Goal: Task Accomplishment & Management: Manage account settings

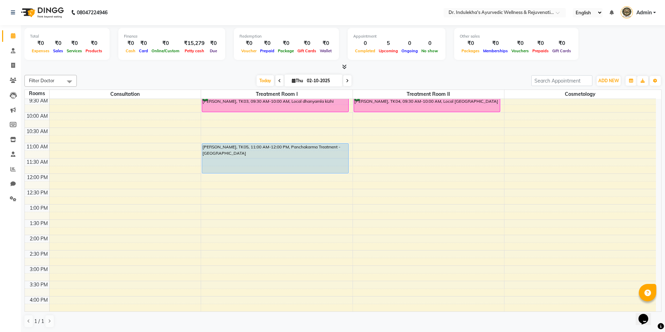
scroll to position [92, 0]
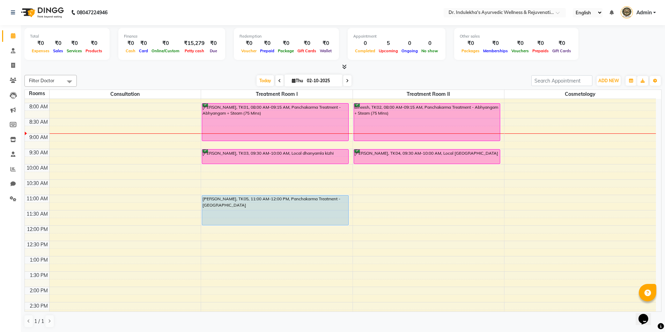
click at [655, 168] on tbody "6:00 AM 6:30 AM 7:00 AM 7:30 AM 8:00 AM 8:30 AM 9:00 AM 9:30 AM 10:00 AM 10:30 …" at bounding box center [340, 272] width 631 height 460
click at [653, 162] on tbody "6:00 AM 6:30 AM 7:00 AM 7:30 AM 8:00 AM 8:30 AM 9:00 AM 9:30 AM 10:00 AM 10:30 …" at bounding box center [340, 272] width 631 height 460
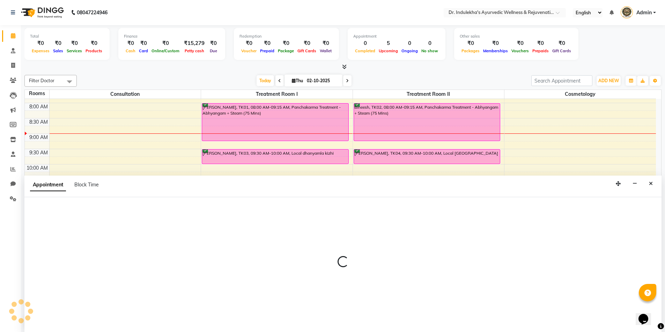
scroll to position [48, 0]
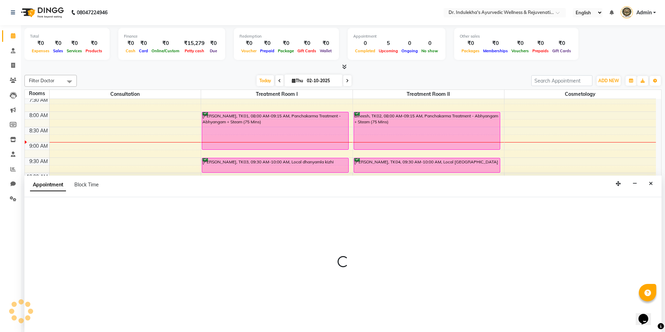
drag, startPoint x: 652, startPoint y: 158, endPoint x: 647, endPoint y: 140, distance: 18.7
click at [648, 143] on div "6:00 AM 6:30 AM 7:00 AM 7:30 AM 8:00 AM 8:30 AM 9:00 AM 9:30 AM 10:00 AM 10:30 …" at bounding box center [340, 281] width 631 height 460
click at [648, 142] on div at bounding box center [579, 142] width 151 height 0
click at [648, 141] on div "6:00 AM 6:30 AM 7:00 AM 7:30 AM 8:00 AM 8:30 AM 9:00 AM 9:30 AM 10:00 AM 10:30 …" at bounding box center [340, 281] width 631 height 460
drag, startPoint x: 647, startPoint y: 140, endPoint x: 647, endPoint y: 134, distance: 5.9
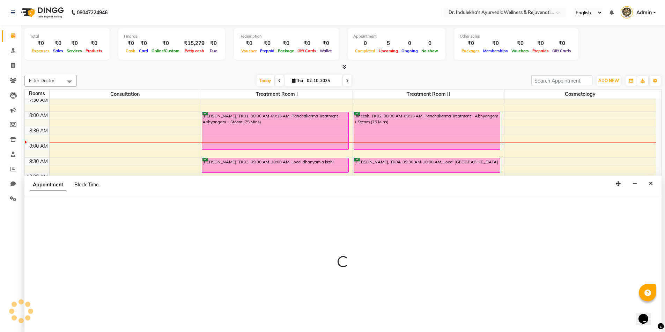
click at [647, 139] on td at bounding box center [352, 139] width 606 height 8
click at [647, 138] on td at bounding box center [352, 139] width 606 height 8
click at [647, 136] on td at bounding box center [352, 139] width 606 height 8
click at [647, 134] on tbody "6:00 AM 6:30 AM 7:00 AM 7:30 AM 8:00 AM 8:30 AM 9:00 AM 9:30 AM 10:00 AM 10:30 …" at bounding box center [340, 280] width 631 height 460
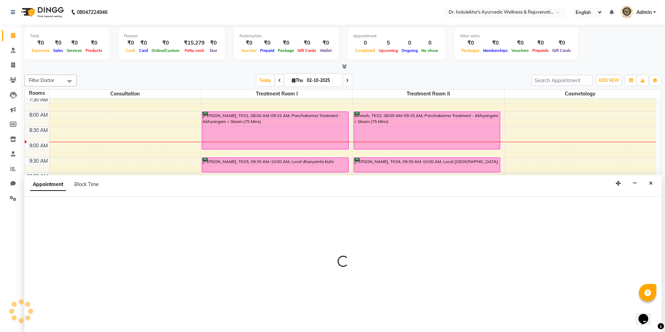
click at [647, 132] on div "6:00 AM 6:30 AM 7:00 AM 7:30 AM 8:00 AM 8:30 AM 9:00 AM 9:30 AM 10:00 AM 10:30 …" at bounding box center [340, 280] width 631 height 460
select select "540"
select select "tentative"
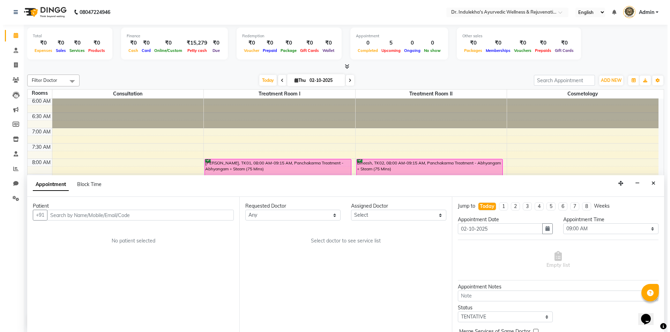
scroll to position [0, 0]
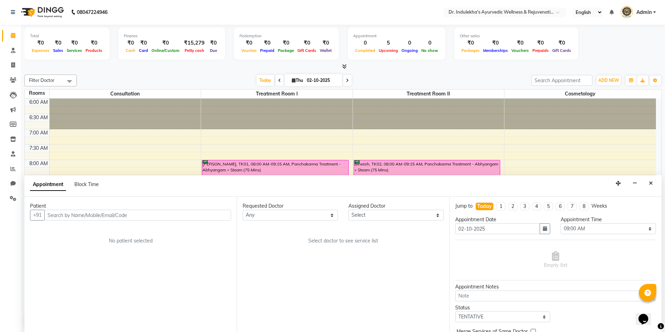
click at [655, 110] on div at bounding box center [579, 114] width 151 height 31
click at [652, 182] on icon "Close" at bounding box center [650, 183] width 4 height 5
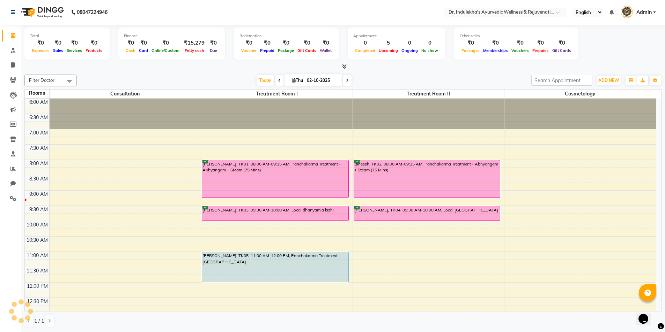
click at [553, 99] on div at bounding box center [579, 114] width 151 height 31
drag, startPoint x: 385, startPoint y: 9, endPoint x: 369, endPoint y: -7, distance: 22.2
click at [369, 0] on html "08047224946 Select Location × Dr. Indulekha's Ayurvedic Wellness & Rejuvenation…" at bounding box center [332, 166] width 665 height 332
drag, startPoint x: 613, startPoint y: 80, endPoint x: 613, endPoint y: 72, distance: 8.0
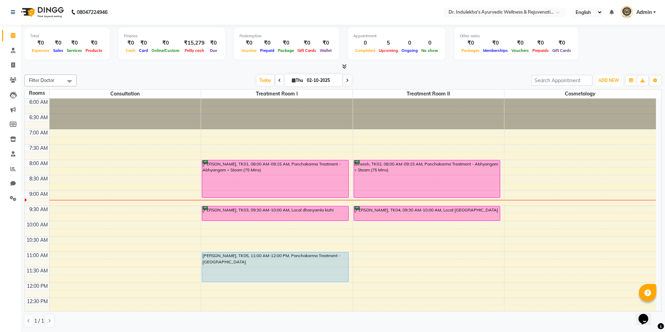
click at [613, 75] on div "ADD NEW Toggle Dropdown Add Appointment Add Invoice Add Expense Add Attendance …" at bounding box center [607, 80] width 25 height 11
click at [613, 72] on div "Filter Doctor Select All Aneesh Anusha M Ardhana Darshana Dr Amal P K Dr Indule…" at bounding box center [342, 201] width 637 height 259
click at [612, 79] on span "ADD NEW" at bounding box center [608, 80] width 21 height 5
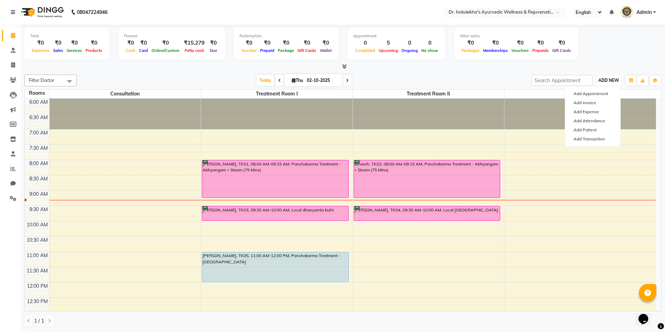
click at [612, 79] on span "ADD NEW" at bounding box center [608, 80] width 21 height 5
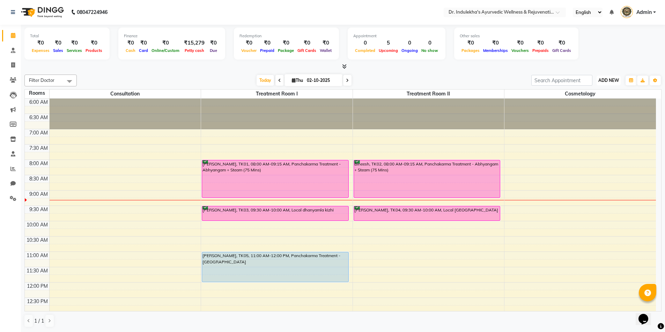
click at [612, 79] on span "ADD NEW" at bounding box center [608, 80] width 21 height 5
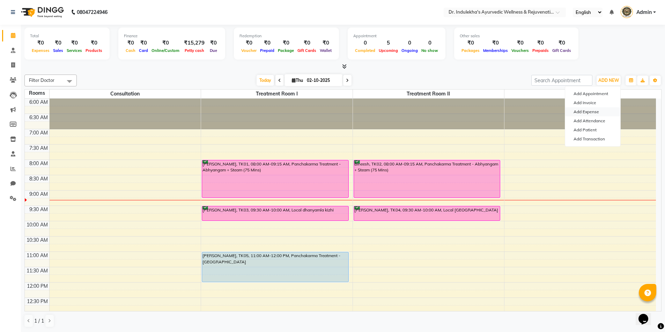
click at [592, 112] on link "Add Expense" at bounding box center [592, 111] width 55 height 9
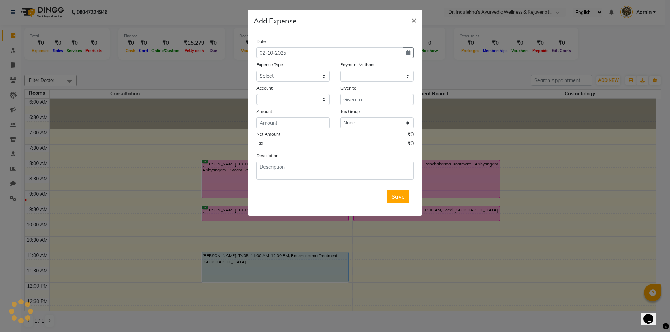
select select "1"
select select "6918"
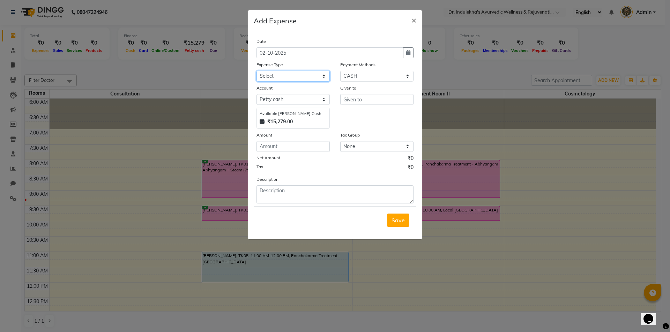
click at [284, 77] on select "Select ADVANCE RETURN Advance Salary Bank charges Cash transfer to bank Cash tr…" at bounding box center [292, 76] width 73 height 11
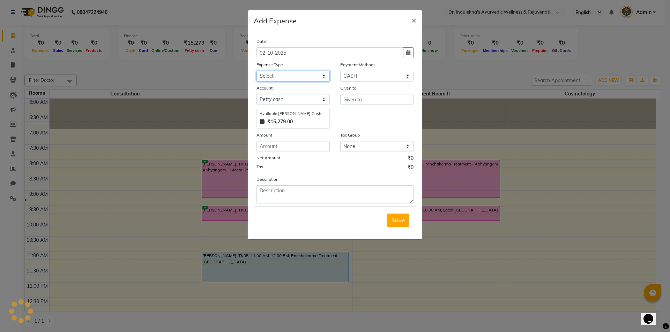
click at [284, 77] on select "Select ADVANCE RETURN Advance Salary Bank charges Cash transfer to bank Cash tr…" at bounding box center [292, 76] width 73 height 11
select select "21972"
click at [256, 71] on select "Select ADVANCE RETURN Advance Salary Bank charges Cash transfer to bank Cash tr…" at bounding box center [292, 76] width 73 height 11
click at [356, 100] on input "text" at bounding box center [376, 99] width 73 height 11
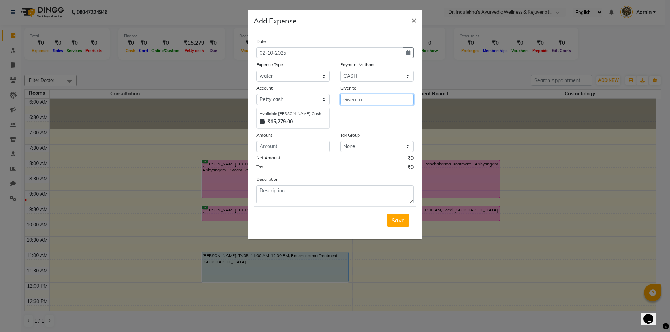
click at [356, 100] on input "text" at bounding box center [376, 99] width 73 height 11
click at [385, 114] on button "Sw etha" at bounding box center [375, 114] width 70 height 11
type input "[PERSON_NAME]"
click at [385, 114] on div "Given to Swetha" at bounding box center [377, 106] width 84 height 44
click at [299, 148] on input "number" at bounding box center [292, 146] width 73 height 11
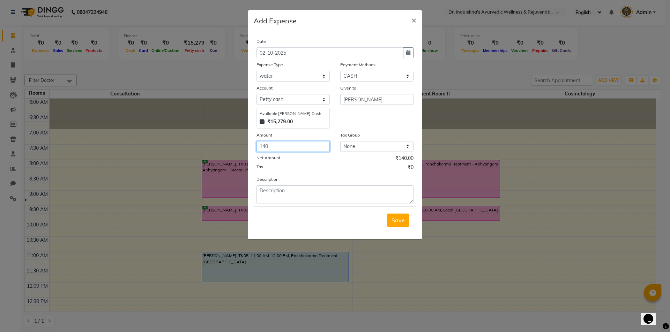
type input "140"
click at [261, 189] on textarea at bounding box center [334, 195] width 157 height 18
type textarea "can water 2"
click at [396, 231] on div "Save" at bounding box center [335, 221] width 163 height 28
click at [396, 222] on span "Save" at bounding box center [397, 220] width 13 height 7
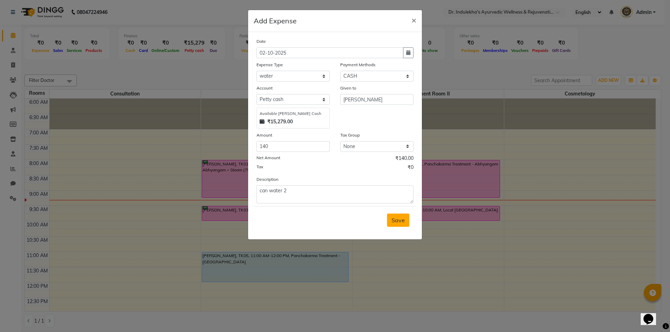
click at [396, 222] on div "Save" at bounding box center [335, 221] width 163 height 28
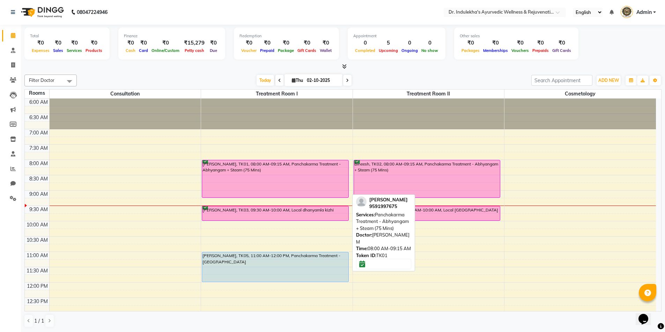
click at [302, 180] on div "[PERSON_NAME], TK01, 08:00 AM-09:15 AM, Panchakarma Treatment - Abhyangam + Ste…" at bounding box center [275, 178] width 146 height 37
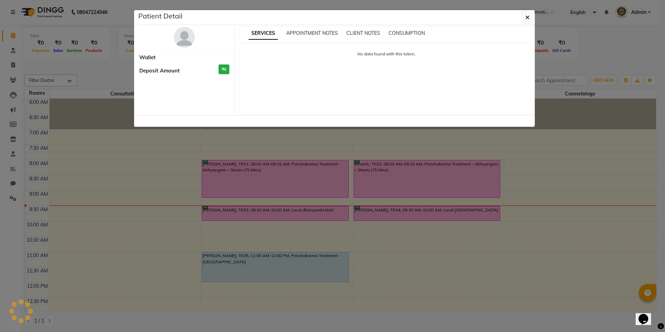
click at [302, 180] on ngb-modal-window "Patient Detail Wallet Deposit Amount ₹0 SERVICES APPOINTMENT NOTES CLIENT NOTES…" at bounding box center [332, 166] width 665 height 332
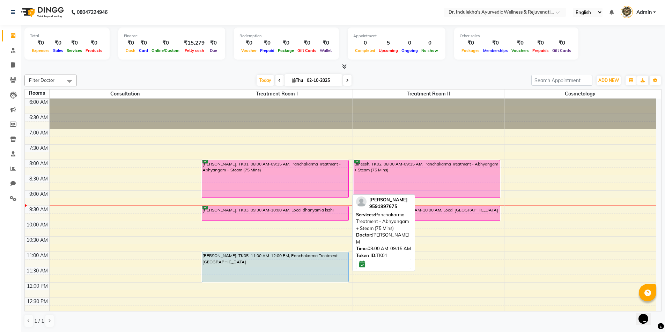
click at [293, 177] on div "[PERSON_NAME], TK01, 08:00 AM-09:15 AM, Panchakarma Treatment - Abhyangam + Ste…" at bounding box center [275, 178] width 146 height 37
select select "6"
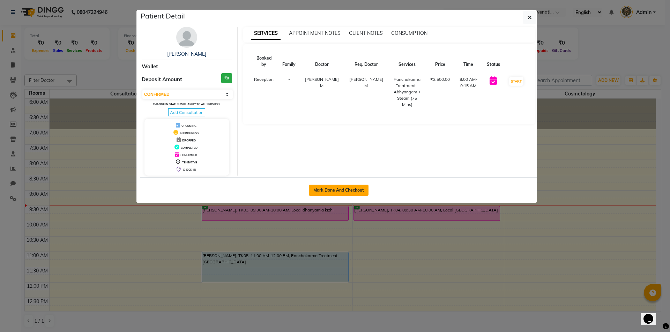
click at [323, 188] on button "Mark Done And Checkout" at bounding box center [339, 190] width 60 height 11
select select "7775"
select select "service"
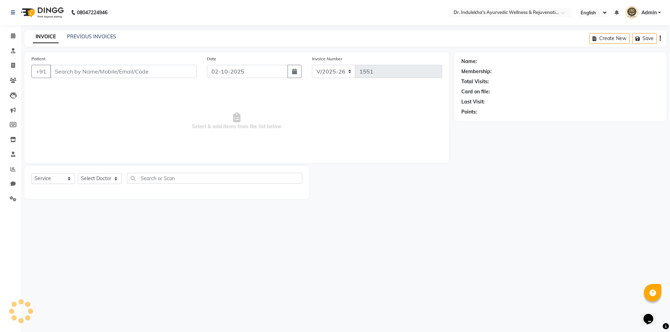
type input "9591997675"
select select "70604"
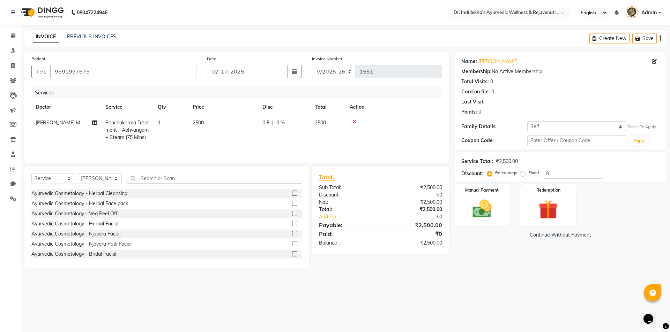
click at [281, 121] on span "0 %" at bounding box center [280, 122] width 8 height 7
select select "70604"
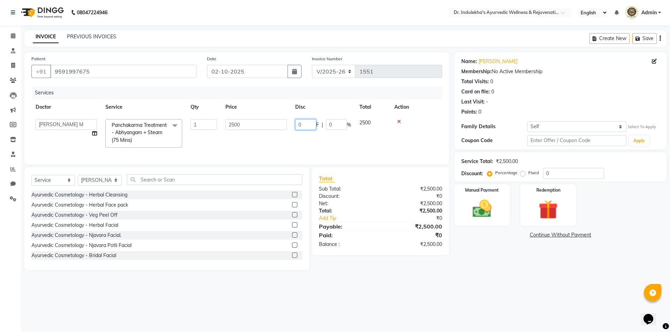
click at [310, 123] on input "0" at bounding box center [305, 124] width 21 height 11
type input "2200"
click at [393, 147] on div "Services Doctor Service Qty Price Disc Total Action Admin 1 Admin 2 Admin 3 Ane…" at bounding box center [236, 122] width 411 height 71
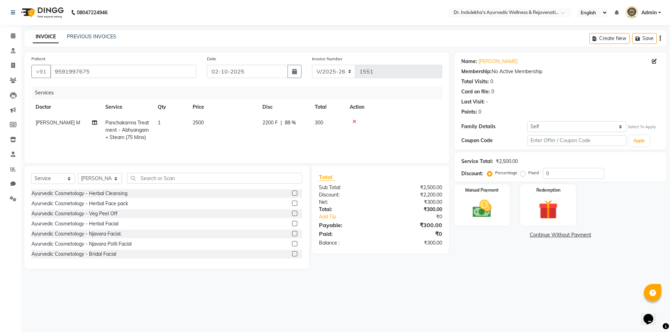
click at [272, 119] on span "2200 F" at bounding box center [269, 122] width 15 height 7
select select "70604"
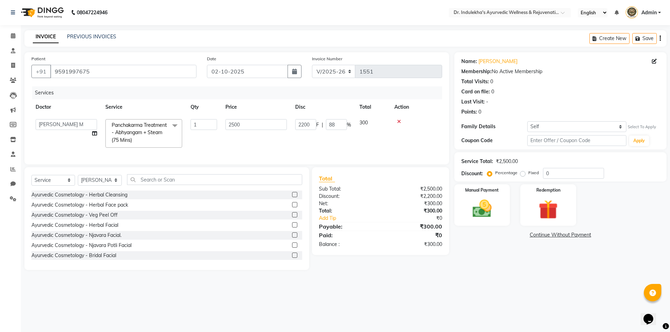
click at [272, 120] on input "2500" at bounding box center [255, 124] width 61 height 11
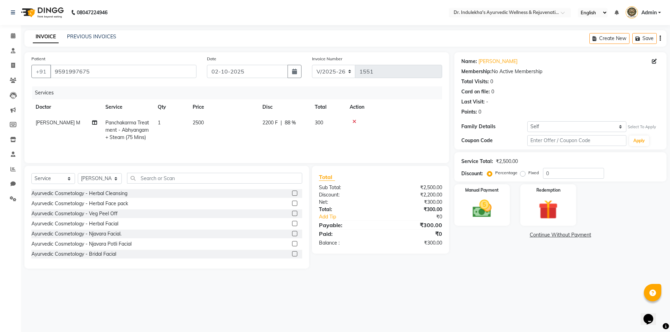
click at [273, 120] on span "2200 F" at bounding box center [269, 122] width 15 height 7
select select "70604"
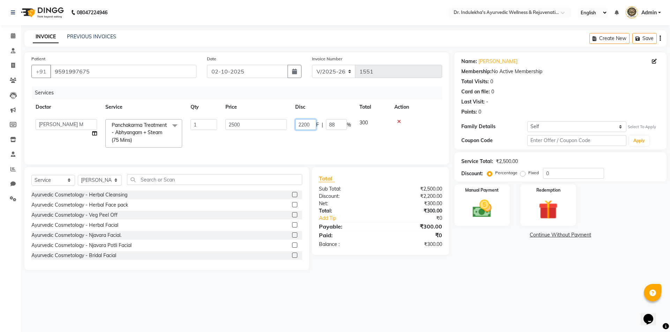
click at [305, 125] on input "2200" at bounding box center [305, 124] width 21 height 11
type input "300"
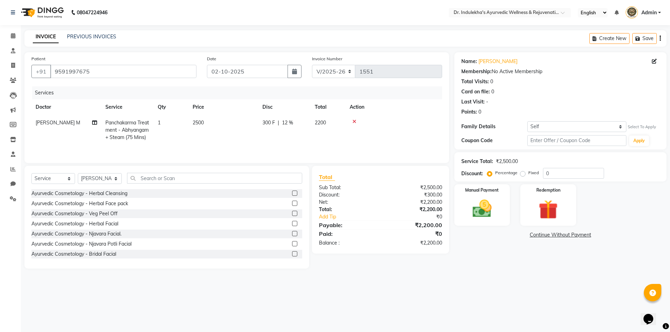
click at [383, 148] on div "Services Doctor Service Qty Price Disc Total Action Anusha M Panchakarma Treatm…" at bounding box center [236, 122] width 411 height 70
click at [277, 120] on div "300 F | 12 %" at bounding box center [284, 122] width 44 height 7
select select "70604"
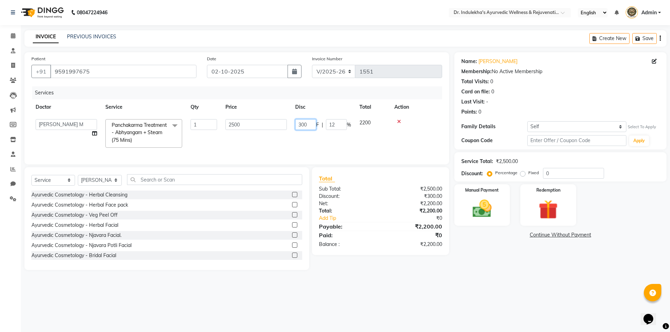
click at [312, 123] on input "300" at bounding box center [305, 124] width 21 height 11
type input "3"
type input "0"
click at [292, 148] on div "Services Doctor Service Qty Price Disc Total Action Admin 1 Admin 2 Admin 3 Ane…" at bounding box center [236, 122] width 411 height 71
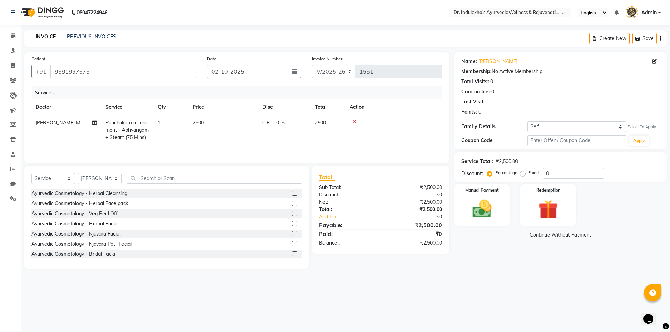
click at [292, 148] on div "Services Doctor Service Qty Price Disc Total Action Anusha M Panchakarma Treatm…" at bounding box center [236, 122] width 411 height 70
click at [499, 205] on div "Manual Payment" at bounding box center [482, 205] width 58 height 43
click at [11, 36] on icon at bounding box center [13, 35] width 5 height 5
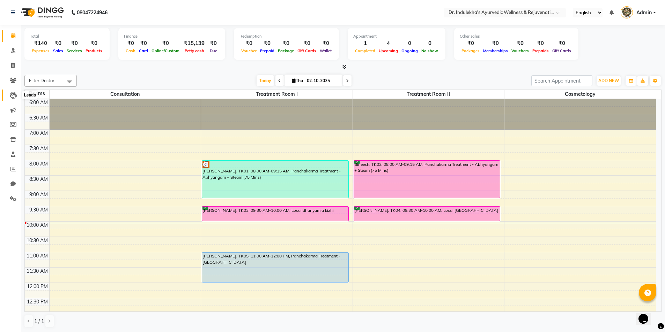
click at [14, 97] on icon at bounding box center [13, 95] width 7 height 7
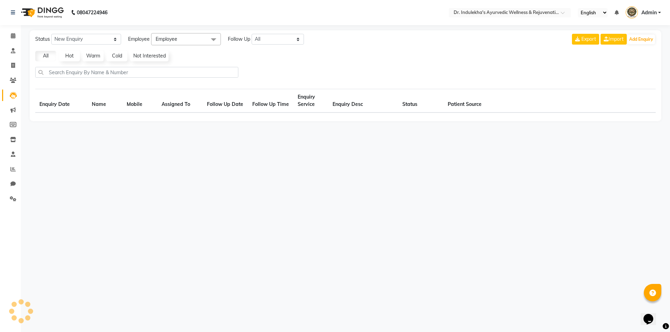
select select "10"
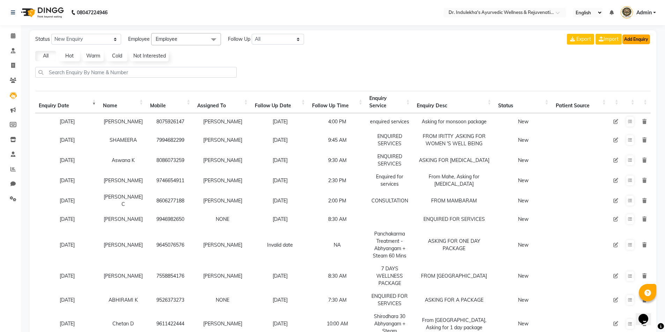
click at [636, 38] on button "Add Enquiry" at bounding box center [636, 40] width 28 height 10
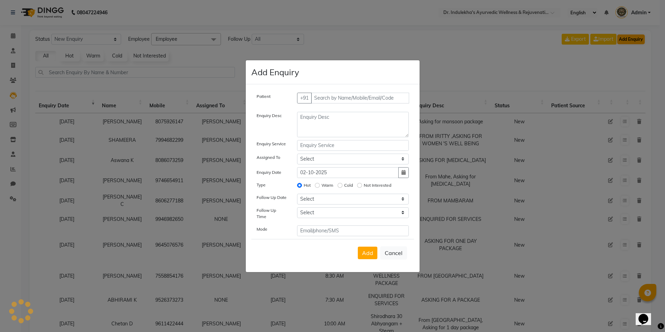
click at [636, 38] on ngb-modal-window "Add Enquiry Patient +91 Enquiry Desc Enquiry Service Assigned To Select Admin 1…" at bounding box center [332, 166] width 665 height 332
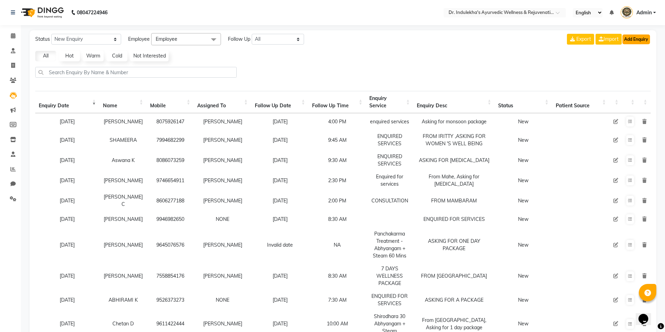
click at [636, 37] on button "Add Enquiry" at bounding box center [636, 40] width 28 height 10
click at [636, 39] on button "Add Enquiry" at bounding box center [636, 40] width 28 height 10
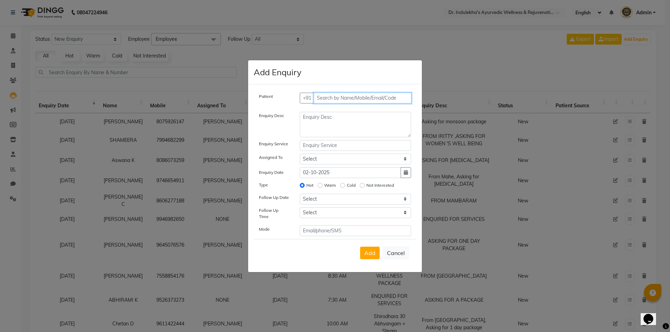
click at [347, 97] on input "text" at bounding box center [363, 98] width 98 height 11
type input "9845219132"
click at [398, 98] on span "Add Patient" at bounding box center [395, 98] width 27 height 6
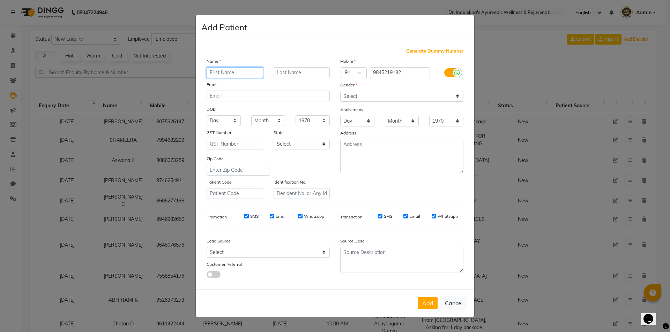
click at [247, 71] on input "text" at bounding box center [235, 72] width 57 height 11
click at [230, 71] on input "Rakesh nambiar" at bounding box center [235, 72] width 57 height 11
type input "Rakesh Nambiar"
click at [378, 97] on select "Select Male Female Other Prefer Not To Say" at bounding box center [401, 96] width 123 height 11
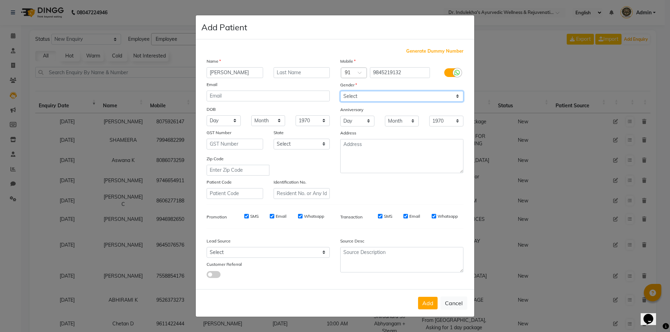
click at [368, 96] on select "Select Male Female Other Prefer Not To Say" at bounding box center [401, 96] width 123 height 11
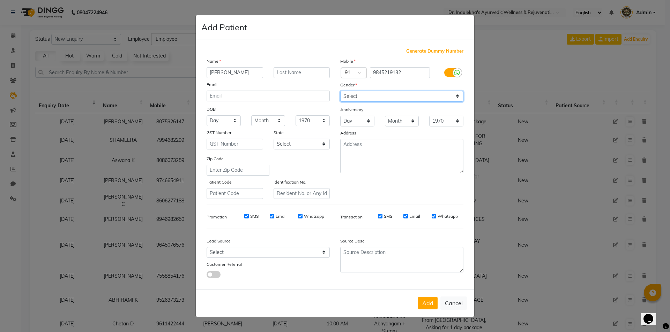
click at [368, 96] on select "Select Male Female Other Prefer Not To Say" at bounding box center [401, 96] width 123 height 11
click at [360, 96] on select "Select Male Female Other Prefer Not To Say" at bounding box center [401, 96] width 123 height 11
click at [351, 96] on select "Select Male Female Other Prefer Not To Say" at bounding box center [401, 96] width 123 height 11
select select "male"
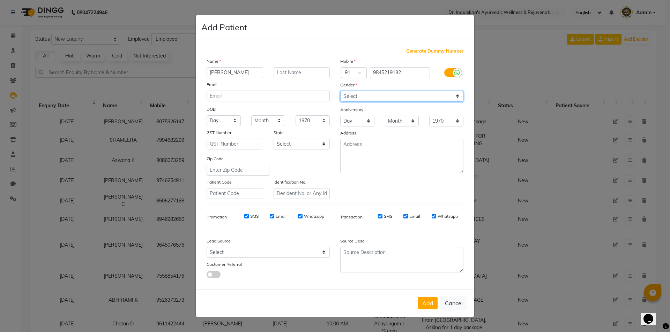
click at [340, 91] on select "Select Male Female Other Prefer Not To Say" at bounding box center [401, 96] width 123 height 11
click at [353, 116] on select "Day 01 02 03 04 05 06 07 08 09 10 11 12 13 14 15 16 17 18 19 20 21 22 23 24 25 …" at bounding box center [357, 121] width 34 height 11
click at [427, 305] on button "Add" at bounding box center [428, 303] width 20 height 13
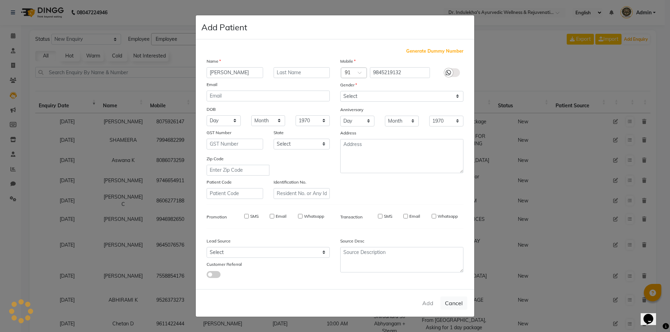
select select
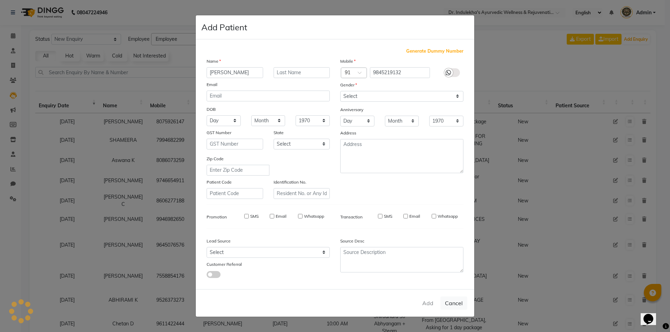
select select
checkbox input "false"
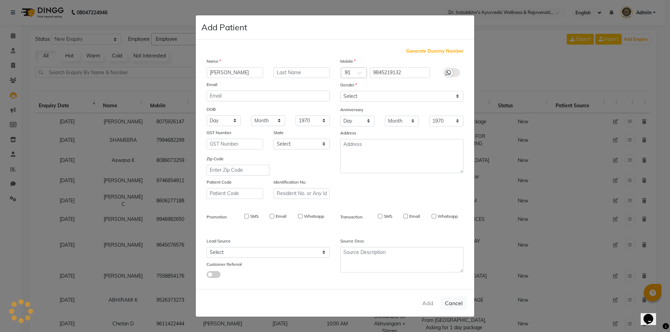
checkbox input "false"
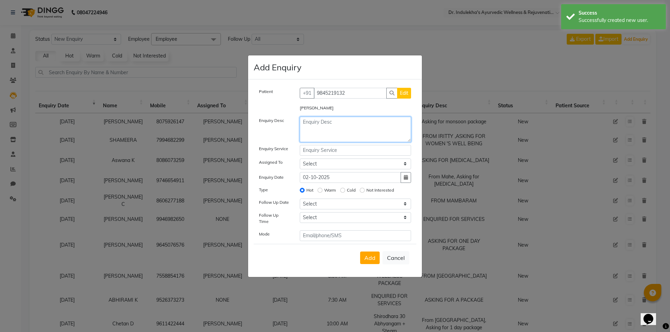
click at [328, 121] on textarea at bounding box center [356, 129] width 112 height 25
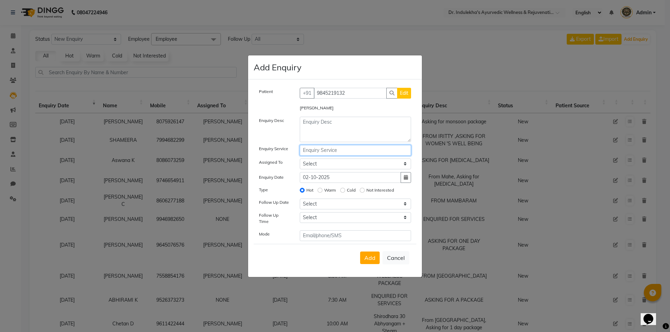
click at [309, 151] on input "text" at bounding box center [356, 150] width 112 height 11
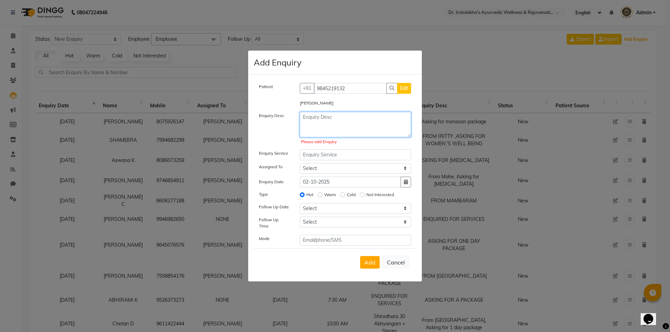
click at [305, 116] on textarea at bounding box center [356, 124] width 112 height 25
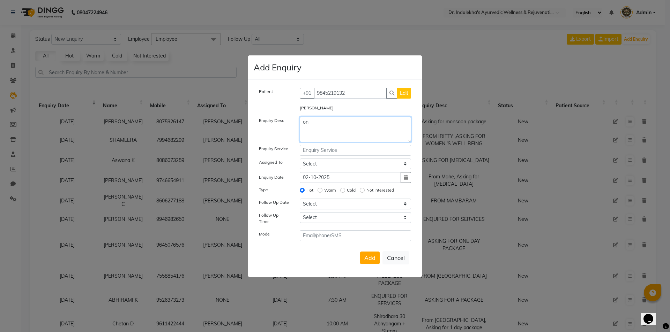
type textarea "o"
type textarea "t"
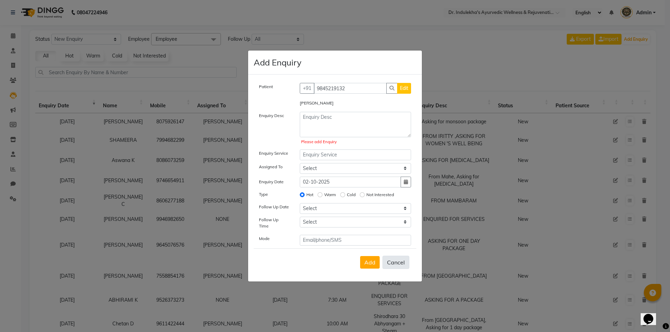
click at [398, 264] on button "Cancel" at bounding box center [395, 262] width 27 height 13
select select
radio input "false"
select select
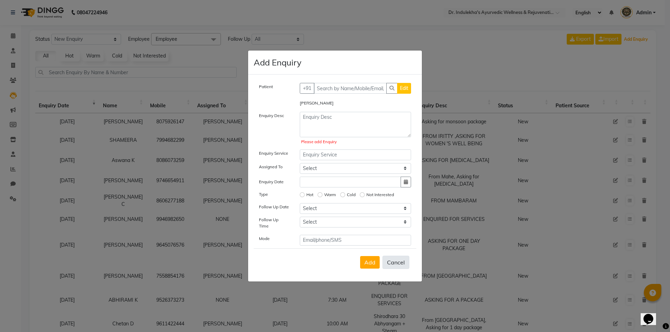
click at [398, 264] on div "Patient +91 Edit Rakesh Nambiar Enquiry Desc Please add Enquiry Enquiry Service…" at bounding box center [335, 178] width 174 height 207
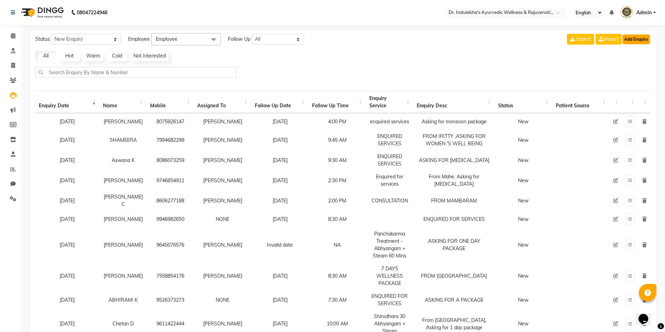
click at [635, 37] on button "Add Enquiry" at bounding box center [636, 40] width 28 height 10
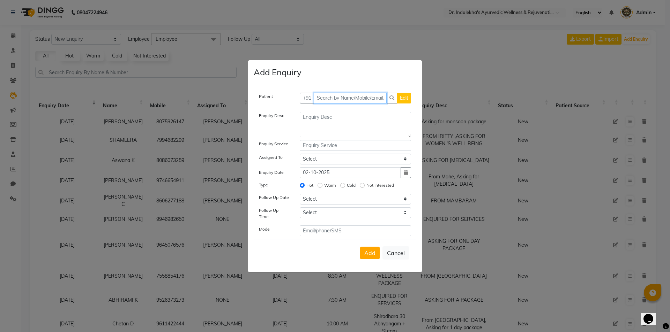
click at [327, 95] on input "text" at bounding box center [350, 98] width 73 height 11
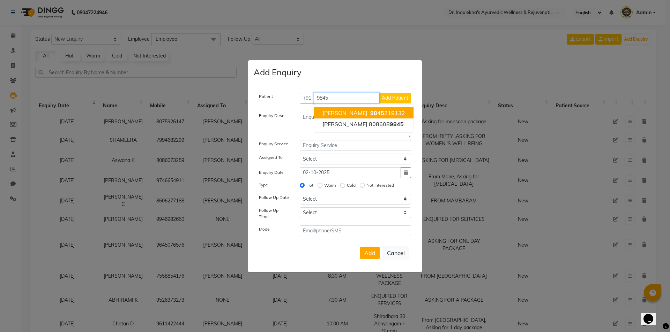
click at [353, 113] on span "Rakesh Nambiar" at bounding box center [344, 113] width 45 height 7
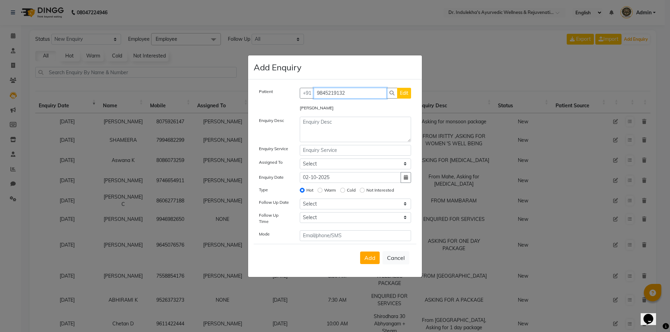
type input "9845219132"
click at [330, 120] on textarea at bounding box center [356, 129] width 112 height 25
click at [305, 122] on textarea "asking package" at bounding box center [356, 129] width 112 height 25
click at [362, 118] on textarea "Asking package" at bounding box center [356, 129] width 112 height 25
click at [319, 122] on textarea "Asking package details" at bounding box center [356, 129] width 112 height 25
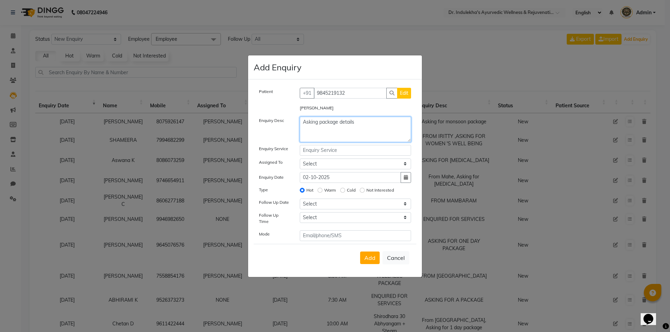
click at [319, 122] on textarea "Asking package details" at bounding box center [356, 129] width 112 height 25
click at [319, 132] on textarea "Asking package details" at bounding box center [356, 129] width 112 height 25
type textarea "Asking for package details"
click at [333, 151] on input "text" at bounding box center [356, 150] width 112 height 11
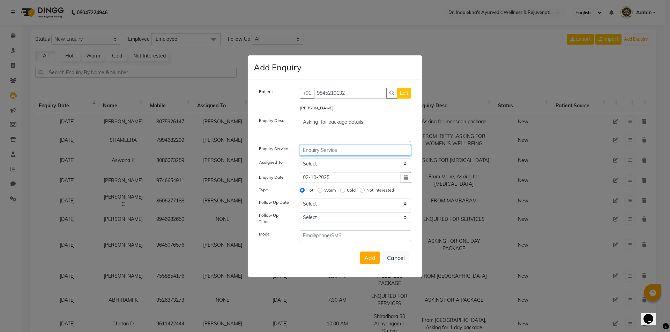
click at [333, 151] on input "text" at bounding box center [356, 150] width 112 height 11
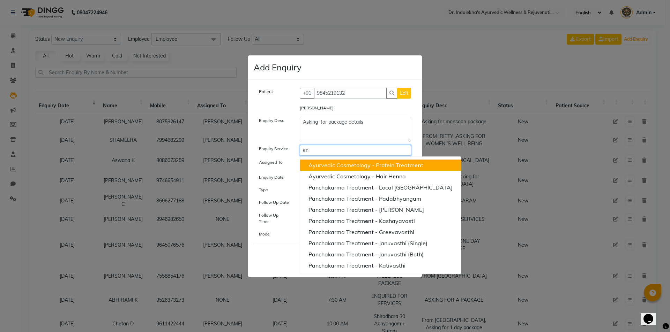
type input "e"
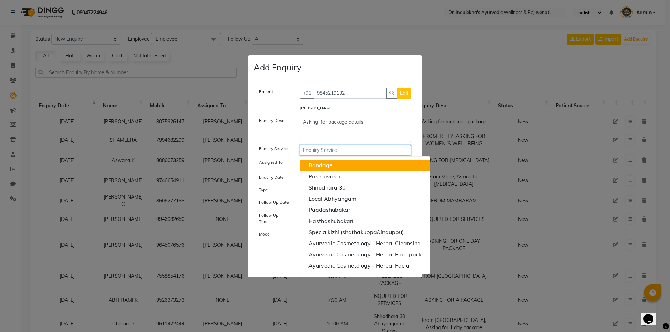
type input "e"
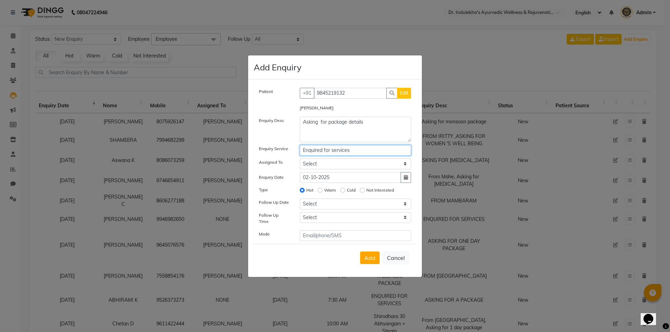
type input "Enquired for services"
click at [322, 161] on select "Select Admin 1 Admin 2 Admin 3 Aneesh Anusha M Ardhana Darshana Dr Amal P K Dr …" at bounding box center [356, 164] width 112 height 11
select select "92658"
click at [300, 159] on select "Select Admin 1 Admin 2 Admin 3 Aneesh Anusha M Ardhana Darshana Dr Amal P K Dr …" at bounding box center [356, 164] width 112 height 11
click at [324, 153] on input "Enquired for services" at bounding box center [356, 150] width 112 height 11
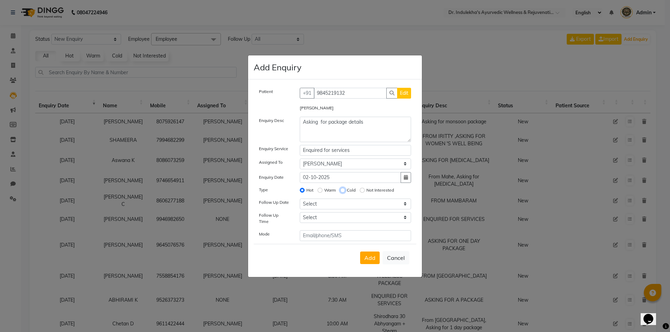
click at [342, 191] on input "Cold" at bounding box center [342, 190] width 5 height 5
radio input "true"
radio input "false"
click at [320, 204] on select "Select Today Tomorrow In 2 days (Saturday) In 3 days (Sunday) In 4 days (Monday…" at bounding box center [356, 204] width 112 height 11
select select "2025-10-02"
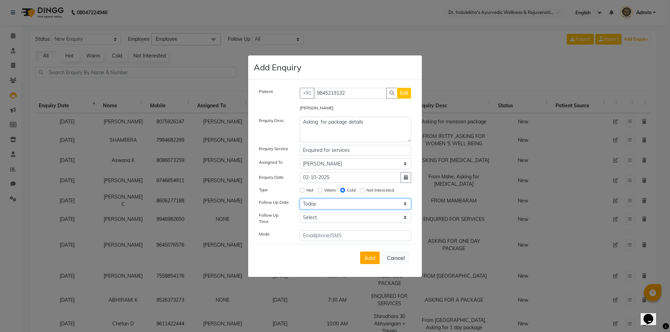
click at [300, 199] on select "Select Today Tomorrow In 2 days (Saturday) In 3 days (Sunday) In 4 days (Monday…" at bounding box center [356, 204] width 112 height 11
click at [336, 87] on div "Patient +91 9845219132 Edit Rakesh Nambiar Enquiry Desc Asking for package deta…" at bounding box center [335, 179] width 174 height 198
click at [335, 218] on select "Select 07:00 AM 07:15 AM 07:30 AM 07:45 AM 08:00 AM 08:15 AM 08:30 AM 08:45 AM …" at bounding box center [356, 217] width 112 height 11
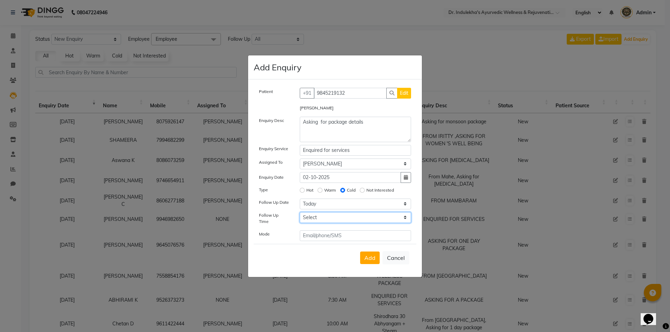
select select "480"
click at [300, 212] on select "Select 07:00 AM 07:15 AM 07:30 AM 07:45 AM 08:00 AM 08:15 AM 08:30 AM 08:45 AM …" at bounding box center [356, 217] width 112 height 11
click at [363, 81] on div "Patient +91 9845219132 Edit Rakesh Nambiar Enquiry Desc Asking for package deta…" at bounding box center [335, 179] width 174 height 198
click at [325, 239] on input "text" at bounding box center [356, 236] width 112 height 11
type input "phone"
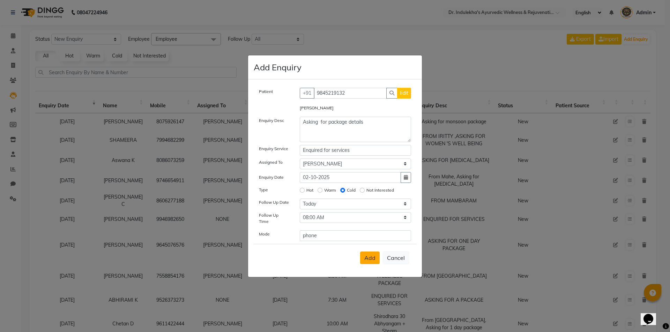
click at [376, 261] on button "Add" at bounding box center [370, 258] width 20 height 13
select select
radio input "false"
select select
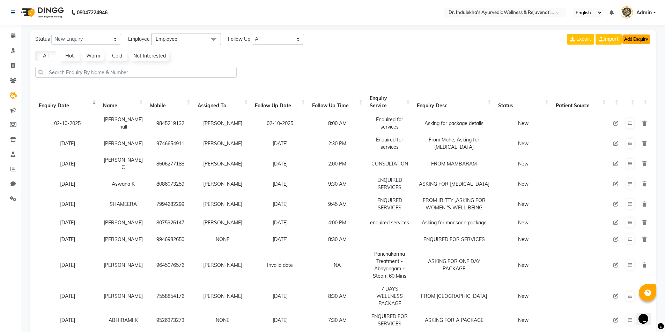
click at [630, 37] on button "Add Enquiry" at bounding box center [636, 40] width 28 height 10
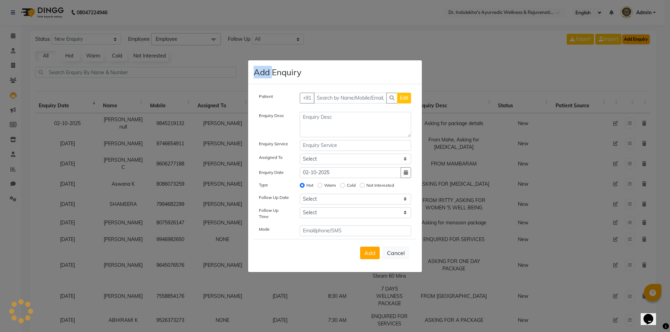
click at [630, 37] on ngb-modal-window "Add Enquiry Patient +91 Edit Enquiry Desc Enquiry Service Assigned To Select Ad…" at bounding box center [335, 166] width 670 height 332
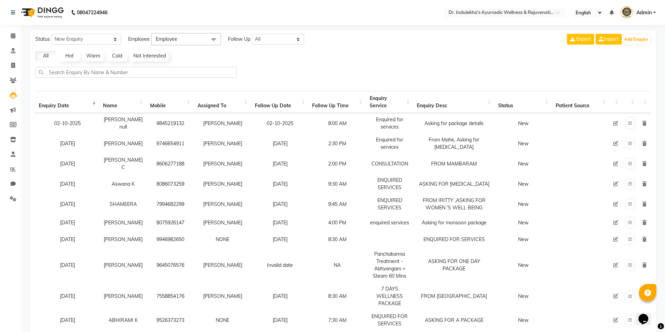
click at [633, 30] on div "08047224946 Select Location × Dr. Indulekha's Ayurvedic Wellness & Rejuvenation…" at bounding box center [332, 194] width 665 height 388
click at [631, 37] on button "Add Enquiry" at bounding box center [636, 40] width 28 height 10
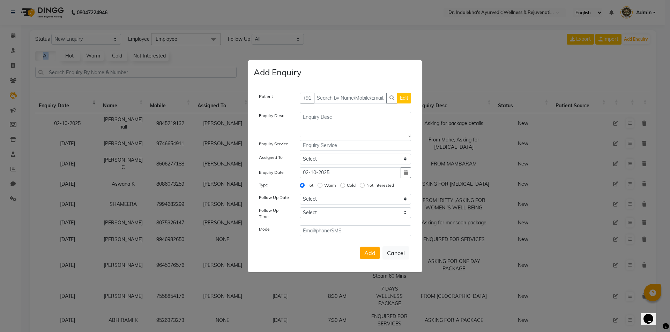
click at [366, 92] on div "Patient +91 Edit Enquiry Desc Enquiry Service Assigned To Select Admin 1 Admin …" at bounding box center [335, 178] width 174 height 188
click at [346, 97] on input "text" at bounding box center [350, 98] width 73 height 11
click at [336, 98] on input "text" at bounding box center [350, 98] width 73 height 11
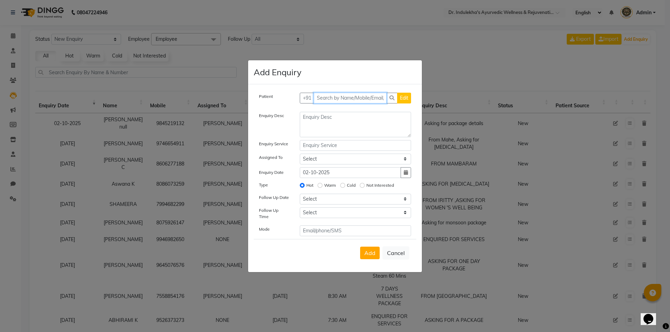
click at [352, 99] on input "text" at bounding box center [350, 98] width 73 height 11
type input "9961785299"
click at [386, 103] on button "Add Patient" at bounding box center [395, 98] width 32 height 11
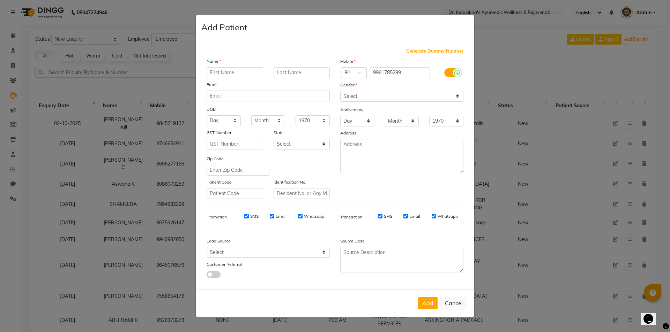
click at [251, 73] on input "text" at bounding box center [235, 72] width 57 height 11
type input "Sruthi"
click at [388, 98] on select "Select Male Female Other Prefer Not To Say" at bounding box center [401, 96] width 123 height 11
select select "female"
click at [340, 91] on select "Select Male Female Other Prefer Not To Say" at bounding box center [401, 96] width 123 height 11
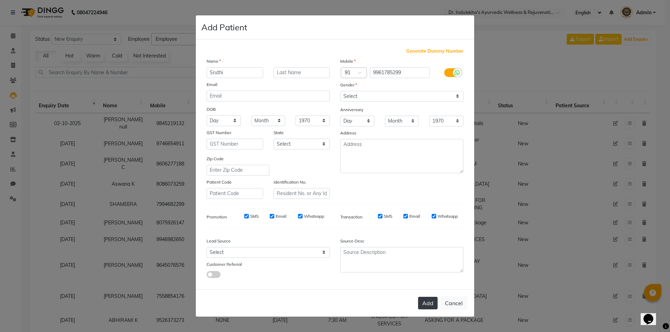
click at [430, 303] on button "Add" at bounding box center [428, 303] width 20 height 13
select select
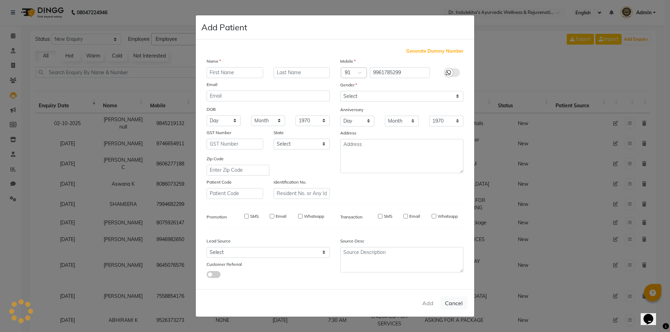
select select
checkbox input "false"
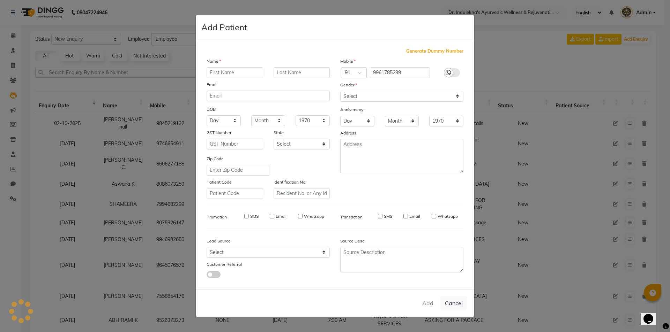
checkbox input "false"
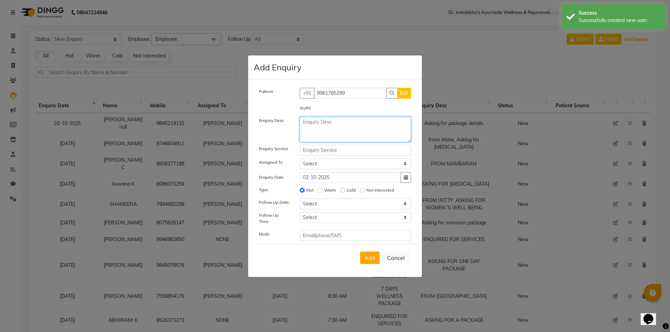
click at [312, 131] on textarea at bounding box center [356, 129] width 112 height 25
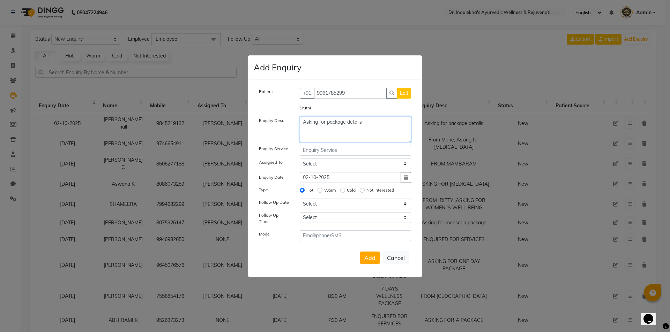
type textarea "Asking for package details"
click at [338, 151] on input "text" at bounding box center [356, 150] width 112 height 11
click at [338, 152] on input "text" at bounding box center [356, 150] width 112 height 11
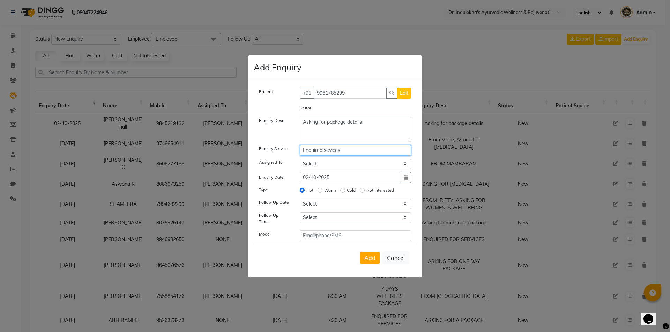
type input "Enquired sevices"
click at [355, 167] on select "Select Admin 1 Admin 2 Admin 3 Aneesh Anusha M Ardhana Darshana Dr Amal P K Dr …" at bounding box center [356, 164] width 112 height 11
select select "92658"
click at [300, 159] on select "Select Admin 1 Admin 2 Admin 3 Aneesh Anusha M Ardhana Darshana Dr Amal P K Dr …" at bounding box center [356, 164] width 112 height 11
click at [343, 191] on input "Cold" at bounding box center [342, 190] width 5 height 5
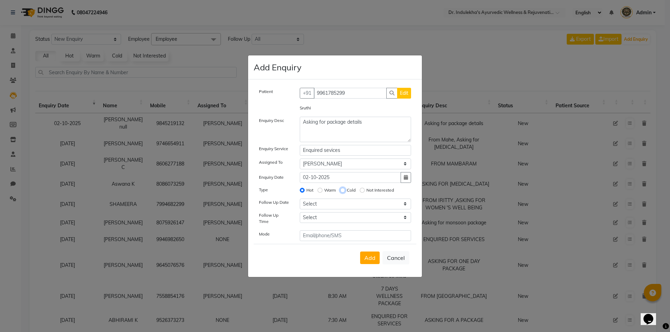
radio input "true"
radio input "false"
click at [326, 205] on select "Select Today Tomorrow In 2 days (Saturday) In 3 days (Sunday) In 4 days (Monday…" at bounding box center [356, 204] width 112 height 11
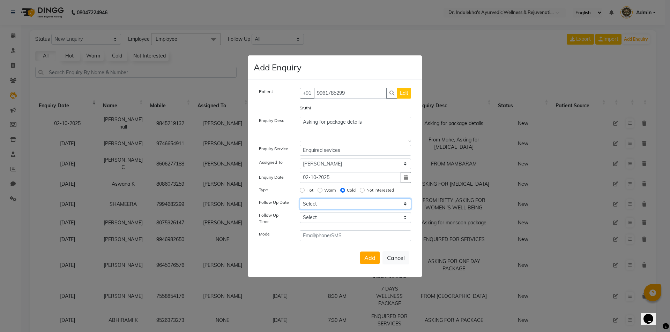
click at [326, 205] on select "Select Today Tomorrow In 2 days (Saturday) In 3 days (Sunday) In 4 days (Monday…" at bounding box center [356, 204] width 112 height 11
click at [326, 204] on select "Select Today Tomorrow In 2 days (Saturday) In 3 days (Sunday) In 4 days (Monday…" at bounding box center [356, 204] width 112 height 11
select select "2025-10-02"
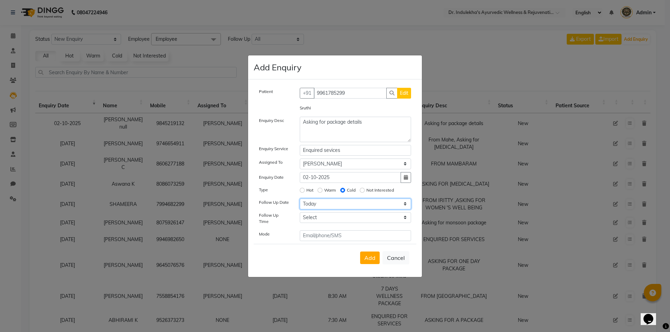
click at [300, 199] on select "Select Today Tomorrow In 2 days (Saturday) In 3 days (Sunday) In 4 days (Monday…" at bounding box center [356, 204] width 112 height 11
click at [338, 216] on select "Select 07:00 AM 07:15 AM 07:30 AM 07:45 AM 08:00 AM 08:15 AM 08:30 AM 08:45 AM …" at bounding box center [356, 217] width 112 height 11
select select "480"
click at [300, 212] on select "Select 07:00 AM 07:15 AM 07:30 AM 07:45 AM 08:00 AM 08:15 AM 08:30 AM 08:45 AM …" at bounding box center [356, 217] width 112 height 11
click at [353, 234] on input "text" at bounding box center [356, 236] width 112 height 11
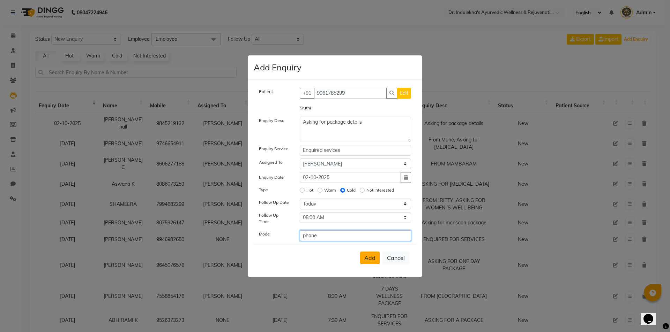
type input "phone"
click at [368, 261] on span "Add" at bounding box center [369, 258] width 11 height 7
select select
radio input "false"
select select
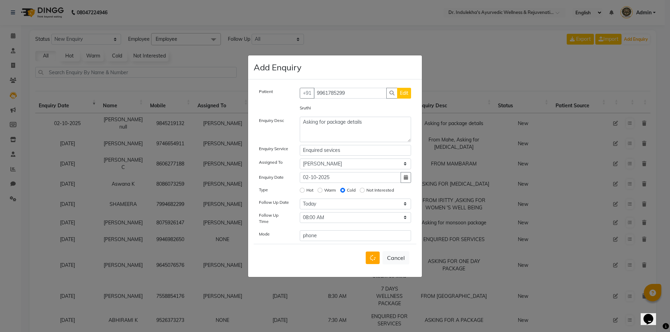
select select
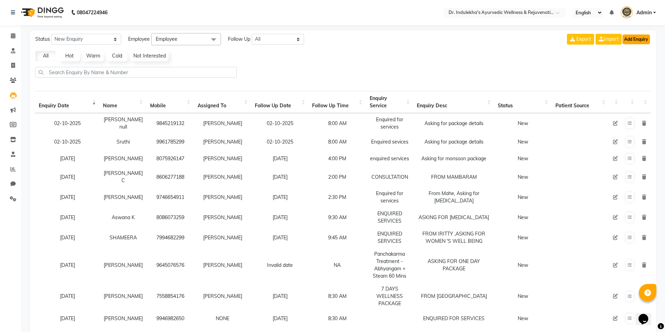
click at [629, 36] on button "Add Enquiry" at bounding box center [636, 40] width 28 height 10
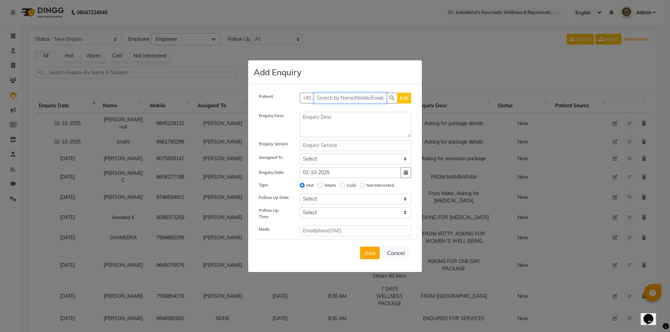
click at [328, 100] on input "text" at bounding box center [350, 98] width 73 height 11
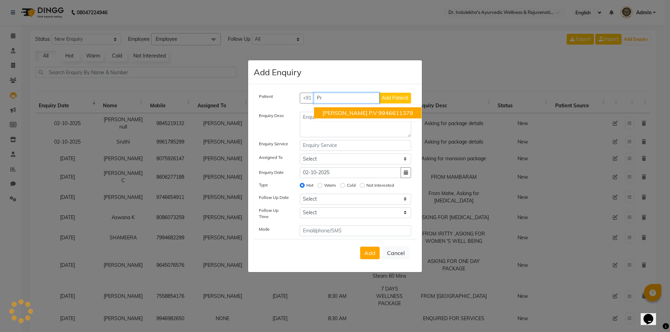
type input "P"
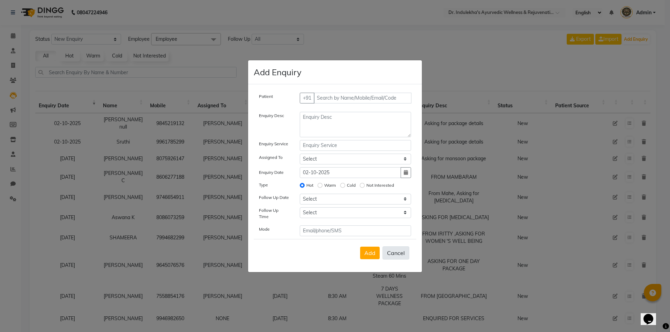
click at [399, 253] on button "Cancel" at bounding box center [395, 253] width 27 height 13
select select
radio input "false"
select select
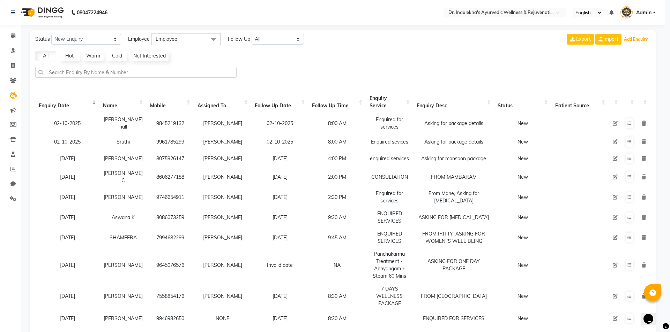
click at [399, 242] on button "Cancel" at bounding box center [395, 235] width 27 height 13
select select
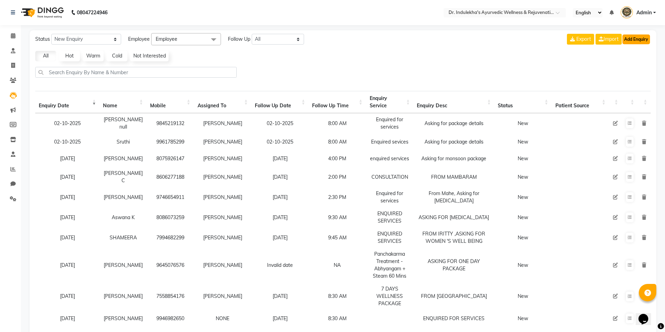
click at [636, 40] on button "Add Enquiry" at bounding box center [636, 40] width 28 height 10
click at [636, 37] on button "Add Enquiry" at bounding box center [636, 40] width 28 height 10
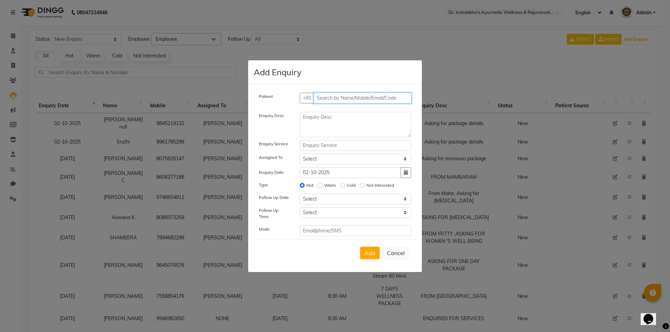
click at [356, 102] on input "text" at bounding box center [363, 98] width 98 height 11
type input "9947510279"
click at [385, 97] on span "Add Patient" at bounding box center [395, 98] width 27 height 6
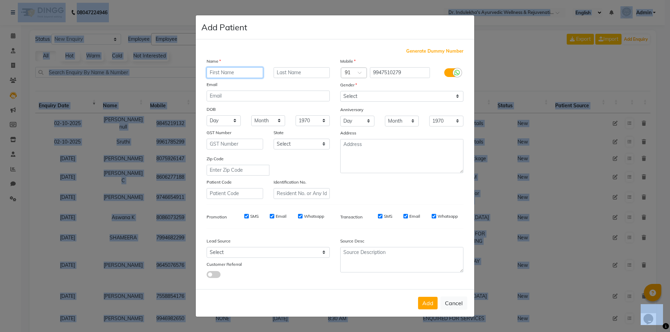
click at [242, 73] on input "text" at bounding box center [235, 72] width 57 height 11
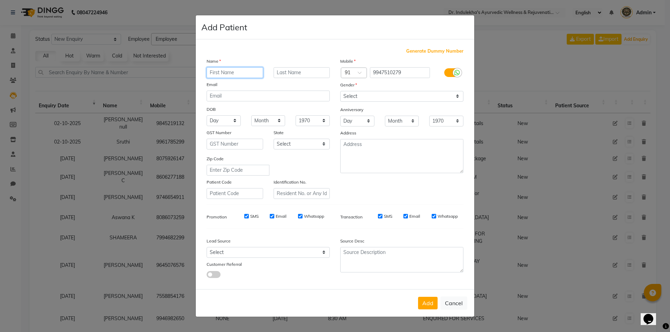
click at [242, 73] on input "text" at bounding box center [235, 72] width 57 height 11
type input "Shafna"
click at [295, 77] on input "text" at bounding box center [301, 72] width 57 height 11
type input "Afeef"
click at [374, 94] on select "Select Male Female Other Prefer Not To Say" at bounding box center [401, 96] width 123 height 11
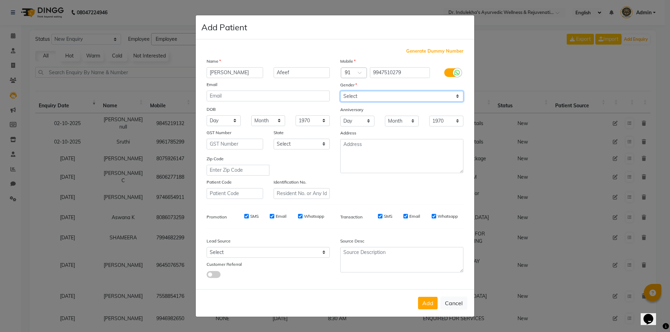
select select "female"
click at [340, 91] on select "Select Male Female Other Prefer Not To Say" at bounding box center [401, 96] width 123 height 11
click at [428, 303] on button "Add" at bounding box center [428, 303] width 20 height 13
click at [428, 303] on div "Add Cancel" at bounding box center [335, 304] width 278 height 28
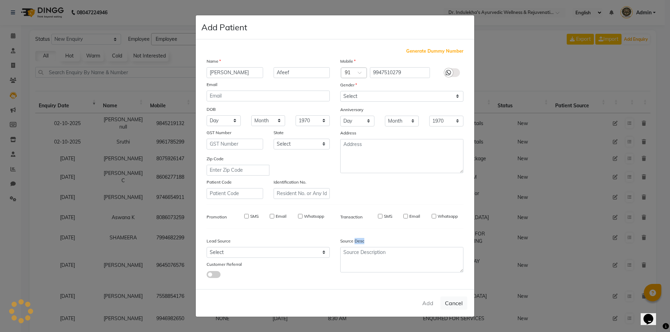
select select
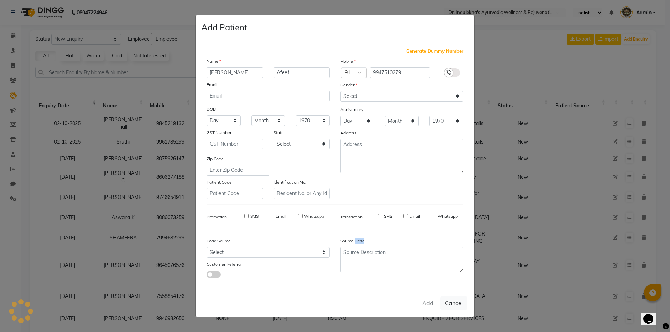
select select
checkbox input "false"
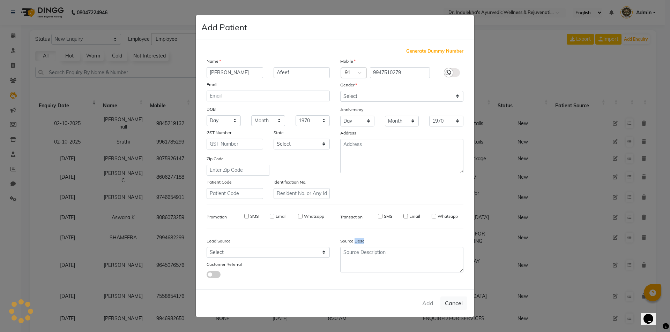
checkbox input "false"
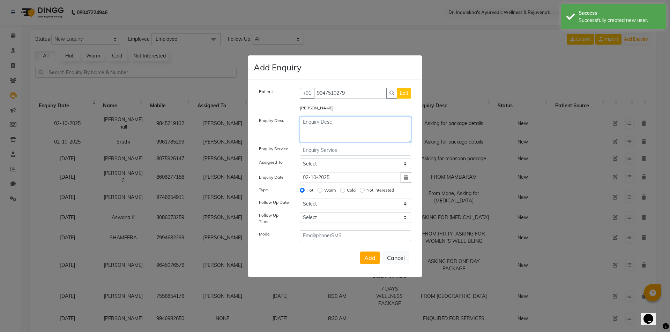
click at [350, 128] on textarea at bounding box center [356, 129] width 112 height 25
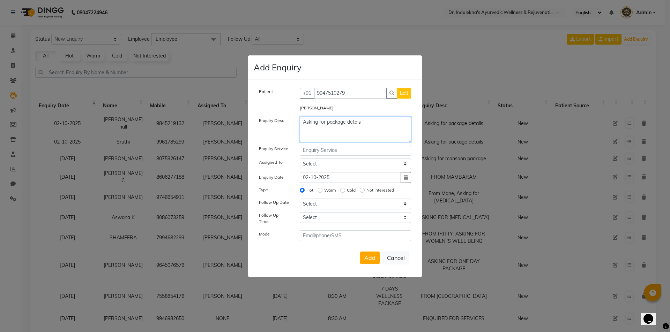
type textarea "Asking for package detais"
click at [339, 148] on input "text" at bounding box center [356, 150] width 112 height 11
type input "Enquired services"
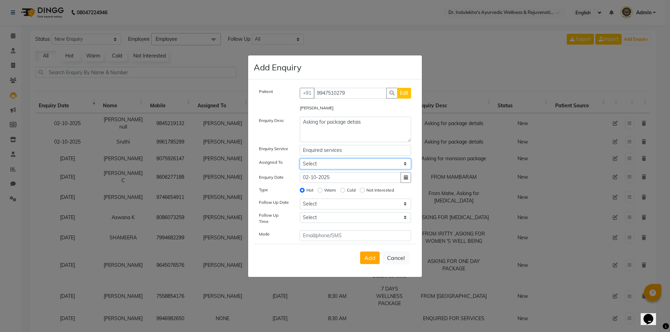
click at [330, 162] on select "Select Admin 1 Admin 2 Admin 3 Aneesh Anusha M Ardhana Darshana Dr Amal P K Dr …" at bounding box center [356, 164] width 112 height 11
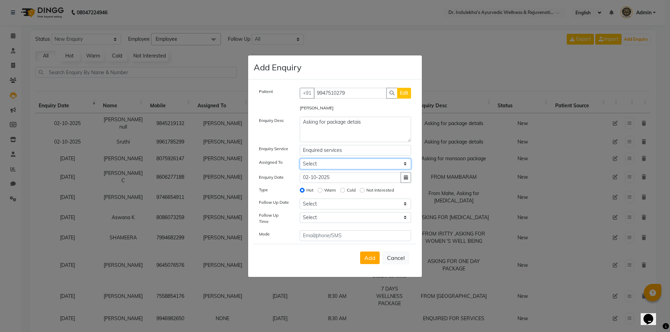
click at [330, 162] on select "Select Admin 1 Admin 2 Admin 3 Aneesh Anusha M Ardhana Darshana Dr Amal P K Dr …" at bounding box center [356, 164] width 112 height 11
select select "92658"
click at [300, 159] on select "Select Admin 1 Admin 2 Admin 3 Aneesh Anusha M Ardhana Darshana Dr Amal P K Dr …" at bounding box center [356, 164] width 112 height 11
click at [330, 152] on input "Enquired services" at bounding box center [356, 150] width 112 height 11
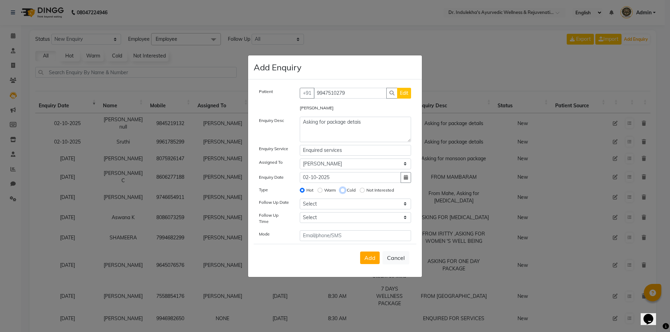
click at [344, 192] on input "Cold" at bounding box center [342, 190] width 5 height 5
radio input "true"
radio input "false"
click at [317, 205] on select "Select Today Tomorrow In 2 days (Saturday) In 3 days (Sunday) In 4 days (Monday…" at bounding box center [356, 204] width 112 height 11
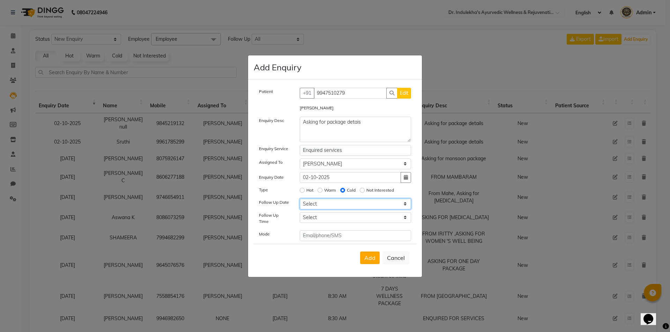
click at [317, 205] on select "Select Today Tomorrow In 2 days (Saturday) In 3 days (Sunday) In 4 days (Monday…" at bounding box center [356, 204] width 112 height 11
click at [300, 199] on select "Select Today Tomorrow In 2 days (Saturday) In 3 days (Sunday) In 4 days (Monday…" at bounding box center [356, 204] width 112 height 11
click at [328, 208] on select "Select Today Tomorrow In 2 days (Saturday) In 3 days (Sunday) In 4 days (Monday…" at bounding box center [356, 204] width 112 height 11
click at [300, 199] on select "Select Today Tomorrow In 2 days (Saturday) In 3 days (Sunday) In 4 days (Monday…" at bounding box center [356, 204] width 112 height 11
click at [316, 195] on div "Hot Warm Cold Not Interested" at bounding box center [355, 191] width 122 height 10
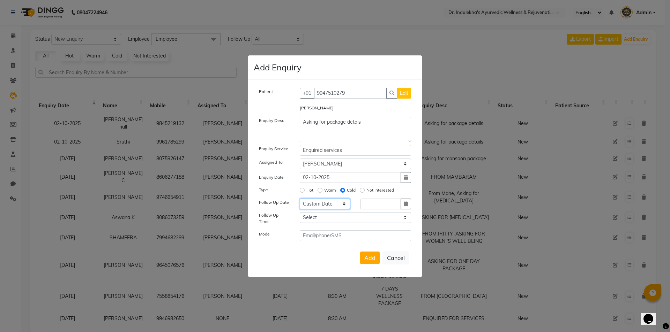
click at [316, 204] on select "Select Today Tomorrow In 2 days (Saturday) In 3 days (Sunday) In 4 days (Monday…" at bounding box center [325, 204] width 51 height 11
select select "2025-10-02"
click at [300, 199] on select "Select Today Tomorrow In 2 days (Saturday) In 3 days (Sunday) In 4 days (Monday…" at bounding box center [325, 204] width 51 height 11
click at [338, 84] on div "Patient +91 9947510279 Edit Shafna Afeef Enquiry Desc Asking for package detais…" at bounding box center [335, 179] width 174 height 198
click at [309, 218] on select "Select 07:00 AM 07:15 AM 07:30 AM 07:45 AM 08:00 AM 08:15 AM 08:30 AM 08:45 AM …" at bounding box center [356, 217] width 112 height 11
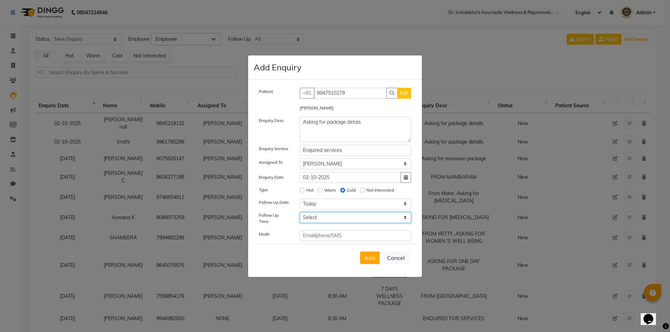
click at [309, 218] on select "Select 07:00 AM 07:15 AM 07:30 AM 07:45 AM 08:00 AM 08:15 AM 08:30 AM 08:45 AM …" at bounding box center [356, 217] width 112 height 11
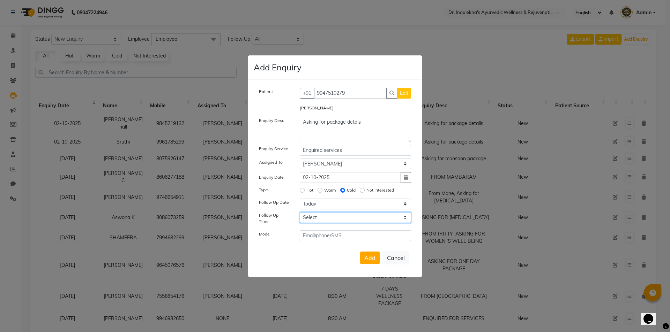
click at [309, 218] on select "Select 07:00 AM 07:15 AM 07:30 AM 07:45 AM 08:00 AM 08:15 AM 08:30 AM 08:45 AM …" at bounding box center [356, 217] width 112 height 11
click at [312, 210] on div "Patient +91 9947510279 Edit Shafna Afeef Enquiry Desc Asking for package detais…" at bounding box center [335, 164] width 163 height 153
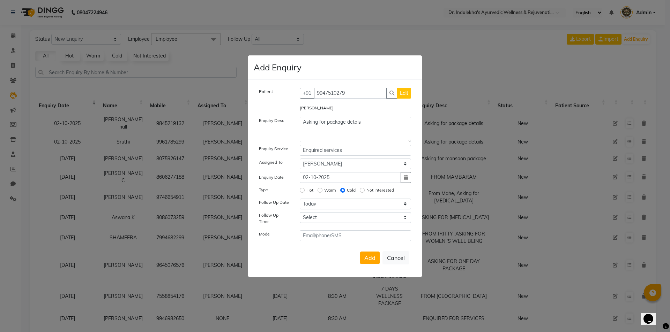
click at [312, 210] on div "Patient +91 9947510279 Edit Shafna Afeef Enquiry Desc Asking for package detais…" at bounding box center [335, 164] width 163 height 153
click at [321, 219] on select "Select 07:00 AM 07:15 AM 07:30 AM 07:45 AM 08:00 AM 08:15 AM 08:30 AM 08:45 AM …" at bounding box center [356, 217] width 112 height 11
select select "480"
click at [300, 212] on select "Select 07:00 AM 07:15 AM 07:30 AM 07:45 AM 08:00 AM 08:15 AM 08:30 AM 08:45 AM …" at bounding box center [356, 217] width 112 height 11
click at [335, 232] on input "text" at bounding box center [356, 236] width 112 height 11
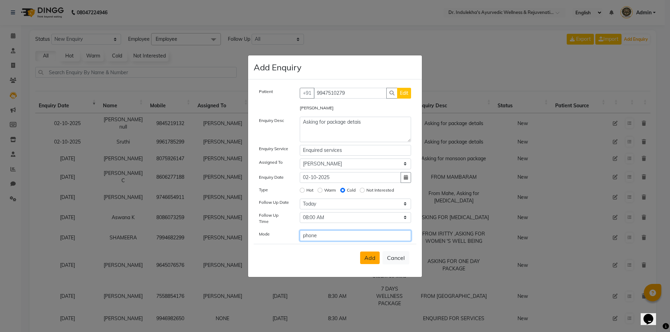
type input "phone"
click at [373, 261] on span "Add" at bounding box center [369, 258] width 11 height 7
select select
radio input "false"
select select
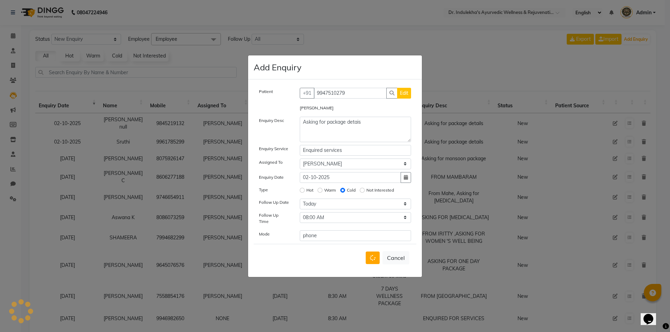
select select
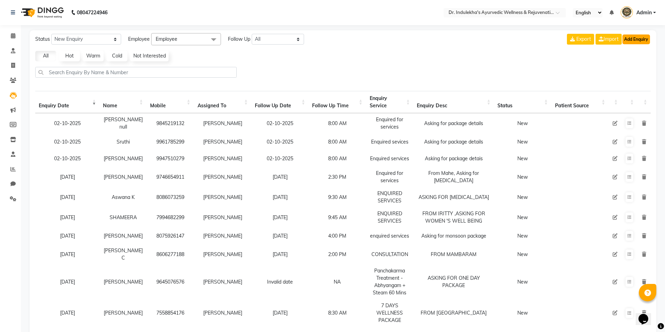
click at [637, 37] on button "Add Enquiry" at bounding box center [636, 40] width 28 height 10
click at [631, 38] on button "Add Enquiry" at bounding box center [636, 40] width 28 height 10
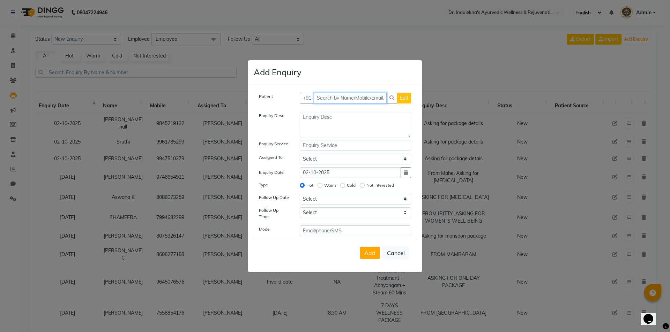
click at [326, 94] on input "text" at bounding box center [350, 98] width 73 height 11
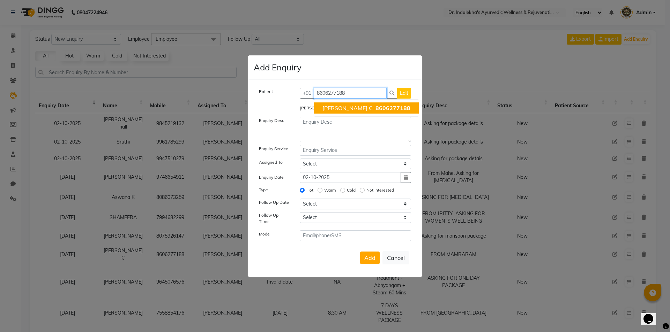
click at [331, 110] on span "Hridhya C" at bounding box center [347, 108] width 50 height 7
type input "8606277188"
click at [398, 258] on button "Cancel" at bounding box center [395, 258] width 27 height 13
select select
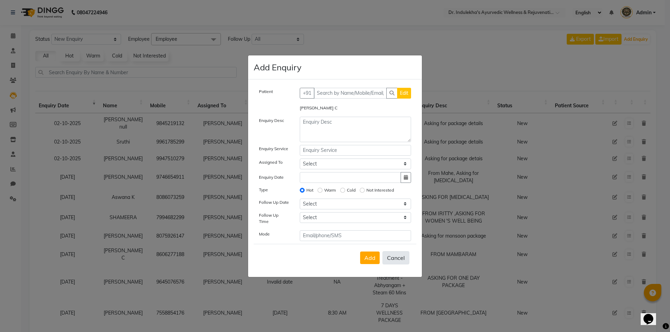
radio input "false"
select select
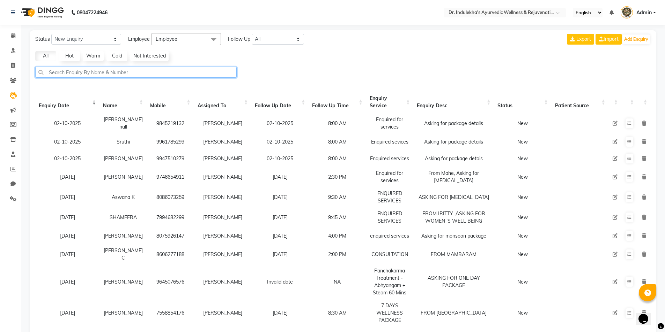
click at [57, 72] on input "text" at bounding box center [135, 72] width 201 height 11
click at [11, 35] on icon at bounding box center [13, 35] width 5 height 5
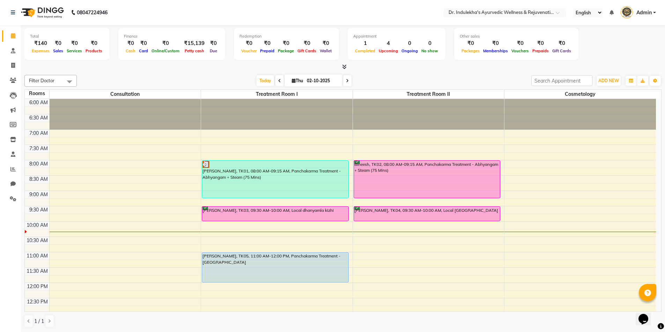
scroll to position [35, 0]
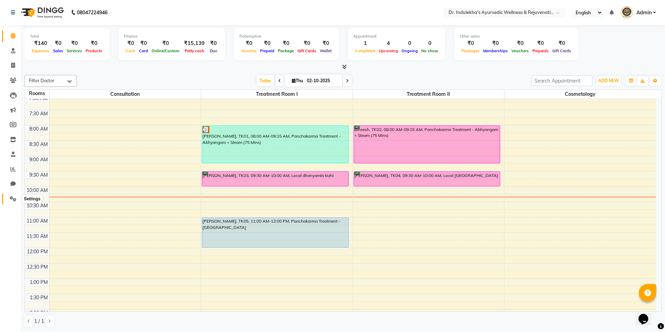
click at [14, 198] on icon at bounding box center [13, 198] width 7 height 5
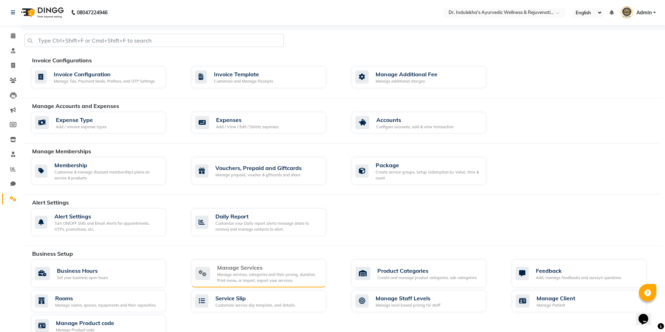
click at [230, 279] on div "Manage services, categories and their pricing, duration. Print menu, or import,…" at bounding box center [268, 278] width 103 height 12
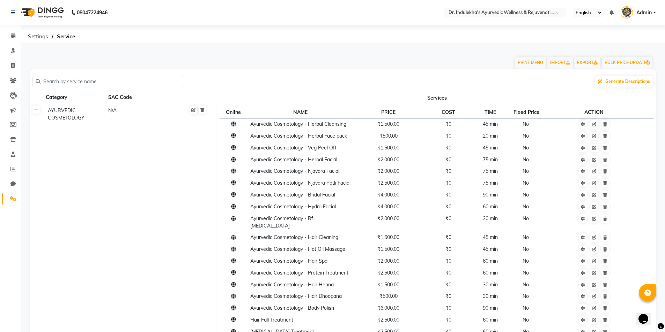
click at [85, 84] on input "text" at bounding box center [110, 81] width 140 height 11
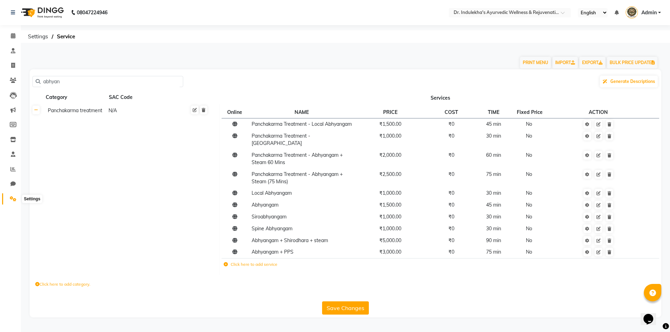
type input "abhyan"
click at [14, 198] on icon at bounding box center [13, 198] width 7 height 5
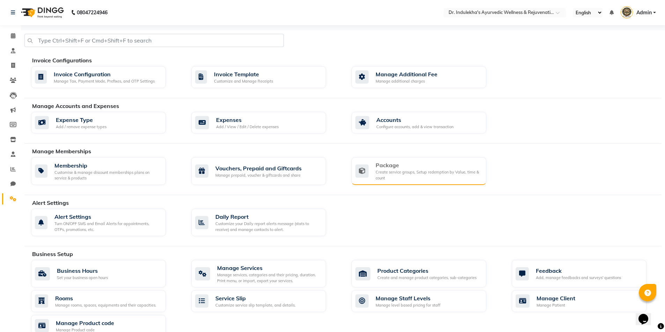
click at [421, 167] on div "Package" at bounding box center [427, 165] width 105 height 8
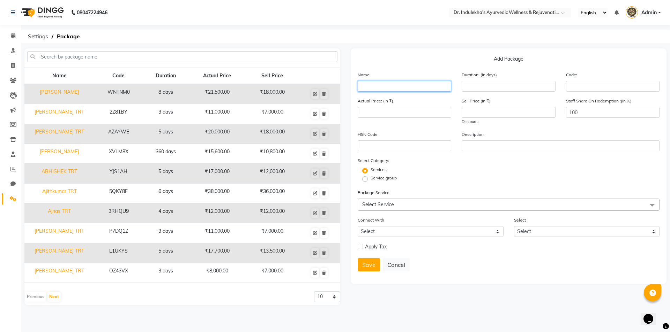
click at [377, 84] on input "text" at bounding box center [404, 86] width 93 height 11
type input "Nishana TRT"
click at [467, 85] on input "number" at bounding box center [508, 86] width 93 height 11
type input "7"
click at [385, 201] on span "Select Service" at bounding box center [509, 205] width 302 height 12
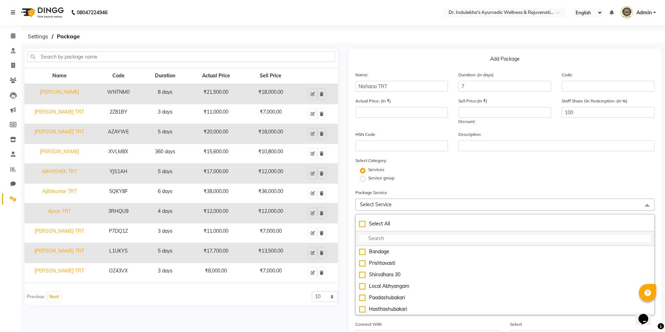
click at [370, 242] on input "multiselect-search" at bounding box center [505, 238] width 292 height 7
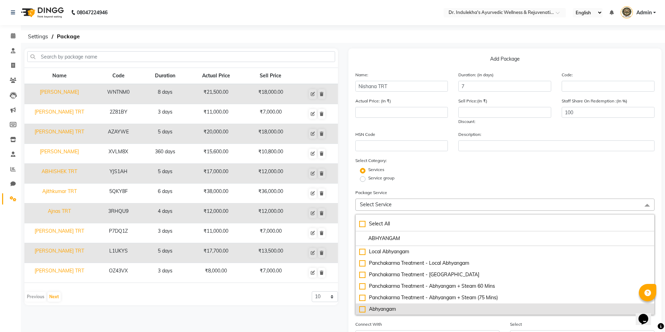
type input "ABHYANGAM"
click at [362, 310] on div "Abhyangam" at bounding box center [505, 309] width 292 height 7
type input "1500"
checkbox input "true"
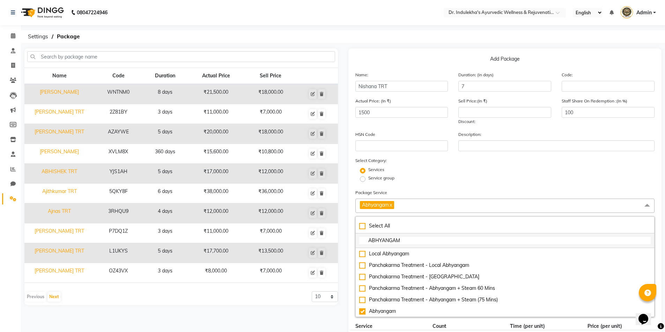
click at [431, 241] on input "ABHYANGAM" at bounding box center [505, 240] width 292 height 7
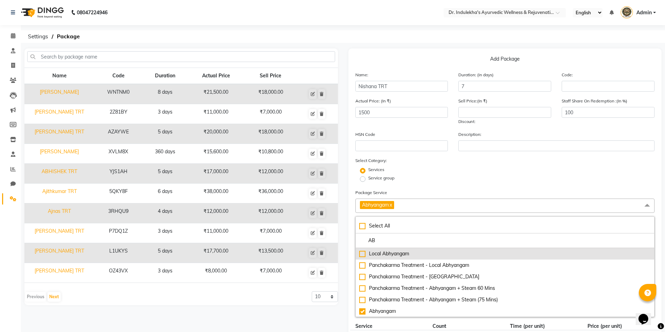
type input "A"
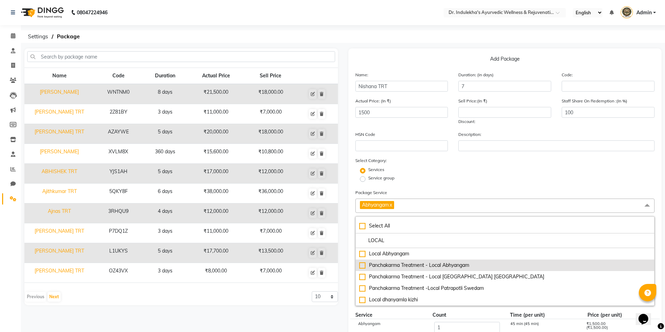
type input "LOCAL"
click at [362, 267] on div "Panchakarma Treatment - Local Abhyangam" at bounding box center [505, 265] width 292 height 7
type input "3000"
checkbox input "true"
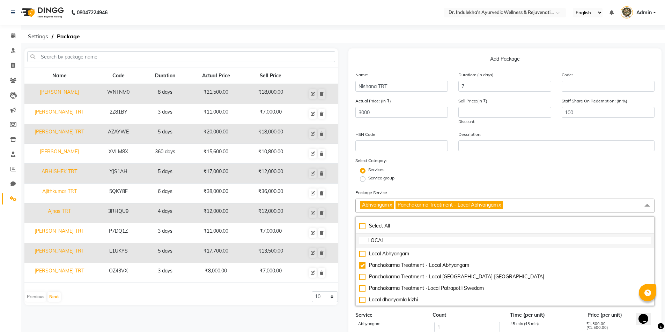
click at [402, 238] on input "LOCAL" at bounding box center [505, 240] width 292 height 7
type input "L"
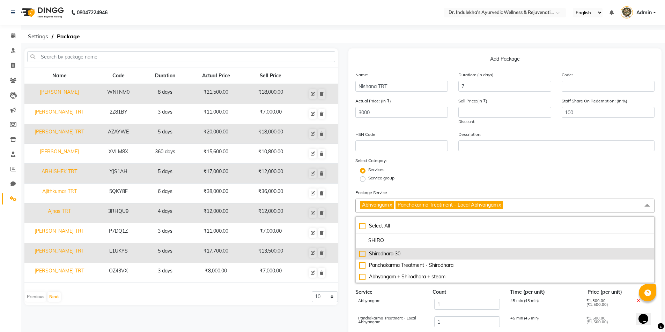
type input "SHIRO"
click at [361, 256] on div "Shirodhara 30" at bounding box center [505, 253] width 292 height 7
type input "6000"
checkbox input "true"
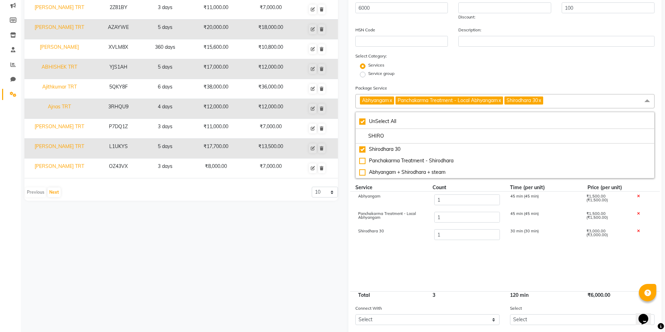
drag, startPoint x: 448, startPoint y: 252, endPoint x: 444, endPoint y: 261, distance: 9.7
click at [444, 261] on cdk-virtual-scroll-viewport "Abhyangam 1 45 min (45 min) ₹1,500.00 (₹1,500.00) Panchakarma Treatment - Local…" at bounding box center [504, 242] width 299 height 100
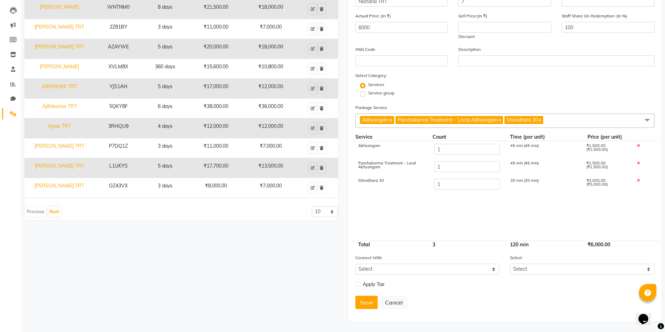
scroll to position [85, 0]
click at [458, 145] on input "1" at bounding box center [467, 149] width 66 height 11
type input "3"
type input "9000"
click at [449, 166] on input "1" at bounding box center [467, 167] width 66 height 11
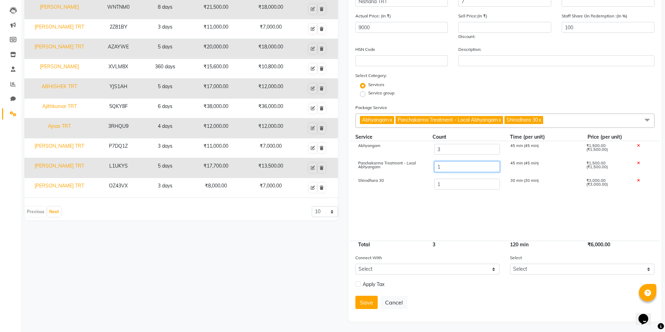
click at [449, 166] on input "1" at bounding box center [467, 167] width 66 height 11
type input "4"
type input "13500"
click at [450, 181] on input "1" at bounding box center [467, 184] width 66 height 11
type input "4"
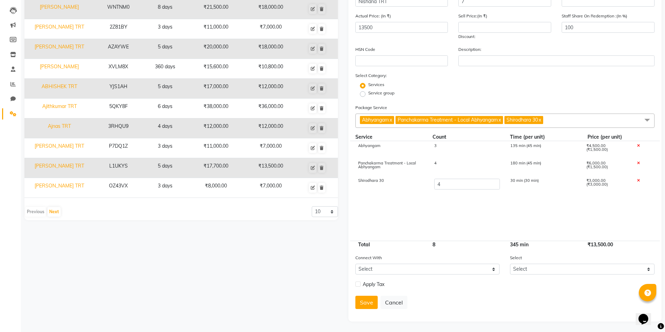
type input "22500"
click at [449, 210] on cdk-virtual-scroll-viewport "Abhyangam 3 135 min (45 min) ₹4,500.00 (₹1,500.00) Panchakarma Treatment - Loca…" at bounding box center [504, 191] width 299 height 100
click at [367, 302] on button "Save" at bounding box center [366, 302] width 22 height 13
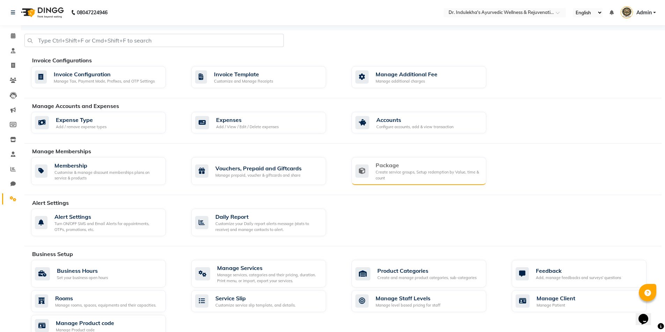
click at [413, 173] on div "Create service groups, Setup redemption by Value, time & count" at bounding box center [427, 176] width 105 height 12
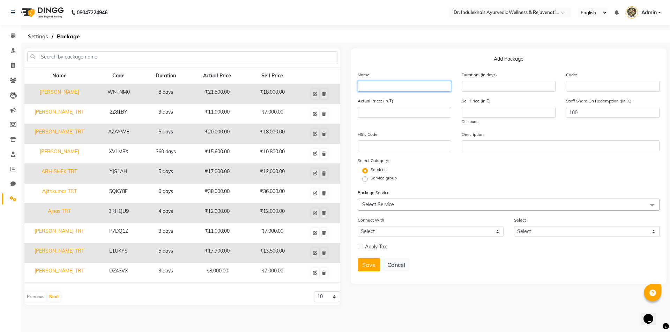
click at [376, 85] on input "text" at bounding box center [404, 86] width 93 height 11
type input "ABDUL RIYAD TRT"
click at [505, 87] on input "number" at bounding box center [508, 86] width 93 height 11
type input "7"
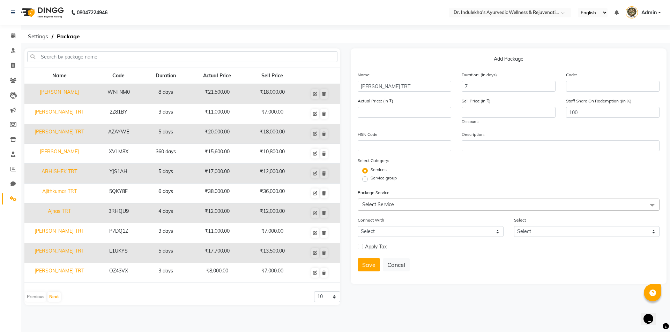
click at [399, 202] on span "Select Service" at bounding box center [509, 205] width 302 height 12
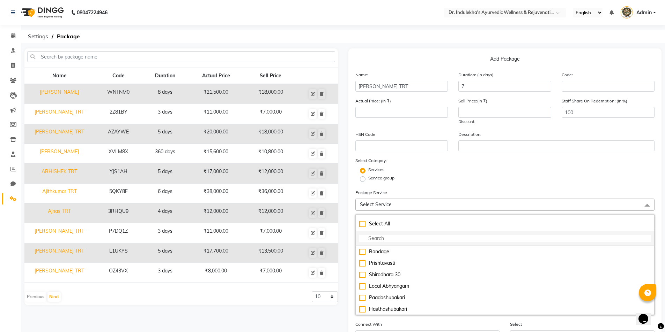
click at [384, 239] on input "multiselect-search" at bounding box center [505, 238] width 292 height 7
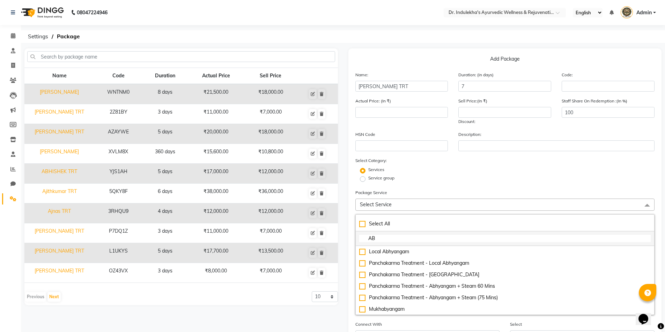
type input "A"
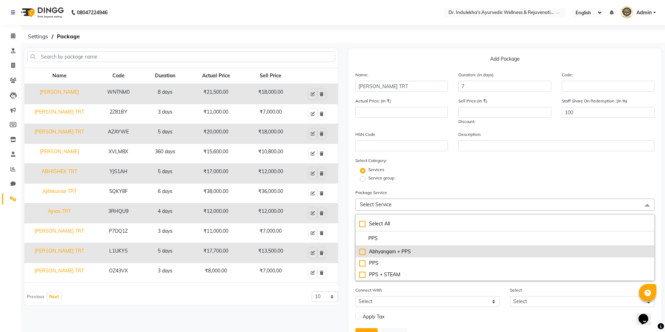
type input "PPS"
click at [361, 252] on div "Abhyangam + PPS" at bounding box center [505, 251] width 292 height 7
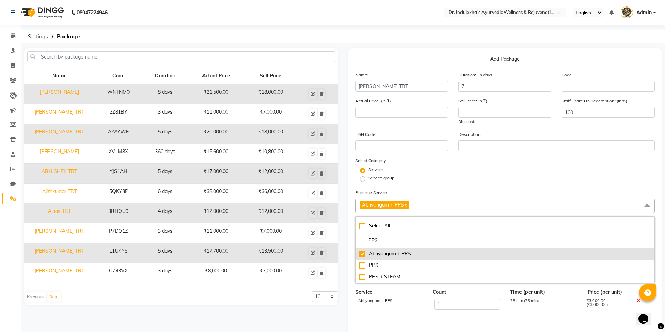
type input "3000"
click at [361, 252] on div "Abhyangam + PPS" at bounding box center [505, 253] width 292 height 7
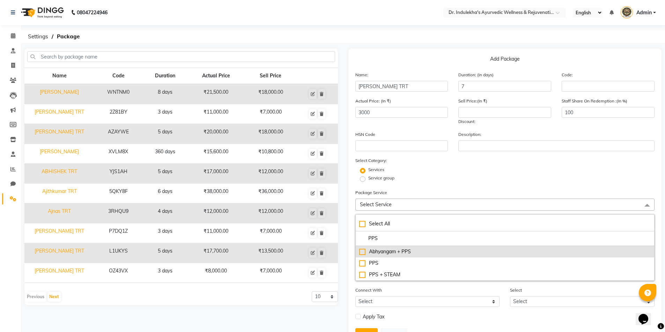
click at [362, 252] on div "Abhyangam + PPS" at bounding box center [505, 251] width 292 height 7
checkbox input "true"
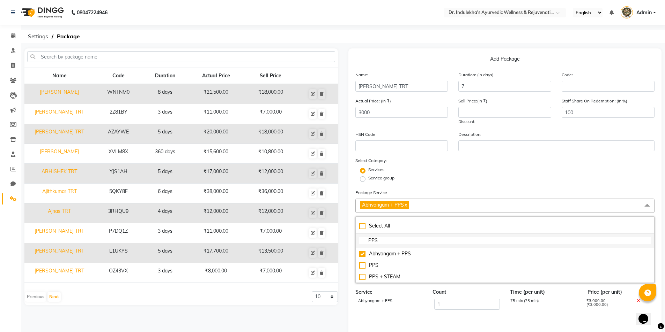
click at [385, 238] on input "PPS" at bounding box center [505, 240] width 292 height 7
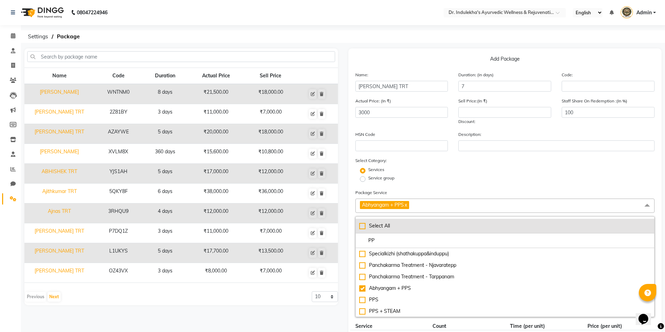
type input "P"
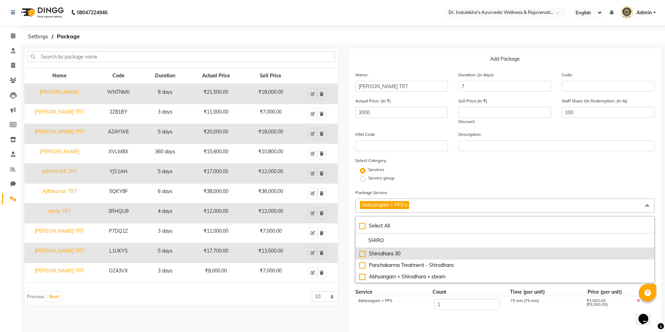
type input "SHIRO"
click at [362, 254] on div "Shirodhara 30" at bounding box center [505, 253] width 292 height 7
type input "6000"
checkbox input "true"
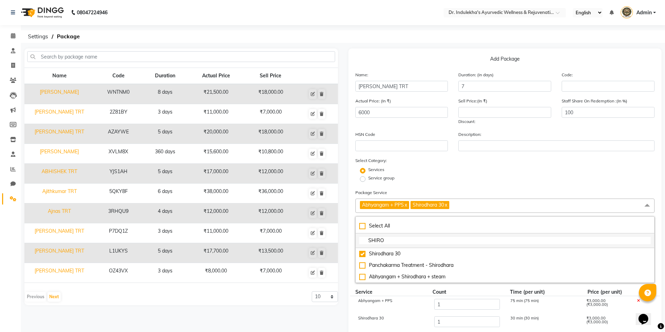
click at [391, 241] on input "SHIRO" at bounding box center [505, 240] width 292 height 7
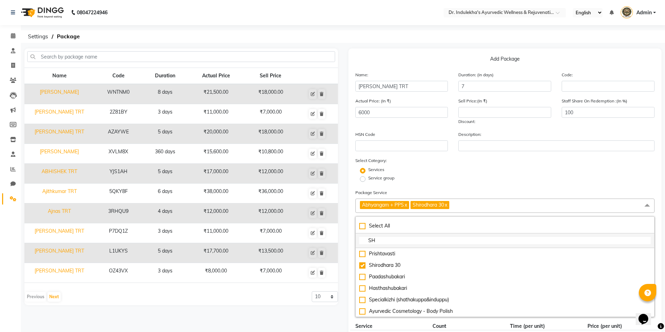
type input "S"
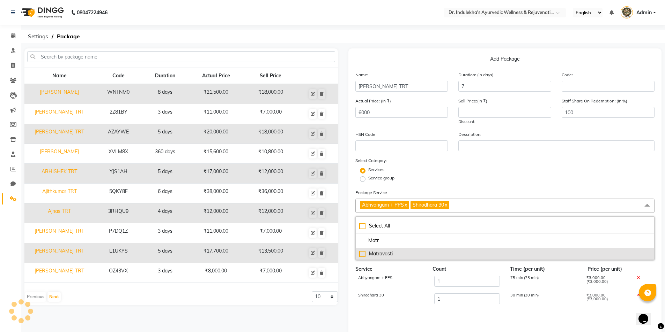
type input "Matr"
click at [363, 255] on div "Matravasti" at bounding box center [505, 253] width 292 height 7
type input "7000"
checkbox input "true"
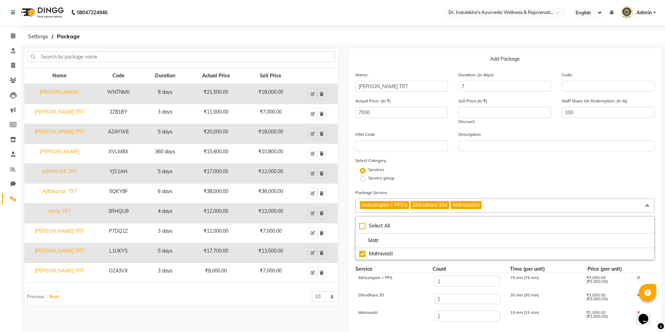
click at [401, 309] on div "Matravasti 1 15 min (15 min) ₹1,000.00 (₹1,000.00)" at bounding box center [505, 316] width 310 height 17
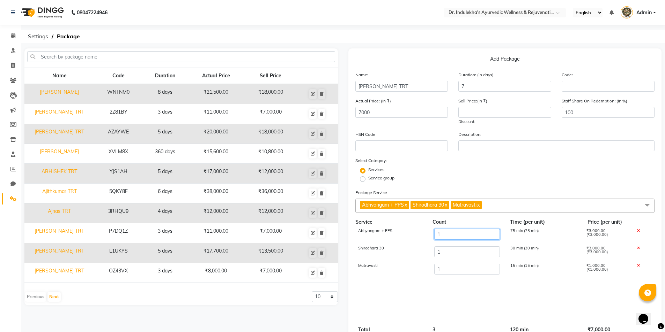
click at [455, 231] on input "1" at bounding box center [467, 234] width 66 height 11
type input "4"
type input "16000"
click at [451, 252] on input "1" at bounding box center [467, 252] width 66 height 11
type input "3"
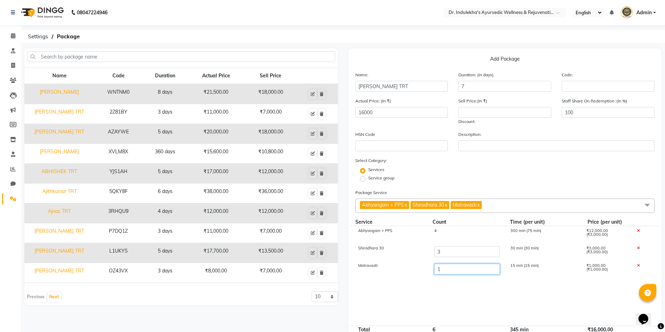
type input "22000"
click at [448, 272] on input "1" at bounding box center [467, 269] width 66 height 11
type input "5"
type input "26000"
click at [498, 200] on span "Abhyangam + PPS x Shirodhara 30 x Matravasti x" at bounding box center [504, 206] width 299 height 14
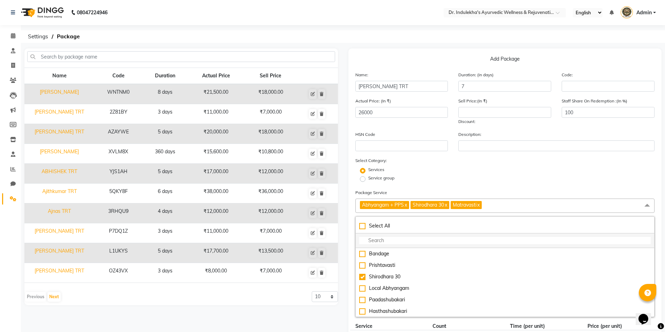
click at [397, 241] on input "multiselect-search" at bounding box center [505, 240] width 292 height 7
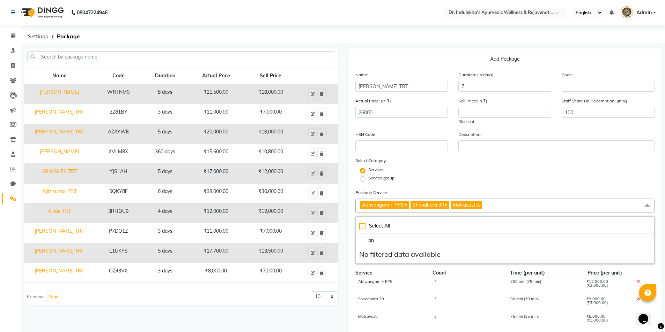
type input "p"
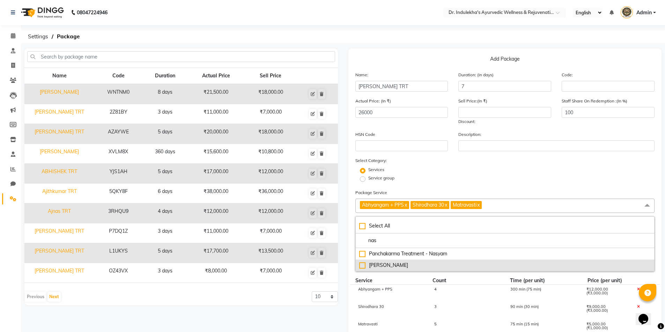
type input "nas"
click at [361, 266] on div "Pratimarsha Nasyam" at bounding box center [505, 265] width 292 height 7
type input "26800"
checkbox input "true"
click at [361, 266] on div "Pratimarsha Nasyam" at bounding box center [505, 265] width 292 height 7
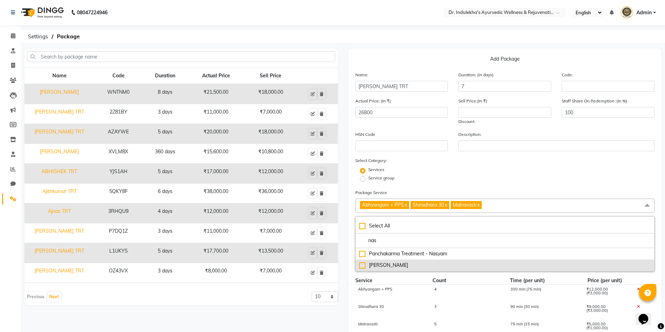
type input "26000"
click at [362, 265] on div "Pratimarsha Nasyam" at bounding box center [505, 265] width 292 height 7
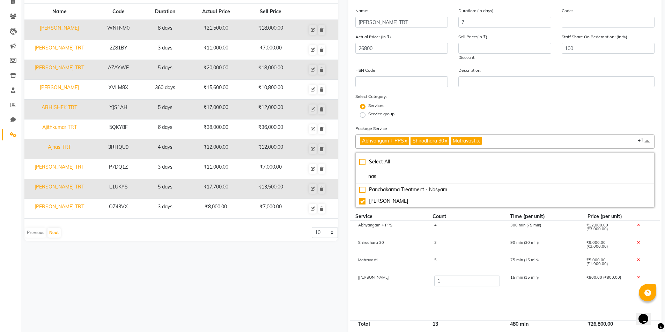
scroll to position [70, 0]
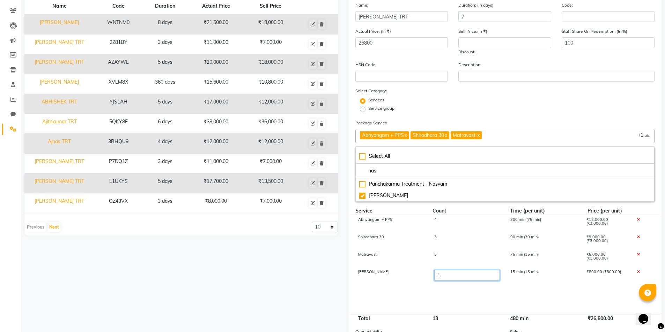
click at [457, 280] on input "1" at bounding box center [467, 275] width 66 height 11
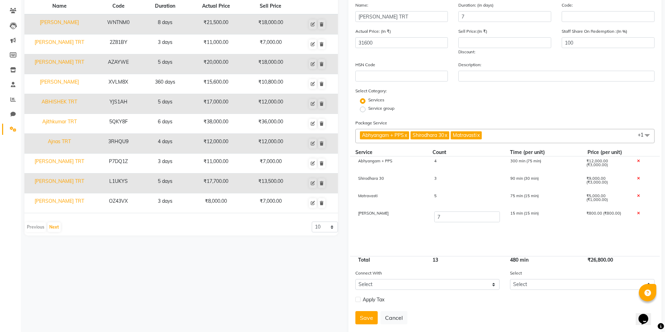
click at [455, 195] on div "5" at bounding box center [466, 200] width 76 height 12
click at [460, 200] on input "5" at bounding box center [467, 199] width 66 height 11
click at [427, 225] on div "Pratimarsha Nasyam 7 105 min (15 min) ₹5,600.00 (₹800.00)" at bounding box center [505, 217] width 310 height 17
click at [473, 44] on input "number" at bounding box center [504, 42] width 93 height 11
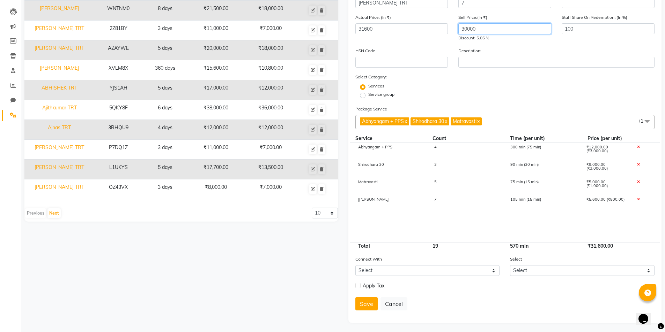
scroll to position [85, 0]
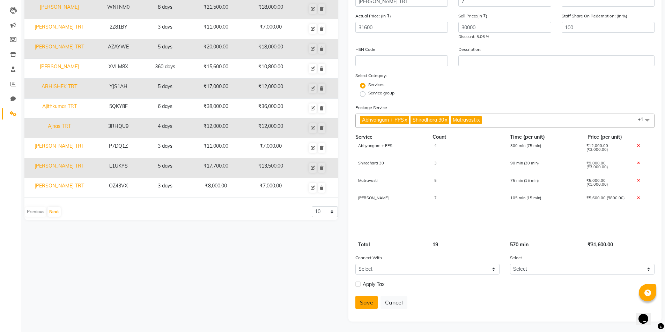
click at [362, 303] on button "Save" at bounding box center [366, 302] width 22 height 13
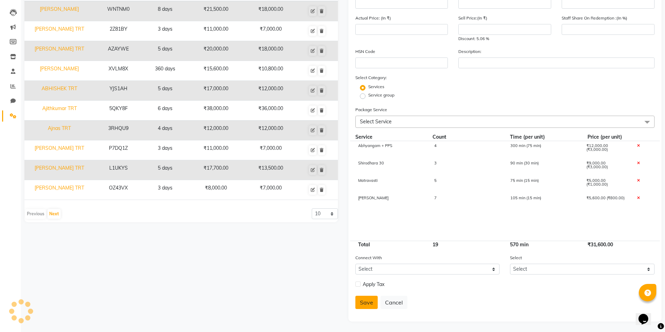
scroll to position [0, 0]
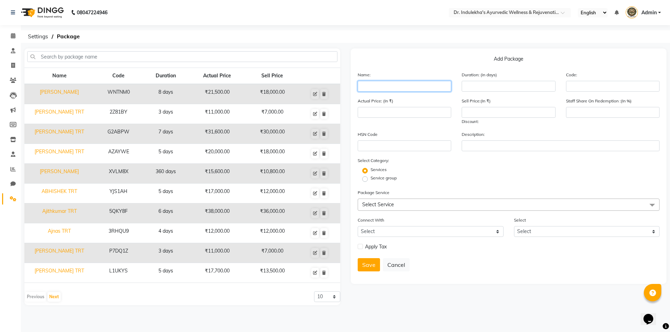
click at [370, 82] on input "text" at bounding box center [404, 86] width 93 height 11
click at [486, 88] on input "number" at bounding box center [508, 86] width 93 height 11
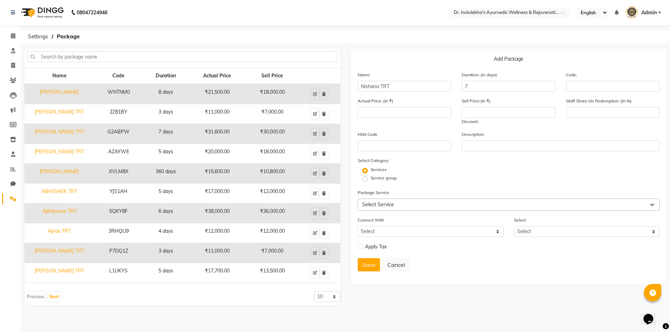
click at [389, 203] on span "Select Service" at bounding box center [378, 205] width 32 height 6
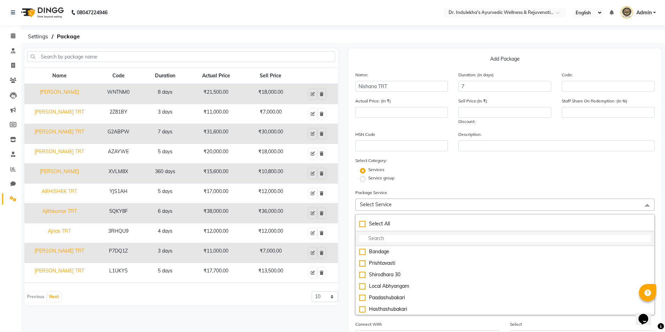
click at [381, 234] on li at bounding box center [504, 239] width 299 height 15
click at [369, 240] on input "multiselect-search" at bounding box center [505, 238] width 292 height 7
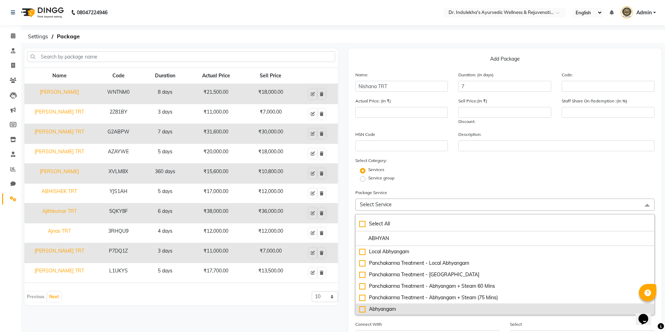
click at [362, 310] on div "Abhyangam" at bounding box center [505, 309] width 292 height 7
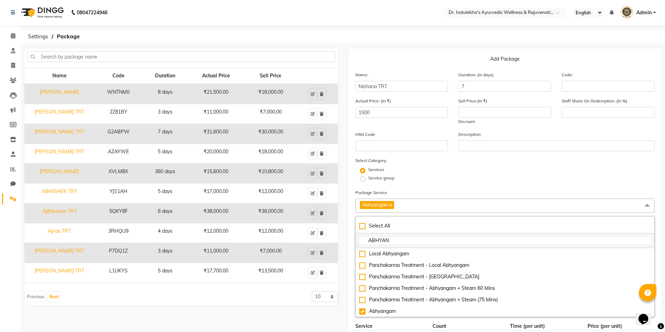
click at [416, 238] on input "ABHYAN" at bounding box center [505, 240] width 292 height 7
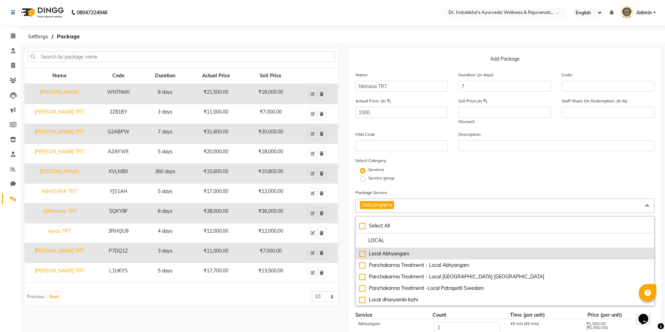
click at [362, 254] on div "Local Abhyangam" at bounding box center [505, 253] width 292 height 7
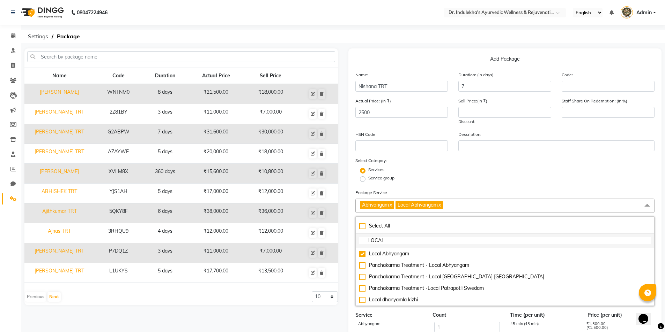
click at [400, 242] on input "LOCAL" at bounding box center [505, 240] width 292 height 7
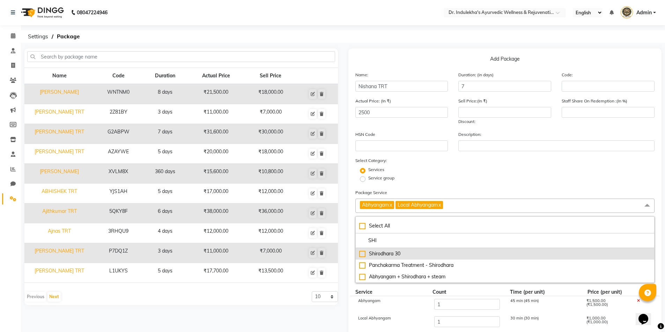
click at [363, 257] on div "Shirodhara 30" at bounding box center [505, 253] width 292 height 7
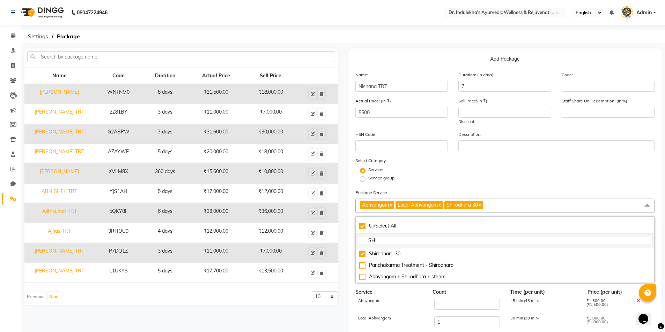
click at [382, 241] on input "SHI" at bounding box center [505, 240] width 292 height 7
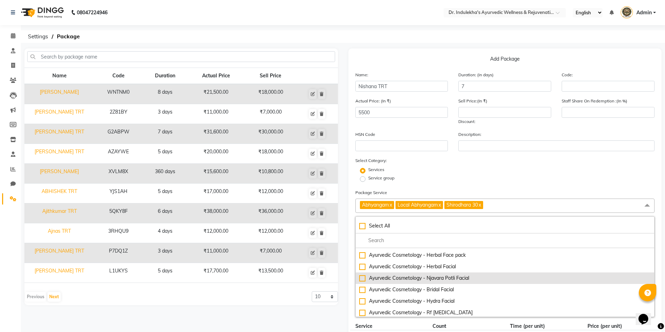
scroll to position [105, 0]
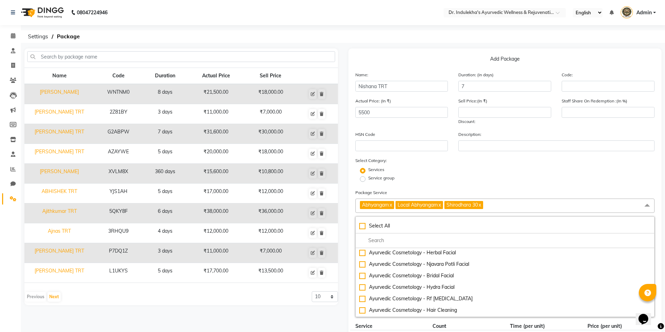
click at [506, 184] on form "Name: Nishana TRT Duration: (in days) 7 Code: Actual Price: (In ₹) 5500 Sell Pr…" at bounding box center [504, 287] width 299 height 433
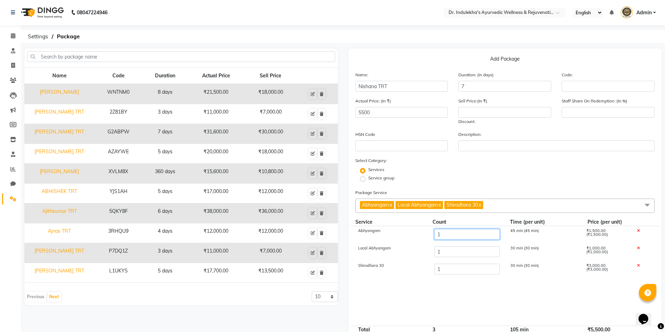
click at [463, 236] on input "1" at bounding box center [467, 234] width 66 height 11
click at [451, 253] on input "1" at bounding box center [467, 252] width 66 height 11
click at [442, 271] on input "1" at bounding box center [467, 269] width 66 height 11
click at [434, 290] on cdk-virtual-scroll-viewport "Abhyangam 3 135 min (45 min) ₹4,500.00 (₹1,500.00) Local Abhyangam 4 120 min (3…" at bounding box center [504, 276] width 299 height 100
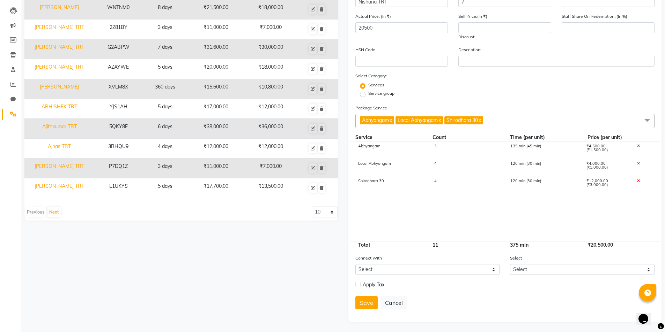
scroll to position [85, 0]
click at [367, 303] on button "Save" at bounding box center [366, 302] width 22 height 13
click at [367, 303] on form "Name: Nishana TRT Duration: (in days) 7 Code: Actual Price: (In ₹) 20500 Sell P…" at bounding box center [504, 150] width 299 height 329
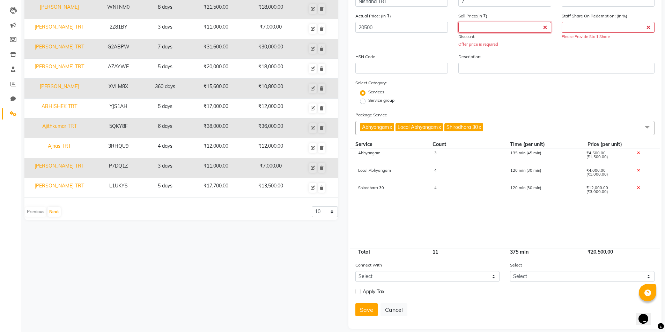
click at [477, 27] on input "number" at bounding box center [504, 27] width 93 height 11
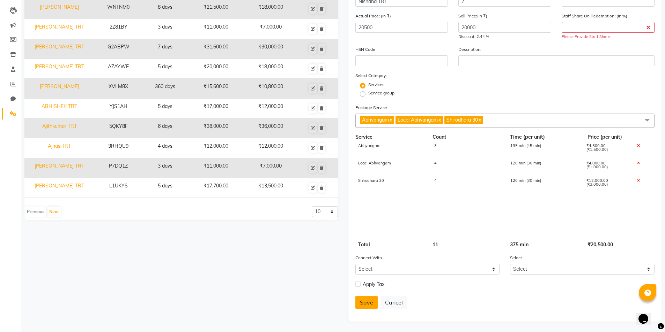
click at [367, 301] on button "Save" at bounding box center [366, 302] width 22 height 13
click at [566, 30] on input "number" at bounding box center [607, 27] width 93 height 11
click at [367, 300] on button "Save" at bounding box center [366, 302] width 22 height 13
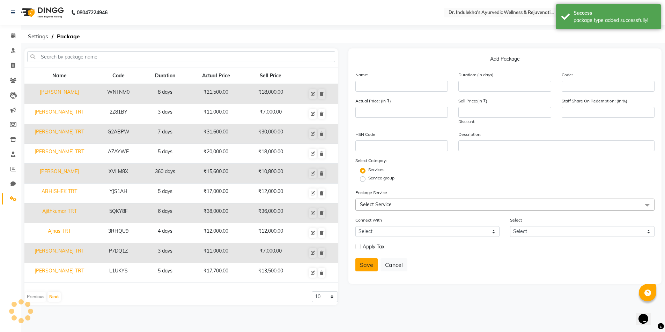
scroll to position [0, 0]
click at [9, 36] on span at bounding box center [13, 36] width 12 height 8
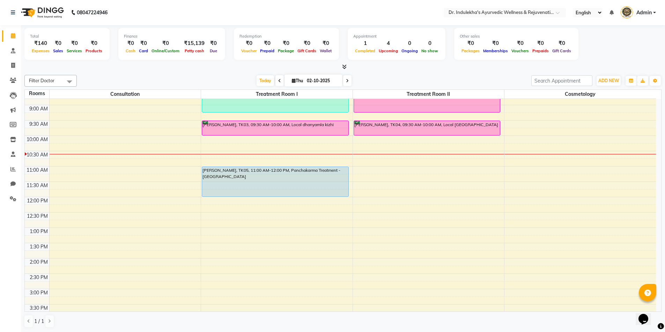
scroll to position [70, 0]
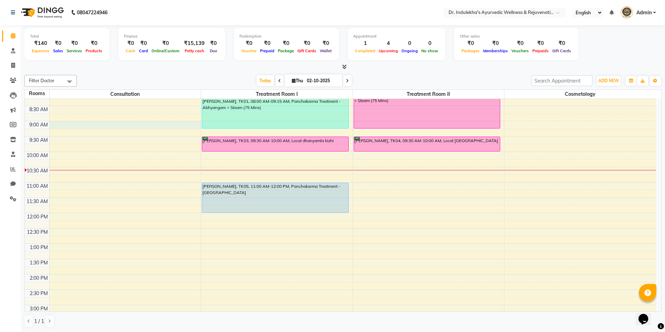
click at [75, 125] on div "6:00 AM 6:30 AM 7:00 AM 7:30 AM 8:00 AM 8:30 AM 9:00 AM 9:30 AM 10:00 AM 10:30 …" at bounding box center [340, 259] width 631 height 460
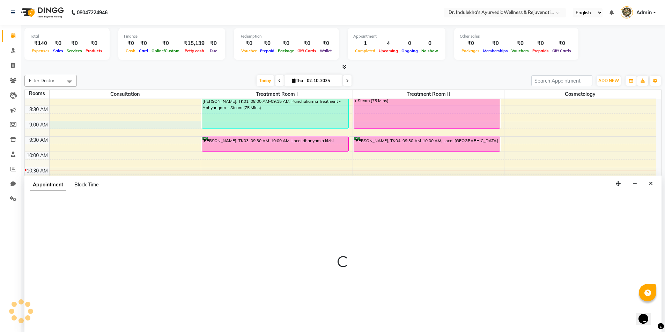
scroll to position [0, 0]
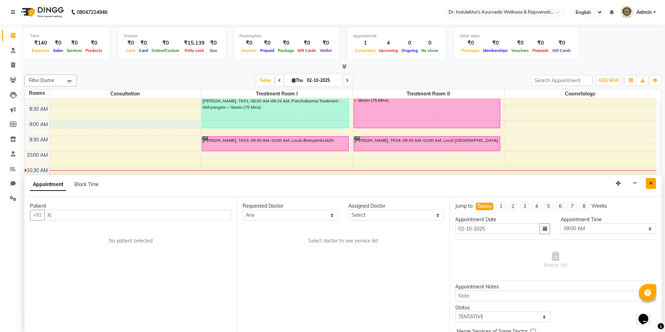
click at [651, 182] on icon "Close" at bounding box center [650, 183] width 4 height 5
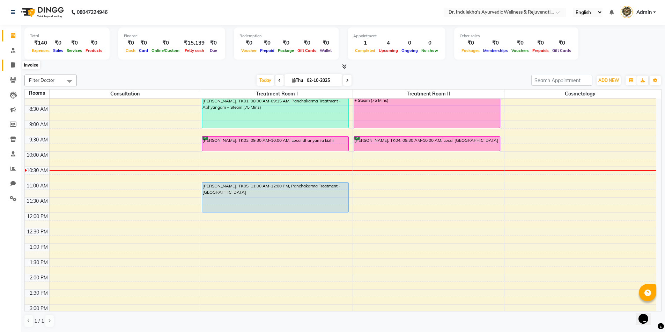
click at [13, 65] on icon at bounding box center [13, 64] width 4 height 5
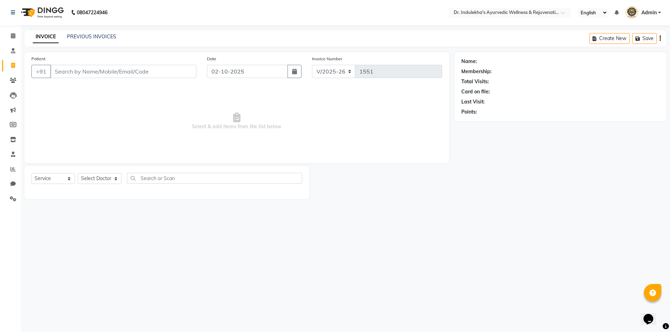
click at [71, 74] on input "Patient" at bounding box center [123, 71] width 146 height 13
click at [12, 38] on icon at bounding box center [13, 35] width 5 height 5
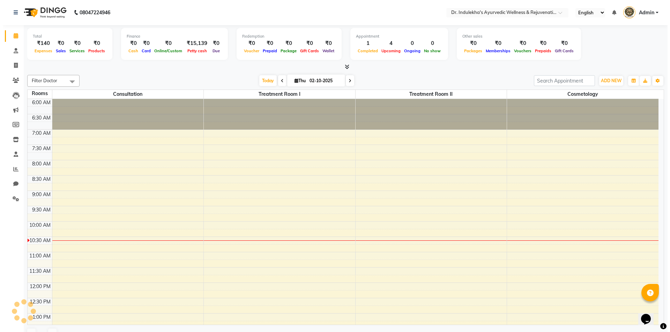
scroll to position [123, 0]
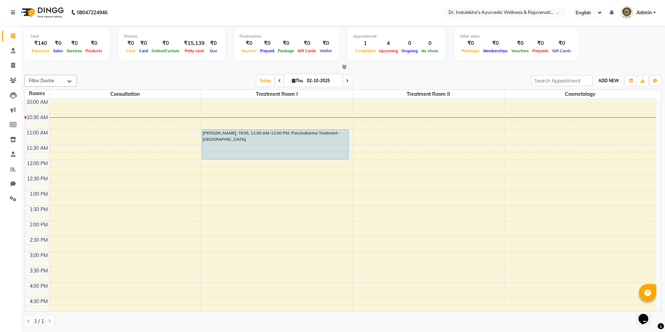
click at [609, 78] on span "ADD NEW" at bounding box center [608, 80] width 21 height 5
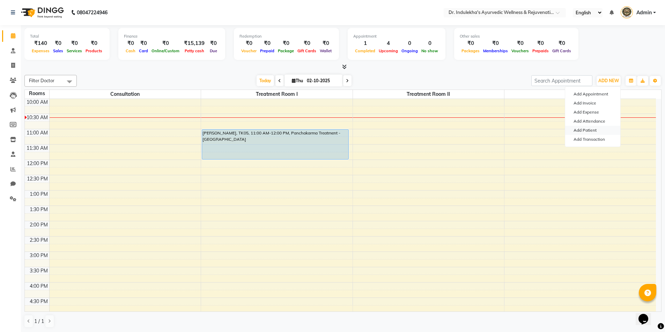
click at [591, 130] on link "Add Patient" at bounding box center [592, 130] width 55 height 9
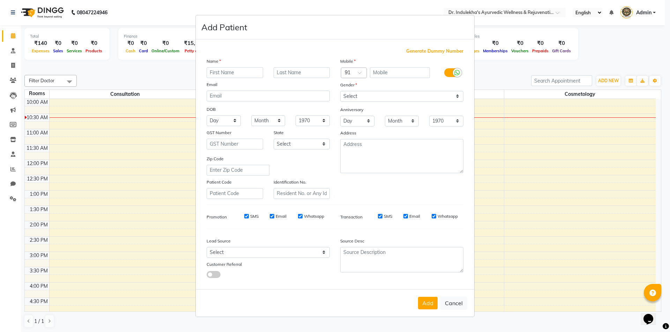
click at [250, 73] on input "text" at bounding box center [235, 72] width 57 height 11
click at [390, 74] on input "text" at bounding box center [400, 72] width 60 height 11
click at [360, 99] on select "Select Male Female Other Prefer Not To Say" at bounding box center [401, 96] width 123 height 11
click at [340, 91] on select "Select Male Female Other Prefer Not To Say" at bounding box center [401, 96] width 123 height 11
click at [431, 301] on button "Add" at bounding box center [428, 303] width 20 height 13
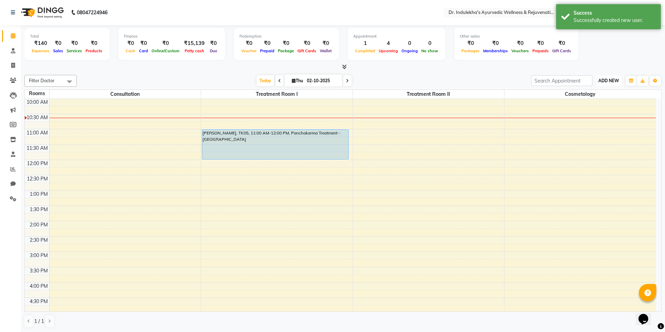
click at [606, 80] on span "ADD NEW" at bounding box center [608, 80] width 21 height 5
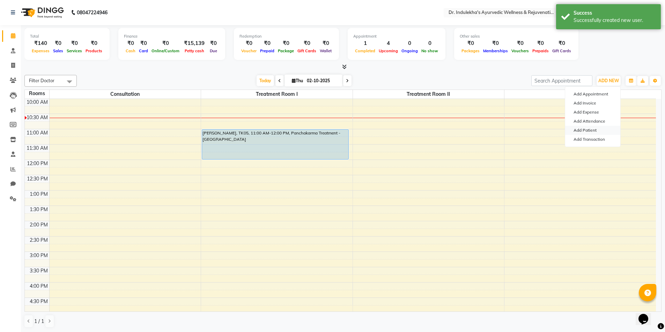
click at [588, 130] on link "Add Patient" at bounding box center [592, 130] width 55 height 9
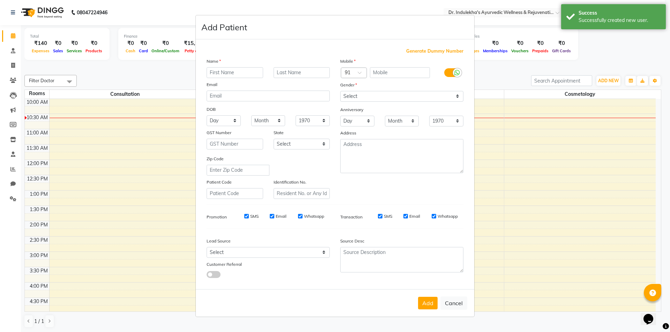
click at [228, 73] on input "text" at bounding box center [235, 72] width 57 height 11
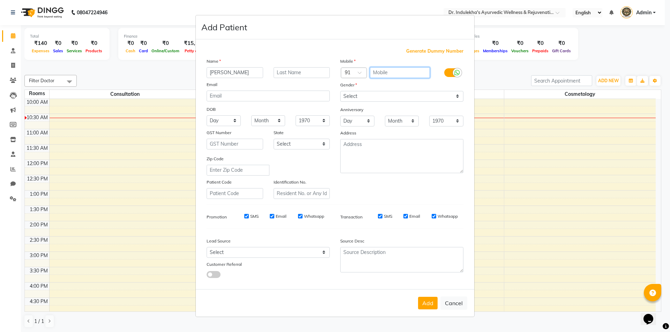
click at [374, 71] on input "text" at bounding box center [400, 72] width 60 height 11
click at [389, 95] on select "Select Male Female Other Prefer Not To Say" at bounding box center [401, 96] width 123 height 11
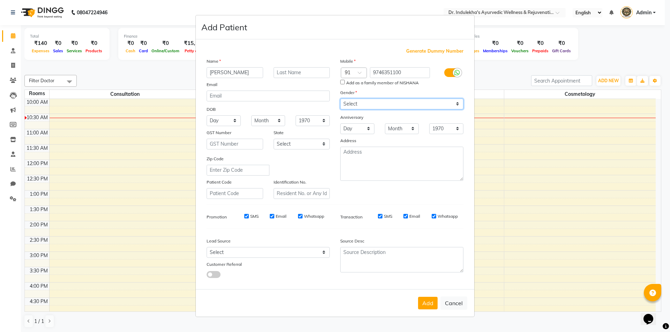
click at [340, 99] on select "Select Male Female Other Prefer Not To Say" at bounding box center [401, 104] width 123 height 11
click at [428, 304] on button "Add" at bounding box center [428, 303] width 20 height 13
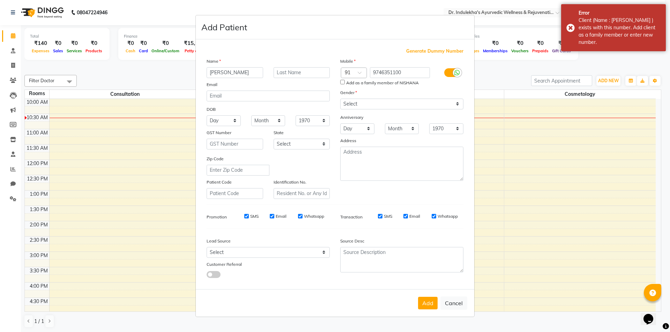
click at [342, 81] on input "Add as a family member of NISHANA" at bounding box center [342, 82] width 5 height 5
click at [432, 301] on button "Add" at bounding box center [428, 303] width 20 height 13
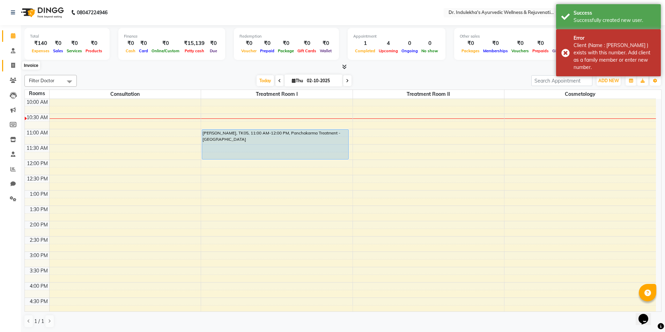
click at [13, 65] on icon at bounding box center [13, 65] width 4 height 5
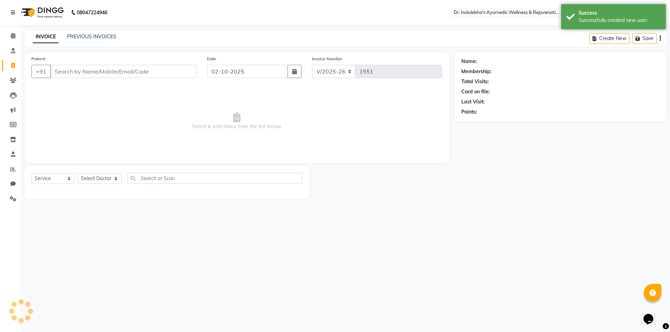
click at [106, 73] on input "Patient" at bounding box center [123, 71] width 146 height 13
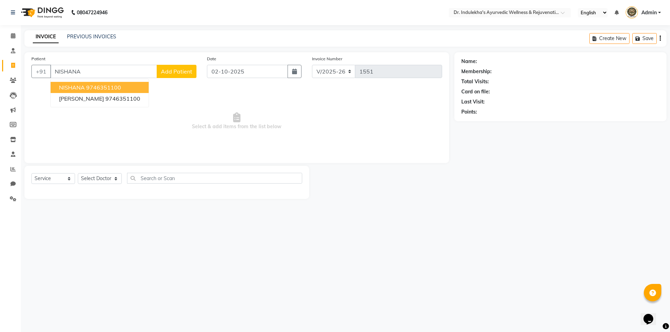
click at [123, 87] on button "NISHANA 9746351100" at bounding box center [100, 87] width 98 height 11
click at [123, 87] on span "Select & add items from the list below" at bounding box center [236, 122] width 411 height 70
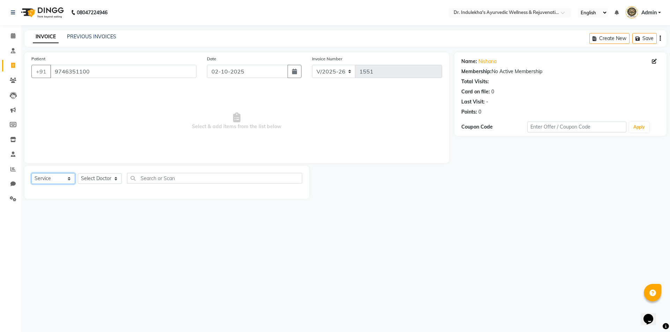
click at [41, 179] on select "Select Service Product Membership Package Voucher Prepaid Gift Card" at bounding box center [53, 178] width 44 height 11
click at [31, 173] on select "Select Service Product Membership Package Voucher Prepaid Gift Card" at bounding box center [53, 178] width 44 height 11
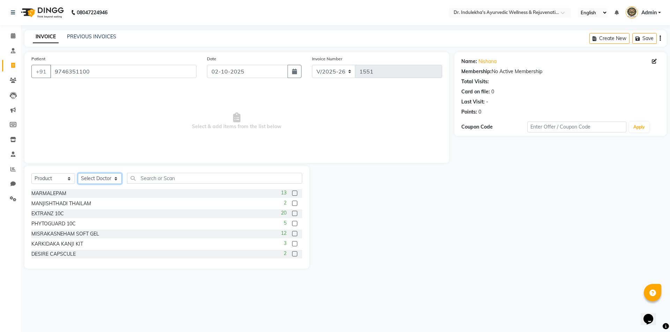
click at [109, 180] on select "Select Doctor Admin 1 Admin 2 Admin 3 Aneesh Anusha M Ardhana Darshana Dr Amal …" at bounding box center [100, 178] width 44 height 11
click at [78, 173] on select "Select Doctor Admin 1 Admin 2 Admin 3 Aneesh Anusha M Ardhana Darshana Dr Amal …" at bounding box center [100, 178] width 44 height 11
click at [144, 182] on input "text" at bounding box center [214, 178] width 175 height 11
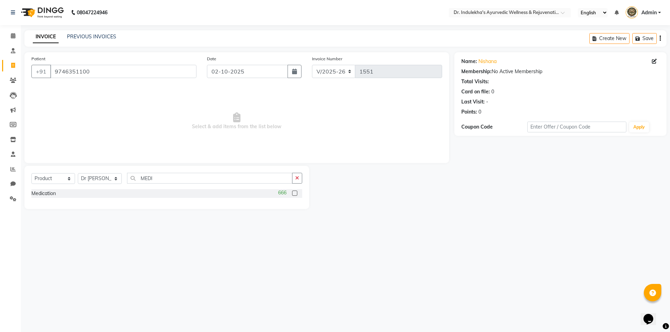
click at [293, 195] on label at bounding box center [294, 193] width 5 height 5
click at [293, 195] on input "checkbox" at bounding box center [294, 194] width 5 height 5
click at [293, 195] on label at bounding box center [294, 193] width 5 height 5
click at [293, 195] on input "checkbox" at bounding box center [294, 194] width 5 height 5
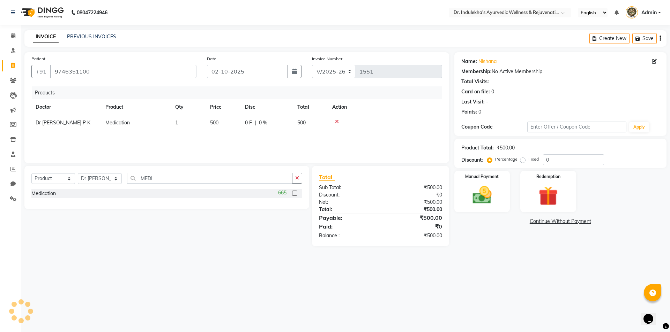
click at [223, 118] on td "500" at bounding box center [223, 123] width 35 height 16
click at [227, 124] on input "500" at bounding box center [223, 124] width 27 height 11
click at [382, 267] on div "08047224946 Select Location × Dr. Indulekha's Ayurvedic Wellness & Rejuvenation…" at bounding box center [335, 166] width 670 height 332
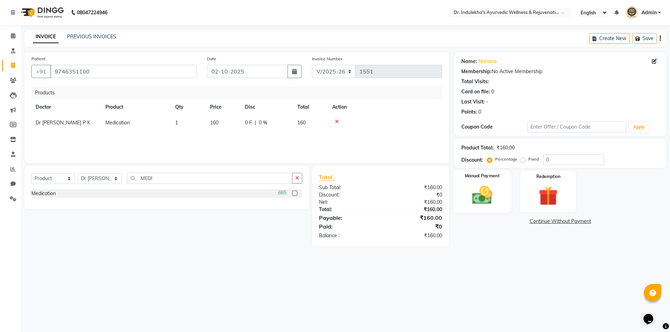
click at [494, 200] on img at bounding box center [482, 195] width 32 height 23
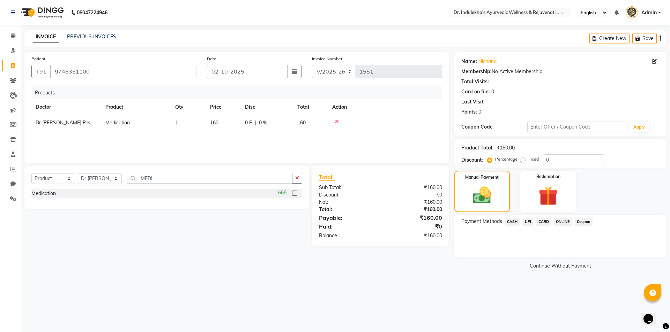
click at [526, 220] on span "UPI" at bounding box center [527, 222] width 11 height 8
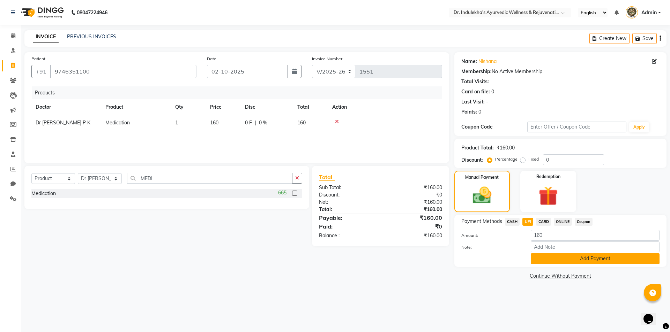
click at [545, 260] on button "Add Payment" at bounding box center [595, 259] width 129 height 11
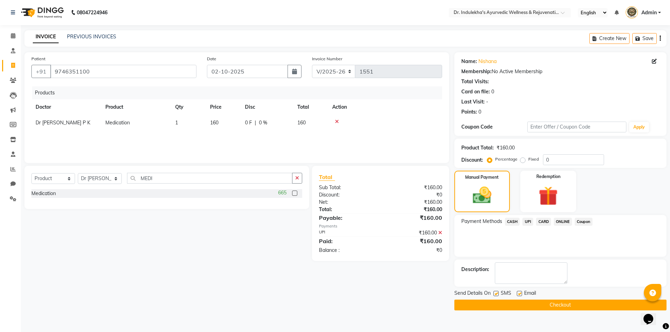
click at [497, 295] on label at bounding box center [495, 293] width 5 height 5
click at [497, 295] on input "checkbox" at bounding box center [495, 294] width 5 height 5
click at [519, 294] on label at bounding box center [519, 293] width 5 height 5
click at [519, 294] on input "checkbox" at bounding box center [519, 294] width 5 height 5
click at [521, 304] on button "Checkout" at bounding box center [560, 305] width 212 height 11
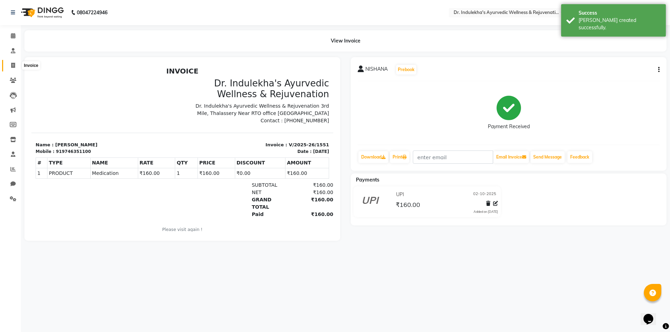
click at [13, 64] on icon at bounding box center [13, 65] width 4 height 5
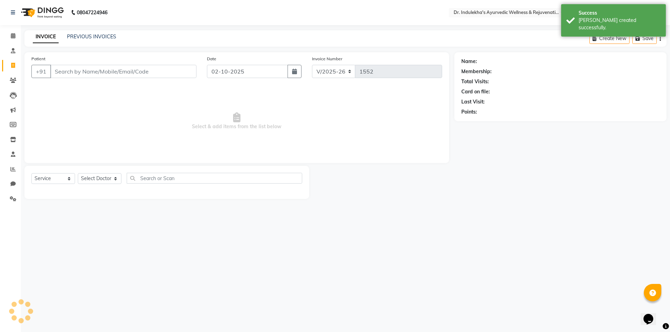
click at [56, 69] on input "Patient" at bounding box center [123, 71] width 146 height 13
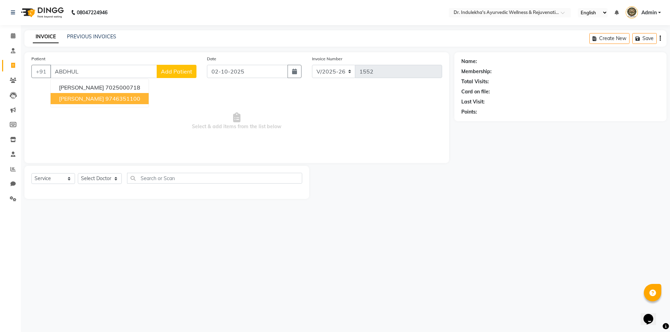
click at [100, 97] on span "ABDHUL RIYAD" at bounding box center [81, 98] width 45 height 7
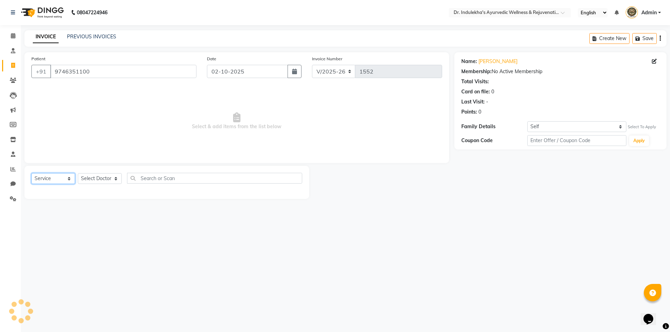
click at [58, 178] on select "Select Service Product Membership Package Voucher Prepaid Gift Card" at bounding box center [53, 178] width 44 height 11
click at [31, 173] on select "Select Service Product Membership Package Voucher Prepaid Gift Card" at bounding box center [53, 178] width 44 height 11
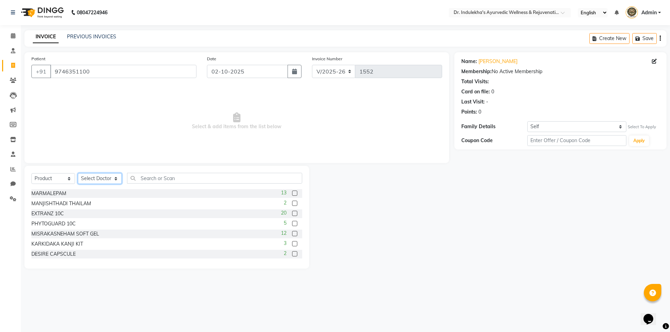
click at [104, 182] on select "Select Doctor Admin 1 Admin 2 Admin 3 Aneesh Anusha M Ardhana Darshana Dr Amal …" at bounding box center [100, 178] width 44 height 11
click at [78, 173] on select "Select Doctor Admin 1 Admin 2 Admin 3 Aneesh Anusha M Ardhana Darshana Dr Amal …" at bounding box center [100, 178] width 44 height 11
click at [156, 175] on input "text" at bounding box center [214, 178] width 175 height 11
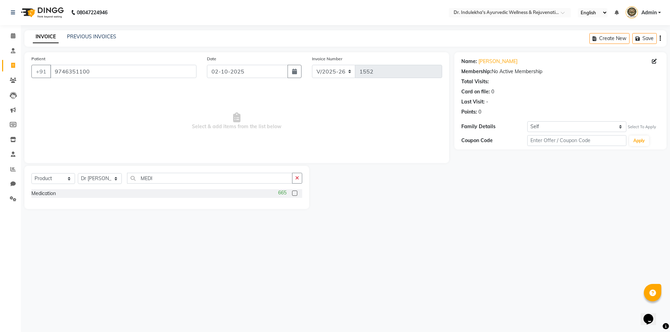
click at [296, 194] on label at bounding box center [294, 193] width 5 height 5
click at [296, 194] on input "checkbox" at bounding box center [294, 194] width 5 height 5
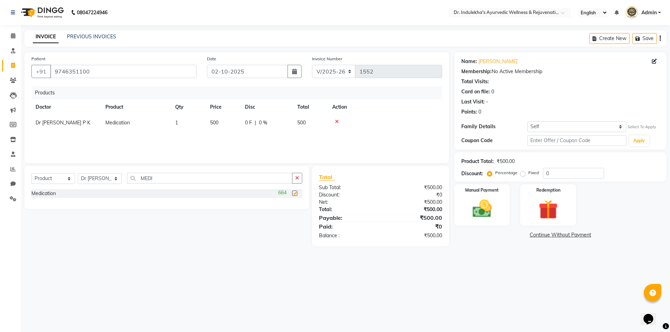
click at [296, 194] on label at bounding box center [294, 193] width 5 height 5
click at [296, 194] on input "checkbox" at bounding box center [294, 194] width 5 height 5
click at [229, 121] on td "500" at bounding box center [223, 123] width 35 height 16
click at [224, 126] on input "500" at bounding box center [223, 124] width 27 height 11
click at [280, 287] on div "08047224946 Select Location × Dr. Indulekha's Ayurvedic Wellness & Rejuvenation…" at bounding box center [335, 166] width 670 height 332
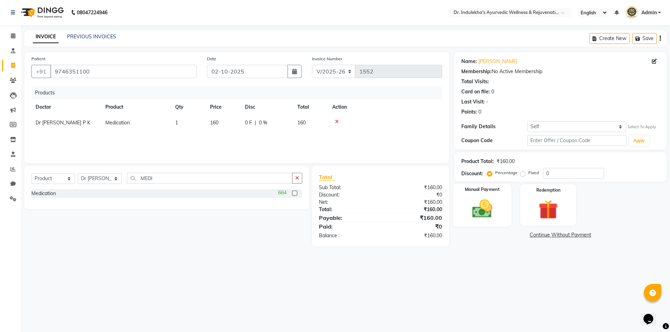
click at [498, 222] on div "Manual Payment" at bounding box center [482, 205] width 58 height 43
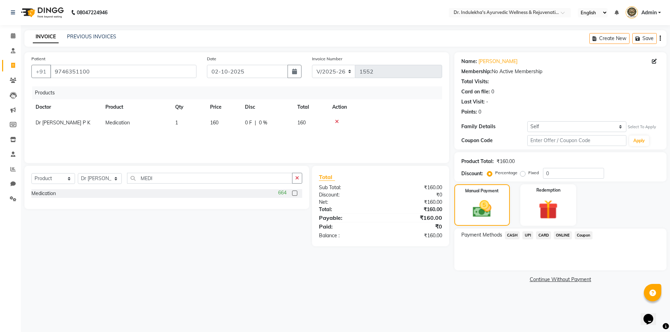
click at [529, 234] on span "UPI" at bounding box center [527, 236] width 11 height 8
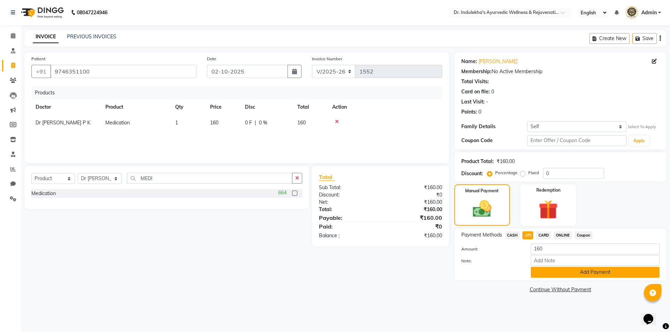
click at [549, 272] on button "Add Payment" at bounding box center [595, 272] width 129 height 11
click at [549, 272] on div "Name: Abdhul Riyad Membership: No Active Membership Total Visits: Card on file:…" at bounding box center [562, 173] width 217 height 243
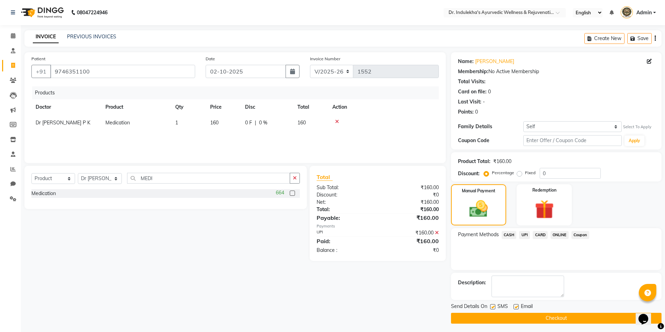
click at [491, 307] on label at bounding box center [492, 307] width 5 height 5
click at [491, 307] on input "checkbox" at bounding box center [492, 307] width 5 height 5
click at [517, 307] on label at bounding box center [515, 307] width 5 height 5
click at [517, 307] on input "checkbox" at bounding box center [515, 307] width 5 height 5
click at [519, 320] on button "Checkout" at bounding box center [556, 318] width 210 height 11
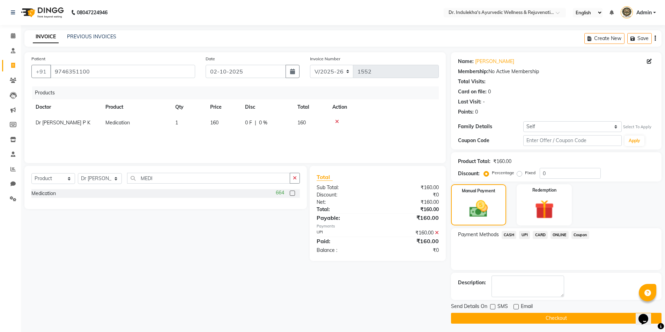
click at [519, 320] on div "Checkout" at bounding box center [556, 318] width 210 height 11
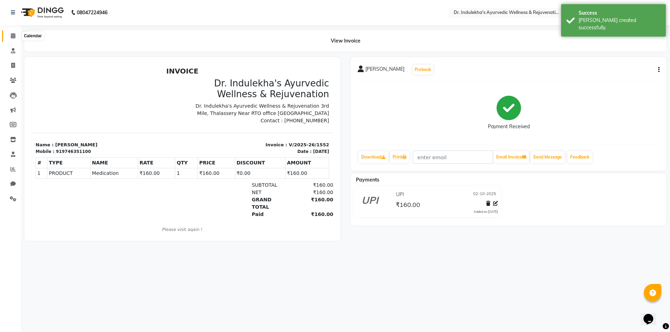
click at [11, 36] on icon at bounding box center [13, 35] width 5 height 5
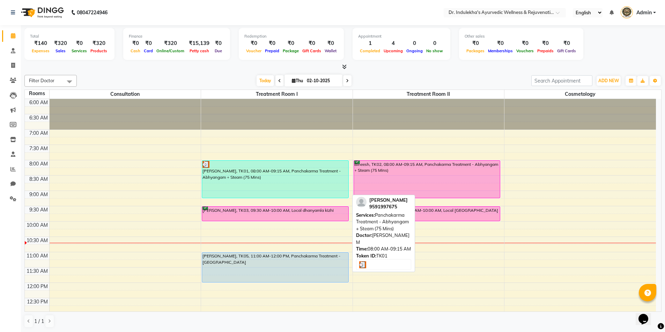
click at [258, 181] on div "[PERSON_NAME], TK01, 08:00 AM-09:15 AM, Panchakarma Treatment - Abhyangam + Ste…" at bounding box center [275, 179] width 146 height 37
click at [261, 185] on div "[PERSON_NAME], TK01, 08:00 AM-09:15 AM, Panchakarma Treatment - Abhyangam + Ste…" at bounding box center [275, 179] width 146 height 37
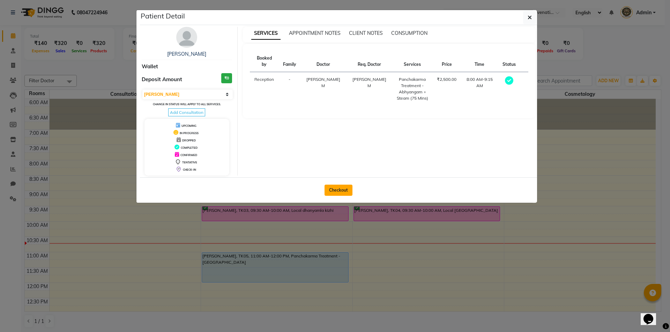
click at [345, 191] on button "Checkout" at bounding box center [338, 190] width 28 height 11
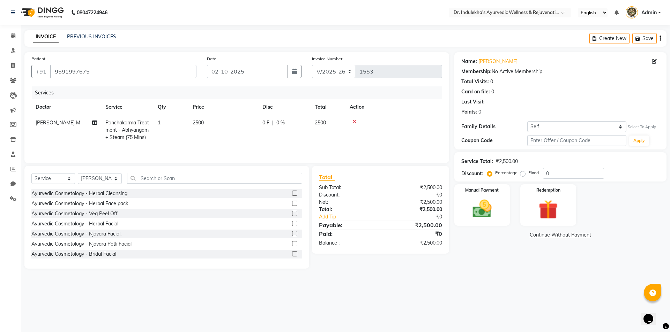
click at [279, 125] on span "0 %" at bounding box center [280, 122] width 8 height 7
click at [279, 125] on input "2500" at bounding box center [255, 124] width 61 height 11
click at [272, 122] on span "|" at bounding box center [272, 122] width 1 height 7
click at [314, 126] on td "2500" at bounding box center [327, 130] width 35 height 30
click at [495, 174] on label "Percentage" at bounding box center [506, 173] width 22 height 6
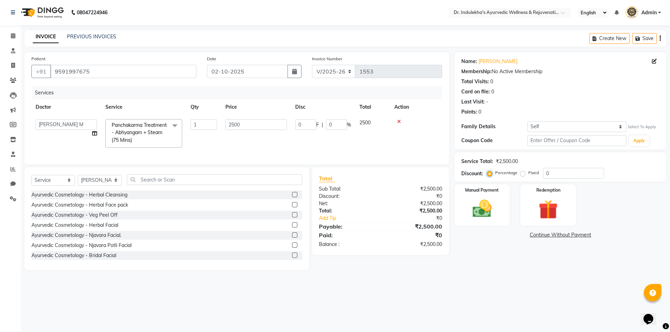
click at [490, 174] on input "Percentage" at bounding box center [490, 173] width 5 height 5
click at [495, 174] on label "Percentage" at bounding box center [506, 173] width 22 height 6
click at [490, 174] on input "Percentage" at bounding box center [490, 173] width 5 height 5
click at [495, 174] on label "Percentage" at bounding box center [506, 173] width 22 height 6
click at [489, 174] on input "Percentage" at bounding box center [490, 173] width 5 height 5
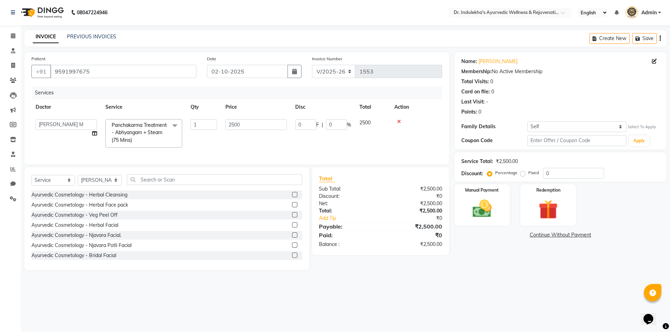
click at [528, 176] on label "Fixed" at bounding box center [533, 173] width 10 height 6
click at [522, 175] on input "Fixed" at bounding box center [524, 173] width 5 height 5
click at [528, 176] on label "Fixed" at bounding box center [533, 173] width 10 height 6
click at [522, 175] on input "Fixed" at bounding box center [524, 173] width 5 height 5
click at [550, 172] on input "0" at bounding box center [573, 173] width 61 height 11
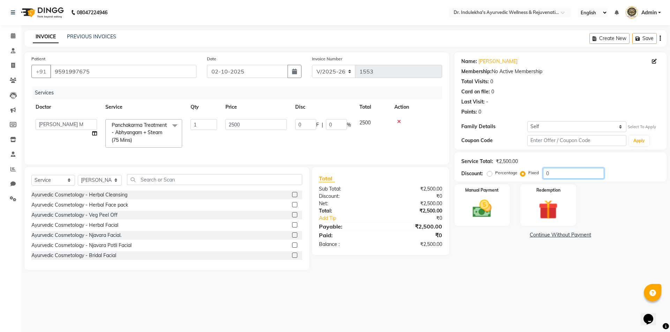
click at [550, 172] on input "0" at bounding box center [573, 173] width 61 height 11
click at [497, 216] on img at bounding box center [482, 208] width 32 height 23
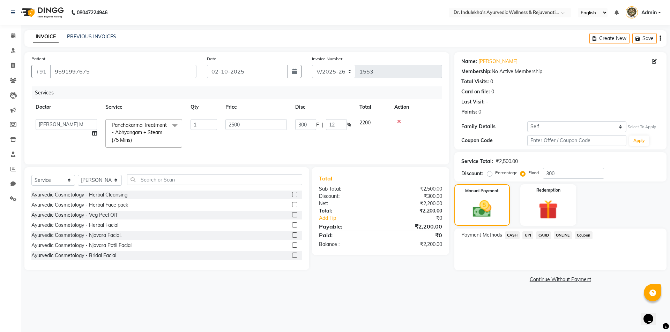
click at [527, 236] on span "UPI" at bounding box center [527, 236] width 11 height 8
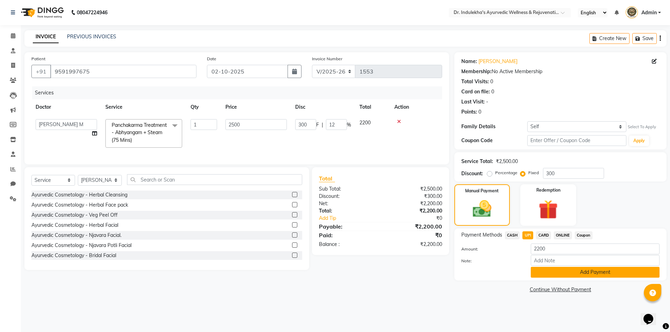
click at [554, 274] on button "Add Payment" at bounding box center [595, 272] width 129 height 11
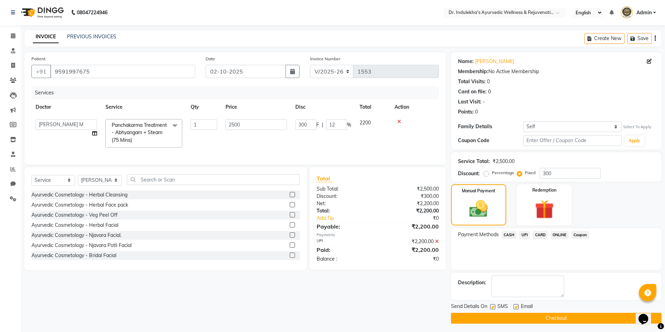
click at [516, 305] on label at bounding box center [515, 307] width 5 height 5
click at [516, 305] on input "checkbox" at bounding box center [515, 307] width 5 height 5
click at [494, 307] on label at bounding box center [492, 307] width 5 height 5
click at [494, 307] on input "checkbox" at bounding box center [492, 307] width 5 height 5
click at [494, 307] on label at bounding box center [492, 307] width 5 height 5
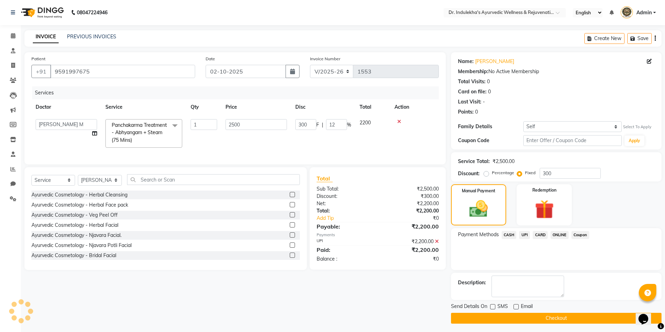
click at [494, 307] on input "checkbox" at bounding box center [492, 307] width 5 height 5
click at [492, 307] on label at bounding box center [492, 307] width 5 height 5
click at [492, 307] on input "checkbox" at bounding box center [492, 307] width 5 height 5
click at [492, 307] on label at bounding box center [492, 307] width 5 height 5
click at [492, 307] on input "checkbox" at bounding box center [492, 307] width 5 height 5
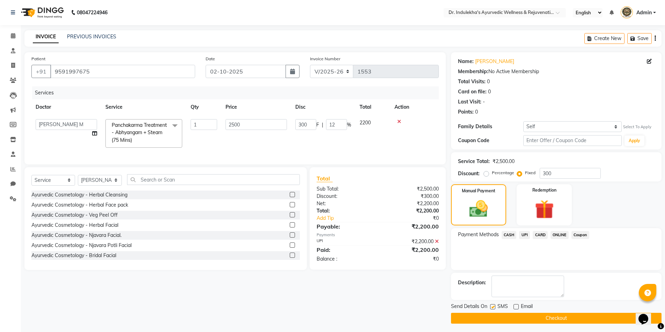
click at [492, 307] on label at bounding box center [492, 307] width 5 height 5
click at [492, 307] on input "checkbox" at bounding box center [492, 307] width 5 height 5
click at [492, 307] on label at bounding box center [492, 307] width 5 height 5
click at [492, 307] on input "checkbox" at bounding box center [492, 307] width 5 height 5
click at [493, 305] on label at bounding box center [492, 307] width 5 height 5
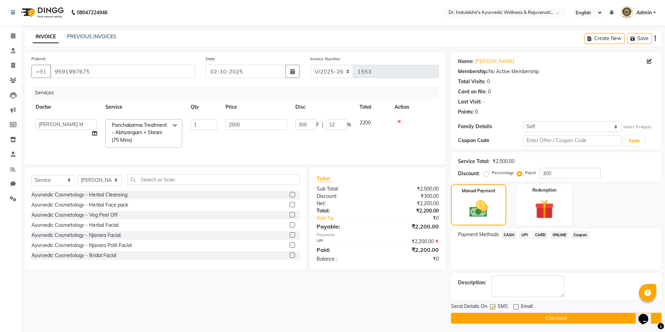
click at [493, 305] on input "checkbox" at bounding box center [492, 307] width 5 height 5
click at [495, 314] on button "Checkout" at bounding box center [556, 318] width 210 height 11
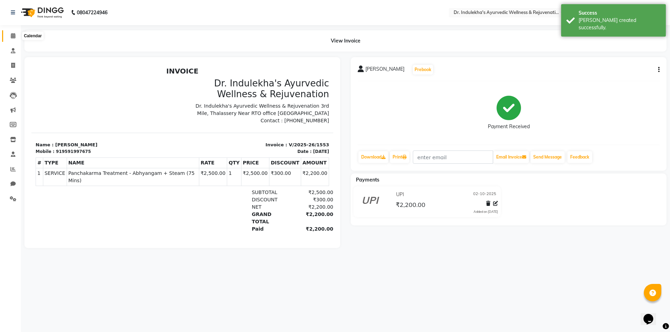
click at [14, 36] on icon at bounding box center [13, 35] width 5 height 5
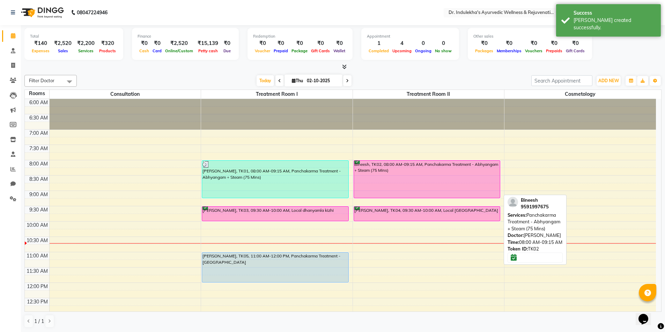
click at [398, 180] on div "Bineesh, TK02, 08:00 AM-09:15 AM, Panchakarma Treatment - Abhyangam + Steam (75…" at bounding box center [427, 179] width 146 height 37
click at [401, 180] on div "Bineesh, TK02, 08:00 AM-09:15 AM, Panchakarma Treatment - Abhyangam + Steam (75…" at bounding box center [427, 179] width 146 height 37
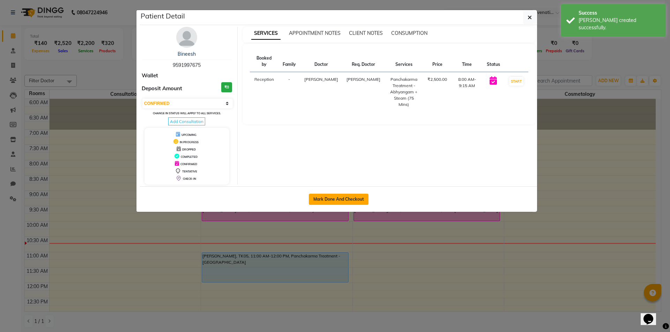
click at [361, 197] on button "Mark Done And Checkout" at bounding box center [339, 199] width 60 height 11
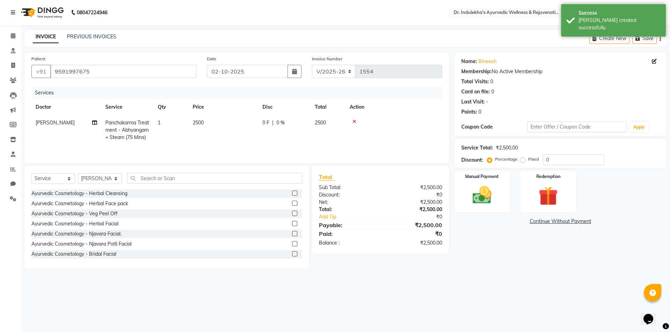
click at [528, 161] on label "Fixed" at bounding box center [533, 159] width 10 height 6
click at [522, 161] on input "Fixed" at bounding box center [524, 159] width 5 height 5
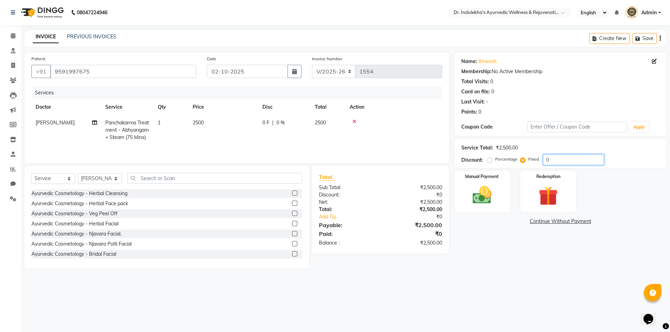
click at [553, 158] on input "0" at bounding box center [573, 160] width 61 height 11
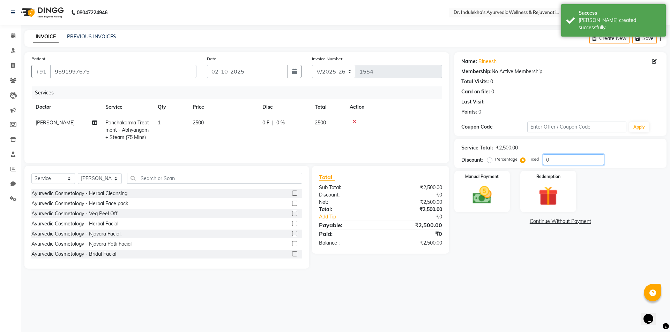
click at [553, 158] on input "0" at bounding box center [573, 160] width 61 height 11
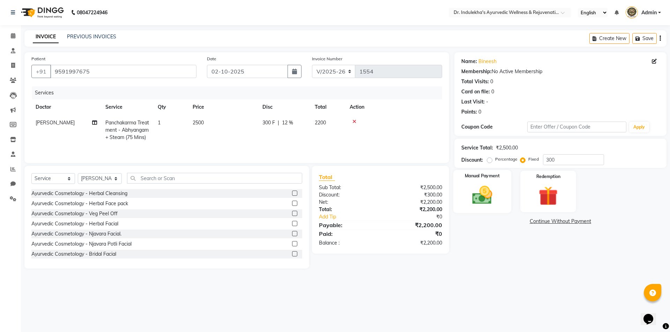
click at [495, 203] on img at bounding box center [482, 195] width 32 height 23
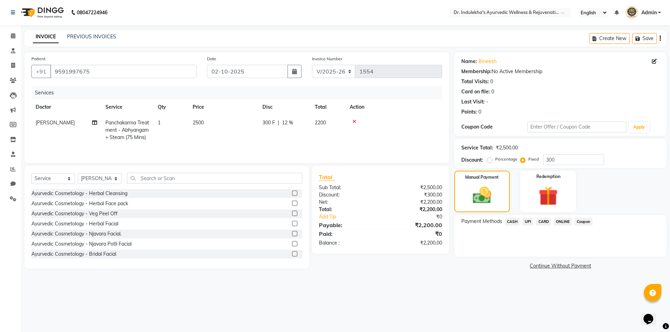
click at [525, 222] on span "UPI" at bounding box center [527, 222] width 11 height 8
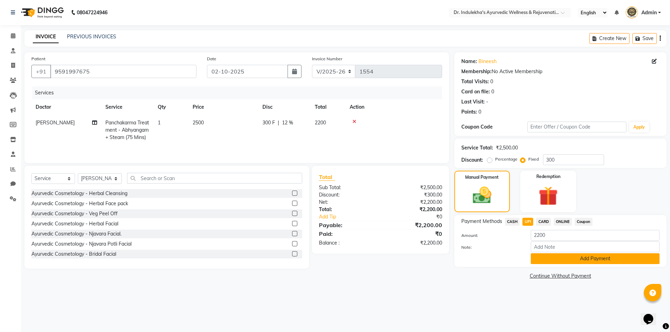
click at [552, 258] on button "Add Payment" at bounding box center [595, 259] width 129 height 11
click at [552, 258] on div "Name: Bineesh Membership: No Active Membership Total Visits: 0 Card on file: 0 …" at bounding box center [562, 166] width 217 height 229
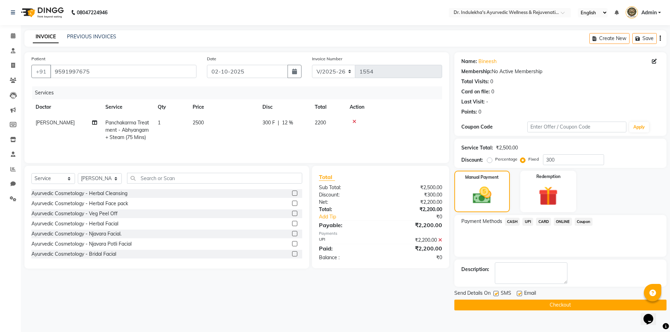
click at [494, 293] on label at bounding box center [495, 293] width 5 height 5
click at [494, 293] on input "checkbox" at bounding box center [495, 294] width 5 height 5
click at [519, 294] on label at bounding box center [519, 293] width 5 height 5
click at [519, 294] on input "checkbox" at bounding box center [519, 294] width 5 height 5
click at [519, 294] on label at bounding box center [519, 293] width 5 height 5
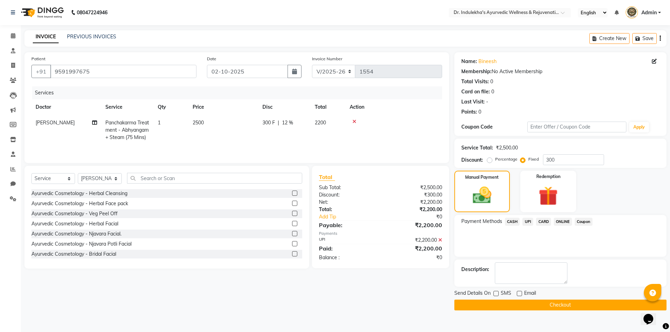
click at [519, 294] on input "checkbox" at bounding box center [519, 294] width 5 height 5
click at [519, 294] on label at bounding box center [519, 293] width 5 height 5
click at [519, 294] on input "checkbox" at bounding box center [519, 294] width 5 height 5
click at [519, 294] on label at bounding box center [519, 293] width 5 height 5
click at [519, 294] on input "checkbox" at bounding box center [519, 294] width 5 height 5
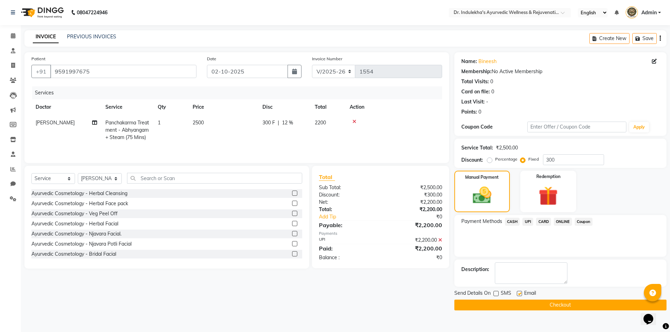
click at [519, 294] on label at bounding box center [519, 293] width 5 height 5
click at [519, 294] on input "checkbox" at bounding box center [519, 294] width 5 height 5
click at [517, 304] on button "Checkout" at bounding box center [560, 305] width 212 height 11
click at [517, 304] on div "Checkout" at bounding box center [560, 305] width 212 height 11
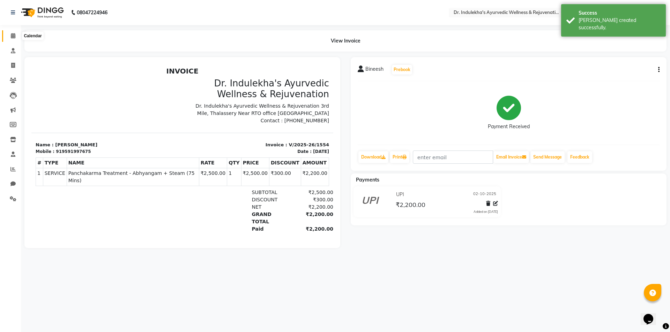
click at [11, 36] on icon at bounding box center [13, 35] width 5 height 5
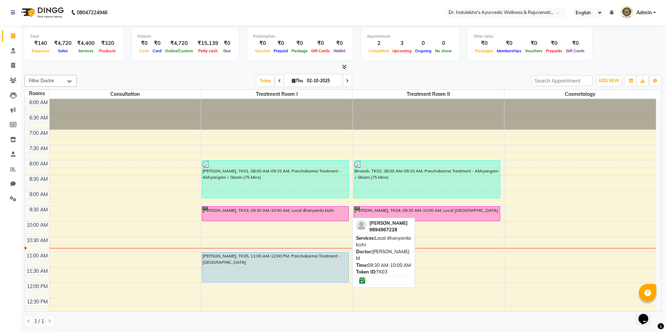
click at [216, 213] on div "[PERSON_NAME], TK03, 09:30 AM-10:00 AM, Local dhanyamla kizhi" at bounding box center [275, 214] width 146 height 14
click at [215, 216] on div "[PERSON_NAME], TK03, 09:30 AM-10:00 AM, Local dhanyamla kizhi" at bounding box center [275, 214] width 146 height 14
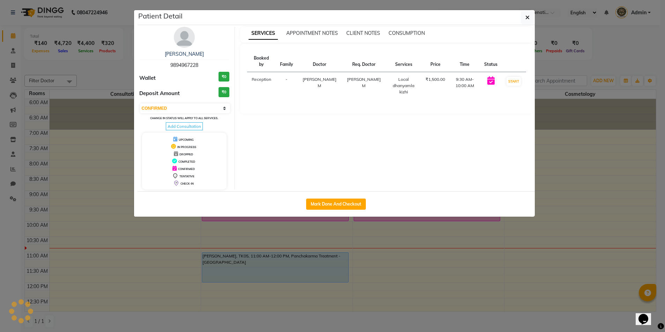
click at [215, 216] on ngb-modal-window "Patient Detail Prema vilasini 9894967228 Wallet ₹0 Deposit Amount ₹0 Select IN …" at bounding box center [332, 166] width 665 height 332
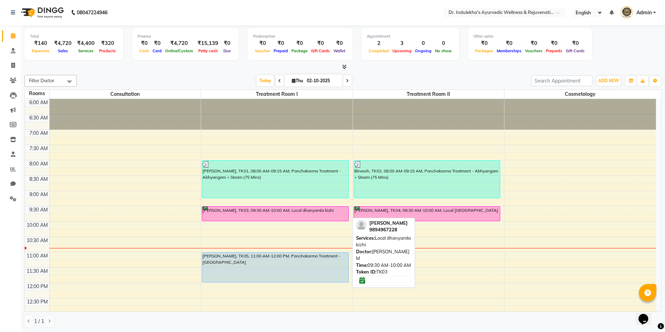
click at [232, 211] on div "[PERSON_NAME], TK03, 09:30 AM-10:00 AM, Local dhanyamla kizhi" at bounding box center [275, 214] width 146 height 14
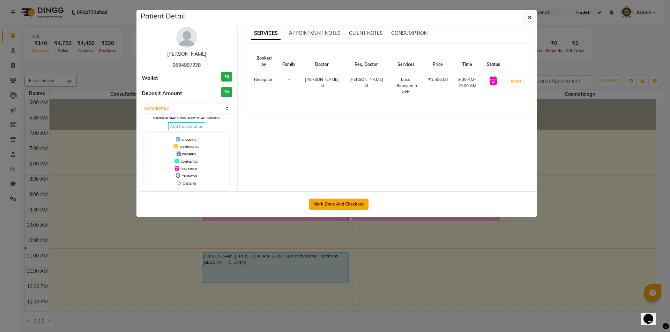
click at [351, 208] on button "Mark Done And Checkout" at bounding box center [339, 204] width 60 height 11
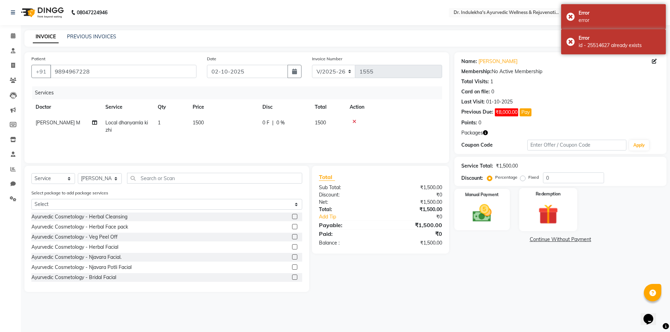
click at [542, 208] on img at bounding box center [548, 214] width 32 height 25
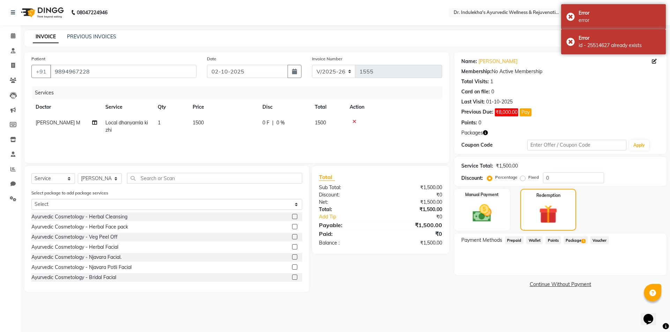
click at [582, 241] on span "1" at bounding box center [583, 241] width 4 height 4
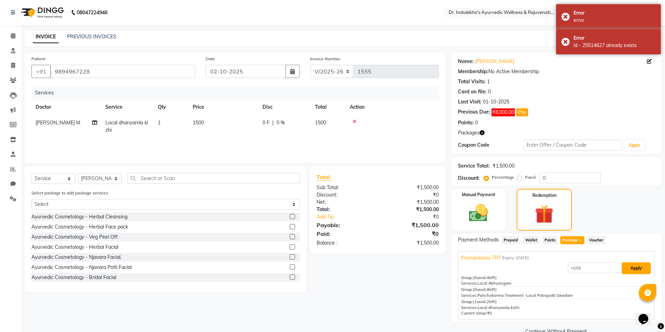
click at [637, 271] on button "Apply" at bounding box center [635, 269] width 29 height 12
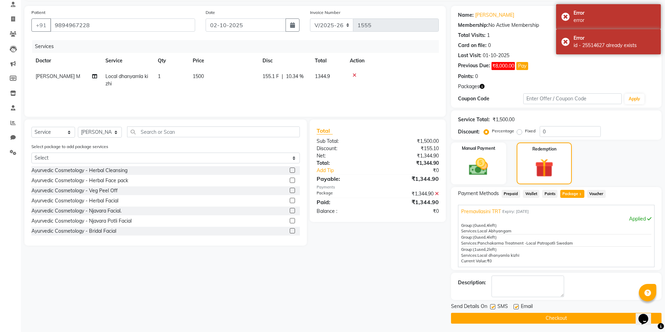
scroll to position [48, 0]
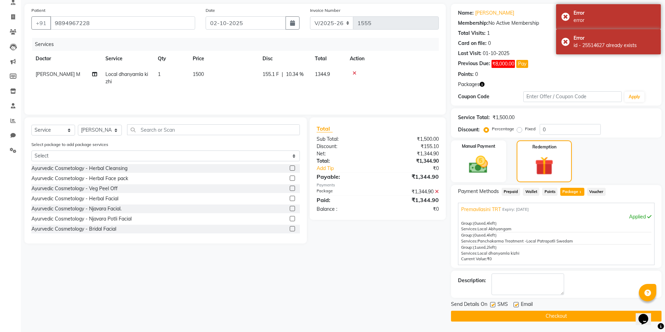
click at [493, 306] on label at bounding box center [492, 304] width 5 height 5
click at [493, 306] on input "checkbox" at bounding box center [492, 305] width 5 height 5
click at [493, 306] on label at bounding box center [492, 304] width 5 height 5
click at [493, 306] on input "checkbox" at bounding box center [492, 305] width 5 height 5
click at [491, 305] on label at bounding box center [492, 304] width 5 height 5
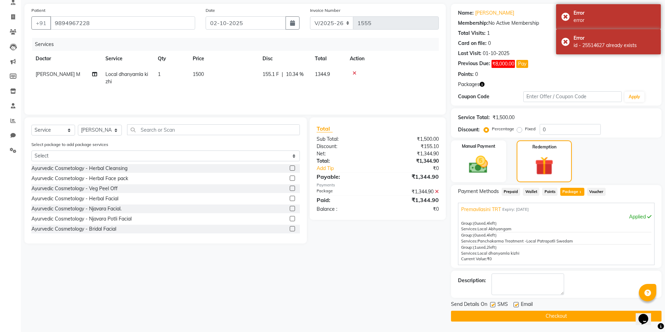
click at [491, 305] on input "checkbox" at bounding box center [492, 305] width 5 height 5
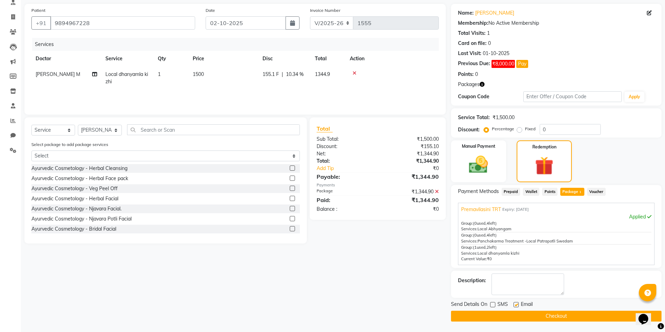
click at [517, 305] on label at bounding box center [515, 304] width 5 height 5
click at [517, 305] on input "checkbox" at bounding box center [515, 305] width 5 height 5
click at [512, 314] on button "Checkout" at bounding box center [556, 316] width 210 height 11
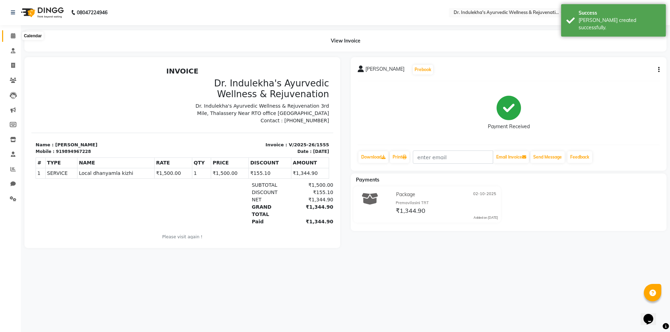
click at [12, 36] on icon at bounding box center [13, 35] width 5 height 5
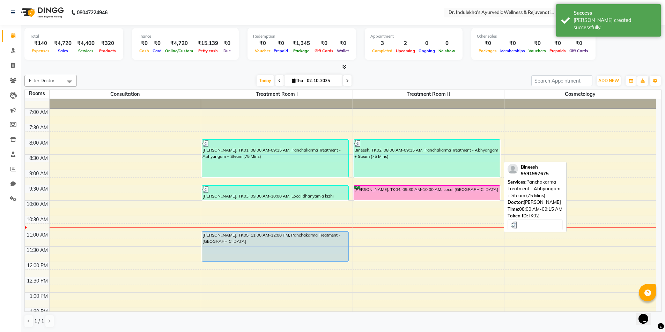
scroll to position [18, 0]
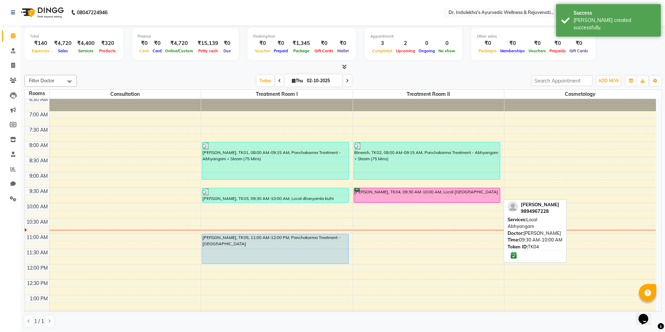
click at [377, 191] on div "[PERSON_NAME], TK04, 09:30 AM-10:00 AM, Local [GEOGRAPHIC_DATA]" at bounding box center [427, 195] width 146 height 14
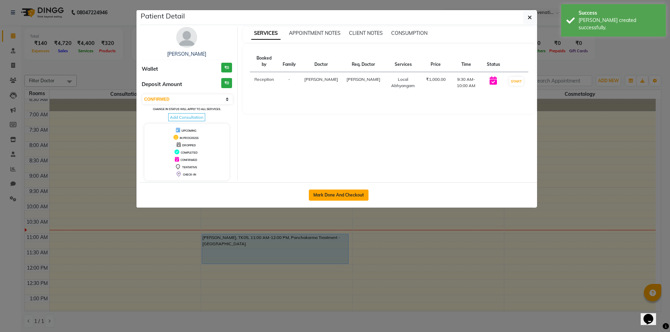
click at [352, 197] on button "Mark Done And Checkout" at bounding box center [339, 195] width 60 height 11
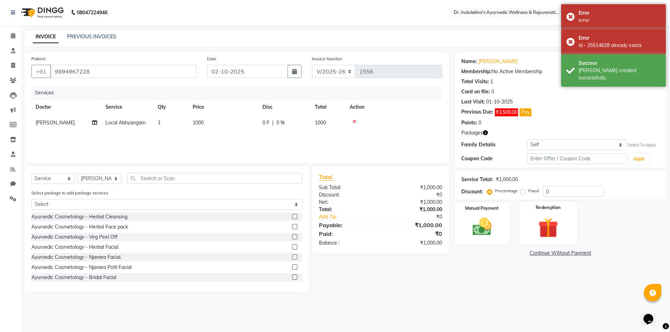
click at [537, 214] on div "Redemption" at bounding box center [548, 223] width 58 height 43
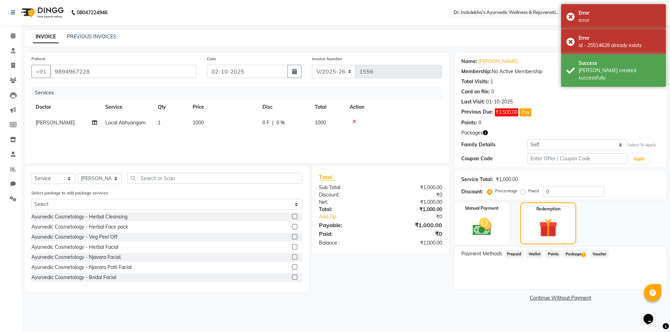
click at [584, 255] on span "1" at bounding box center [583, 255] width 4 height 4
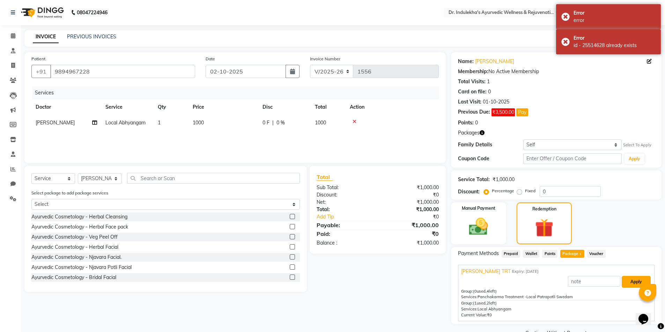
click at [628, 282] on button "Apply" at bounding box center [635, 282] width 29 height 12
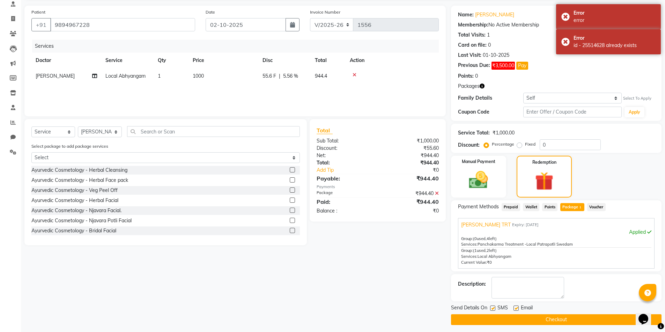
scroll to position [50, 0]
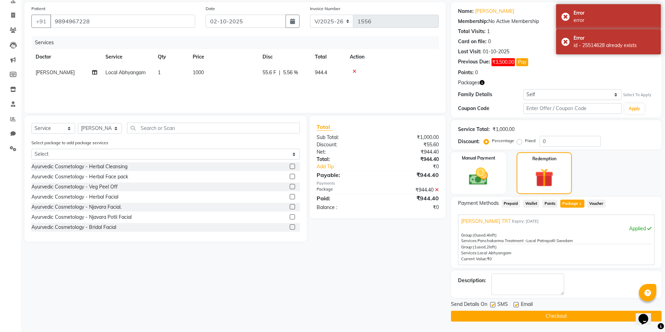
drag, startPoint x: 560, startPoint y: 265, endPoint x: 492, endPoint y: 304, distance: 78.6
click at [492, 304] on label at bounding box center [492, 304] width 5 height 5
click at [492, 304] on input "checkbox" at bounding box center [492, 305] width 5 height 5
click at [513, 305] on label at bounding box center [515, 304] width 5 height 5
click at [513, 305] on input "checkbox" at bounding box center [515, 305] width 5 height 5
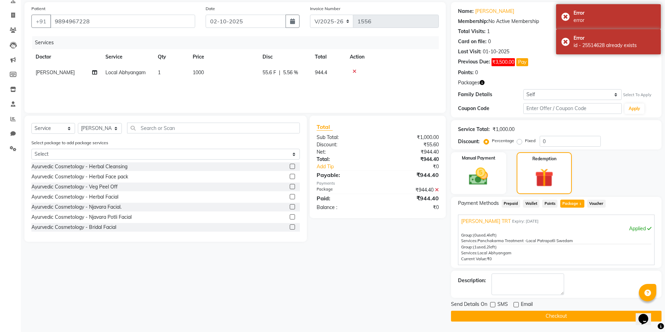
click at [515, 314] on button "Checkout" at bounding box center [556, 316] width 210 height 11
click at [515, 314] on div "Checkout" at bounding box center [556, 316] width 210 height 11
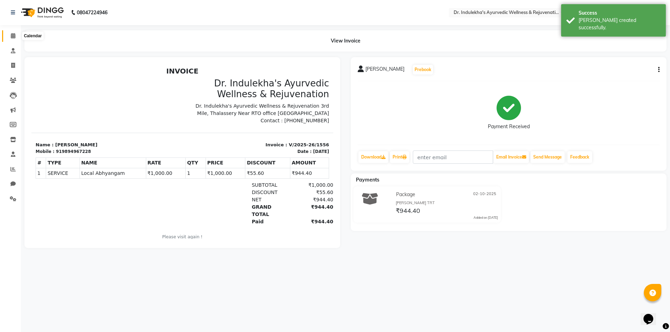
click at [13, 36] on icon at bounding box center [13, 35] width 5 height 5
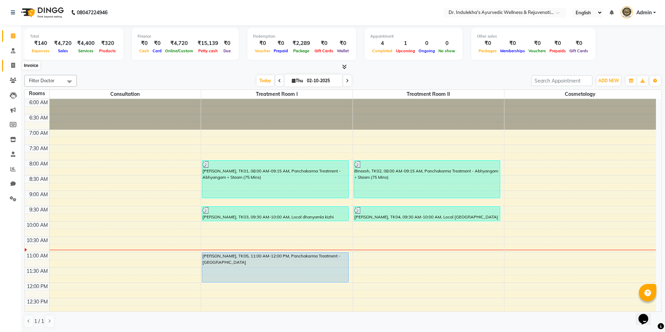
click at [15, 65] on span at bounding box center [13, 66] width 12 height 8
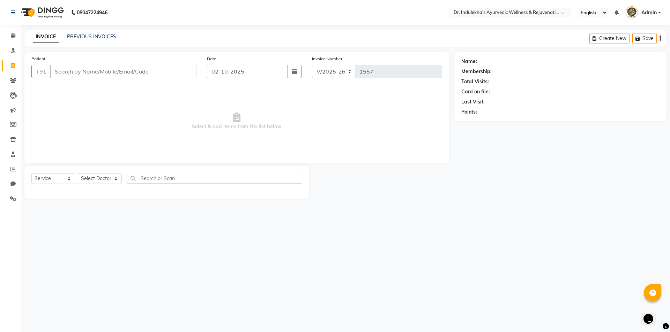
click at [66, 75] on input "Patient" at bounding box center [123, 71] width 146 height 13
click at [86, 66] on input "Patient" at bounding box center [123, 71] width 146 height 13
click at [135, 70] on input "PRAMA" at bounding box center [103, 71] width 107 height 13
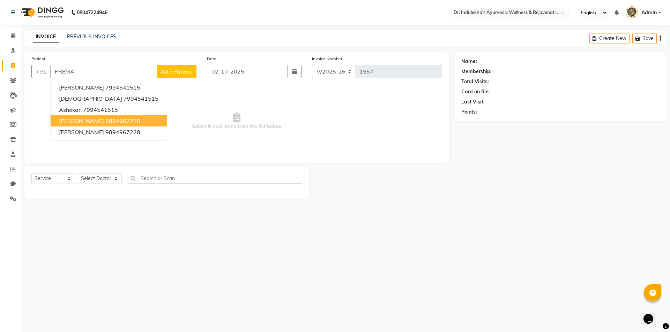
click at [82, 121] on span "Prema vilasini" at bounding box center [81, 121] width 45 height 7
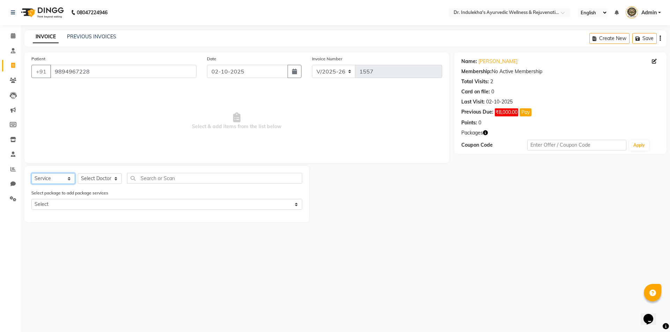
click at [51, 180] on select "Select Service Product Membership Package Voucher Prepaid Gift Card" at bounding box center [53, 178] width 44 height 11
click at [31, 173] on select "Select Service Product Membership Package Voucher Prepaid Gift Card" at bounding box center [53, 178] width 44 height 11
click at [48, 213] on div at bounding box center [166, 213] width 271 height 0
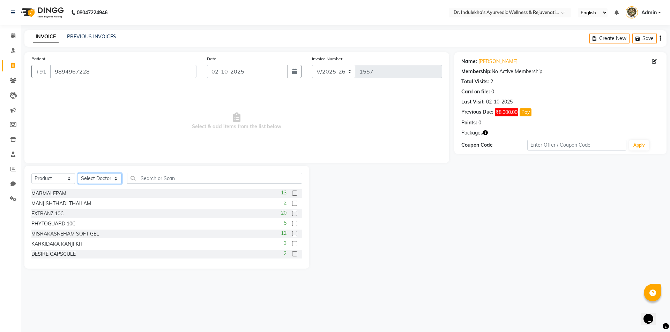
click at [98, 178] on select "Select Doctor Admin 1 Admin 2 Admin 3 Aneesh Anusha M Ardhana Darshana Dr Amal …" at bounding box center [100, 178] width 44 height 11
click at [78, 173] on select "Select Doctor Admin 1 Admin 2 Admin 3 Aneesh Anusha M Ardhana Darshana Dr Amal …" at bounding box center [100, 178] width 44 height 11
click at [155, 181] on input "text" at bounding box center [214, 178] width 175 height 11
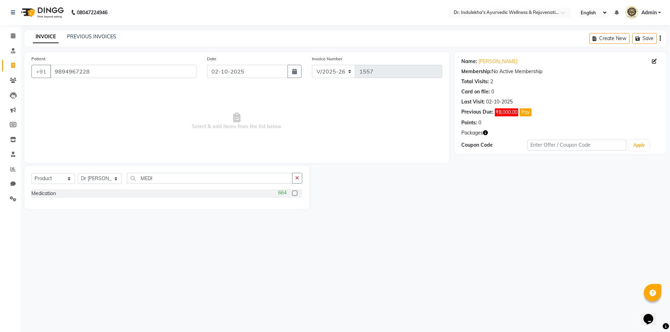
click at [294, 193] on label at bounding box center [294, 193] width 5 height 5
click at [294, 193] on input "checkbox" at bounding box center [294, 194] width 5 height 5
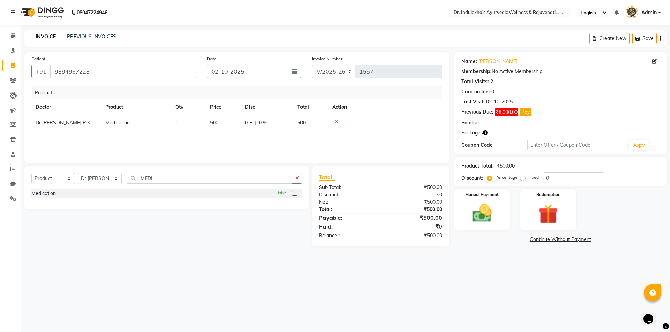
click at [225, 120] on td "500" at bounding box center [223, 123] width 35 height 16
click at [224, 122] on input "500" at bounding box center [223, 124] width 27 height 11
click at [221, 124] on input "number" at bounding box center [223, 124] width 27 height 11
click at [352, 284] on div "08047224946 Select Location × Dr. Indulekha's Ayurvedic Wellness & Rejuvenation…" at bounding box center [335, 166] width 670 height 332
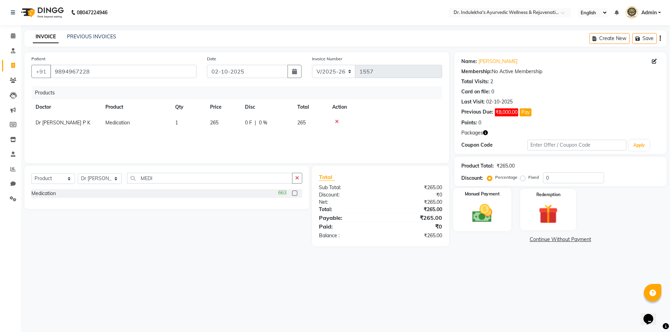
click at [486, 211] on img at bounding box center [482, 213] width 32 height 23
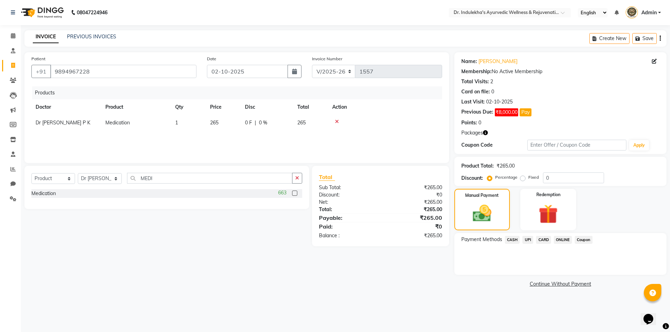
click at [510, 238] on span "CASH" at bounding box center [512, 240] width 15 height 8
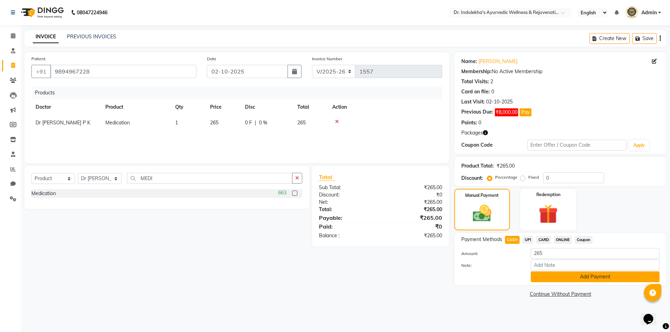
click at [565, 277] on button "Add Payment" at bounding box center [595, 277] width 129 height 11
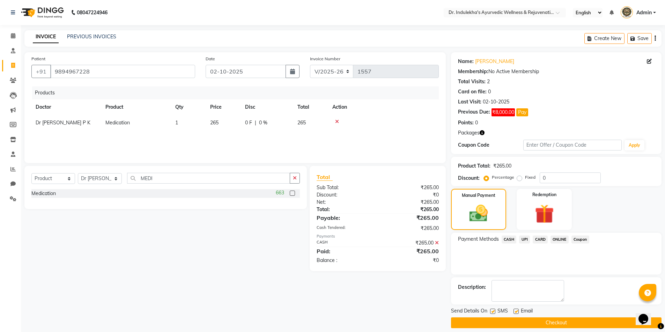
click at [491, 313] on label at bounding box center [492, 311] width 5 height 5
click at [491, 313] on input "checkbox" at bounding box center [492, 312] width 5 height 5
click at [515, 312] on label at bounding box center [515, 311] width 5 height 5
click at [515, 312] on input "checkbox" at bounding box center [515, 312] width 5 height 5
click at [515, 312] on label at bounding box center [515, 311] width 5 height 5
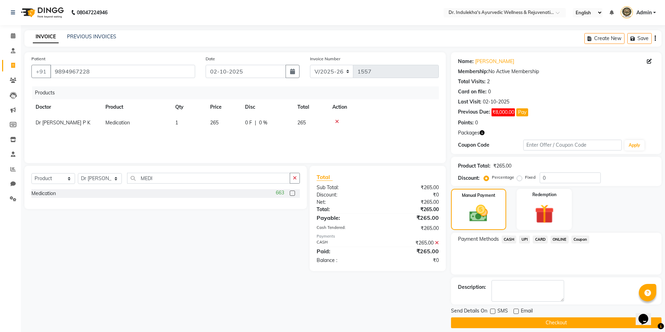
click at [515, 312] on input "checkbox" at bounding box center [515, 312] width 5 height 5
click at [517, 312] on label at bounding box center [515, 311] width 5 height 5
click at [517, 312] on input "checkbox" at bounding box center [515, 312] width 5 height 5
click at [514, 320] on button "Checkout" at bounding box center [556, 323] width 210 height 11
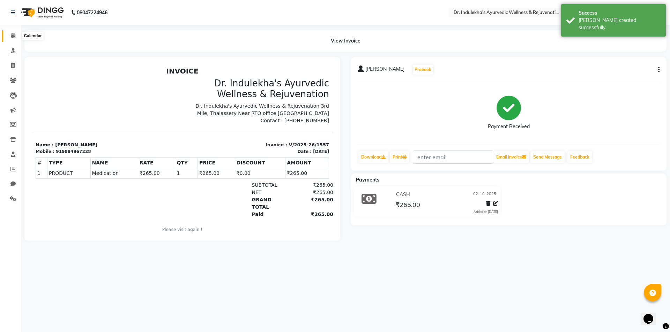
click at [13, 36] on icon at bounding box center [13, 35] width 5 height 5
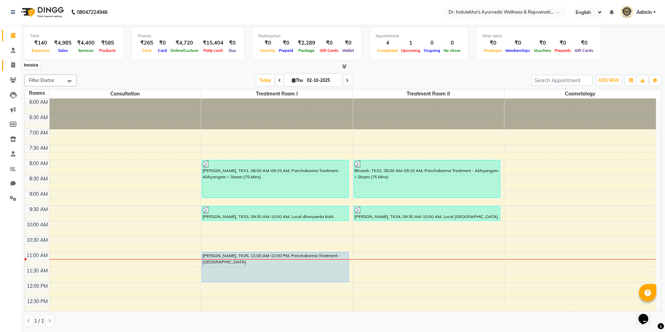
click at [13, 65] on icon at bounding box center [13, 64] width 4 height 5
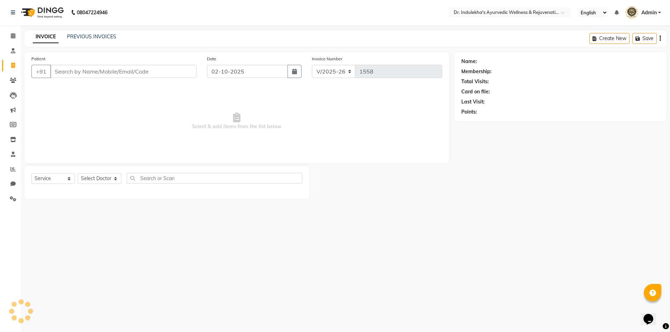
click at [123, 70] on input "Patient" at bounding box center [123, 71] width 146 height 13
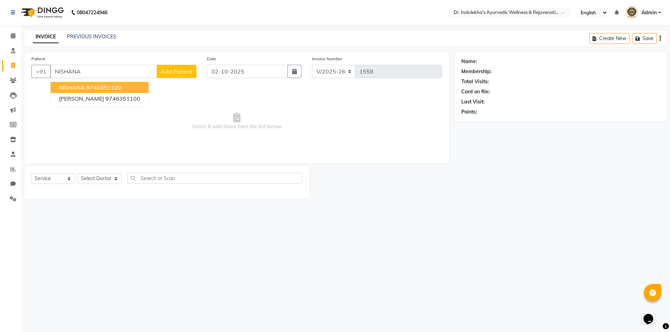
click at [102, 87] on ngb-highlight "9746351100" at bounding box center [103, 87] width 35 height 7
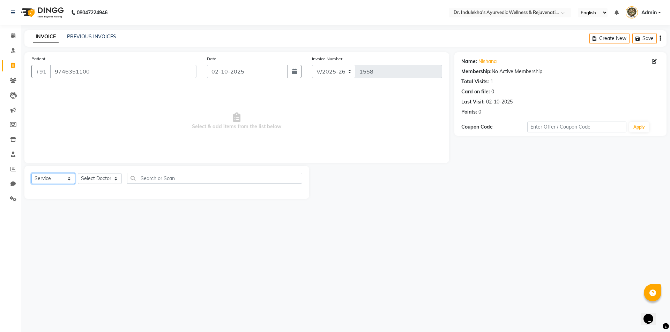
click at [58, 179] on select "Select Service Product Membership Package Voucher Prepaid Gift Card" at bounding box center [53, 178] width 44 height 11
click at [31, 173] on select "Select Service Product Membership Package Voucher Prepaid Gift Card" at bounding box center [53, 178] width 44 height 11
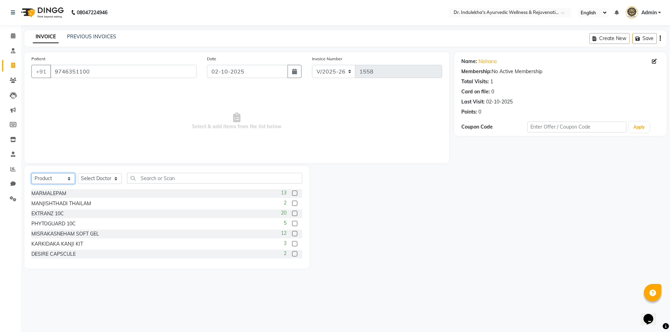
click at [51, 177] on select "Select Service Product Membership Package Voucher Prepaid Gift Card" at bounding box center [53, 178] width 44 height 11
click at [31, 173] on select "Select Service Product Membership Package Voucher Prepaid Gift Card" at bounding box center [53, 178] width 44 height 11
click at [93, 179] on select "Select Doctor Admin 1 Admin 2 Admin 3 Aneesh Anusha M Ardhana Darshana Dr Amal …" at bounding box center [100, 178] width 44 height 11
click at [78, 173] on select "Select Doctor Admin 1 Admin 2 Admin 3 Aneesh Anusha M Ardhana Darshana Dr Amal …" at bounding box center [100, 178] width 44 height 11
click at [141, 180] on input "text" at bounding box center [214, 178] width 175 height 11
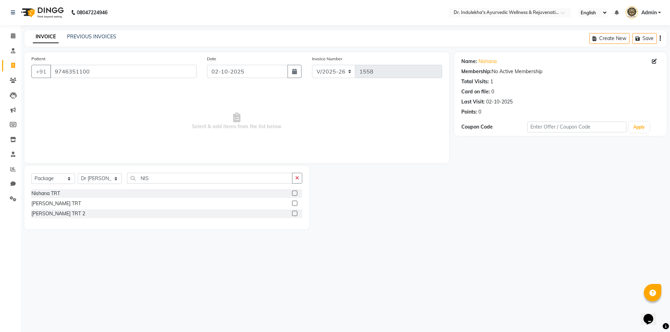
click at [294, 193] on label at bounding box center [294, 193] width 5 height 5
click at [294, 193] on input "checkbox" at bounding box center [294, 194] width 5 height 5
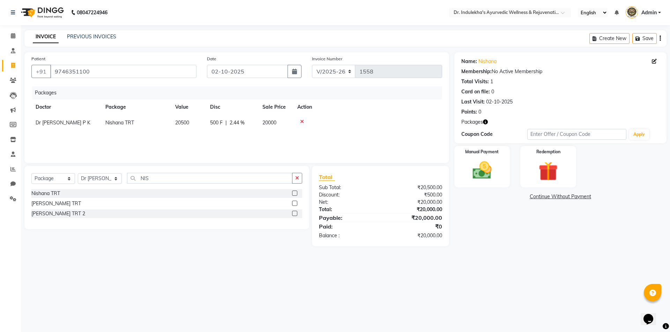
click at [552, 195] on link "Continue Without Payment" at bounding box center [560, 196] width 209 height 7
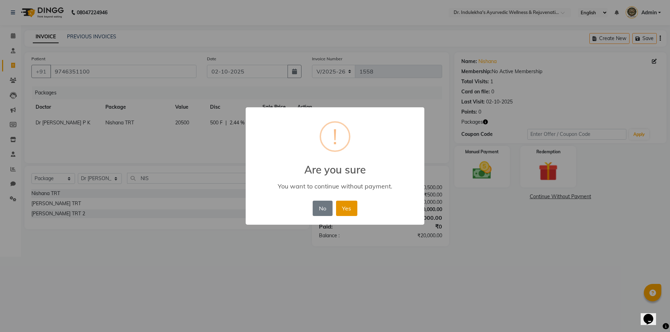
click at [351, 207] on button "Yes" at bounding box center [346, 208] width 21 height 15
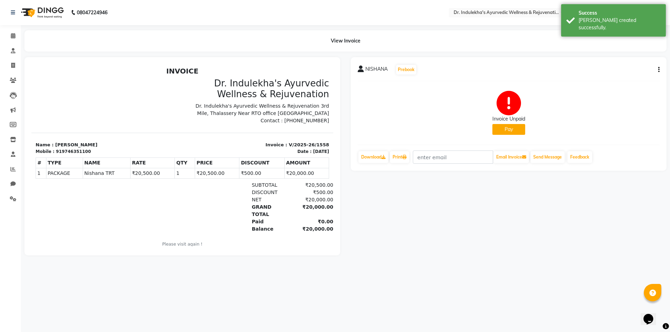
click at [517, 130] on button "Pay" at bounding box center [508, 129] width 33 height 11
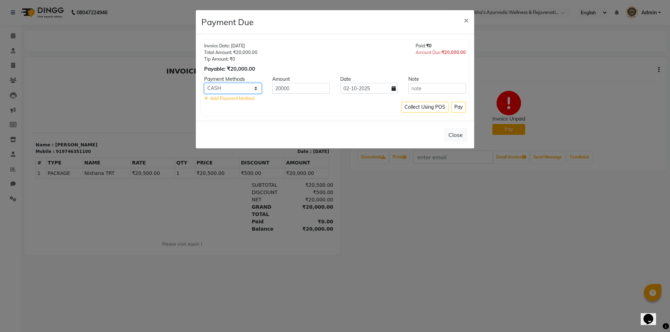
click at [238, 88] on select "CASH UPI CARD ONLINE Coupon" at bounding box center [233, 88] width 58 height 11
click at [204, 83] on select "CASH UPI CARD ONLINE Coupon" at bounding box center [233, 88] width 58 height 11
click at [457, 106] on button "Pay" at bounding box center [458, 107] width 15 height 11
click at [457, 106] on div "Collect Using POS Pay" at bounding box center [335, 107] width 262 height 11
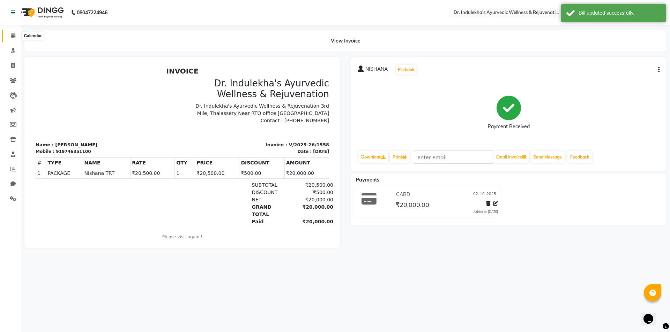
click at [13, 34] on icon at bounding box center [13, 35] width 5 height 5
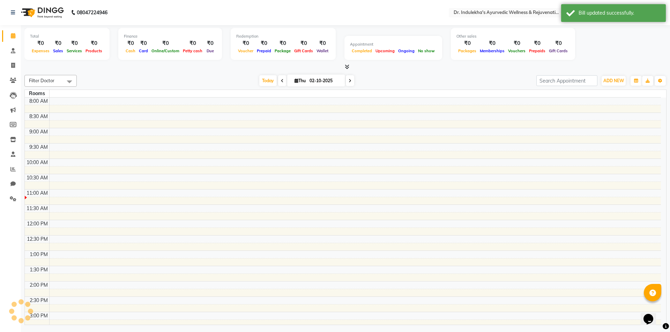
scroll to position [154, 0]
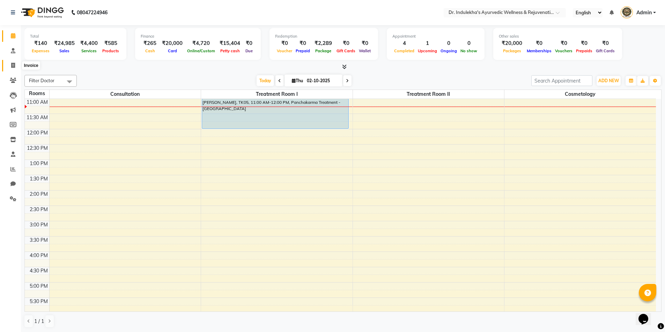
click at [12, 66] on icon at bounding box center [13, 65] width 4 height 5
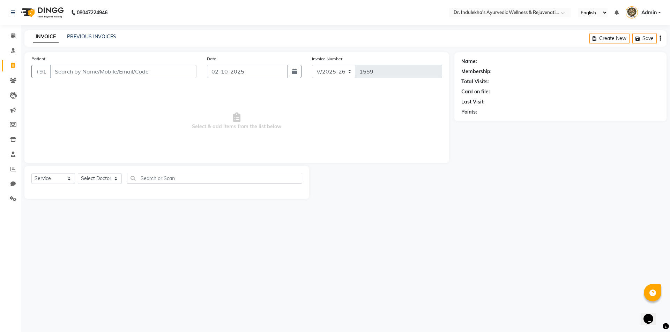
click at [92, 40] on div "PREVIOUS INVOICES" at bounding box center [91, 36] width 49 height 7
click at [83, 35] on link "PREVIOUS INVOICES" at bounding box center [91, 36] width 49 height 6
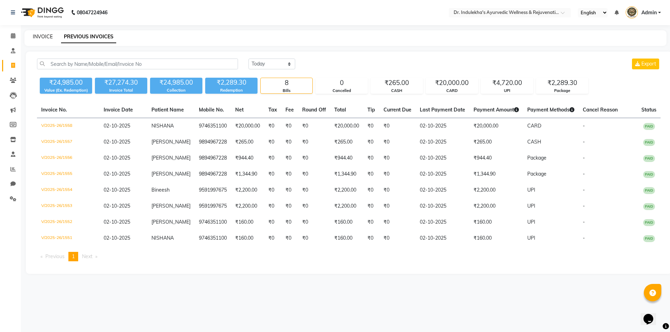
click at [38, 36] on link "INVOICE" at bounding box center [43, 36] width 20 height 6
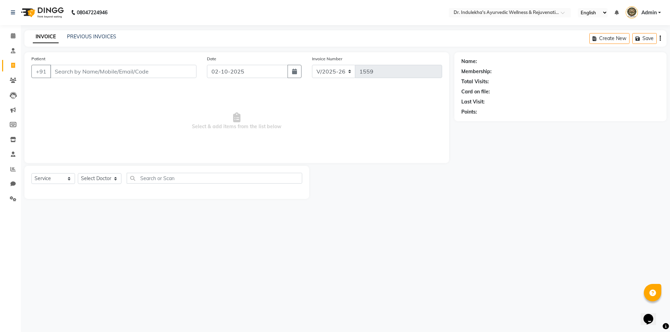
click at [63, 74] on input "Patient" at bounding box center [123, 71] width 146 height 13
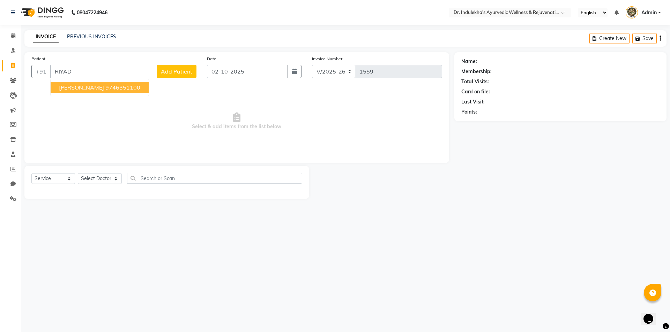
click at [85, 85] on span "ABDHUL RIYAD" at bounding box center [81, 87] width 45 height 7
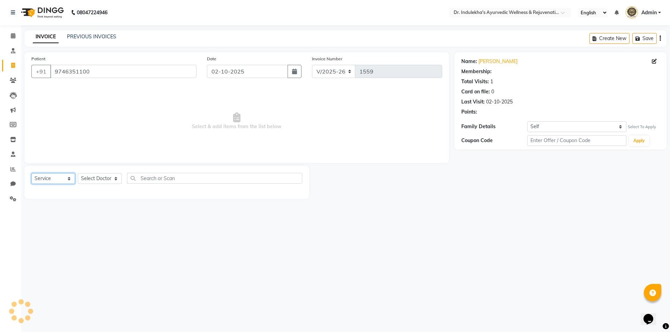
click at [41, 174] on select "Select Service Product Membership Package Voucher Prepaid Gift Card" at bounding box center [53, 178] width 44 height 11
click at [31, 173] on select "Select Service Product Membership Package Voucher Prepaid Gift Card" at bounding box center [53, 178] width 44 height 11
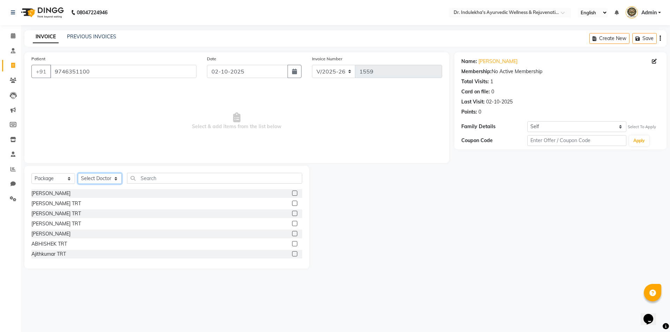
click at [86, 178] on select "Select Doctor Admin 1 Admin 2 Admin 3 Aneesh Anusha M Ardhana Darshana Dr Amal …" at bounding box center [100, 178] width 44 height 11
click at [78, 173] on select "Select Doctor Admin 1 Admin 2 Admin 3 Aneesh Anusha M Ardhana Darshana Dr Amal …" at bounding box center [100, 178] width 44 height 11
click at [92, 77] on input "9746351100" at bounding box center [123, 71] width 146 height 13
click at [150, 176] on input "text" at bounding box center [214, 178] width 175 height 11
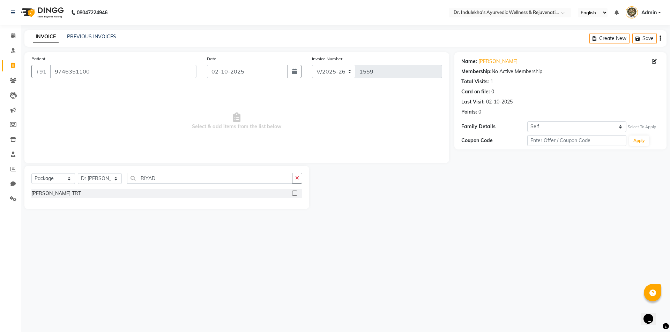
click at [294, 194] on label at bounding box center [294, 193] width 5 height 5
click at [294, 194] on input "checkbox" at bounding box center [294, 194] width 5 height 5
click at [294, 194] on label at bounding box center [294, 193] width 5 height 5
click at [294, 194] on input "checkbox" at bounding box center [294, 194] width 5 height 5
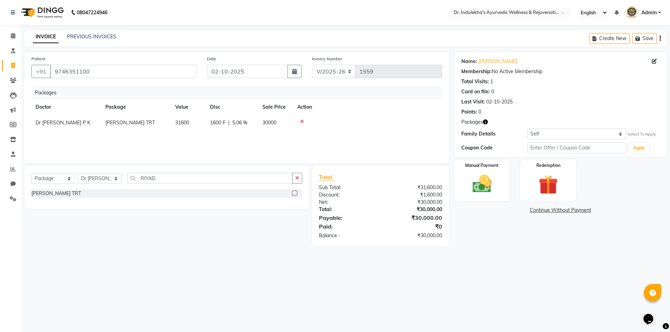
click at [553, 210] on link "Continue Without Payment" at bounding box center [560, 210] width 209 height 7
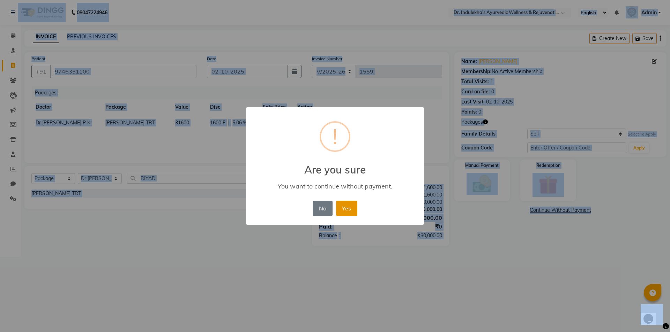
click at [347, 207] on button "Yes" at bounding box center [346, 208] width 21 height 15
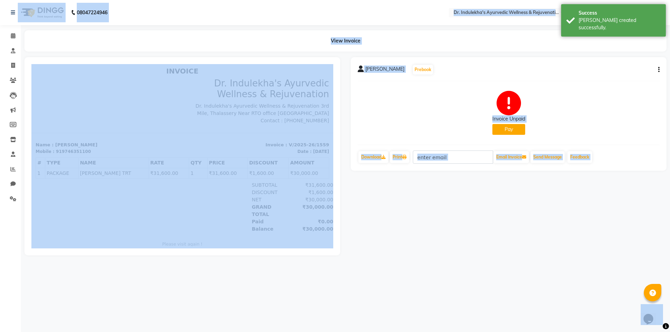
click at [501, 132] on button "Pay" at bounding box center [508, 129] width 33 height 11
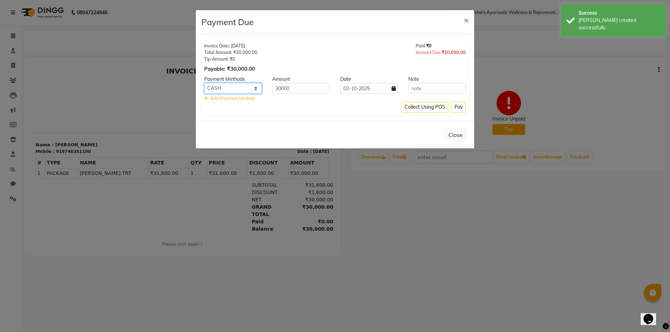
click at [242, 88] on select "CASH UPI CARD ONLINE Coupon" at bounding box center [233, 88] width 58 height 11
click at [238, 88] on select "CASH UPI CARD ONLINE Coupon" at bounding box center [233, 88] width 58 height 11
click at [231, 88] on select "CASH UPI CARD ONLINE Coupon" at bounding box center [233, 88] width 58 height 11
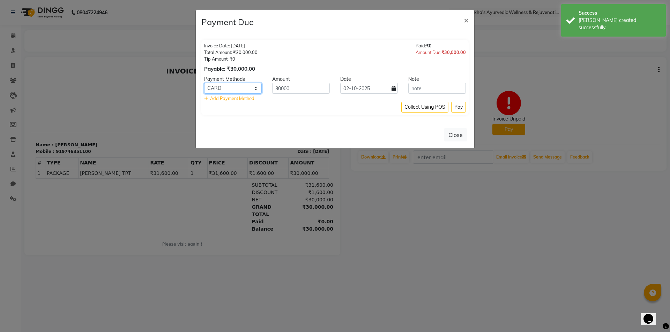
click at [204, 83] on select "CASH UPI CARD ONLINE Coupon" at bounding box center [233, 88] width 58 height 11
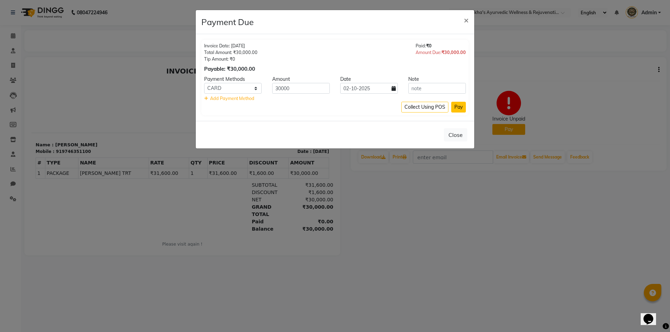
click at [457, 107] on button "Pay" at bounding box center [458, 107] width 15 height 11
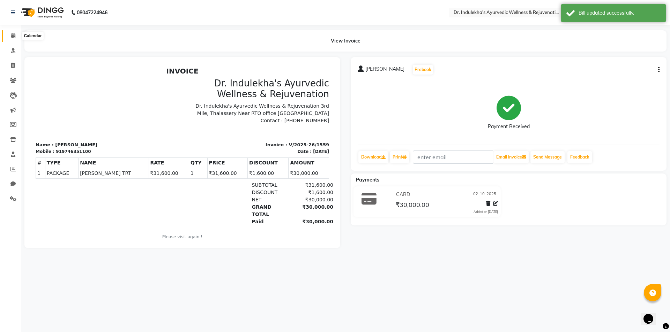
click at [15, 38] on icon at bounding box center [13, 35] width 5 height 5
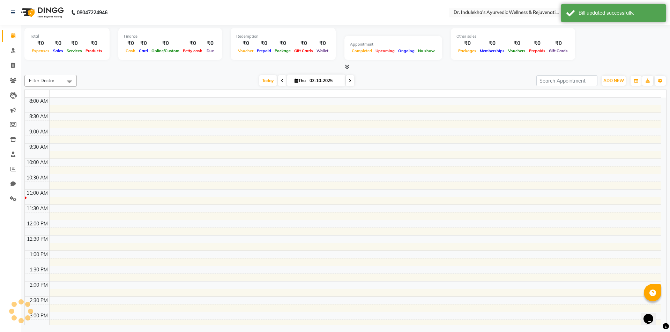
click at [15, 38] on icon at bounding box center [13, 35] width 5 height 5
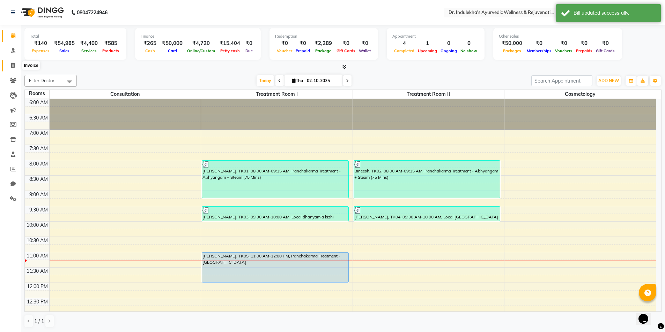
click at [12, 63] on icon at bounding box center [13, 65] width 4 height 5
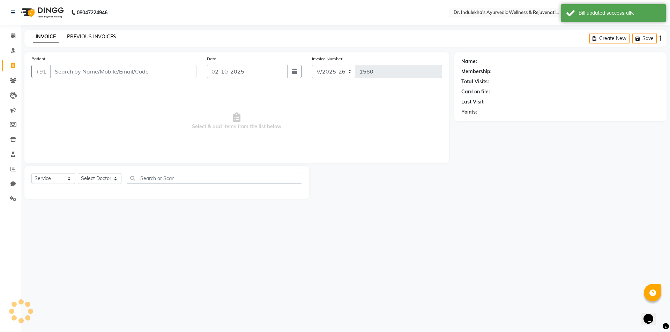
click at [88, 36] on link "PREVIOUS INVOICES" at bounding box center [91, 36] width 49 height 6
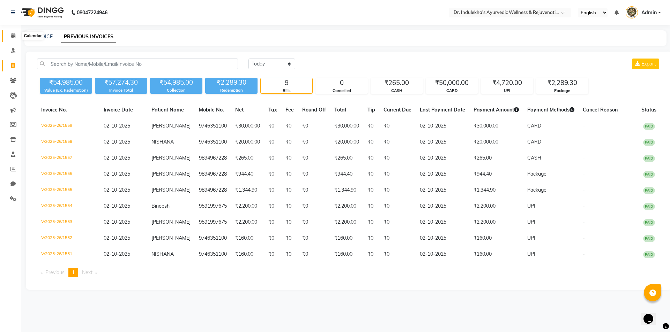
click at [11, 36] on icon at bounding box center [13, 35] width 5 height 5
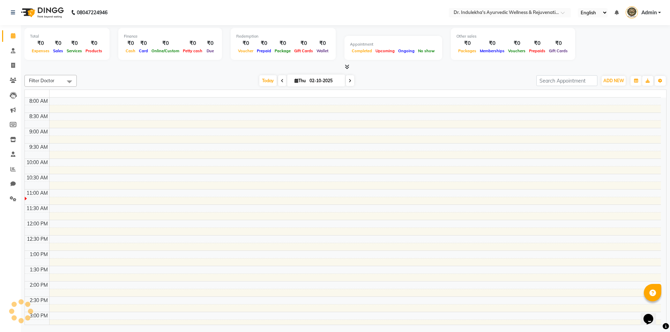
scroll to position [154, 0]
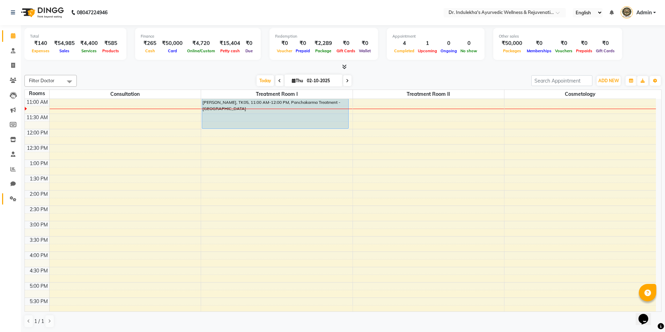
click at [12, 199] on icon at bounding box center [13, 198] width 7 height 5
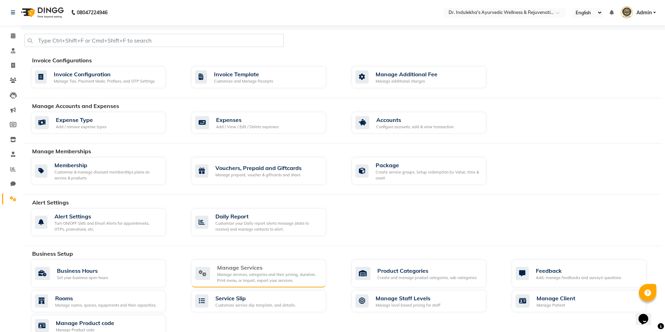
click at [260, 266] on div "Manage Services" at bounding box center [268, 268] width 103 height 8
click at [260, 266] on div "08047224946 Select Location × Dr. Indulekha's Ayurvedic Wellness & Rejuvenation…" at bounding box center [335, 282] width 670 height 564
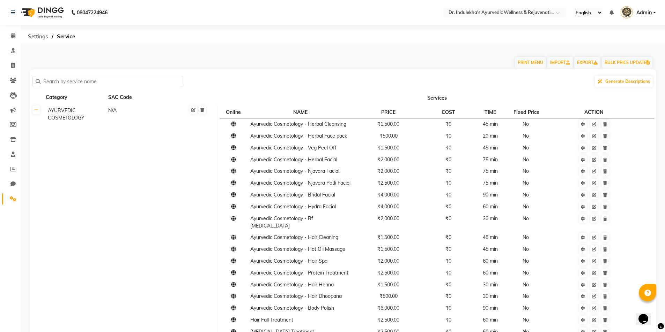
click at [84, 82] on input "text" at bounding box center [110, 81] width 140 height 11
click at [52, 84] on input "text" at bounding box center [110, 81] width 140 height 11
click at [44, 78] on input "text" at bounding box center [110, 81] width 140 height 11
click at [90, 82] on input "text" at bounding box center [110, 81] width 140 height 11
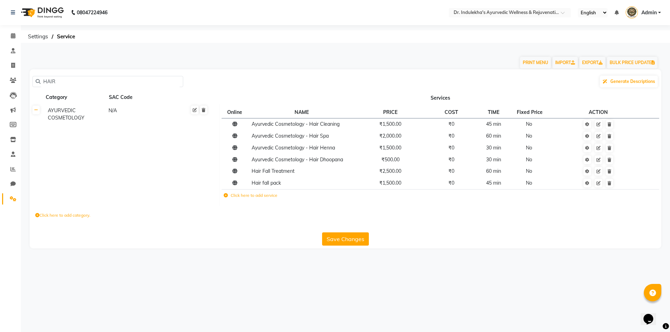
click at [79, 82] on input "HAIR" at bounding box center [110, 81] width 140 height 11
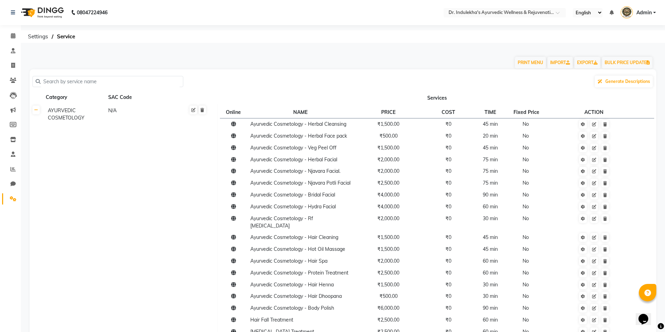
click at [76, 78] on input "text" at bounding box center [110, 81] width 140 height 11
click at [77, 83] on input "text" at bounding box center [110, 81] width 140 height 11
click at [77, 85] on input "text" at bounding box center [110, 81] width 140 height 11
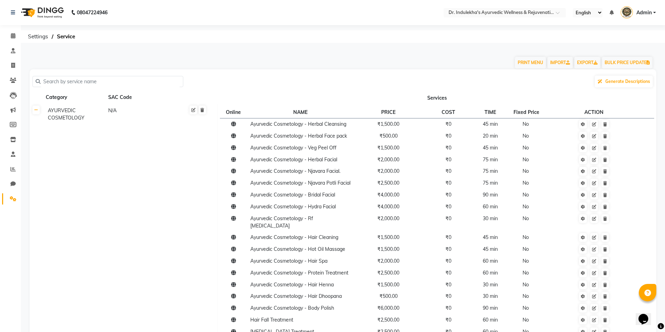
click at [87, 76] on div "Generate Descriptions" at bounding box center [342, 81] width 621 height 13
click at [70, 78] on input "text" at bounding box center [110, 81] width 140 height 11
click at [11, 37] on icon at bounding box center [13, 35] width 5 height 5
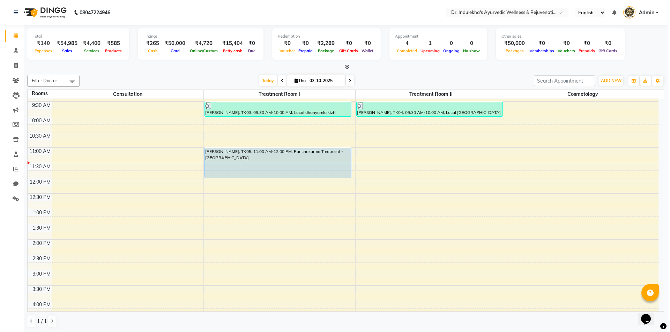
scroll to position [0, 0]
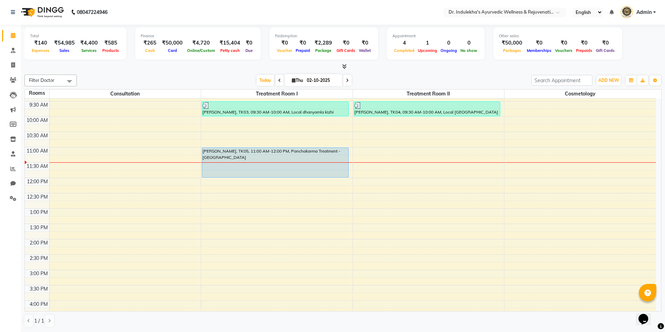
click at [142, 152] on div "6:00 AM 6:30 AM 7:00 AM 7:30 AM 8:00 AM 8:30 AM 9:00 AM 9:30 AM 10:00 AM 10:30 …" at bounding box center [340, 224] width 631 height 460
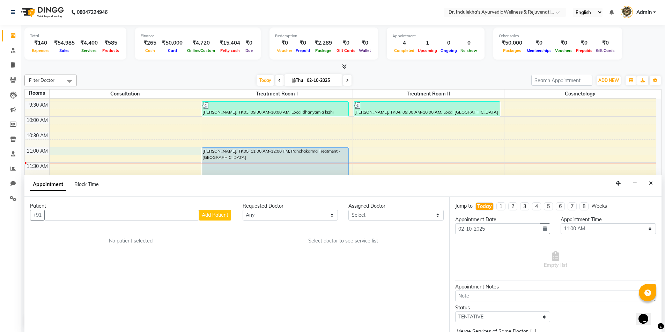
click at [219, 216] on span "Add Patient" at bounding box center [215, 215] width 27 height 6
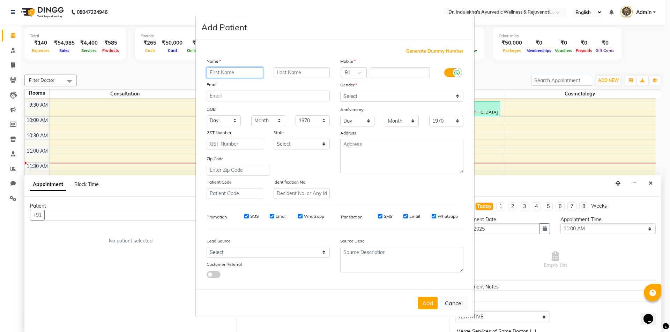
click at [243, 73] on input "text" at bounding box center [235, 72] width 57 height 11
click at [300, 73] on input "text" at bounding box center [301, 72] width 57 height 11
click at [382, 70] on input "text" at bounding box center [400, 72] width 60 height 11
click at [361, 95] on select "Select Male Female Other Prefer Not To Say" at bounding box center [401, 96] width 123 height 11
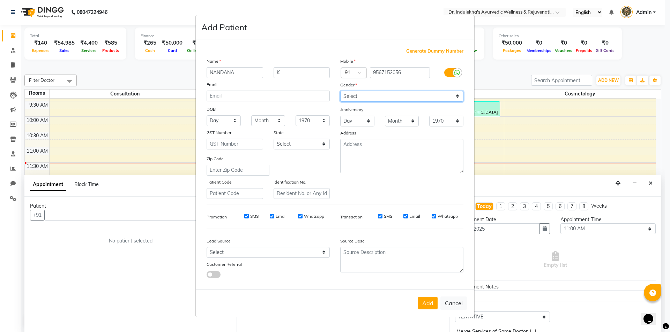
click at [340, 91] on select "Select Male Female Other Prefer Not To Say" at bounding box center [401, 96] width 123 height 11
click at [431, 305] on button "Add" at bounding box center [428, 303] width 20 height 13
click at [361, 105] on select "Select Male Female Other Prefer Not To Say" at bounding box center [401, 105] width 123 height 11
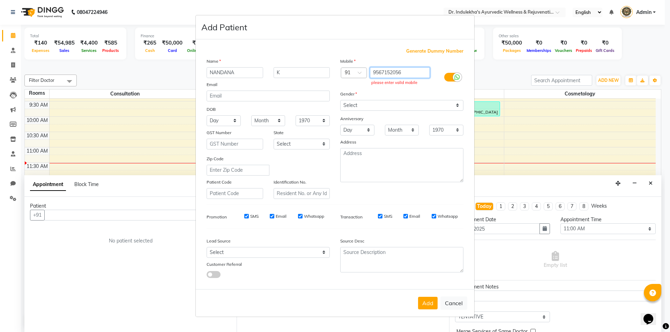
click at [409, 74] on input "9567152056" at bounding box center [400, 72] width 60 height 11
click at [428, 305] on button "Add" at bounding box center [428, 303] width 20 height 13
click at [414, 70] on input "9567152056" at bounding box center [400, 72] width 60 height 11
click at [423, 72] on input "9567152056" at bounding box center [400, 72] width 60 height 11
click at [408, 73] on input "9567152056" at bounding box center [400, 72] width 60 height 11
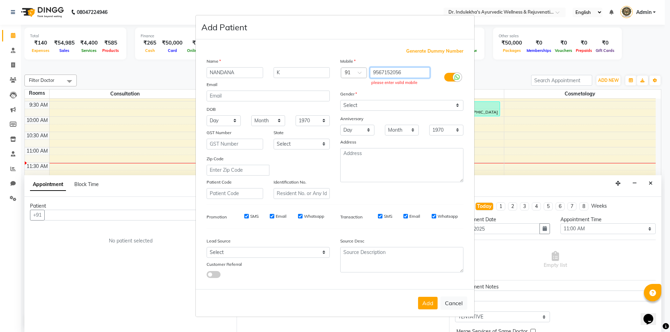
click at [412, 72] on input "9567152056" at bounding box center [400, 72] width 60 height 11
click at [420, 74] on input "9567152056" at bounding box center [400, 72] width 60 height 11
drag, startPoint x: 378, startPoint y: 73, endPoint x: 431, endPoint y: 73, distance: 53.0
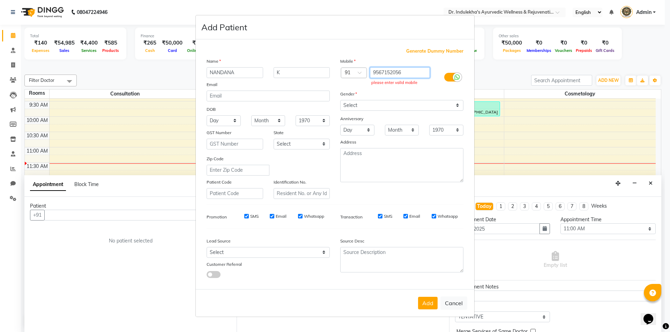
click at [431, 73] on div "9567152056 please enter valid mobile" at bounding box center [401, 77] width 67 height 20
click at [426, 303] on button "Add" at bounding box center [428, 303] width 20 height 13
drag, startPoint x: 426, startPoint y: 303, endPoint x: 433, endPoint y: 308, distance: 8.9
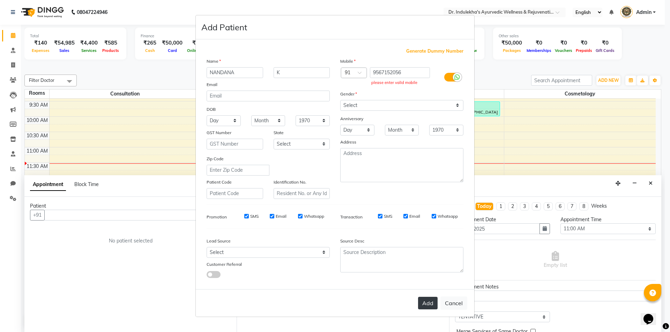
click at [426, 304] on button "Add" at bounding box center [428, 303] width 20 height 13
click at [424, 308] on button "Add" at bounding box center [428, 303] width 20 height 13
click at [285, 71] on input "K" at bounding box center [301, 72] width 57 height 11
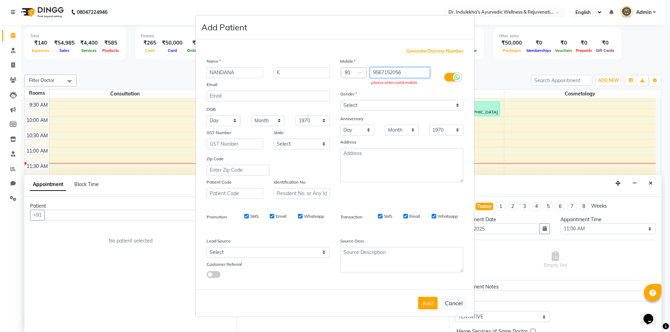
click at [414, 72] on input "9567152056" at bounding box center [400, 72] width 60 height 11
click at [400, 90] on div "Mobile Country Code × 91 9567152056 please enter valid mobile Gender Select Mal…" at bounding box center [402, 129] width 134 height 142
click at [428, 300] on button "Add" at bounding box center [428, 303] width 20 height 13
click at [423, 304] on button "Add" at bounding box center [428, 303] width 20 height 13
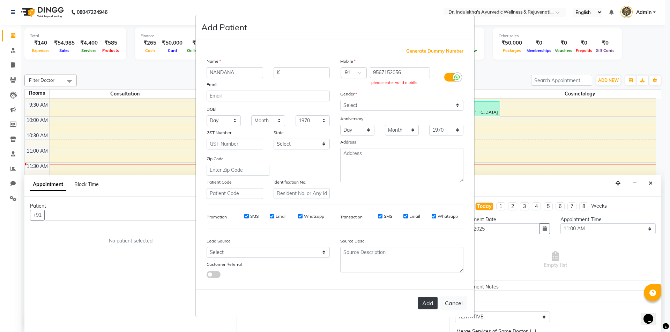
click at [423, 304] on button "Add" at bounding box center [428, 303] width 20 height 13
click at [383, 288] on div "Generate Dummy Number Name NANDANA K Email DOB Day 01 02 03 04 05 06 07 08 09 1…" at bounding box center [335, 164] width 278 height 250
click at [431, 301] on button "Add" at bounding box center [428, 303] width 20 height 13
click at [416, 74] on input "9567152056" at bounding box center [400, 72] width 60 height 11
click at [430, 302] on button "Add" at bounding box center [428, 303] width 20 height 13
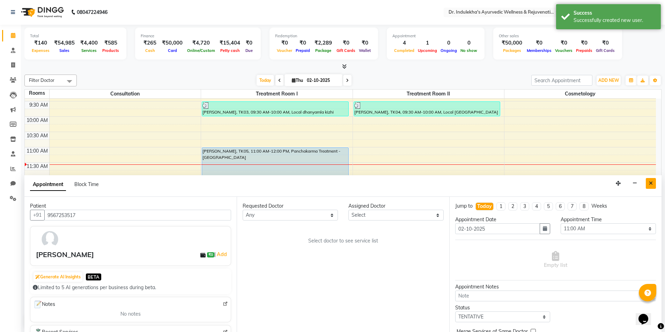
click at [650, 183] on icon "Close" at bounding box center [650, 183] width 4 height 5
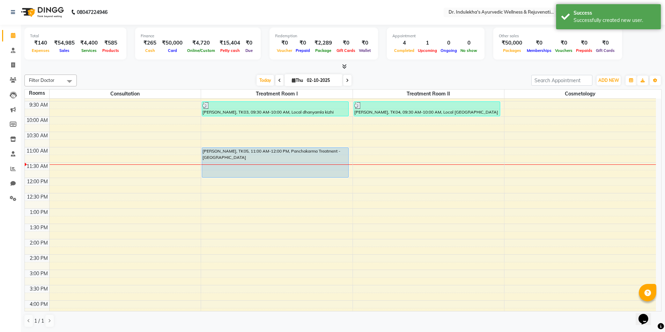
click at [96, 151] on div "6:00 AM 6:30 AM 7:00 AM 7:30 AM 8:00 AM 8:30 AM 9:00 AM 9:30 AM 10:00 AM 10:30 …" at bounding box center [340, 224] width 631 height 460
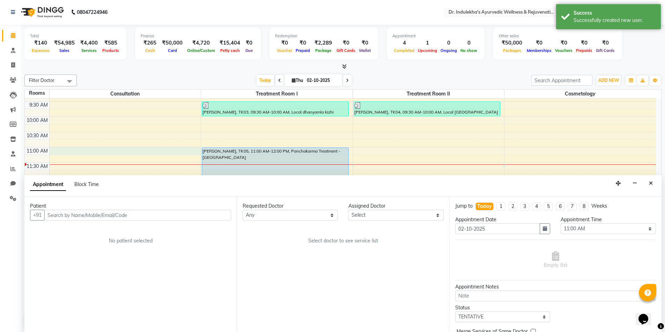
click at [104, 219] on input "text" at bounding box center [137, 215] width 187 height 11
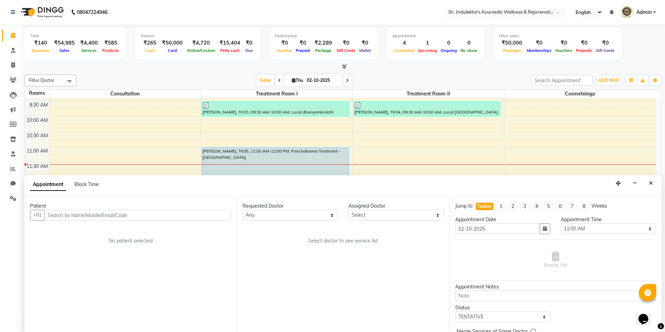
click at [220, 332] on html "08047224946 Select Location × Dr. Indulekha's Ayurvedic Wellness & Rejuvenation…" at bounding box center [332, 166] width 665 height 332
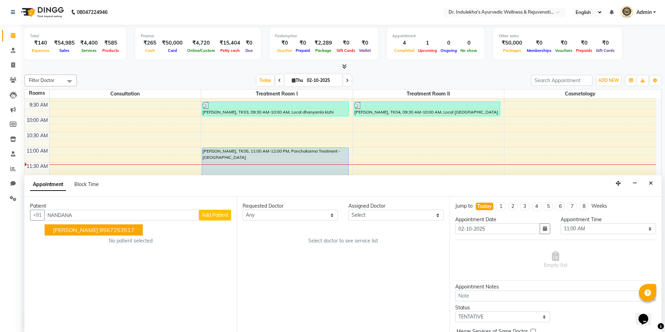
click at [100, 227] on ngb-highlight "9567253517" at bounding box center [116, 230] width 35 height 7
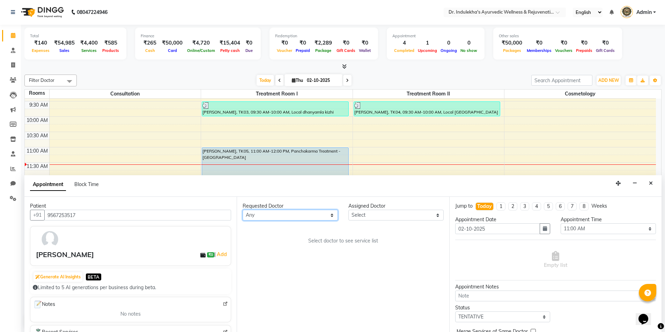
click at [273, 219] on select "Any Aneesh Anusha M Ardhana Darshana Dr Amal P K Dr Indulekha UR Dr Yadhupriya …" at bounding box center [289, 215] width 95 height 11
click at [242, 210] on select "Any Aneesh Anusha M Ardhana Darshana Dr Amal P K Dr Indulekha UR Dr Yadhupriya …" at bounding box center [289, 215] width 95 height 11
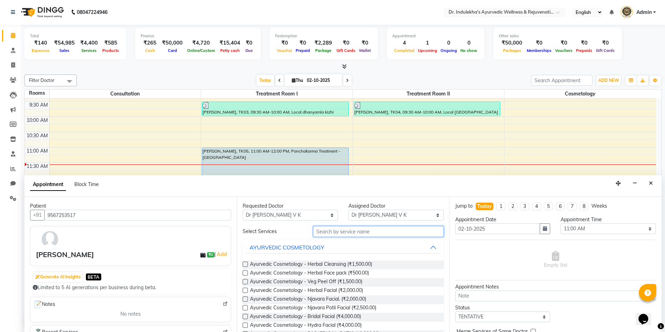
click at [324, 229] on input "text" at bounding box center [378, 231] width 130 height 11
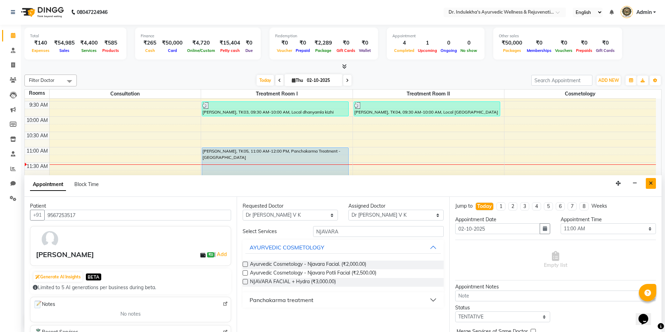
click at [653, 184] on button "Close" at bounding box center [650, 183] width 10 height 11
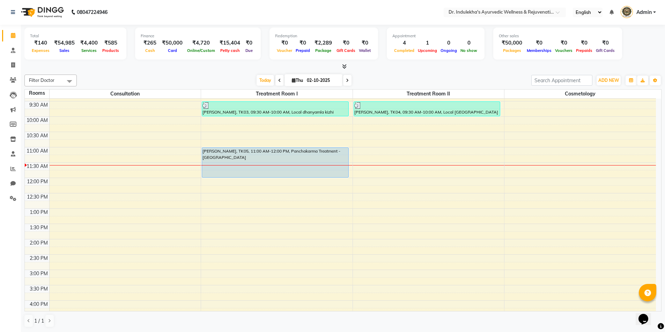
click at [74, 164] on div "6:00 AM 6:30 AM 7:00 AM 7:30 AM 8:00 AM 8:30 AM 9:00 AM 9:30 AM 10:00 AM 10:30 …" at bounding box center [340, 224] width 631 height 460
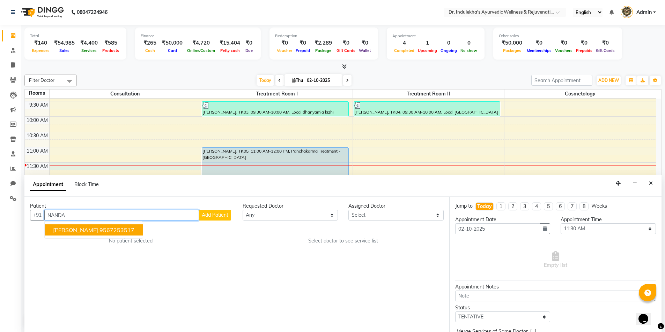
click at [99, 231] on ngb-highlight "9567253517" at bounding box center [116, 230] width 35 height 7
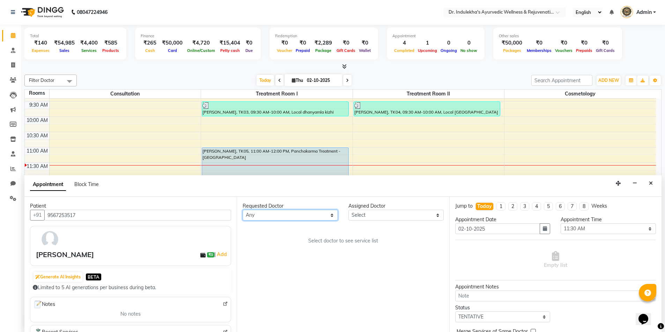
click at [315, 220] on select "Any Aneesh Anusha M Ardhana Darshana Dr Amal P K Dr Indulekha UR Dr Yadhupriya …" at bounding box center [289, 215] width 95 height 11
click at [242, 210] on select "Any Aneesh Anusha M Ardhana Darshana Dr Amal P K Dr Indulekha UR Dr Yadhupriya …" at bounding box center [289, 215] width 95 height 11
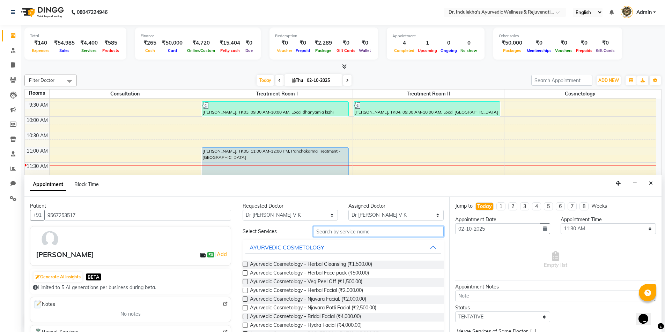
click at [328, 230] on input "text" at bounding box center [378, 231] width 130 height 11
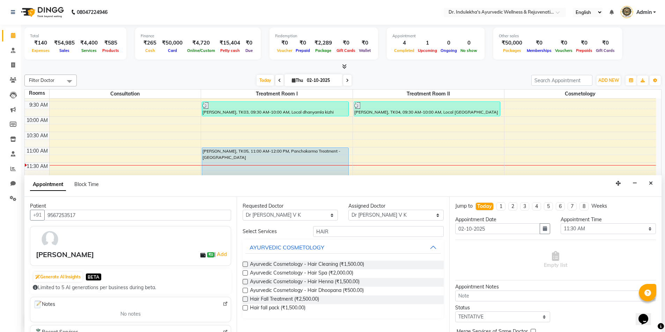
click at [243, 273] on label at bounding box center [244, 273] width 5 height 5
click at [243, 273] on input "checkbox" at bounding box center [244, 274] width 5 height 5
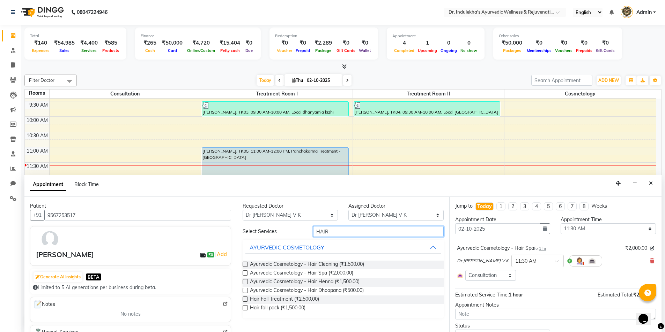
click at [330, 230] on input "HAIR" at bounding box center [378, 231] width 130 height 11
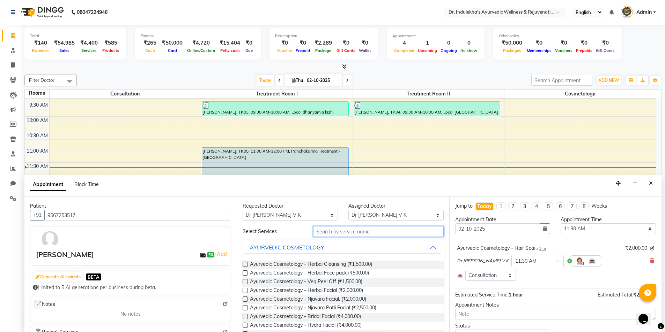
click at [321, 232] on input "text" at bounding box center [378, 231] width 130 height 11
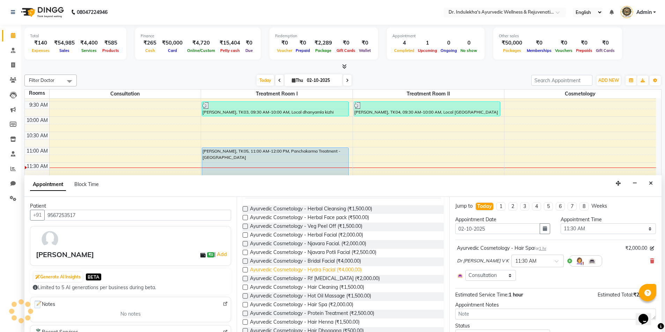
scroll to position [90, 0]
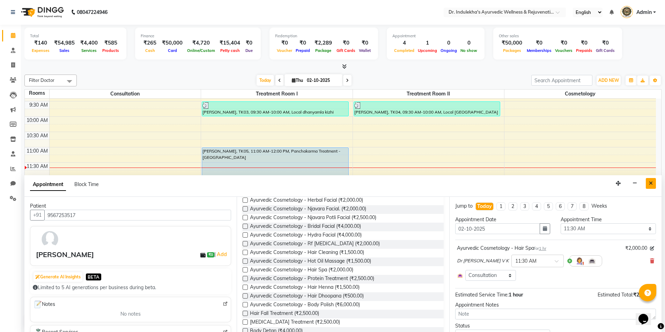
click at [650, 182] on icon "Close" at bounding box center [650, 183] width 4 height 5
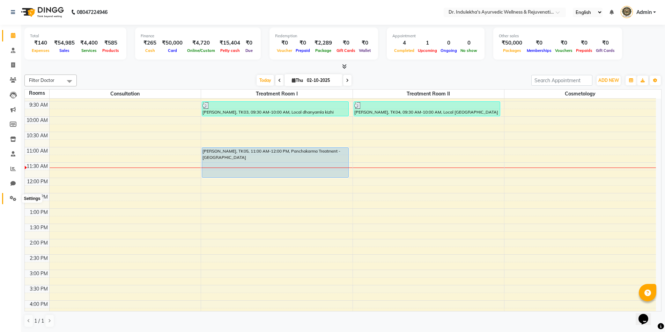
click at [16, 197] on span at bounding box center [13, 199] width 12 height 8
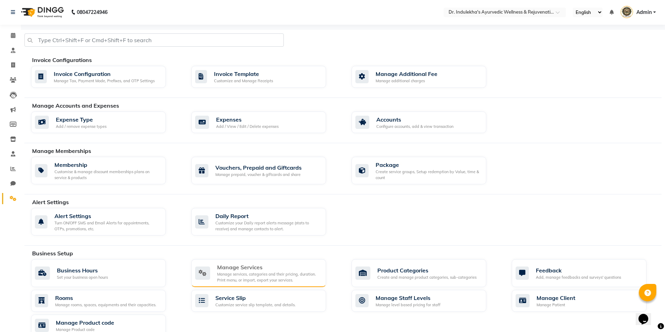
click at [286, 272] on div "Manage services, categories and their pricing, duration. Print menu, or import,…" at bounding box center [268, 278] width 103 height 12
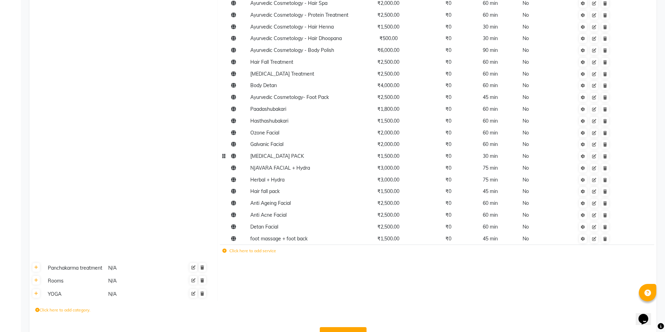
scroll to position [272, 0]
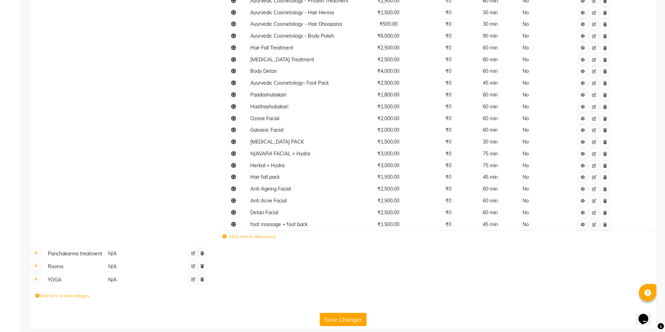
click at [260, 234] on label "Click here to add service" at bounding box center [249, 237] width 54 height 6
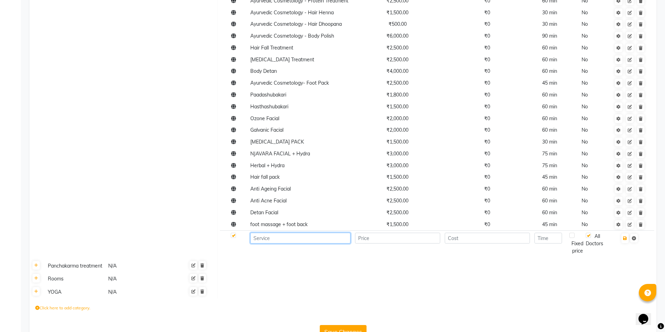
click at [264, 234] on input at bounding box center [300, 238] width 100 height 11
click at [407, 233] on input "number" at bounding box center [397, 238] width 85 height 11
click at [509, 237] on input "number" at bounding box center [486, 238] width 85 height 11
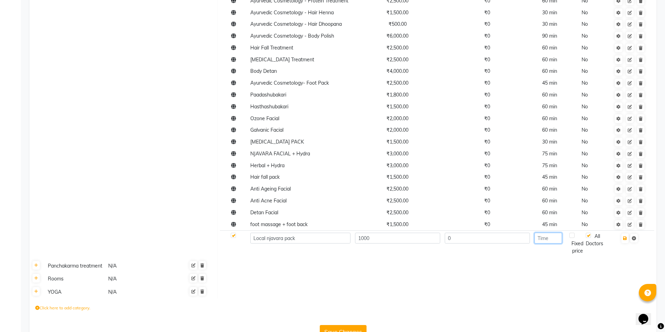
click at [549, 234] on input "number" at bounding box center [548, 238] width 28 height 11
click at [576, 233] on div "Fixed price" at bounding box center [577, 244] width 16 height 22
click at [574, 233] on label at bounding box center [571, 235] width 5 height 5
click at [575, 234] on input "checkbox" at bounding box center [576, 236] width 5 height 5
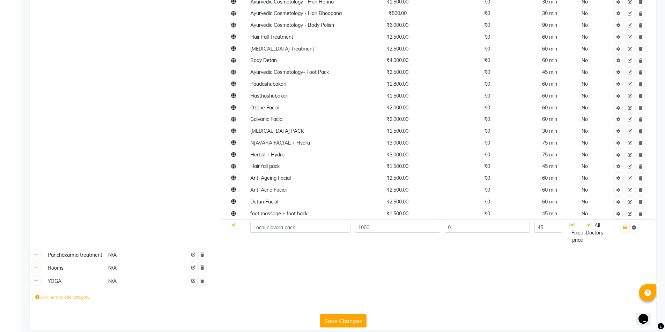
scroll to position [285, 0]
click at [627, 224] on icon "button" at bounding box center [625, 226] width 4 height 4
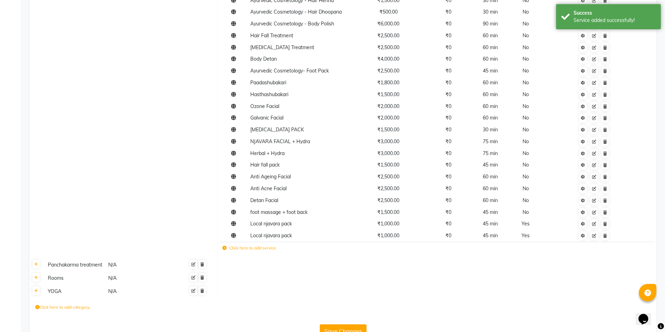
click at [354, 325] on button "Save Changes" at bounding box center [343, 331] width 47 height 13
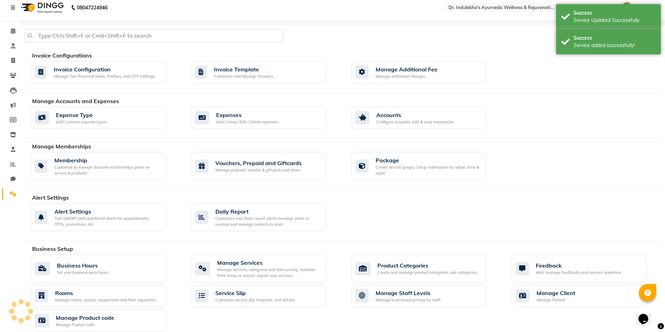
scroll to position [0, 0]
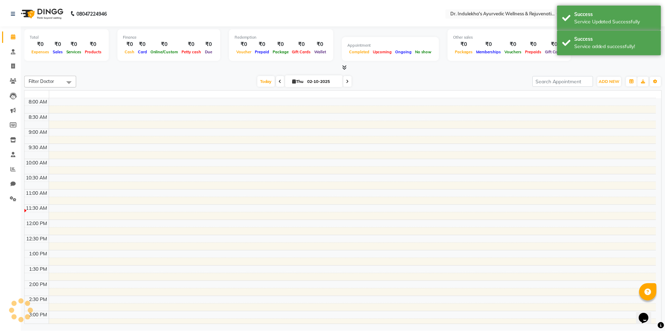
scroll to position [154, 0]
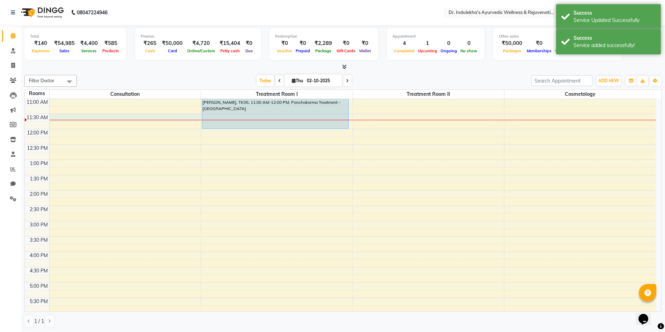
click at [83, 118] on div "6:00 AM 6:30 AM 7:00 AM 7:30 AM 8:00 AM 8:30 AM 9:00 AM 9:30 AM 10:00 AM 10:30 …" at bounding box center [340, 175] width 631 height 460
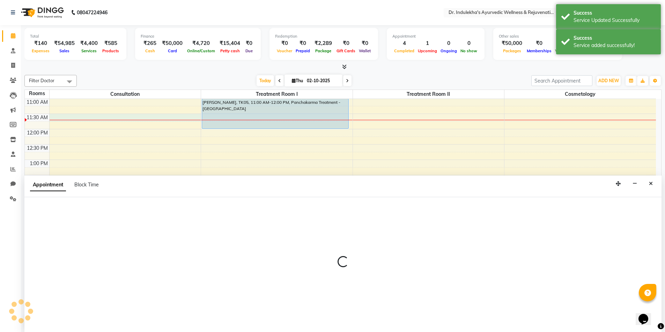
scroll to position [0, 0]
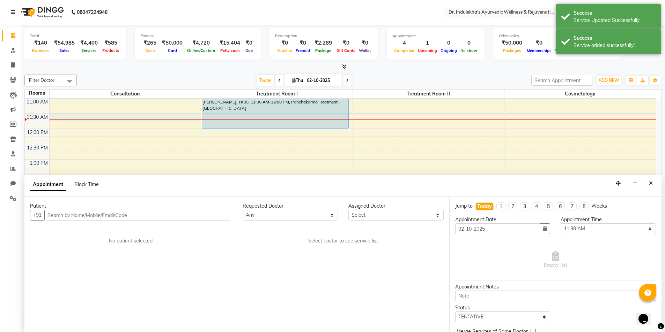
click at [122, 212] on input "text" at bounding box center [137, 215] width 187 height 11
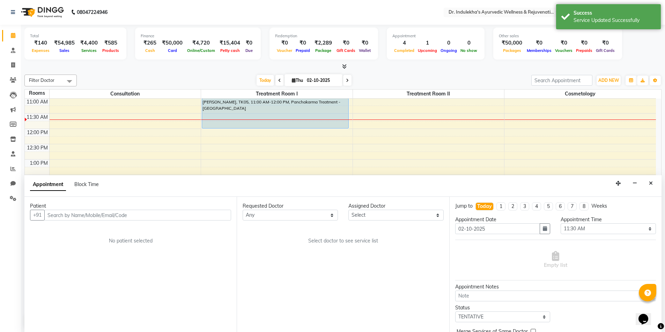
click at [121, 222] on div "Patient +91 No patient selected" at bounding box center [130, 264] width 212 height 135
click at [121, 221] on div "Patient +91 No patient selected" at bounding box center [130, 264] width 212 height 135
click at [121, 217] on input "text" at bounding box center [137, 215] width 187 height 11
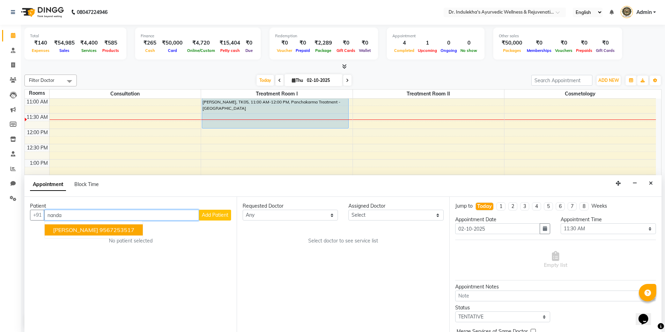
click at [125, 230] on button "NANDANA K 9567253517" at bounding box center [94, 230] width 98 height 11
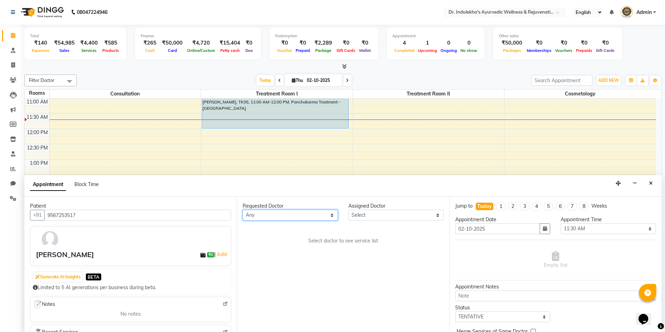
click at [253, 220] on select "Any Aneesh Anusha M Ardhana Darshana Dr Amal P K Dr Indulekha UR Dr Yadhupriya …" at bounding box center [289, 215] width 95 height 11
click at [242, 210] on select "Any Aneesh Anusha M Ardhana Darshana Dr Amal P K Dr Indulekha UR Dr Yadhupriya …" at bounding box center [289, 215] width 95 height 11
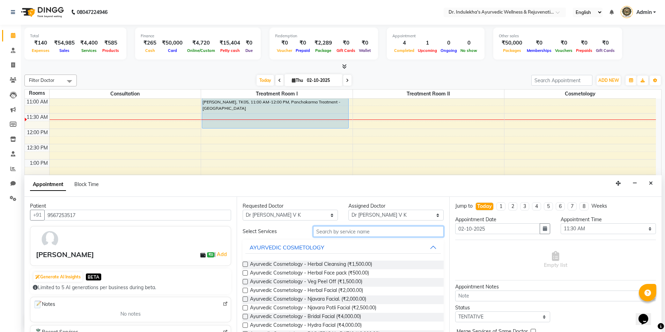
click at [340, 228] on input "text" at bounding box center [378, 231] width 130 height 11
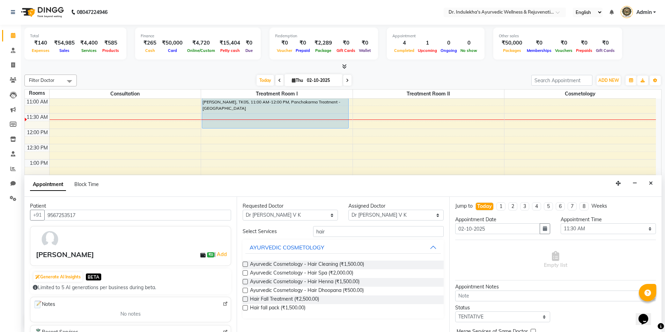
click at [246, 272] on label at bounding box center [244, 273] width 5 height 5
click at [246, 272] on input "checkbox" at bounding box center [244, 274] width 5 height 5
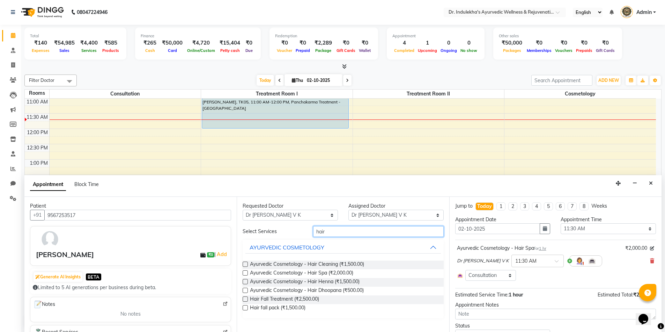
click at [343, 234] on input "hair" at bounding box center [378, 231] width 130 height 11
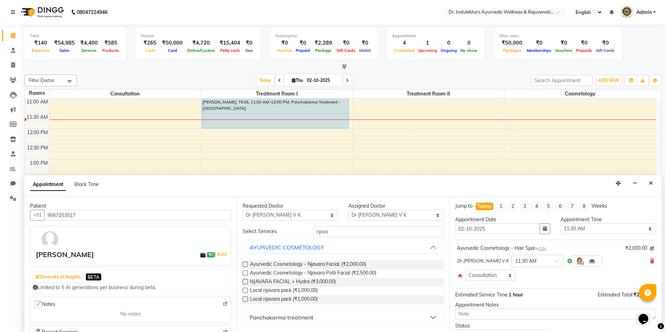
click at [244, 299] on label at bounding box center [244, 299] width 5 height 5
click at [244, 299] on input "checkbox" at bounding box center [244, 300] width 5 height 5
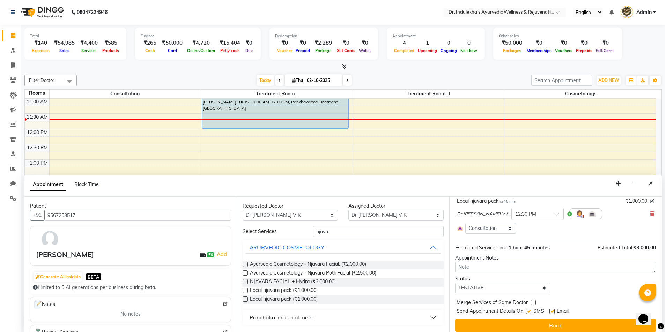
scroll to position [95, 0]
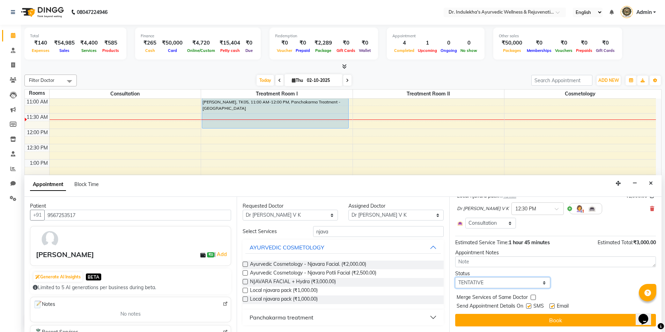
click at [507, 283] on select "Select TENTATIVE CONFIRM CHECK-IN UPCOMING" at bounding box center [502, 283] width 95 height 11
click at [455, 278] on select "Select TENTATIVE CONFIRM CHECK-IN UPCOMING" at bounding box center [502, 283] width 95 height 11
click at [528, 308] on label at bounding box center [528, 306] width 5 height 5
click at [528, 308] on input "checkbox" at bounding box center [528, 307] width 5 height 5
click at [552, 308] on label at bounding box center [551, 306] width 5 height 5
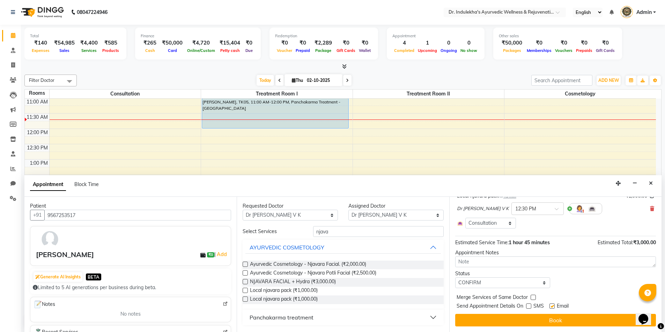
click at [552, 308] on input "checkbox" at bounding box center [551, 307] width 5 height 5
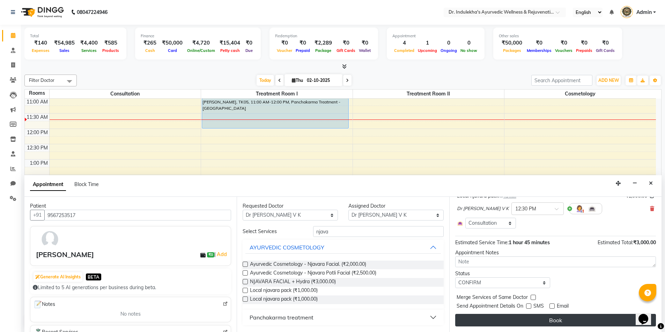
click at [549, 319] on button "Book" at bounding box center [555, 320] width 201 height 13
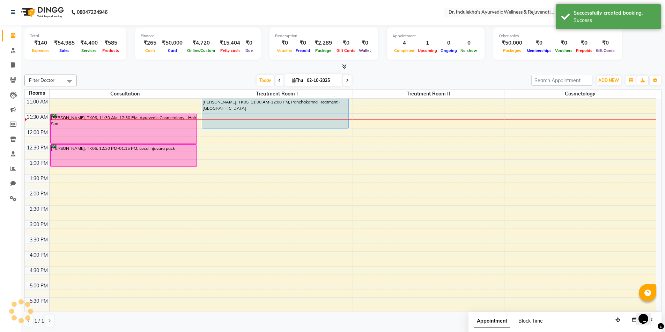
scroll to position [0, 0]
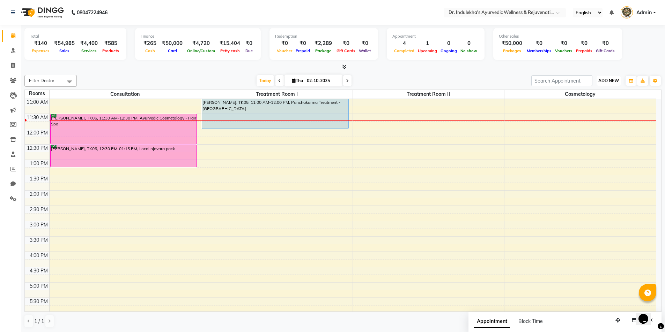
click at [606, 81] on span "ADD NEW" at bounding box center [608, 80] width 21 height 5
click at [606, 82] on span "ADD NEW" at bounding box center [608, 80] width 21 height 5
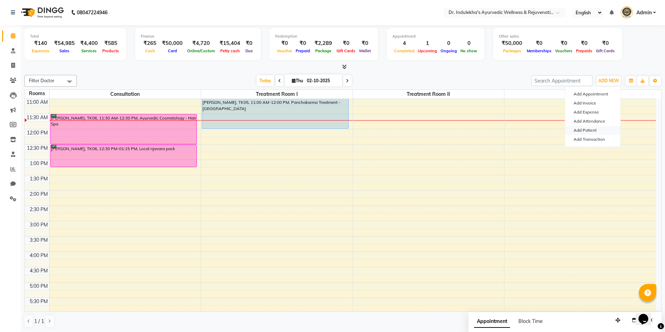
click at [587, 130] on link "Add Patient" at bounding box center [592, 130] width 55 height 9
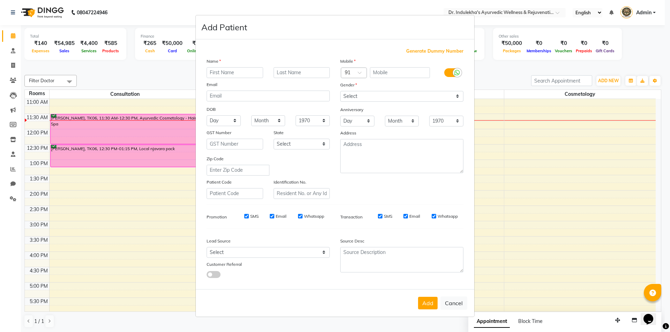
click at [226, 71] on input "text" at bounding box center [235, 72] width 57 height 11
click at [229, 76] on input "text" at bounding box center [235, 72] width 57 height 11
click at [386, 72] on input "text" at bounding box center [400, 72] width 60 height 11
click at [389, 94] on select "Select Male Female Other Prefer Not To Say" at bounding box center [401, 96] width 123 height 11
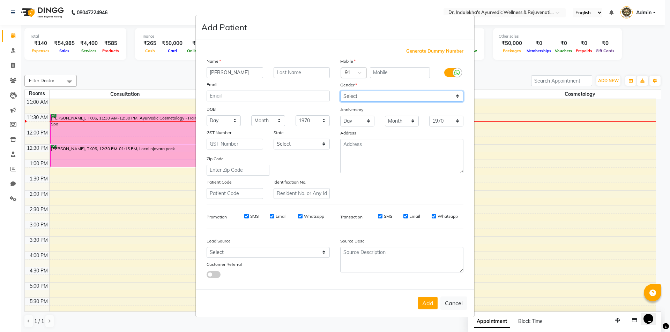
click at [389, 94] on select "Select Male Female Other Prefer Not To Say" at bounding box center [401, 96] width 123 height 11
click at [340, 91] on select "Select Male Female Other Prefer Not To Say" at bounding box center [401, 96] width 123 height 11
click at [383, 72] on input "text" at bounding box center [400, 72] width 60 height 11
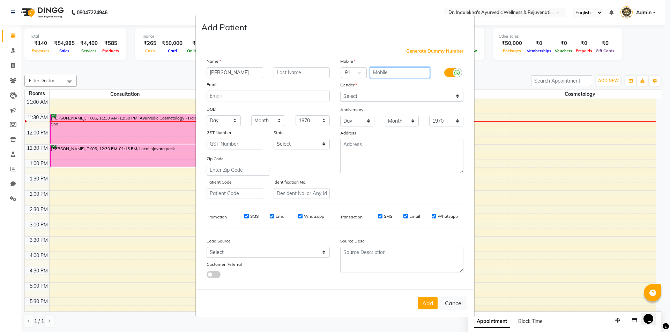
click at [384, 72] on input "text" at bounding box center [400, 72] width 60 height 11
click at [427, 301] on button "Add" at bounding box center [428, 303] width 20 height 13
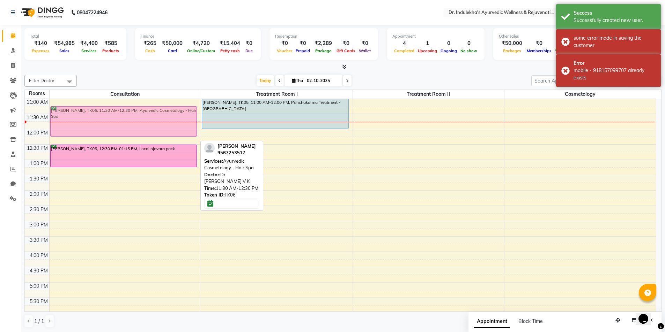
drag, startPoint x: 134, startPoint y: 130, endPoint x: 134, endPoint y: 120, distance: 10.5
click at [134, 124] on div "NANDANA K, TK06, 11:30 AM-12:30 PM, Ayurvedic Cosmetology - Hair Spa NANDANA K,…" at bounding box center [125, 175] width 151 height 460
click at [134, 122] on div "NANDANA K, TK06, 11:30 AM-12:30 PM, Ayurvedic Cosmetology - Hair Spa NANDANA K,…" at bounding box center [125, 175] width 151 height 460
click at [134, 120] on div "NANDANA K, TK06, 11:30 AM-12:30 PM, Ayurvedic Cosmetology - Hair Spa" at bounding box center [124, 122] width 146 height 30
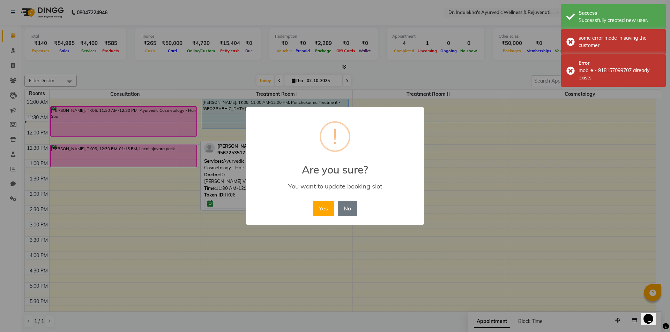
drag, startPoint x: 134, startPoint y: 120, endPoint x: 134, endPoint y: 116, distance: 3.8
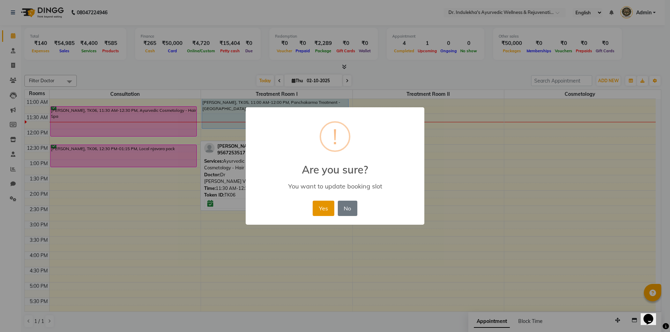
click at [324, 205] on button "Yes" at bounding box center [323, 208] width 21 height 15
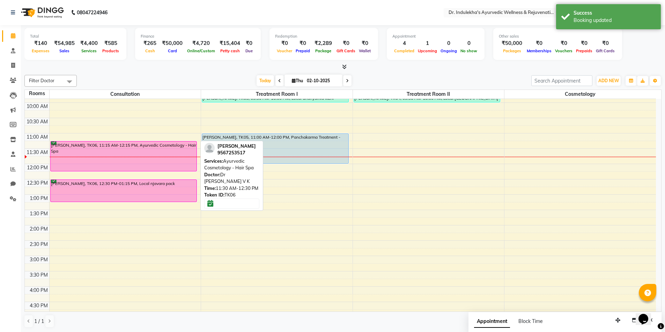
scroll to position [84, 0]
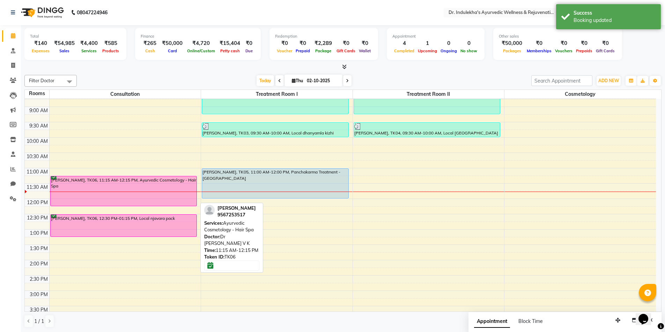
click at [106, 196] on div "NANDANA K, TK06, 11:15 AM-12:15 PM, Ayurvedic Cosmetology - Hair Spa" at bounding box center [124, 192] width 146 height 30
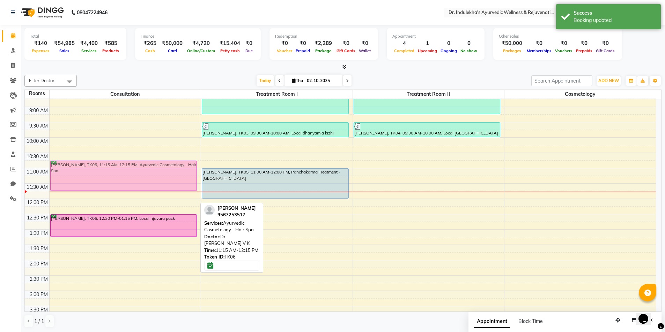
drag, startPoint x: 107, startPoint y: 194, endPoint x: 111, endPoint y: 177, distance: 17.6
click at [111, 177] on div "NANDANA K, TK06, 11:15 AM-12:15 PM, Ayurvedic Cosmetology - Hair Spa NANDANA K,…" at bounding box center [125, 245] width 151 height 460
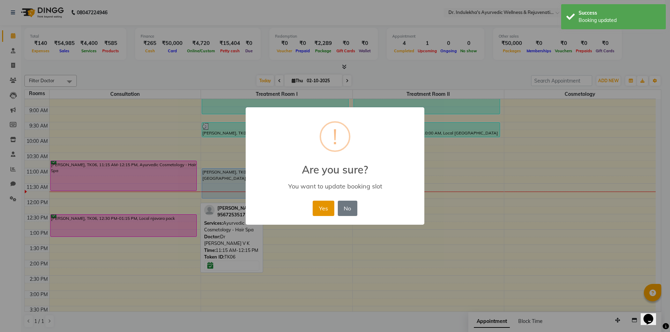
click at [316, 207] on button "Yes" at bounding box center [323, 208] width 21 height 15
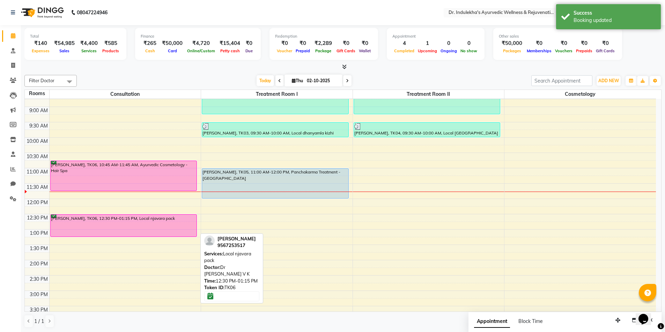
click at [166, 218] on div "NANDANA K, TK06, 10:45 AM-11:45 AM, Ayurvedic Cosmetology - Hair Spa NANDANA K,…" at bounding box center [125, 245] width 151 height 460
click at [166, 217] on div "NANDANA K, TK06, 12:30 PM-01:15 PM, Local njavara pack" at bounding box center [124, 226] width 146 height 22
click at [166, 215] on div "NANDANA K, TK06, 12:30 PM-01:15 PM, Local njavara pack" at bounding box center [124, 226] width 146 height 22
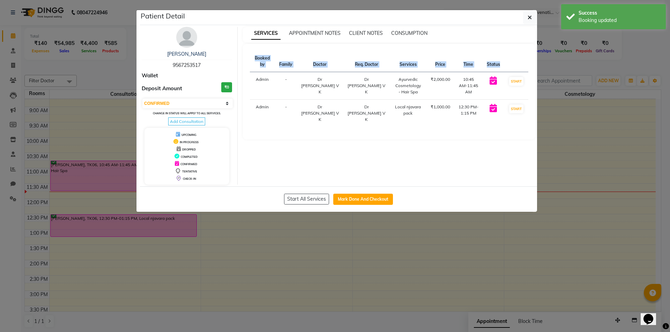
click at [167, 208] on ngb-modal-window "Patient Detail NANDANA K 9567253517 Wallet Deposit Amount ₹0 Select IN SERVICE …" at bounding box center [335, 166] width 670 height 332
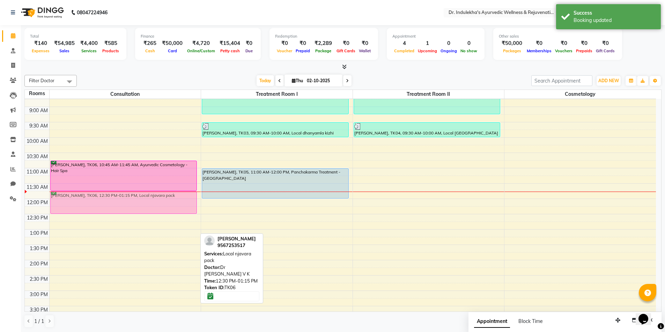
drag, startPoint x: 138, startPoint y: 223, endPoint x: 147, endPoint y: 203, distance: 22.6
click at [147, 203] on div "NANDANA K, TK06, 10:45 AM-11:45 AM, Ayurvedic Cosmetology - Hair Spa NANDANA K,…" at bounding box center [125, 245] width 151 height 460
click at [147, 203] on div "NANDANA K, TK06, 12:30 PM-01:15 PM, Local njavara pack" at bounding box center [124, 203] width 146 height 22
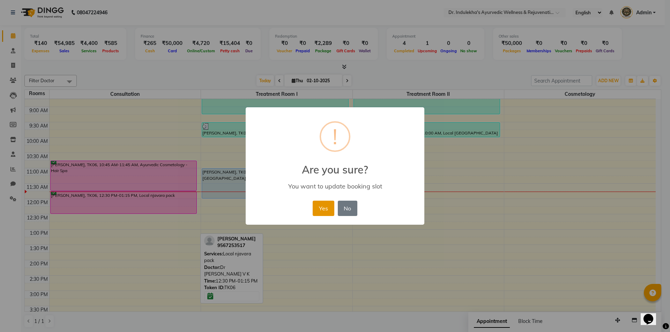
click at [321, 207] on button "Yes" at bounding box center [323, 208] width 21 height 15
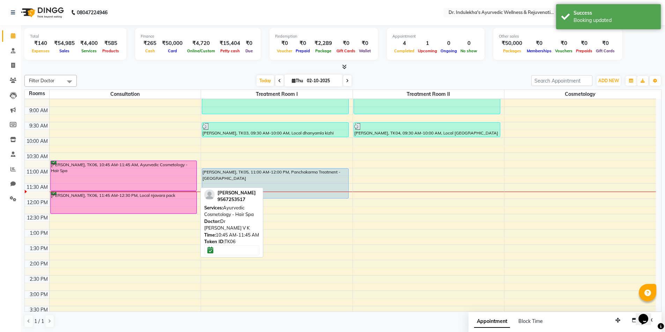
click at [135, 189] on div "NANDANA K, TK06, 10:45 AM-11:45 AM, Ayurvedic Cosmetology - Hair Spa" at bounding box center [124, 176] width 146 height 30
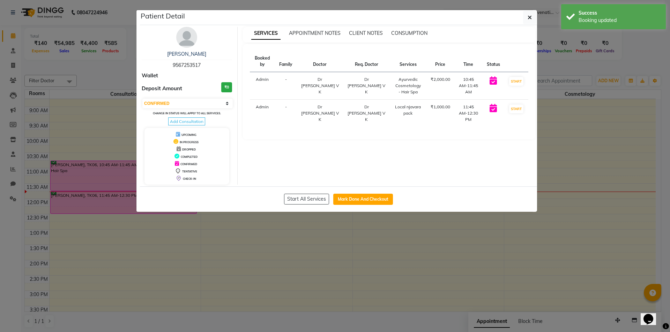
click at [320, 228] on ngb-modal-window "Patient Detail NANDANA K 9567253517 Wallet Deposit Amount ₹0 Select IN SERVICE …" at bounding box center [335, 166] width 670 height 332
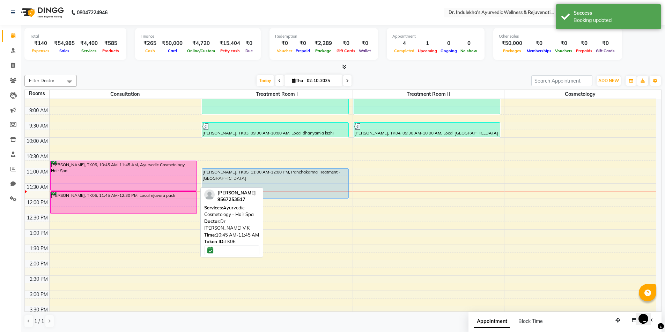
drag, startPoint x: 140, startPoint y: 190, endPoint x: 143, endPoint y: 181, distance: 8.9
click at [143, 185] on div "NANDANA K, TK06, 10:45 AM-11:45 AM, Ayurvedic Cosmetology - Hair Spa NANDANA K,…" at bounding box center [125, 245] width 151 height 460
drag, startPoint x: 143, startPoint y: 181, endPoint x: 145, endPoint y: 177, distance: 5.2
click at [145, 177] on div "NANDANA K, TK06, 10:45 AM-11:45 AM, Ayurvedic Cosmetology - Hair Spa" at bounding box center [124, 176] width 146 height 30
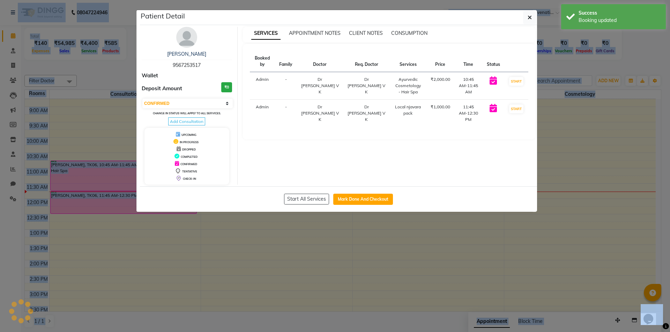
click at [148, 188] on div "Start All Services Mark Done And Checkout" at bounding box center [338, 199] width 397 height 25
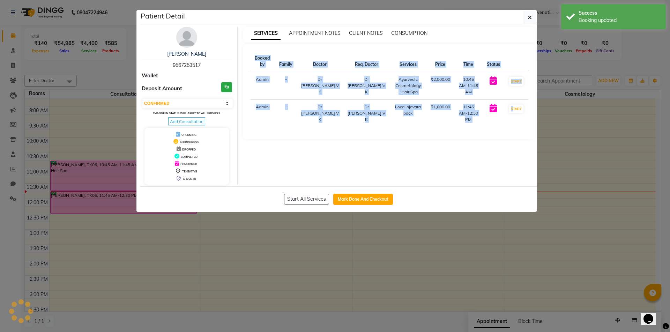
click at [148, 188] on div "Start All Services Mark Done And Checkout" at bounding box center [338, 199] width 397 height 25
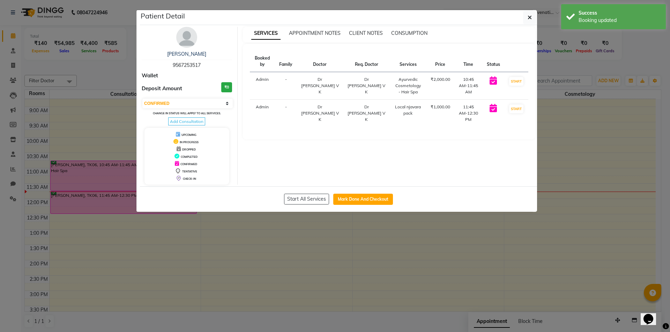
click at [213, 234] on ngb-modal-window "Patient Detail NANDANA K 9567253517 Wallet Deposit Amount ₹0 Select IN SERVICE …" at bounding box center [335, 166] width 670 height 332
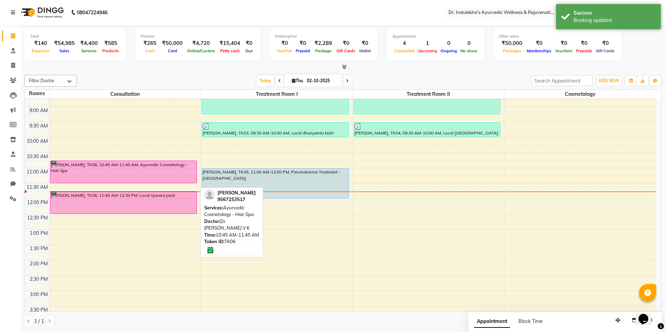
drag, startPoint x: 141, startPoint y: 190, endPoint x: 142, endPoint y: 179, distance: 11.2
click at [142, 182] on div "NANDANA K, TK06, 10:45 AM-11:45 AM, Ayurvedic Cosmetology - Hair Spa NANDANA K,…" at bounding box center [125, 245] width 151 height 460
click at [0, 0] on div at bounding box center [0, 0] width 0 height 0
click at [142, 181] on link "NANDANA K, TK06, 10:45 AM-11:45 AM, Ayurvedic Cosmetology - Hair Spa" at bounding box center [123, 172] width 147 height 23
click at [142, 180] on div "NANDANA K, TK06, 10:45 AM-11:45 AM, Ayurvedic Cosmetology - Hair Spa" at bounding box center [123, 176] width 147 height 31
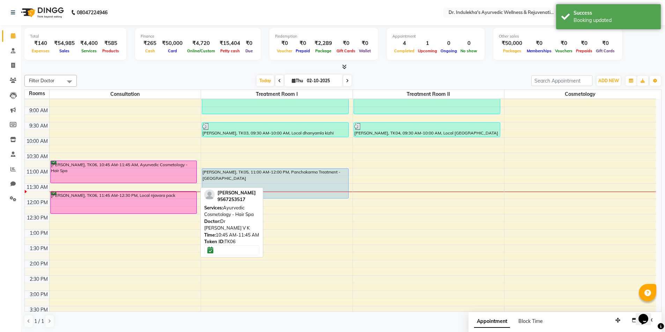
click at [142, 178] on div "Filter Doctor Select All Aneesh Anusha M Ardhana Darshana Dr Amal P K Dr Indule…" at bounding box center [342, 201] width 637 height 259
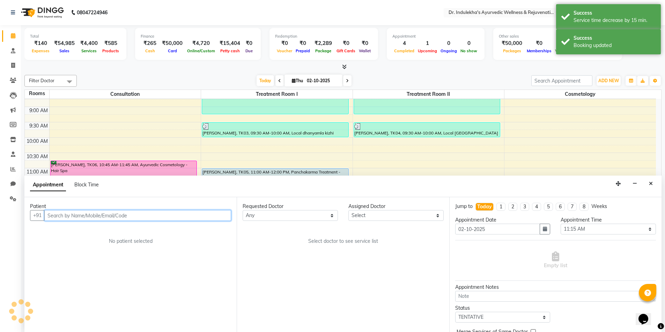
scroll to position [0, 0]
click at [142, 176] on div "Appointment Block Time" at bounding box center [342, 186] width 637 height 22
click at [651, 181] on icon "Close" at bounding box center [650, 183] width 4 height 5
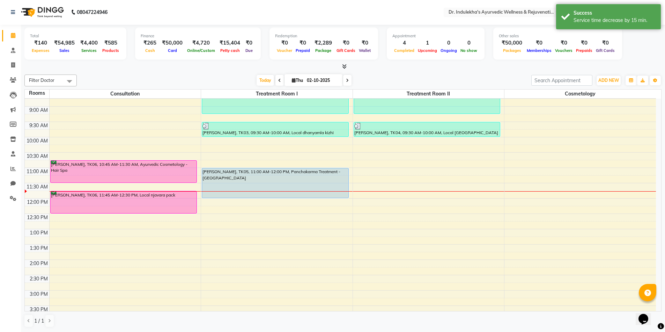
click at [651, 181] on div "6:00 AM 6:30 AM 7:00 AM 7:30 AM 8:00 AM 8:30 AM 9:00 AM 9:30 AM 10:00 AM 10:30 …" at bounding box center [340, 245] width 631 height 460
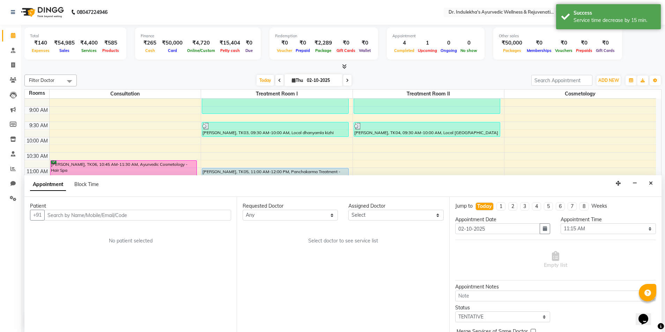
click at [653, 183] on button "Close" at bounding box center [650, 183] width 10 height 11
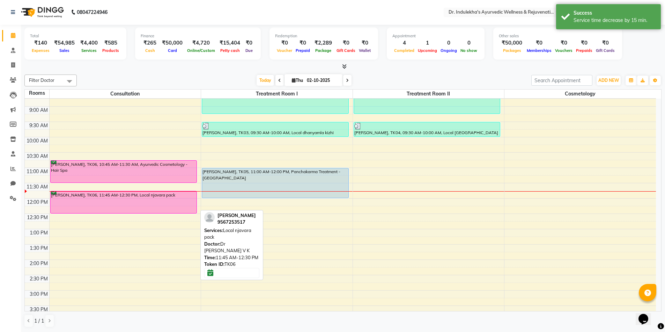
drag, startPoint x: 147, startPoint y: 212, endPoint x: 148, endPoint y: 205, distance: 7.1
click at [148, 207] on div "NANDANA K, TK06, 10:45 AM-11:30 AM, Ayurvedic Cosmetology - Hair Spa NANDANA K,…" at bounding box center [125, 245] width 151 height 460
click at [148, 207] on div "NANDANA K, TK06, 11:45 AM-12:30 PM, Local njavara pack" at bounding box center [124, 203] width 146 height 22
click at [149, 202] on div "NANDANA K, TK06, 11:45 AM-12:30 PM, Local njavara pack" at bounding box center [124, 203] width 146 height 22
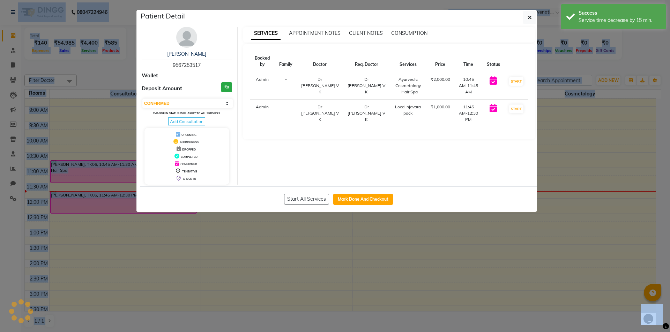
click at [149, 202] on ngb-modal-window "Patient Detail NANDANA K 9567253517 Wallet Deposit Amount ₹0 Select IN SERVICE …" at bounding box center [335, 166] width 670 height 332
click at [149, 202] on div "Patient Detail NANDANA K 9567253517 Wallet Deposit Amount ₹0 Select IN SERVICE …" at bounding box center [335, 111] width 398 height 203
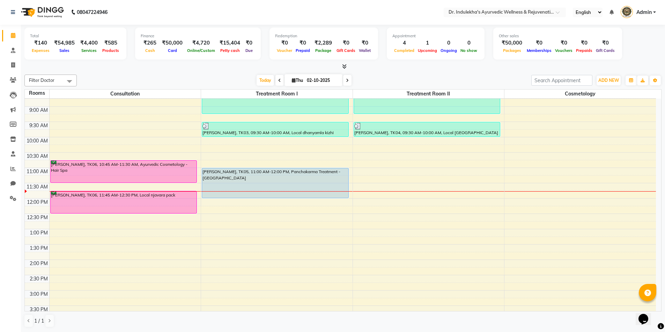
click at [148, 220] on div "6:00 AM 6:30 AM 7:00 AM 7:30 AM 8:00 AM 8:30 AM 9:00 AM 9:30 AM 10:00 AM 10:30 …" at bounding box center [340, 245] width 631 height 460
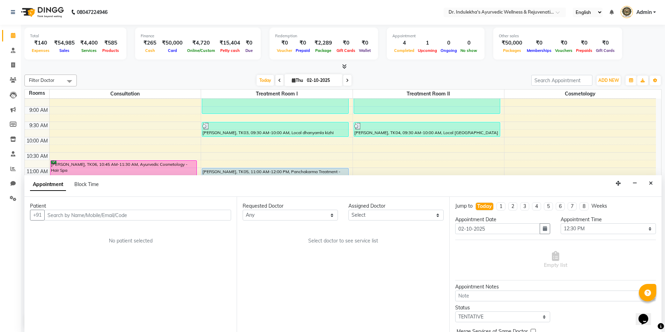
click at [160, 217] on input "text" at bounding box center [137, 215] width 187 height 11
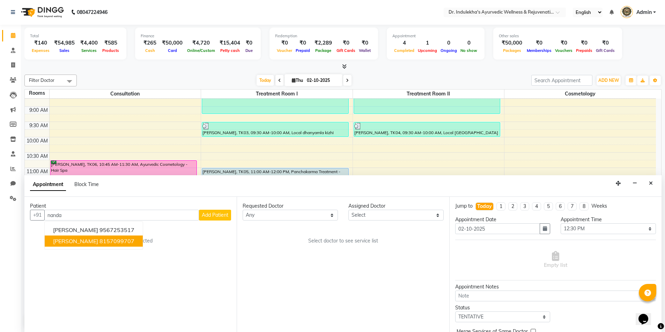
click at [99, 241] on ngb-highlight "8157099707" at bounding box center [116, 241] width 35 height 7
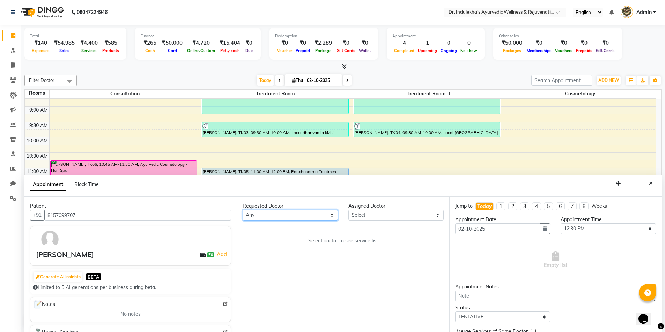
click at [293, 216] on select "Any Aneesh Anusha M Ardhana Darshana Dr Amal P K Dr Indulekha UR Dr Yadhupriya …" at bounding box center [289, 215] width 95 height 11
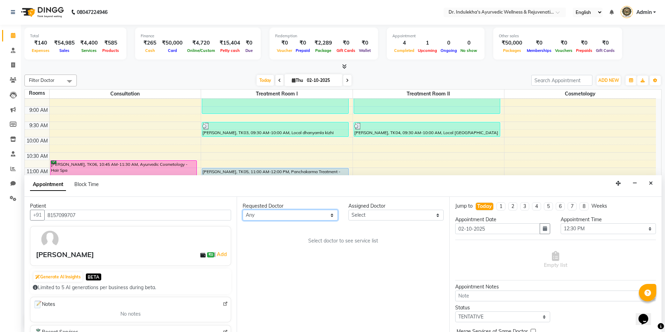
click at [293, 216] on select "Any Aneesh Anusha M Ardhana Darshana Dr Amal P K Dr Indulekha UR Dr Yadhupriya …" at bounding box center [289, 215] width 95 height 11
click at [242, 210] on select "Any Aneesh Anusha M Ardhana Darshana Dr Amal P K Dr Indulekha UR Dr Yadhupriya …" at bounding box center [289, 215] width 95 height 11
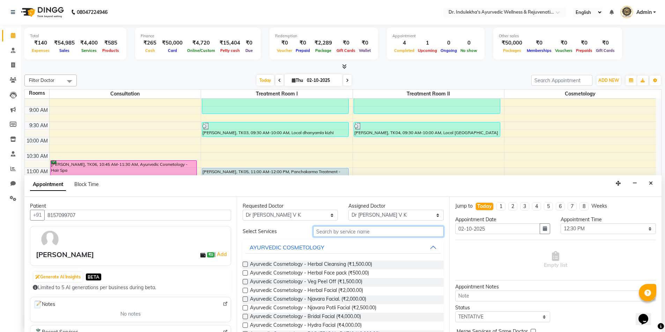
click at [344, 232] on input "text" at bounding box center [378, 231] width 130 height 11
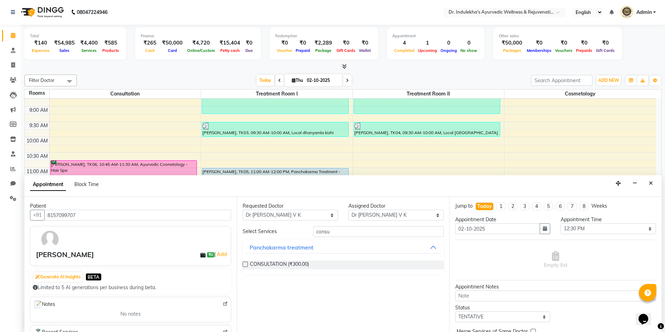
click at [246, 264] on label at bounding box center [244, 264] width 5 height 5
click at [246, 264] on input "checkbox" at bounding box center [244, 265] width 5 height 5
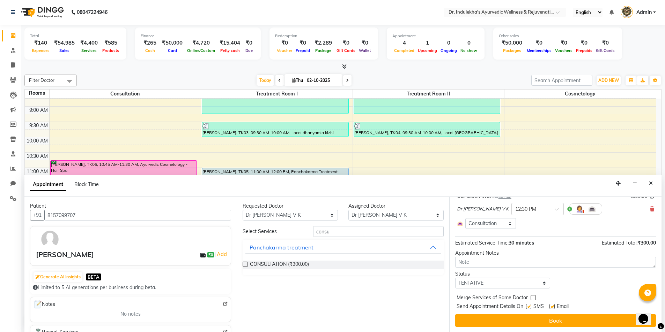
scroll to position [52, 0]
click at [491, 284] on select "Select TENTATIVE CONFIRM CHECK-IN UPCOMING" at bounding box center [502, 283] width 95 height 11
click at [455, 278] on select "Select TENTATIVE CONFIRM CHECK-IN UPCOMING" at bounding box center [502, 283] width 95 height 11
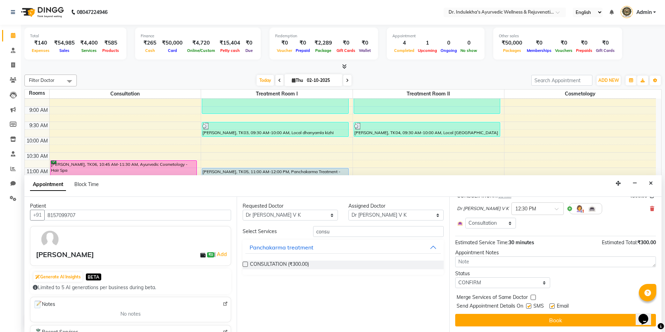
click at [527, 306] on label at bounding box center [528, 306] width 5 height 5
click at [527, 306] on input "checkbox" at bounding box center [528, 307] width 5 height 5
click at [553, 307] on label at bounding box center [551, 306] width 5 height 5
click at [553, 307] on input "checkbox" at bounding box center [551, 307] width 5 height 5
click at [547, 323] on button "Book" at bounding box center [555, 320] width 201 height 13
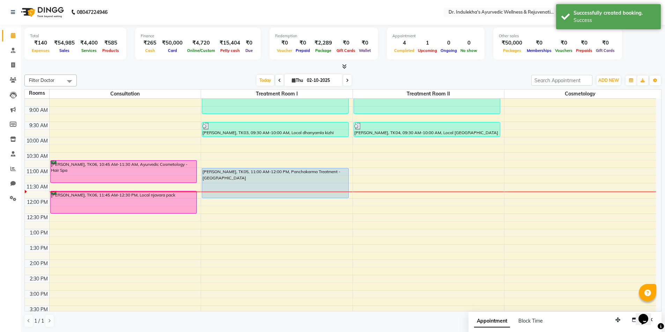
scroll to position [0, 0]
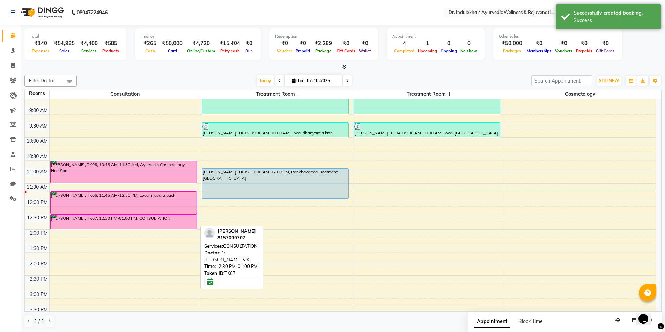
click at [121, 219] on div "[PERSON_NAME], TK07, 12:30 PM-01:00 PM, CONSULTATION" at bounding box center [124, 222] width 146 height 14
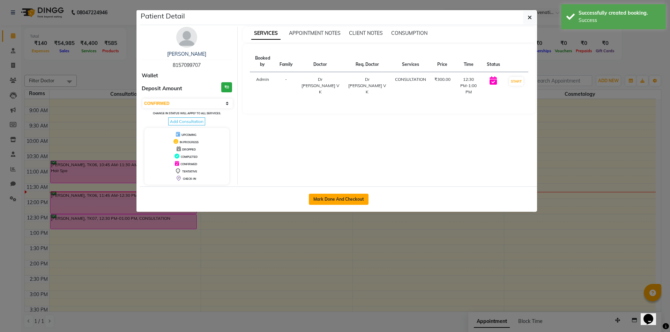
click at [329, 199] on button "Mark Done And Checkout" at bounding box center [339, 199] width 60 height 11
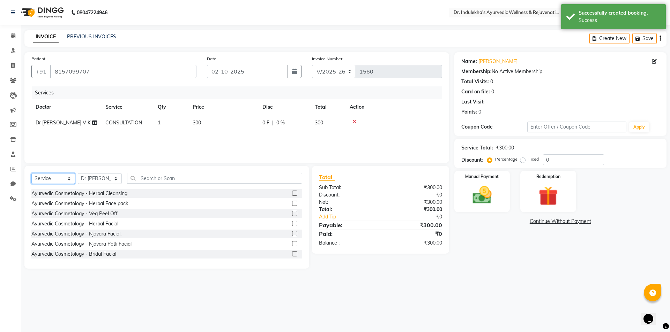
click at [50, 177] on select "Select Service Product Membership Package Voucher Prepaid Gift Card" at bounding box center [53, 178] width 44 height 11
click at [31, 173] on select "Select Service Product Membership Package Voucher Prepaid Gift Card" at bounding box center [53, 178] width 44 height 11
click at [57, 207] on div "Select Service Product Membership Package Voucher Prepaid Gift Card Select Doct…" at bounding box center [166, 217] width 285 height 103
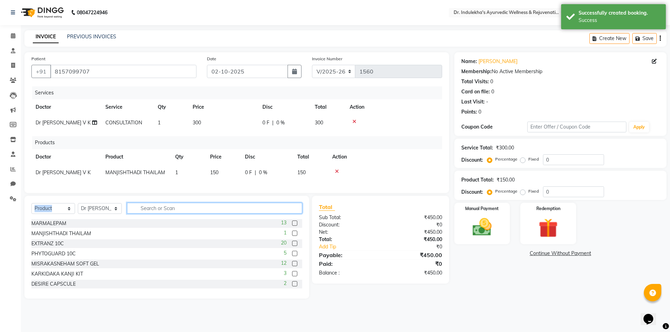
click at [148, 214] on input "text" at bounding box center [214, 208] width 175 height 11
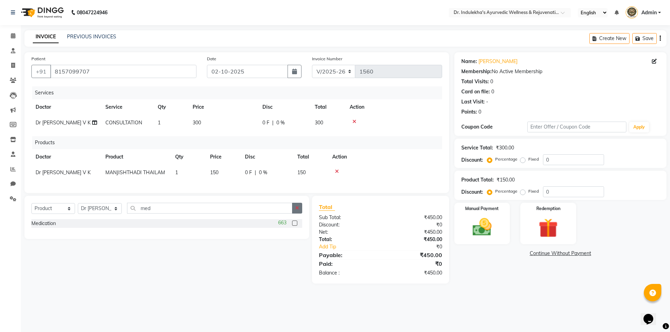
click at [296, 226] on label at bounding box center [294, 223] width 5 height 5
click at [296, 226] on input "checkbox" at bounding box center [294, 224] width 5 height 5
click at [296, 211] on icon "button" at bounding box center [297, 208] width 4 height 5
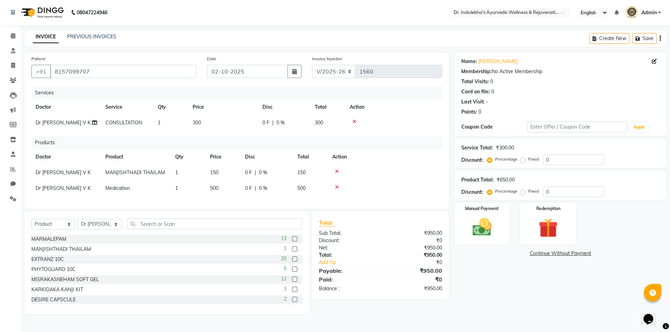
click at [336, 172] on icon at bounding box center [337, 171] width 4 height 5
click at [336, 185] on icon at bounding box center [337, 187] width 4 height 5
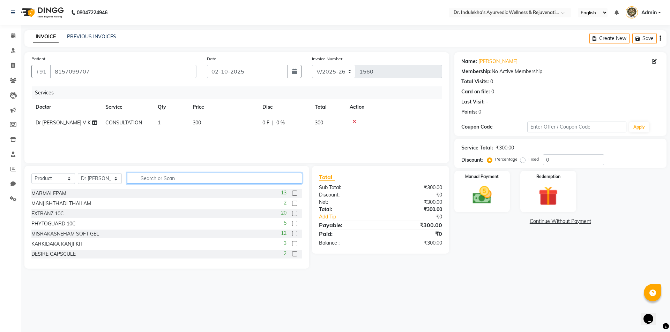
click at [145, 180] on input "text" at bounding box center [214, 178] width 175 height 11
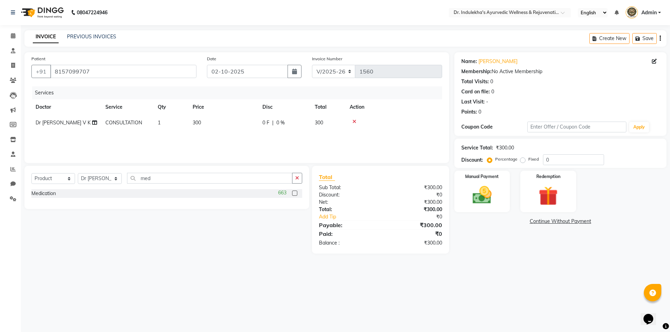
click at [295, 193] on label at bounding box center [294, 193] width 5 height 5
click at [295, 193] on input "checkbox" at bounding box center [294, 194] width 5 height 5
click at [295, 163] on div "Patient +91 8157099707 Date 02-10-2025 Invoice Number V/2025 V/2025-26 1560 Ser…" at bounding box center [236, 107] width 425 height 111
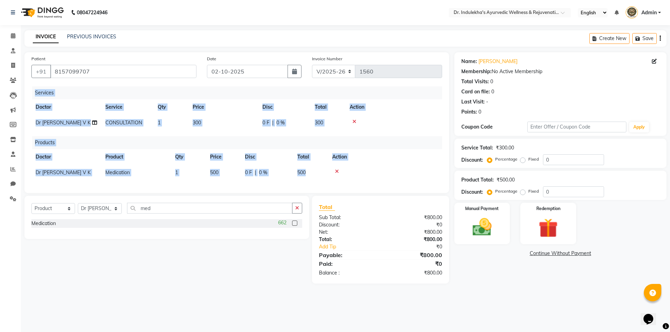
click at [226, 174] on td "500" at bounding box center [223, 173] width 35 height 16
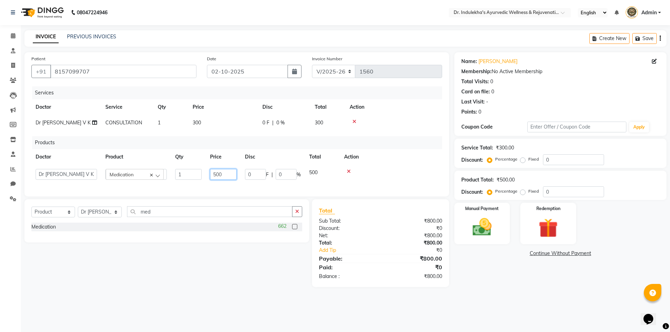
click at [225, 174] on input "500" at bounding box center [223, 174] width 27 height 11
click at [228, 294] on main "INVOICE PREVIOUS INVOICES Create New Save Patient +91 8157099707 Date 02-10-202…" at bounding box center [345, 164] width 649 height 268
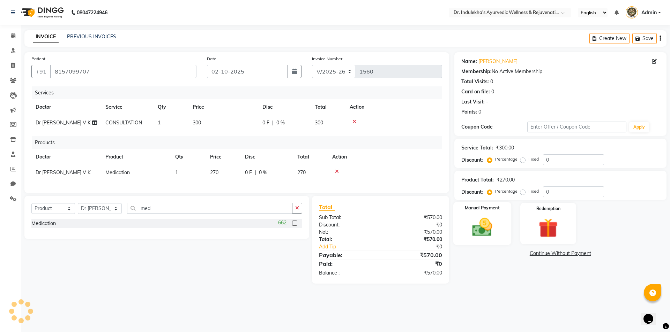
click at [499, 227] on div "Manual Payment" at bounding box center [482, 223] width 58 height 43
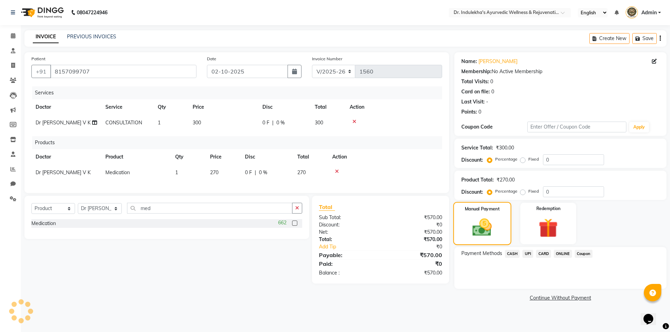
click at [499, 227] on div "Manual Payment" at bounding box center [482, 223] width 58 height 43
click at [510, 254] on span "CASH" at bounding box center [512, 254] width 15 height 8
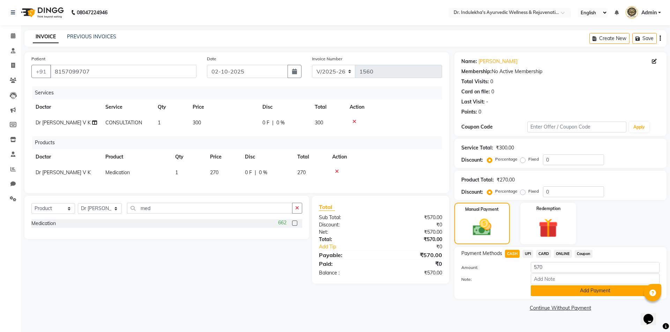
click at [546, 292] on button "Add Payment" at bounding box center [595, 291] width 129 height 11
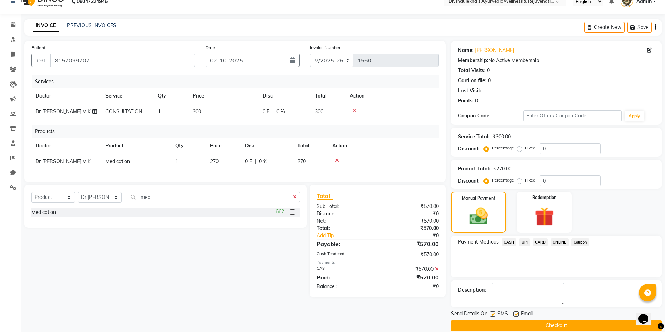
scroll to position [21, 0]
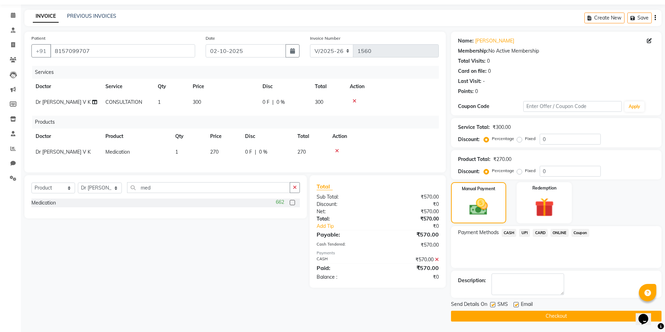
click at [492, 305] on label at bounding box center [492, 304] width 5 height 5
click at [492, 305] on input "checkbox" at bounding box center [492, 305] width 5 height 5
click at [492, 305] on label at bounding box center [492, 304] width 5 height 5
click at [492, 305] on input "checkbox" at bounding box center [492, 305] width 5 height 5
click at [515, 306] on label at bounding box center [515, 304] width 5 height 5
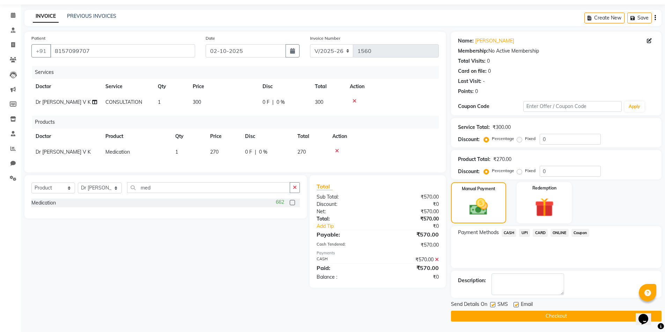
click at [515, 306] on input "checkbox" at bounding box center [515, 305] width 5 height 5
click at [494, 305] on label at bounding box center [492, 304] width 5 height 5
click at [494, 305] on input "checkbox" at bounding box center [492, 305] width 5 height 5
click at [498, 315] on button "Checkout" at bounding box center [556, 316] width 210 height 11
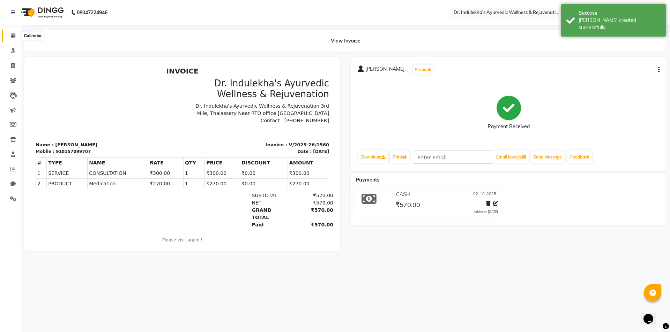
click at [12, 36] on icon at bounding box center [13, 35] width 5 height 5
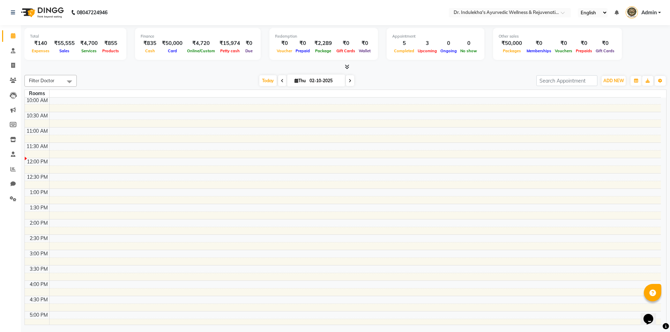
scroll to position [140, 0]
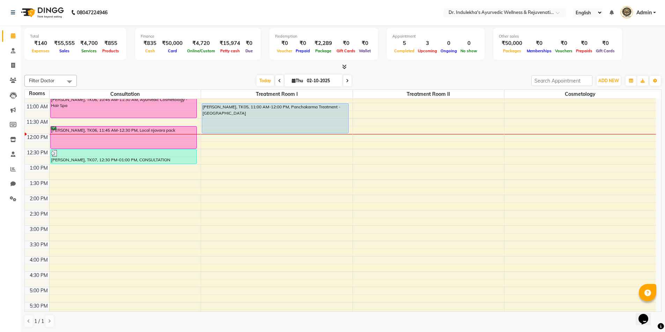
scroll to position [150, 0]
drag, startPoint x: 172, startPoint y: 173, endPoint x: 554, endPoint y: 324, distance: 410.2
click at [554, 324] on div "1 / 1" at bounding box center [342, 321] width 637 height 13
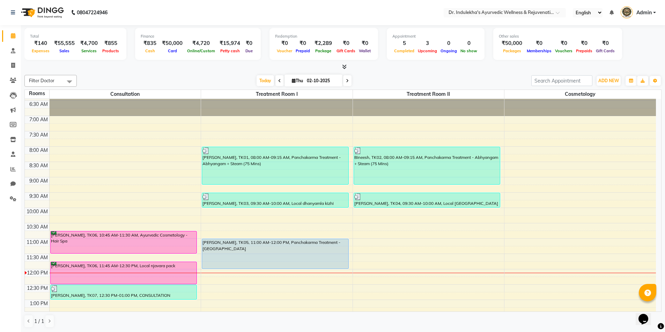
scroll to position [10, 0]
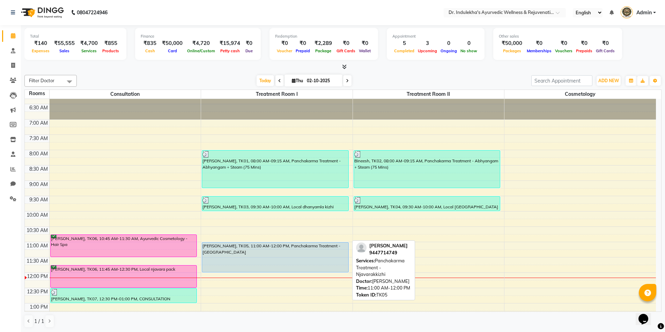
click at [291, 267] on div "[PERSON_NAME], TK05, 11:00 AM-12:00 PM, Panchakarma Treatment - [GEOGRAPHIC_DAT…" at bounding box center [275, 258] width 146 height 30
click at [291, 254] on div "[PERSON_NAME], TK05, 11:00 AM-12:00 PM, Panchakarma Treatment - [GEOGRAPHIC_DAT…" at bounding box center [275, 258] width 146 height 30
select select "5"
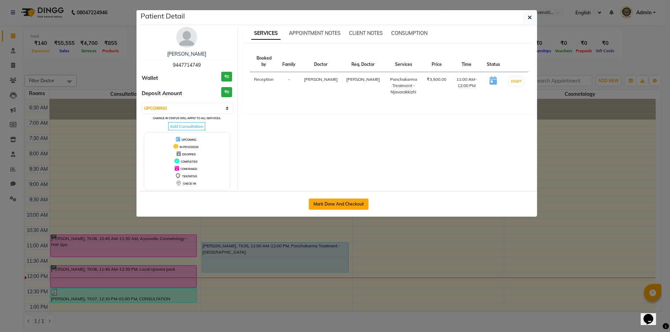
click at [348, 204] on button "Mark Done And Checkout" at bounding box center [339, 204] width 60 height 11
select select "service"
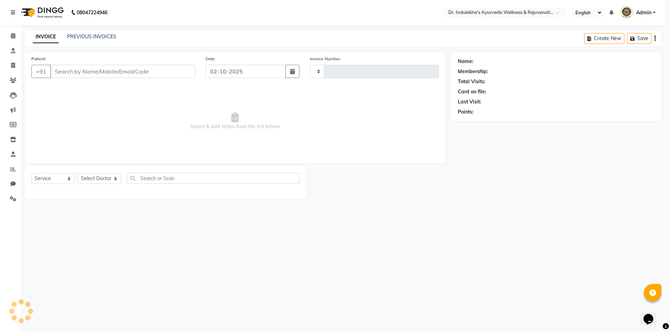
type input "1561"
select select "3"
select select "7775"
type input "9447714749"
select select "92138"
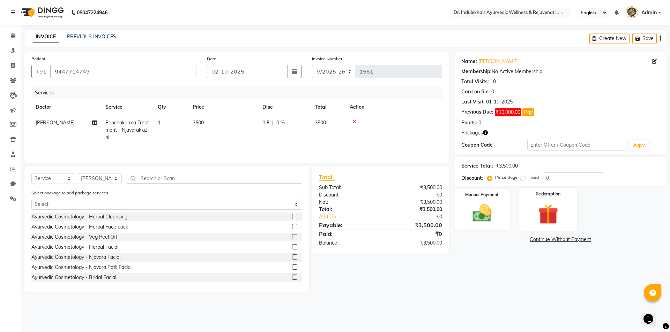
click at [563, 210] on img at bounding box center [548, 214] width 32 height 25
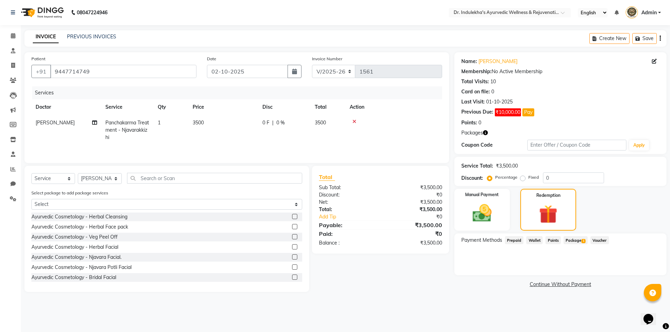
click at [581, 240] on span "Package 1" at bounding box center [575, 241] width 24 height 8
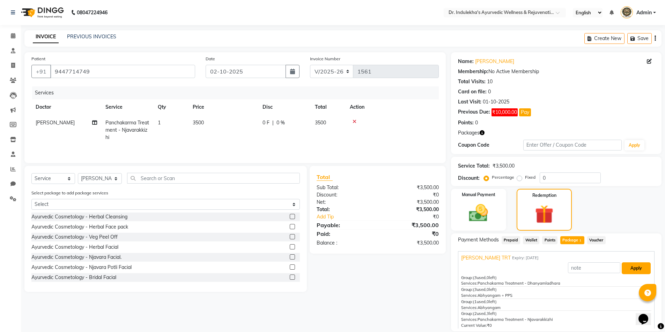
click at [633, 269] on button "Apply" at bounding box center [635, 269] width 29 height 12
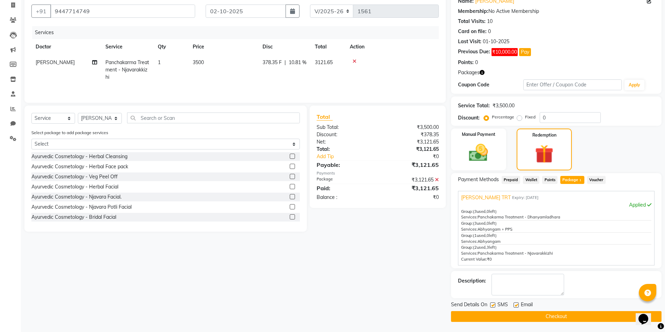
scroll to position [61, 0]
click at [490, 304] on label at bounding box center [492, 304] width 5 height 5
click at [490, 304] on input "checkbox" at bounding box center [492, 305] width 5 height 5
click at [490, 304] on label at bounding box center [492, 304] width 5 height 5
click at [490, 304] on input "checkbox" at bounding box center [492, 305] width 5 height 5
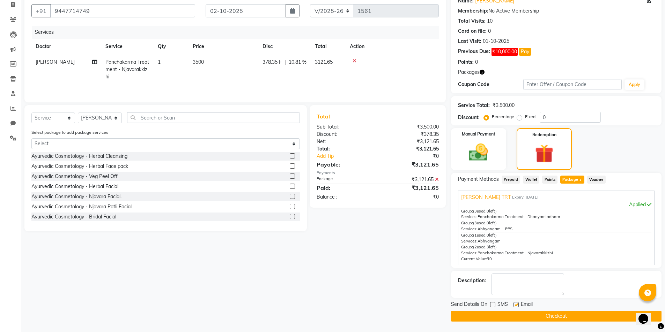
checkbox input "true"
click at [517, 305] on label at bounding box center [515, 304] width 5 height 5
click at [517, 305] on input "checkbox" at bounding box center [515, 305] width 5 height 5
checkbox input "false"
click at [490, 306] on label at bounding box center [492, 304] width 5 height 5
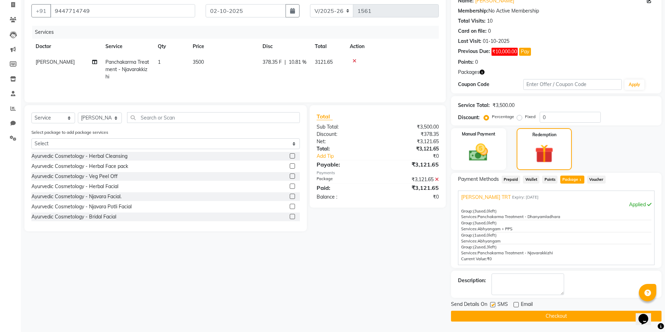
click at [490, 306] on input "checkbox" at bounding box center [492, 305] width 5 height 5
checkbox input "false"
click at [496, 317] on button "Checkout" at bounding box center [556, 316] width 210 height 11
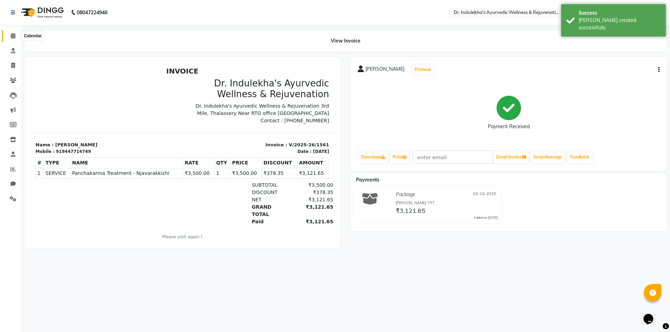
click at [12, 33] on icon at bounding box center [13, 35] width 5 height 5
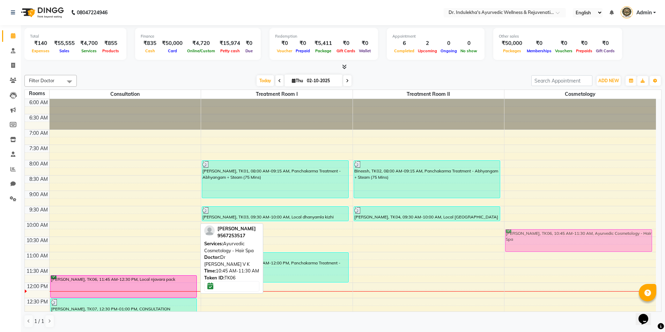
drag, startPoint x: 155, startPoint y: 252, endPoint x: 625, endPoint y: 240, distance: 469.7
click at [625, 240] on tr "NANDANA K, TK06, 10:45 AM-11:30 AM, Ayurvedic Cosmetology - Hair Spa NANDANA K,…" at bounding box center [340, 329] width 631 height 460
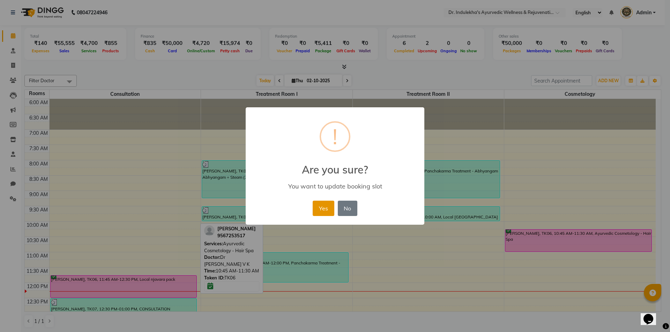
click at [322, 211] on button "Yes" at bounding box center [323, 208] width 21 height 15
click at [322, 211] on div "× ! Are you sure? You want to update booking slot Yes No No" at bounding box center [335, 166] width 670 height 332
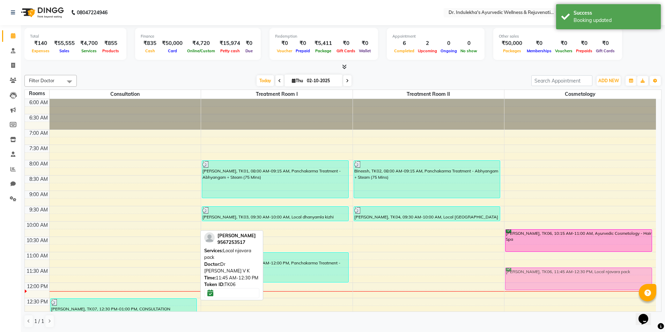
drag, startPoint x: 114, startPoint y: 283, endPoint x: 540, endPoint y: 267, distance: 426.2
click at [532, 267] on tr "NANDANA K, TK06, 11:45 AM-12:30 PM, Local njavara pack Nanda kishore, TK07, 12:…" at bounding box center [340, 329] width 631 height 460
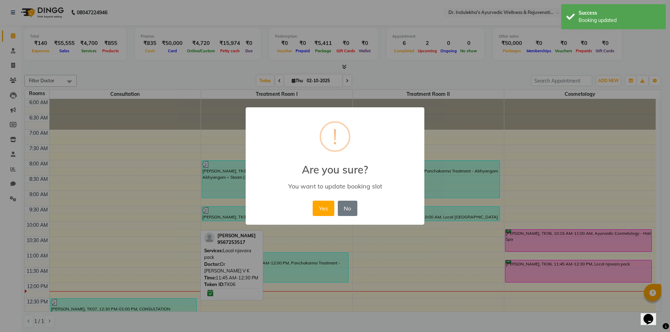
drag, startPoint x: 540, startPoint y: 267, endPoint x: 480, endPoint y: 265, distance: 59.7
click at [317, 209] on button "Yes" at bounding box center [323, 208] width 21 height 15
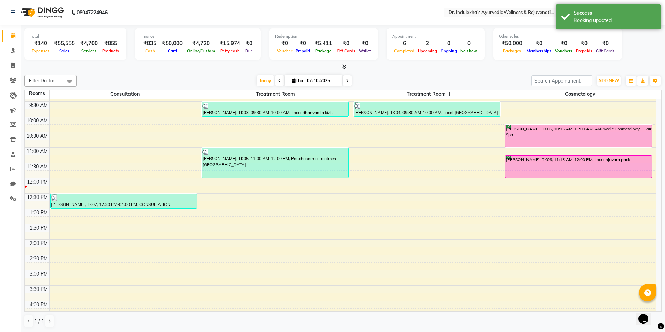
scroll to position [140, 0]
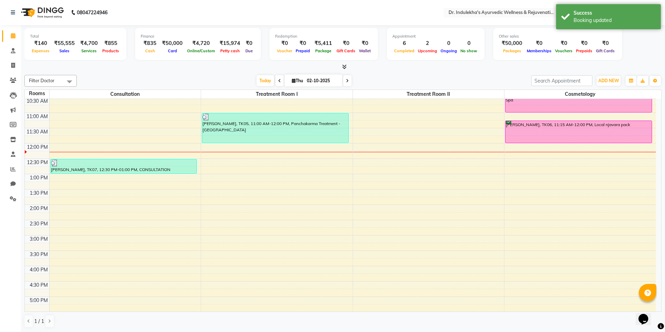
click at [78, 133] on div "6:00 AM 6:30 AM 7:00 AM 7:30 AM 8:00 AM 8:30 AM 9:00 AM 9:30 AM 10:00 AM 10:30 …" at bounding box center [340, 190] width 631 height 460
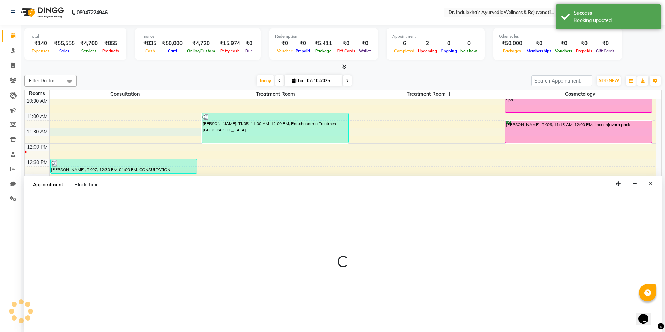
scroll to position [0, 0]
select select "tentative"
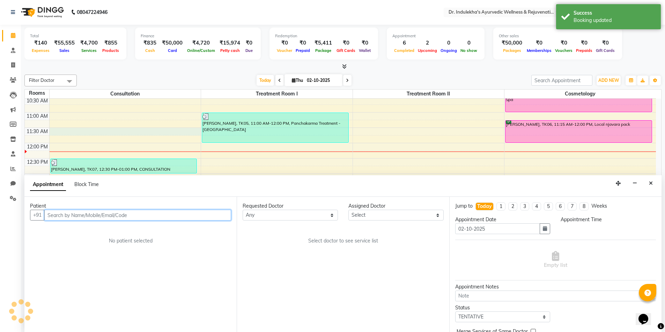
select select "690"
click at [104, 210] on input "text" at bounding box center [137, 215] width 187 height 11
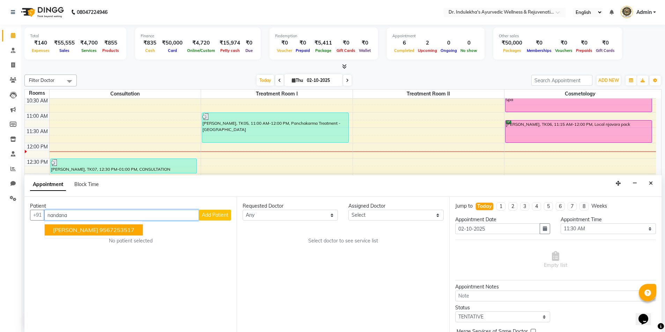
click at [92, 234] on button "NANDANA K 9567253517" at bounding box center [94, 230] width 98 height 11
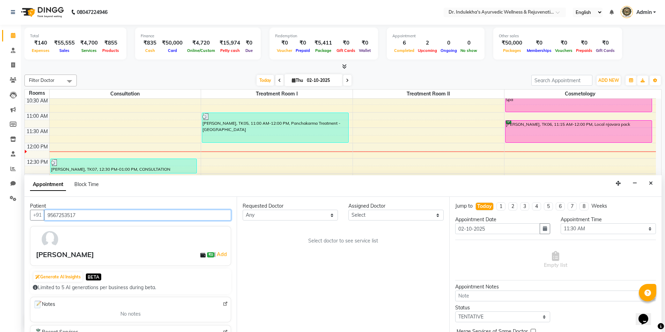
type input "9567253517"
click at [286, 217] on select "Any Aneesh Anusha M Ardhana Darshana Dr Amal P K Dr Indulekha UR Dr Yadhupriya …" at bounding box center [289, 215] width 95 height 11
click at [282, 216] on select "Any Aneesh Anusha M Ardhana Darshana Dr Amal P K Dr Indulekha UR Dr Yadhupriya …" at bounding box center [289, 215] width 95 height 11
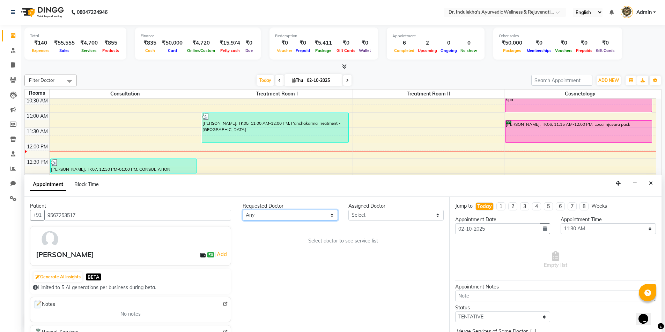
click at [285, 217] on select "Any Aneesh Anusha M Ardhana Darshana Dr Amal P K Dr Indulekha UR Dr Yadhupriya …" at bounding box center [289, 215] width 95 height 11
select select "70606"
click at [242, 210] on select "Any Aneesh Anusha M Ardhana Darshana Dr Amal P K Dr Indulekha UR Dr Yadhupriya …" at bounding box center [289, 215] width 95 height 11
select select "70606"
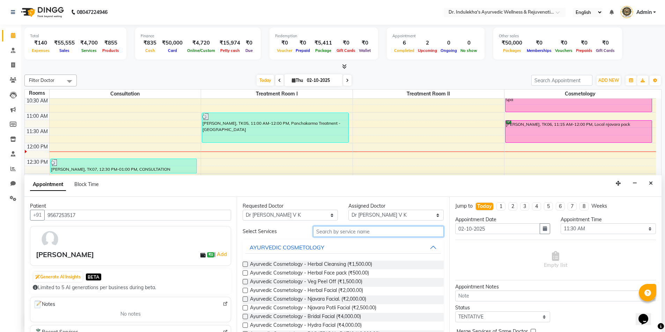
click at [314, 232] on input "text" at bounding box center [378, 231] width 130 height 11
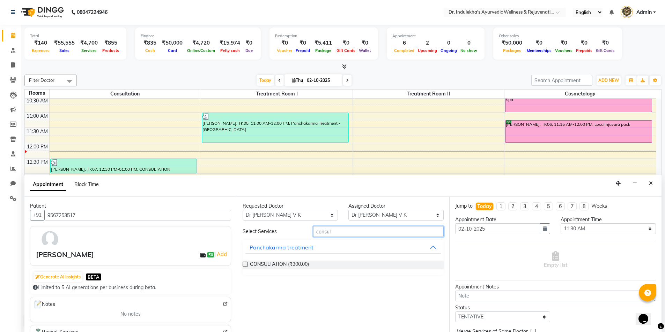
type input "consul"
click at [246, 264] on label at bounding box center [244, 264] width 5 height 5
click at [246, 264] on input "checkbox" at bounding box center [244, 265] width 5 height 5
checkbox input "true"
select select "3970"
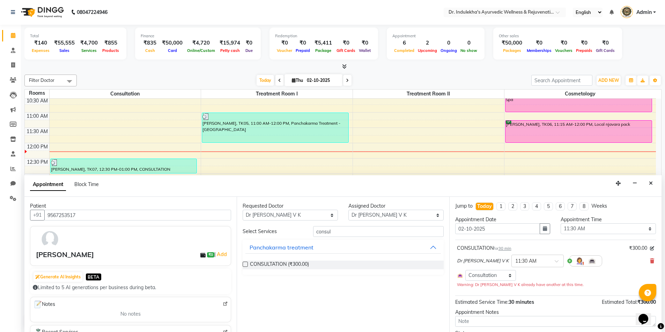
checkbox input "false"
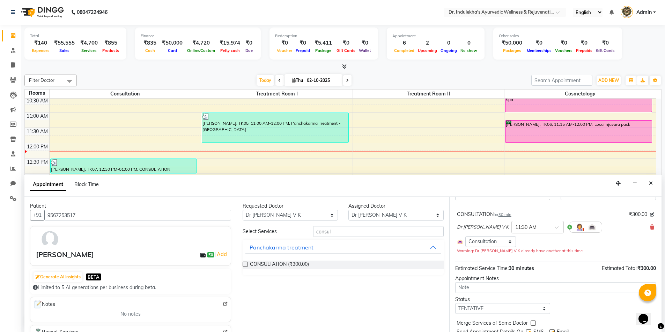
scroll to position [60, 0]
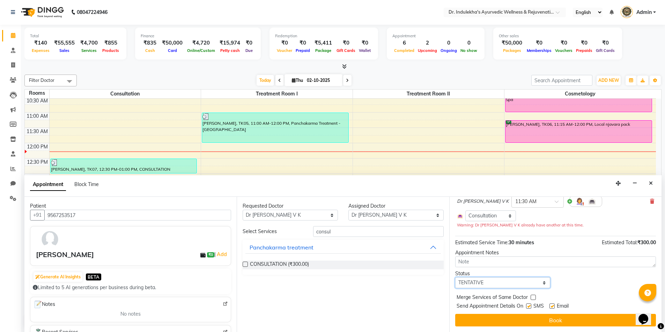
click at [497, 283] on select "Select TENTATIVE CONFIRM CHECK-IN UPCOMING" at bounding box center [502, 283] width 95 height 11
click at [494, 284] on select "Select TENTATIVE CONFIRM CHECK-IN UPCOMING" at bounding box center [502, 283] width 95 height 11
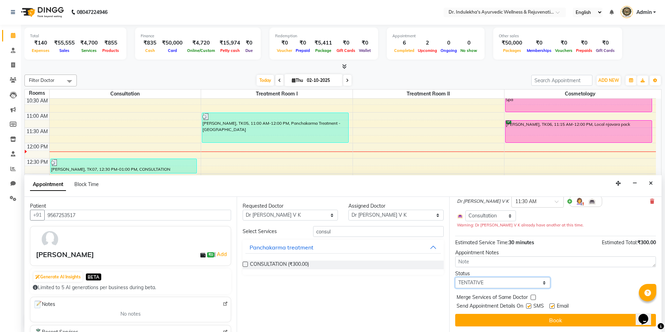
click at [494, 284] on select "Select TENTATIVE CONFIRM CHECK-IN UPCOMING" at bounding box center [502, 283] width 95 height 11
select select "confirm booking"
click at [455, 278] on select "Select TENTATIVE CONFIRM CHECK-IN UPCOMING" at bounding box center [502, 283] width 95 height 11
click at [493, 253] on div "Appointment Notes" at bounding box center [555, 252] width 201 height 7
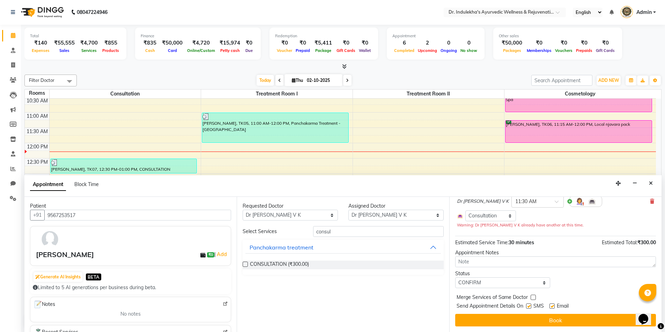
click at [528, 305] on label at bounding box center [528, 306] width 5 height 5
click at [528, 305] on input "checkbox" at bounding box center [528, 307] width 5 height 5
checkbox input "false"
click at [550, 307] on label at bounding box center [551, 306] width 5 height 5
click at [550, 307] on input "checkbox" at bounding box center [551, 307] width 5 height 5
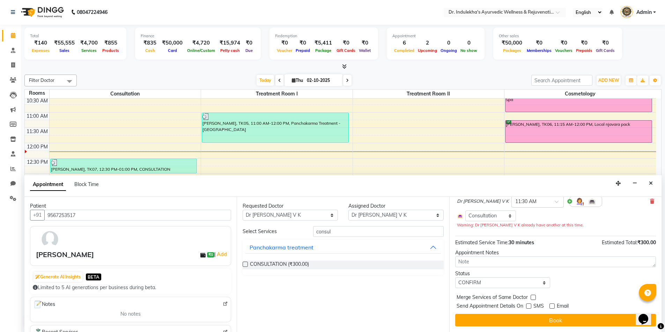
click at [550, 307] on label at bounding box center [551, 306] width 5 height 5
click at [550, 307] on input "checkbox" at bounding box center [551, 307] width 5 height 5
click at [550, 307] on label at bounding box center [551, 306] width 5 height 5
click at [550, 307] on input "checkbox" at bounding box center [551, 307] width 5 height 5
checkbox input "false"
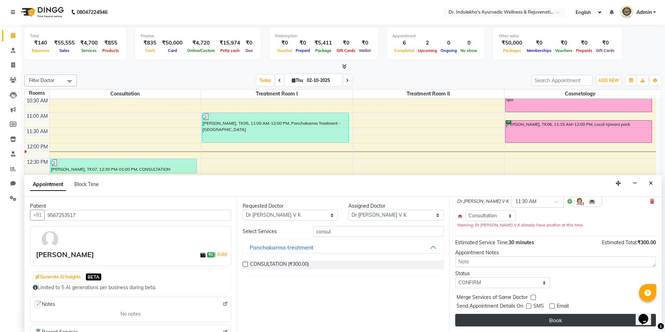
click at [547, 317] on button "Book" at bounding box center [555, 320] width 201 height 13
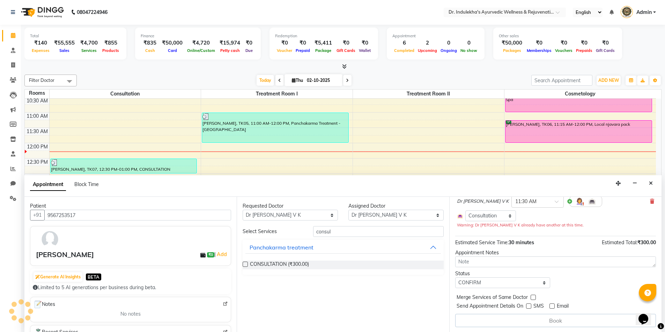
click at [547, 317] on div "Book" at bounding box center [555, 320] width 201 height 13
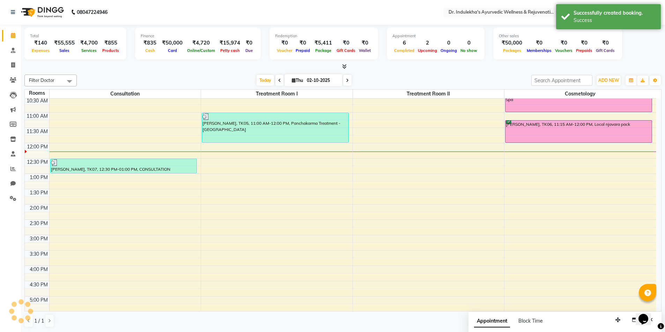
scroll to position [0, 0]
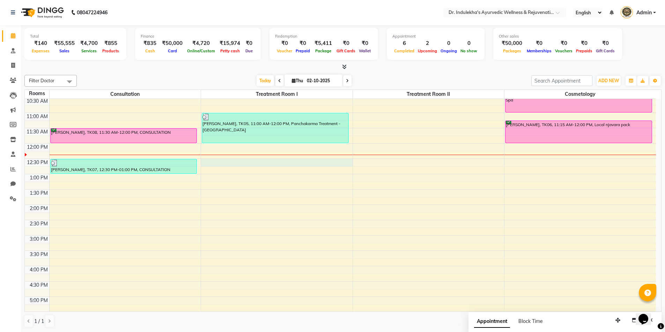
click at [232, 163] on div "6:00 AM 6:30 AM 7:00 AM 7:30 AM 8:00 AM 8:30 AM 9:00 AM 9:30 AM 10:00 AM 10:30 …" at bounding box center [340, 190] width 631 height 460
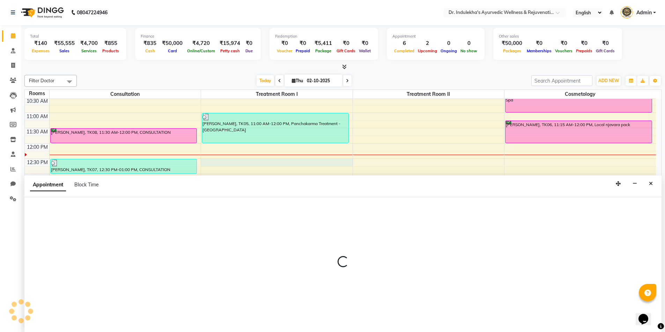
scroll to position [0, 0]
select select "750"
select select "tentative"
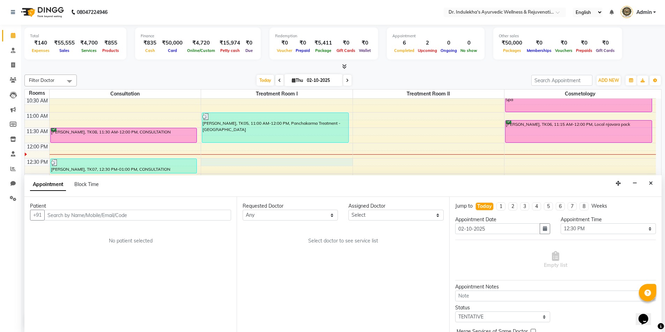
click at [117, 217] on input "text" at bounding box center [137, 215] width 187 height 11
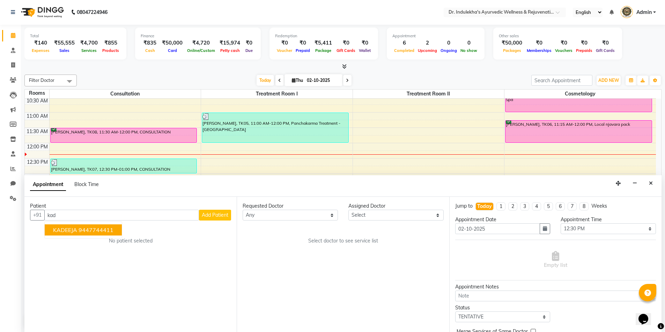
click at [113, 231] on ngb-highlight "9447744411" at bounding box center [95, 230] width 35 height 7
type input "9447744411"
click at [114, 231] on div "Patient +91 9447744411 KADEEJA 9447744411 Add Patient No patient selected" at bounding box center [130, 264] width 212 height 135
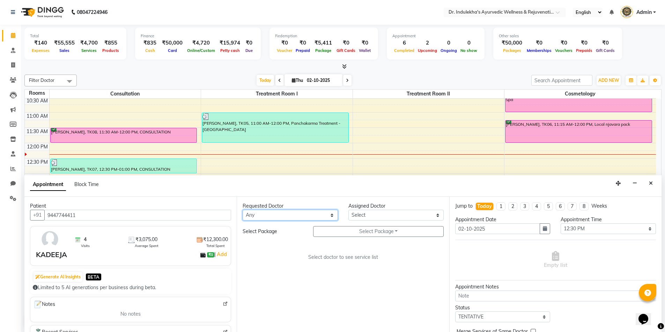
click at [270, 216] on select "Any Aneesh Anusha M Ardhana Darshana Dr Amal P K Dr Indulekha UR Dr Yadhupriya …" at bounding box center [289, 215] width 95 height 11
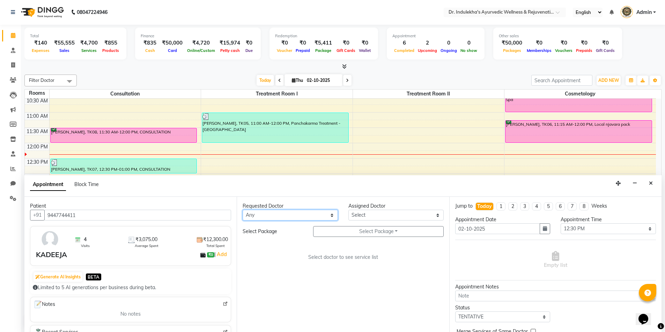
click at [270, 216] on select "Any Aneesh Anusha M Ardhana Darshana Dr Amal P K Dr Indulekha UR Dr Yadhupriya …" at bounding box center [289, 215] width 95 height 11
select select "70598"
click at [242, 210] on select "Any Aneesh Anusha M Ardhana Darshana Dr Amal P K Dr Indulekha UR Dr Yadhupriya …" at bounding box center [289, 215] width 95 height 11
select select "70598"
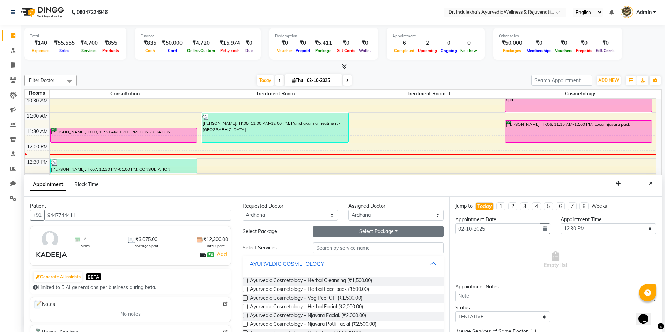
click at [345, 234] on button "Select Package Toggle Dropdown" at bounding box center [378, 231] width 130 height 11
click at [340, 245] on li "Kadeeja TRT" at bounding box center [340, 246] width 55 height 10
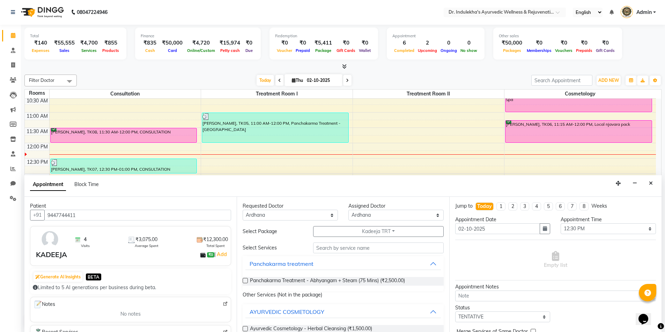
click at [246, 282] on label at bounding box center [244, 280] width 5 height 5
click at [246, 282] on input "checkbox" at bounding box center [244, 281] width 5 height 5
checkbox input "true"
select select "4012"
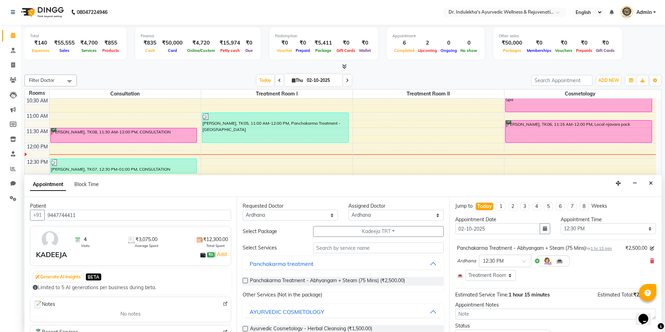
checkbox input "false"
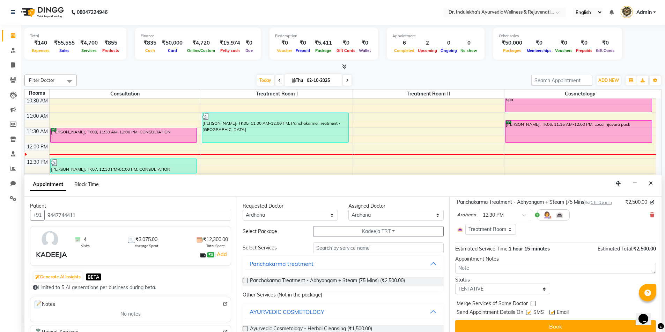
scroll to position [52, 0]
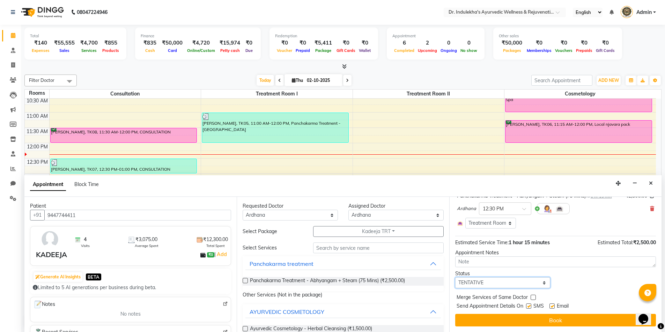
click at [486, 283] on select "Select TENTATIVE CONFIRM CHECK-IN UPCOMING" at bounding box center [502, 283] width 95 height 11
click at [455, 278] on select "Select TENTATIVE CONFIRM CHECK-IN UPCOMING" at bounding box center [502, 283] width 95 height 11
click at [490, 254] on div "Appointment Notes" at bounding box center [555, 252] width 201 height 7
click at [507, 282] on select "Select TENTATIVE CONFIRM CHECK-IN UPCOMING" at bounding box center [502, 283] width 95 height 11
select select "upcoming"
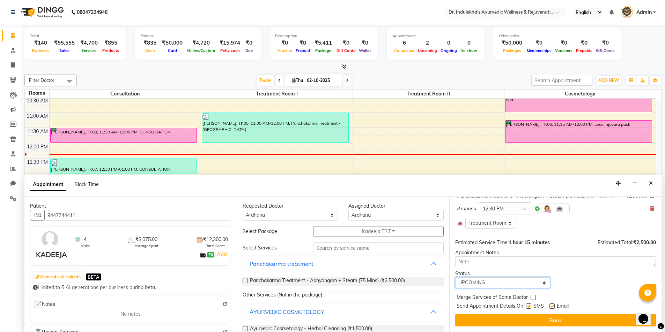
click at [455, 278] on select "Select TENTATIVE CONFIRM CHECK-IN UPCOMING" at bounding box center [502, 283] width 95 height 11
click at [527, 305] on label at bounding box center [528, 306] width 5 height 5
click at [527, 305] on input "checkbox" at bounding box center [528, 307] width 5 height 5
click at [527, 305] on label at bounding box center [528, 306] width 5 height 5
click at [527, 305] on input "checkbox" at bounding box center [528, 307] width 5 height 5
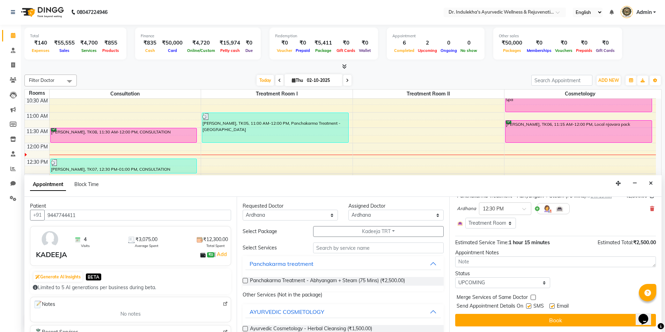
click at [527, 305] on label at bounding box center [528, 306] width 5 height 5
click at [527, 305] on input "checkbox" at bounding box center [528, 307] width 5 height 5
checkbox input "false"
click at [552, 306] on label at bounding box center [551, 306] width 5 height 5
click at [552, 306] on input "checkbox" at bounding box center [551, 307] width 5 height 5
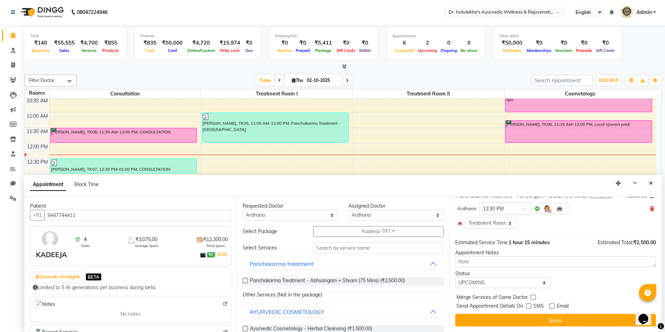
click at [552, 306] on label at bounding box center [551, 306] width 5 height 5
click at [552, 306] on input "checkbox" at bounding box center [551, 307] width 5 height 5
click at [552, 306] on label at bounding box center [551, 306] width 5 height 5
click at [552, 306] on input "checkbox" at bounding box center [551, 307] width 5 height 5
checkbox input "false"
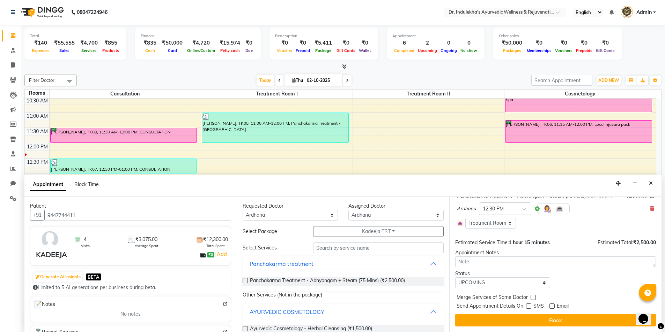
click at [552, 319] on button "Book" at bounding box center [555, 320] width 201 height 13
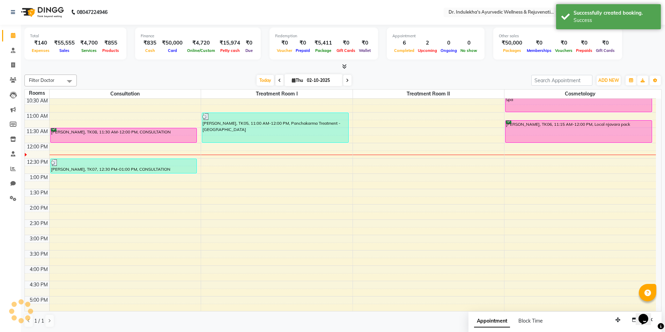
scroll to position [0, 0]
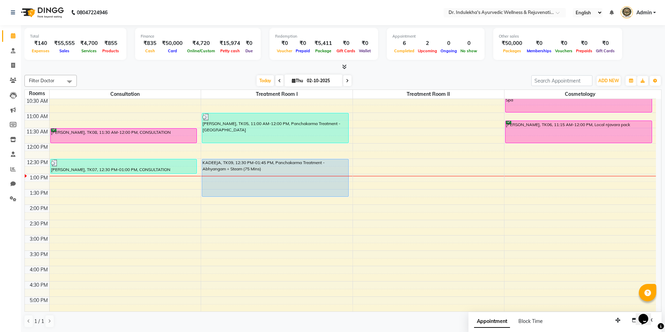
click at [344, 67] on icon at bounding box center [344, 66] width 5 height 5
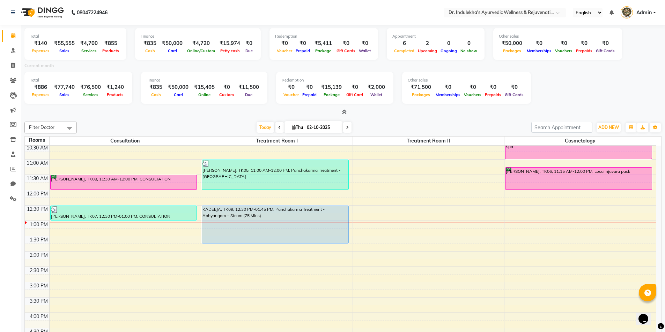
click at [345, 111] on icon at bounding box center [344, 112] width 5 height 5
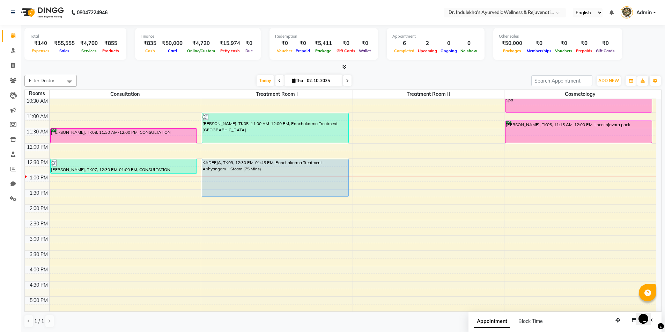
click at [345, 67] on icon at bounding box center [344, 66] width 5 height 5
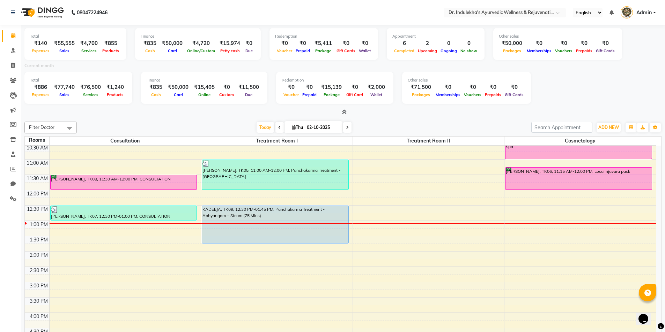
click at [343, 109] on span at bounding box center [342, 112] width 7 height 7
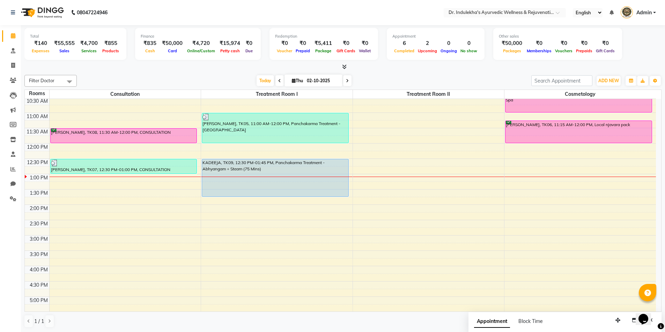
click at [343, 109] on div "6:00 AM 6:30 AM 7:00 AM 7:30 AM 8:00 AM 8:30 AM 9:00 AM 9:30 AM 10:00 AM 10:30 …" at bounding box center [340, 190] width 631 height 460
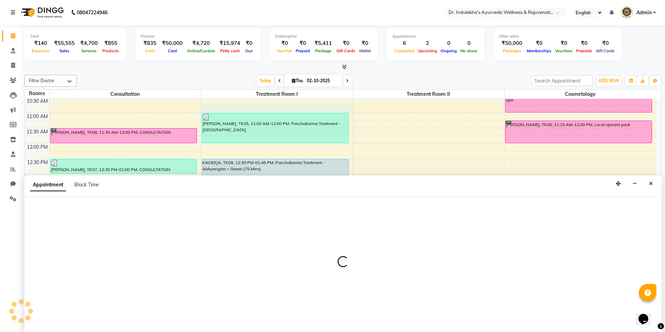
scroll to position [0, 0]
select select "645"
select select "tentative"
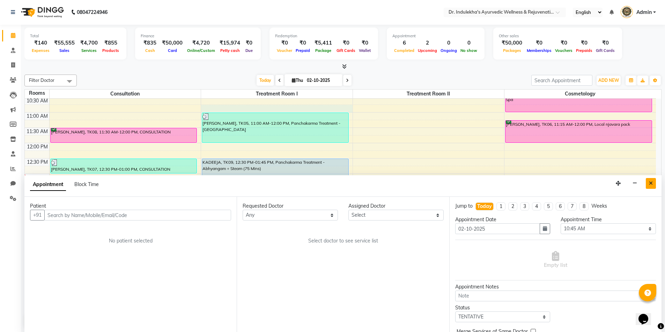
click at [651, 184] on icon "Close" at bounding box center [650, 183] width 4 height 5
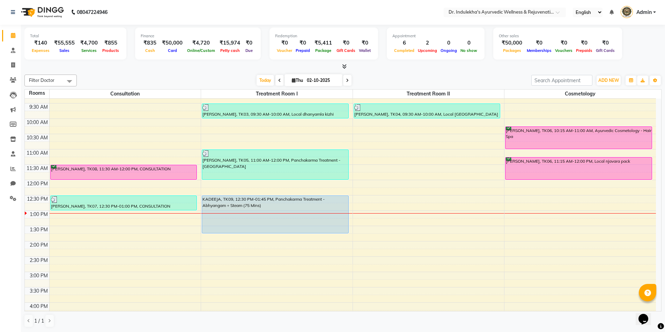
scroll to position [70, 0]
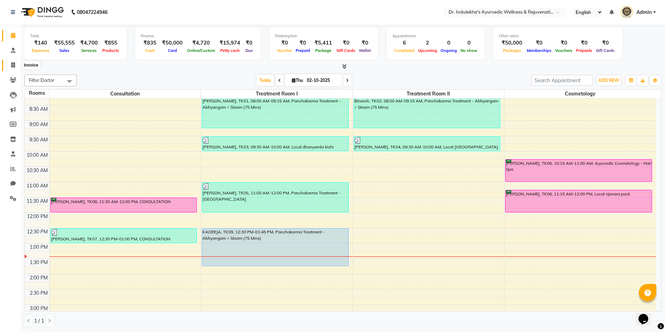
click at [9, 66] on span at bounding box center [13, 65] width 12 height 8
select select "service"
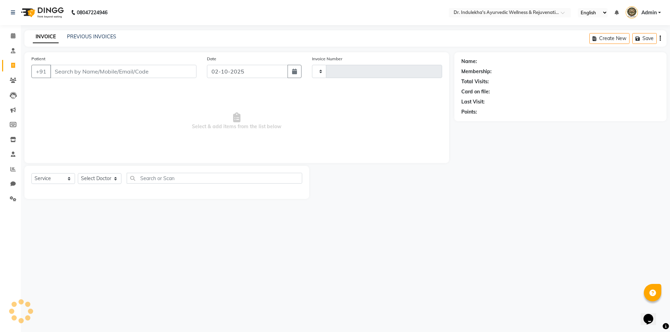
type input "1562"
select select "7775"
click at [74, 77] on input "Patient" at bounding box center [123, 71] width 146 height 13
click at [75, 75] on input "Patient" at bounding box center [123, 71] width 146 height 13
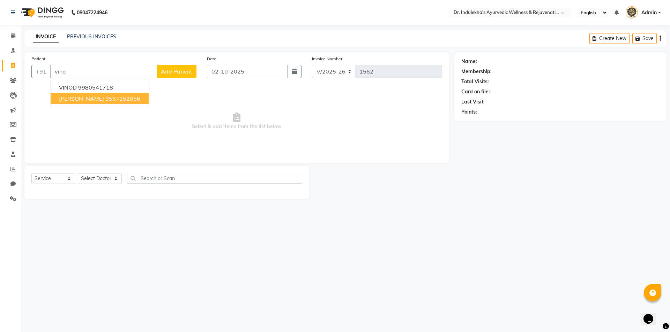
click at [105, 97] on ngb-highlight "9567152056" at bounding box center [122, 98] width 35 height 7
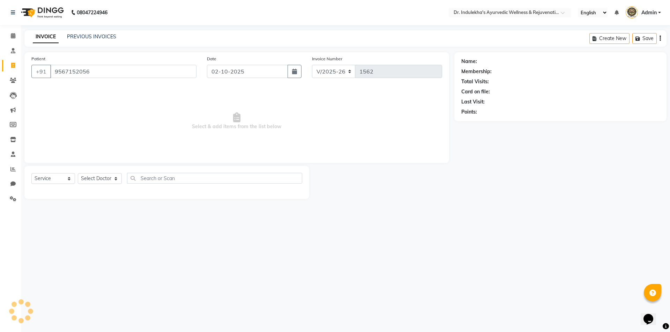
type input "9567152056"
click at [88, 97] on span "Select & add items from the list below" at bounding box center [236, 122] width 411 height 70
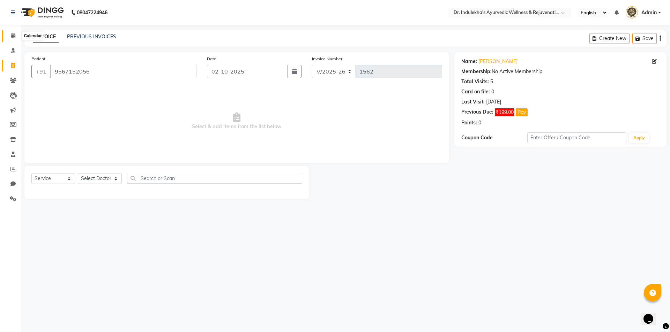
click at [12, 37] on icon at bounding box center [13, 35] width 5 height 5
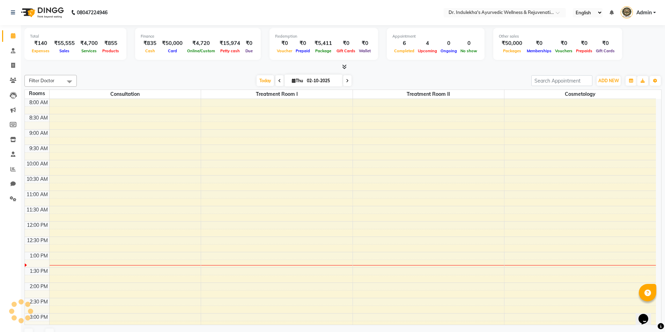
scroll to position [215, 0]
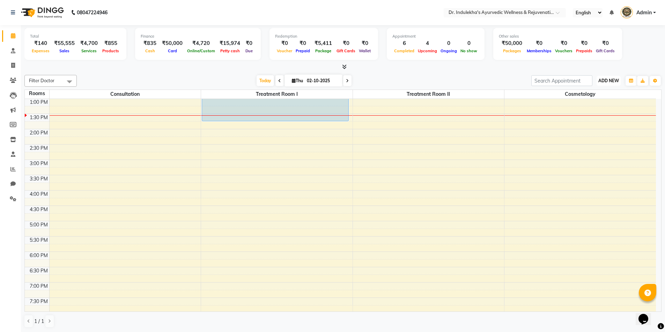
click at [609, 80] on span "ADD NEW" at bounding box center [608, 80] width 21 height 5
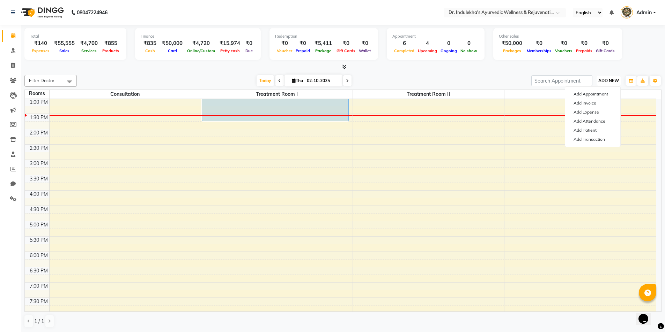
click at [609, 80] on span "ADD NEW" at bounding box center [608, 80] width 21 height 5
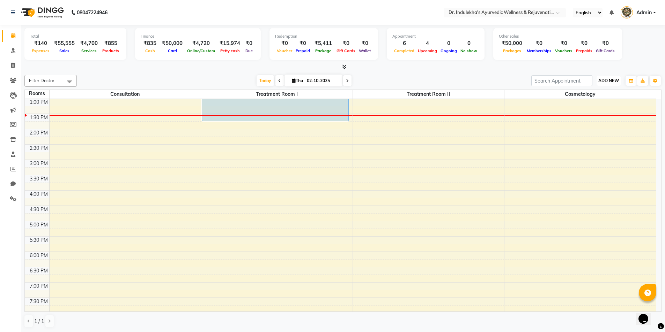
click at [611, 78] on span "ADD NEW" at bounding box center [608, 80] width 21 height 5
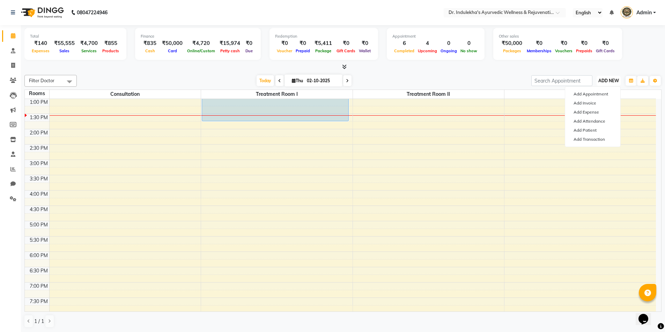
click at [611, 78] on span "ADD NEW" at bounding box center [608, 80] width 21 height 5
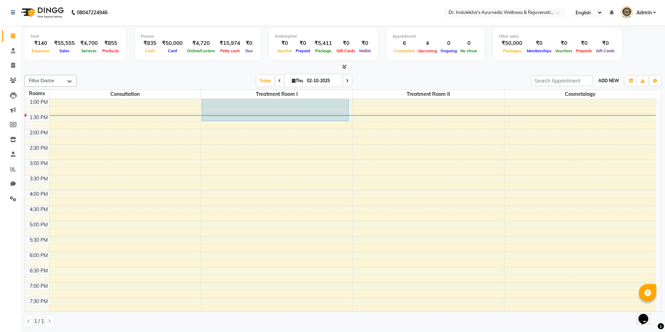
click at [611, 80] on span "ADD NEW" at bounding box center [608, 80] width 21 height 5
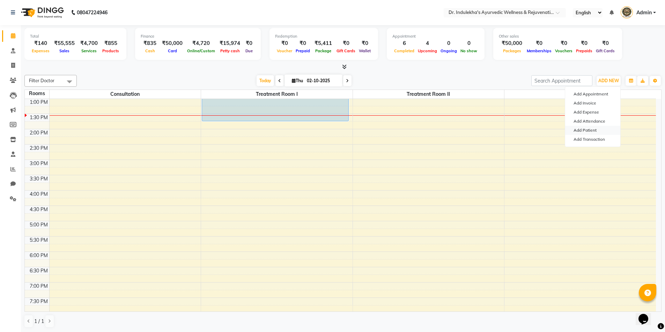
click at [586, 132] on link "Add Patient" at bounding box center [592, 130] width 55 height 9
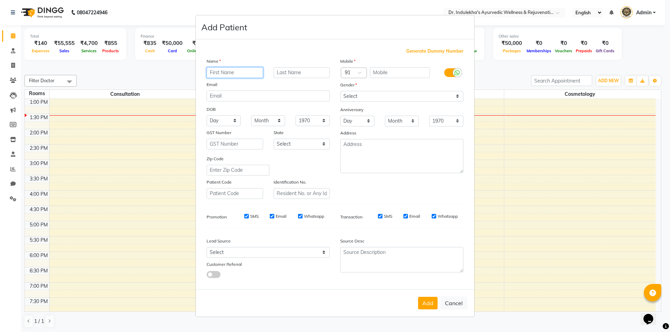
click at [231, 74] on input "text" at bounding box center [235, 72] width 57 height 11
click at [222, 75] on input "text" at bounding box center [235, 72] width 57 height 11
type input "swathi"
click at [302, 67] on div "Name" at bounding box center [268, 63] width 134 height 10
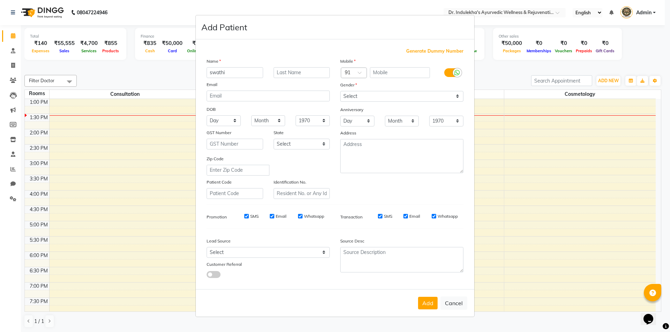
click at [302, 67] on div "Name" at bounding box center [268, 63] width 134 height 10
click at [286, 67] on div "Name" at bounding box center [268, 63] width 134 height 10
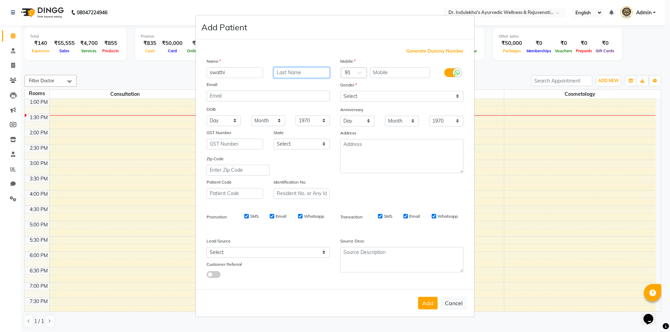
click at [289, 73] on input "text" at bounding box center [301, 72] width 57 height 11
type input "venu"
click at [411, 69] on input "text" at bounding box center [400, 72] width 60 height 11
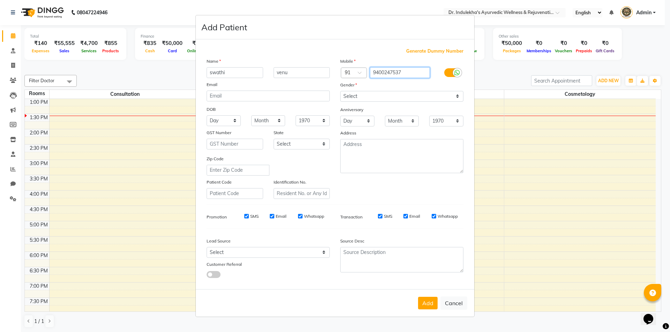
type input "9400247537"
click at [360, 97] on select "Select Male Female Other Prefer Not To Say" at bounding box center [401, 96] width 123 height 11
select select "female"
click at [340, 91] on select "Select Male Female Other Prefer Not To Say" at bounding box center [401, 96] width 123 height 11
click at [360, 126] on select "Day 01 02 03 04 05 06 07 08 09 10 11 12 13 14 15 16 17 18 19 20 21 22 23 24 25 …" at bounding box center [357, 121] width 34 height 11
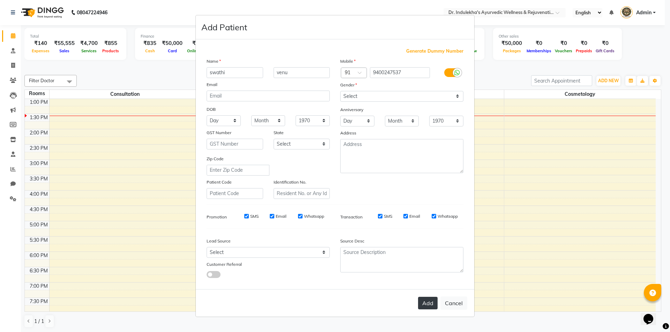
click at [431, 302] on button "Add" at bounding box center [428, 303] width 20 height 13
click at [431, 302] on div "Add Cancel" at bounding box center [335, 304] width 278 height 28
select select
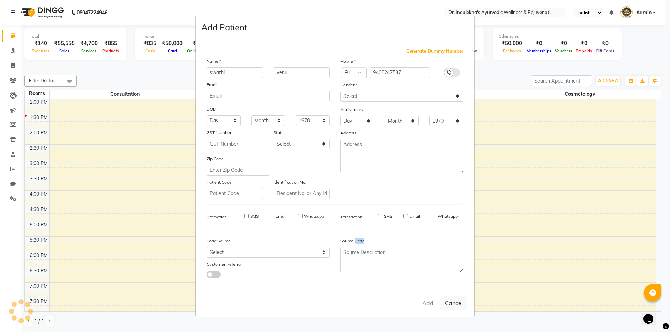
select select
checkbox input "false"
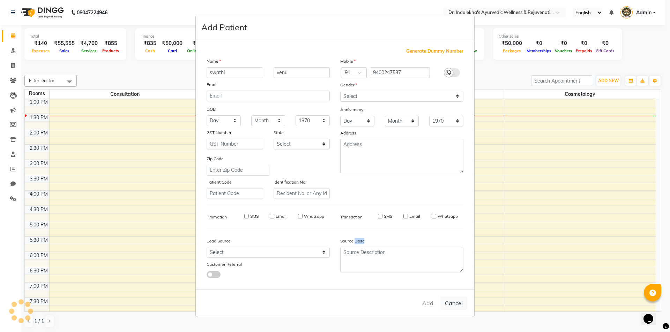
checkbox input "false"
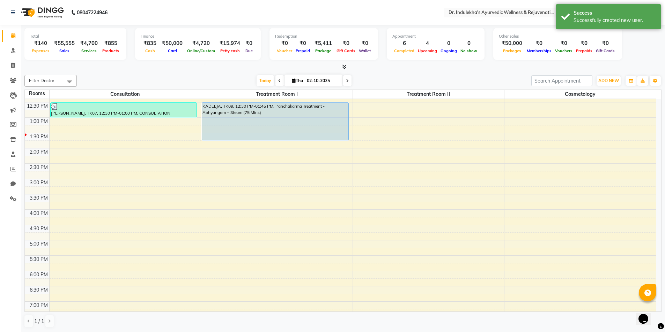
scroll to position [180, 0]
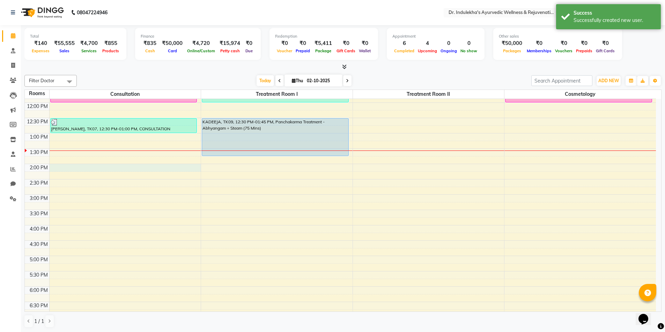
click at [96, 170] on div "6:00 AM 6:30 AM 7:00 AM 7:30 AM 8:00 AM 8:30 AM 9:00 AM 9:30 AM 10:00 AM 10:30 …" at bounding box center [340, 149] width 631 height 460
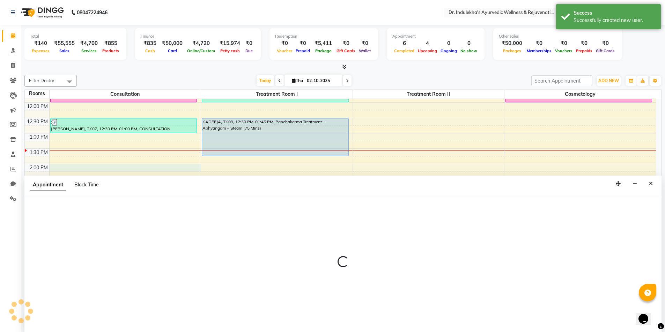
scroll to position [0, 0]
select select "tentative"
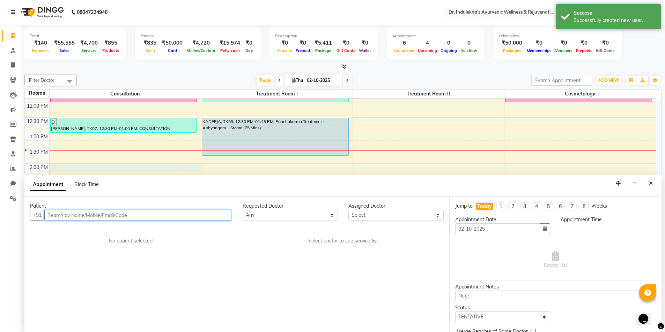
select select "840"
click at [79, 219] on input "text" at bounding box center [137, 215] width 187 height 11
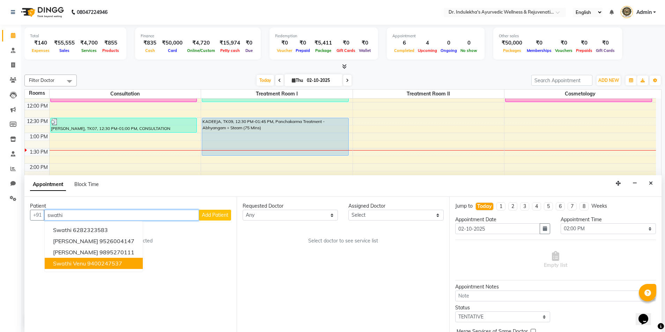
click at [93, 263] on ngb-highlight "9400247537" at bounding box center [104, 263] width 35 height 7
type input "9400247537"
click at [93, 263] on div "Patient +91 9400247537 Swathi 6282323583 Aswathi 9526004147 Swathi Vijayan 9895…" at bounding box center [130, 264] width 212 height 135
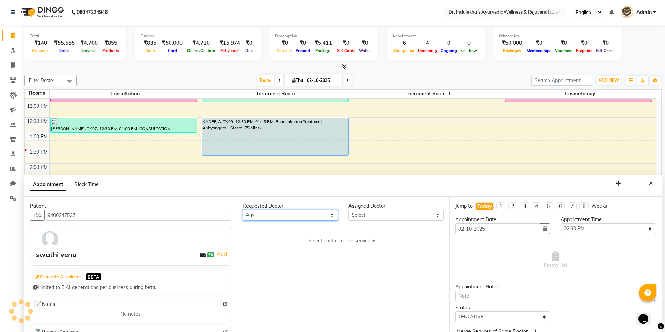
click at [259, 217] on select "Any Aneesh Anusha M Ardhana Darshana Dr Amal P K Dr Indulekha UR Dr Yadhupriya …" at bounding box center [289, 215] width 95 height 11
select select "70606"
click at [242, 210] on select "Any Aneesh Anusha M Ardhana Darshana Dr Amal P K Dr Indulekha UR Dr Yadhupriya …" at bounding box center [289, 215] width 95 height 11
select select "70606"
click at [271, 142] on div "KADEEJA, TK09, 12:30 PM-01:45 PM, Panchakarma Treatment - Abhyangam + Steam (75…" at bounding box center [275, 136] width 146 height 37
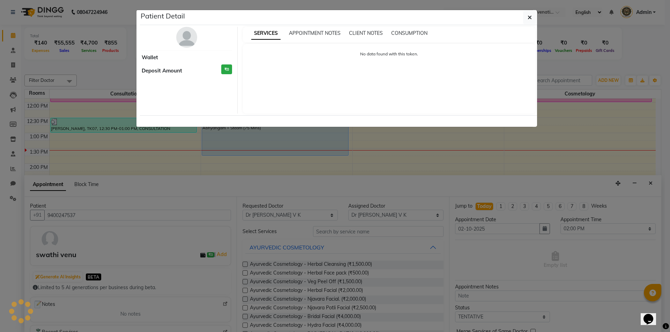
select select "5"
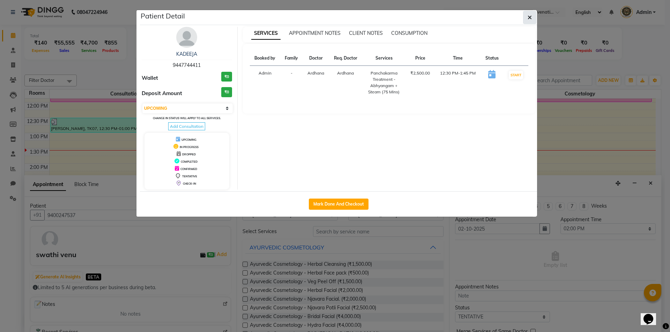
click at [528, 14] on button "button" at bounding box center [529, 17] width 13 height 13
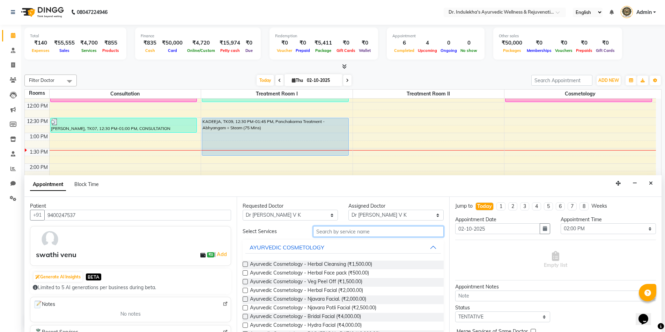
click at [352, 232] on input "text" at bounding box center [378, 231] width 130 height 11
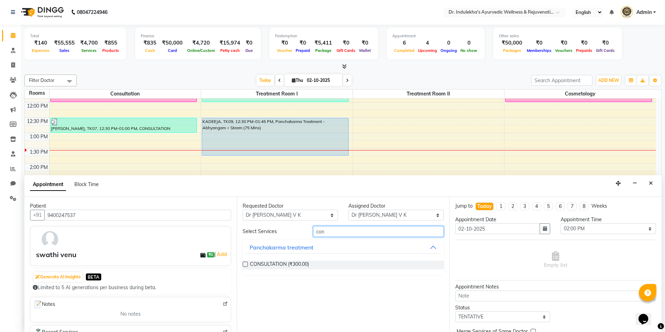
type input "con"
click at [245, 263] on label at bounding box center [244, 264] width 5 height 5
click at [245, 263] on input "checkbox" at bounding box center [244, 265] width 5 height 5
checkbox input "true"
select select "3970"
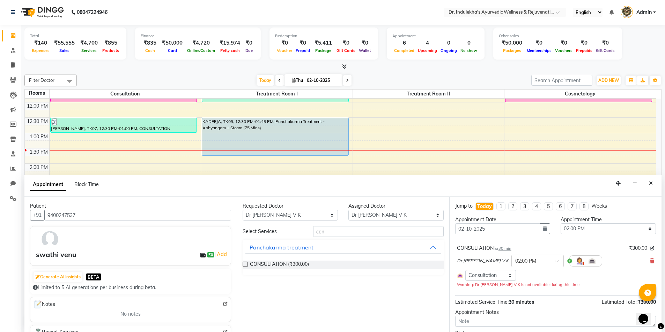
checkbox input "false"
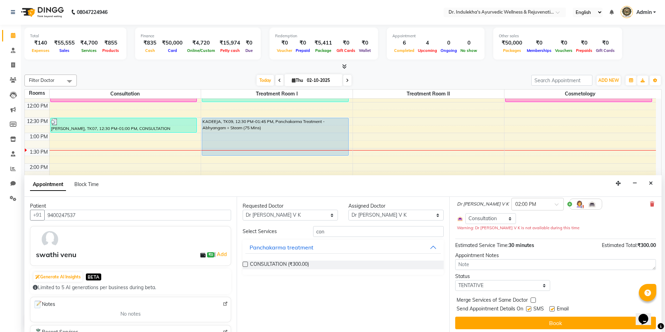
scroll to position [60, 0]
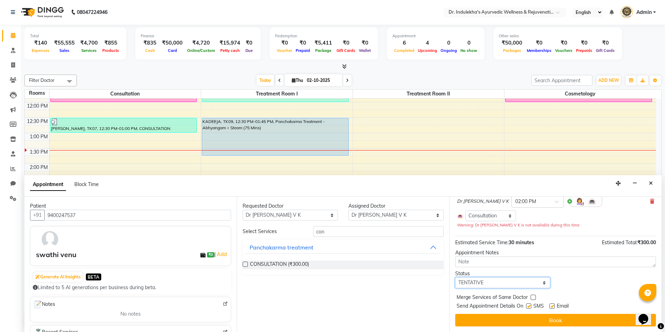
click at [532, 285] on select "Select TENTATIVE CONFIRM CHECK-IN UPCOMING" at bounding box center [502, 283] width 95 height 11
select select "confirm booking"
click at [455, 278] on select "Select TENTATIVE CONFIRM CHECK-IN UPCOMING" at bounding box center [502, 283] width 95 height 11
click at [521, 256] on div "Appointment Notes" at bounding box center [555, 252] width 201 height 7
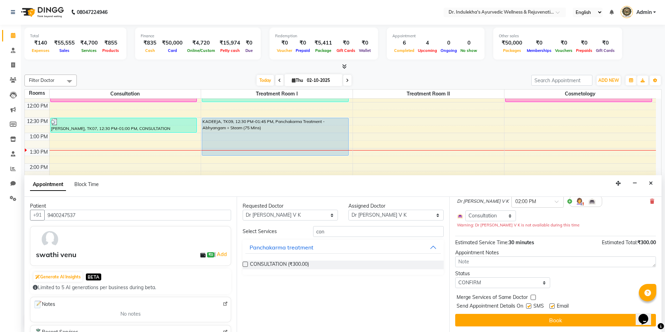
click at [529, 307] on label at bounding box center [528, 306] width 5 height 5
click at [529, 307] on input "checkbox" at bounding box center [528, 307] width 5 height 5
checkbox input "false"
click at [552, 306] on label at bounding box center [551, 306] width 5 height 5
click at [552, 306] on input "checkbox" at bounding box center [551, 307] width 5 height 5
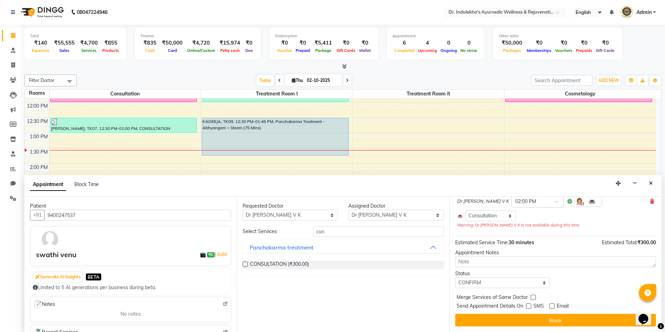
click at [552, 306] on label at bounding box center [551, 306] width 5 height 5
click at [552, 306] on input "checkbox" at bounding box center [551, 307] width 5 height 5
click at [552, 305] on label at bounding box center [551, 306] width 5 height 5
click at [552, 305] on input "checkbox" at bounding box center [551, 307] width 5 height 5
click at [552, 305] on label at bounding box center [551, 306] width 5 height 5
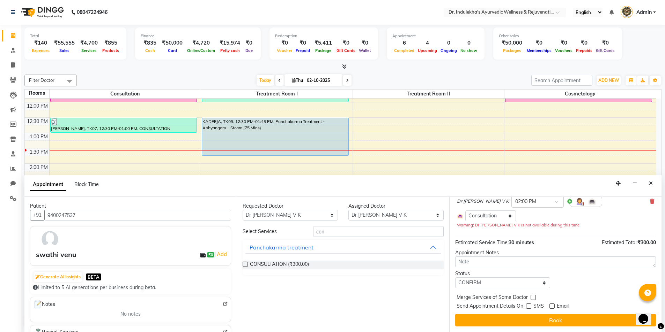
click at [552, 305] on input "checkbox" at bounding box center [551, 307] width 5 height 5
click at [552, 306] on label at bounding box center [551, 306] width 5 height 5
click at [552, 306] on input "checkbox" at bounding box center [551, 307] width 5 height 5
checkbox input "false"
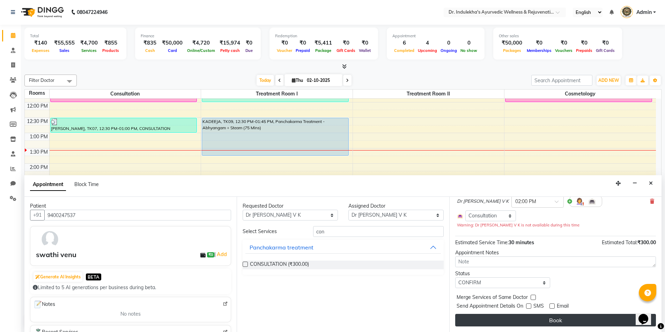
click at [550, 320] on button "Book" at bounding box center [555, 320] width 201 height 13
click at [550, 320] on div "Book" at bounding box center [555, 320] width 201 height 13
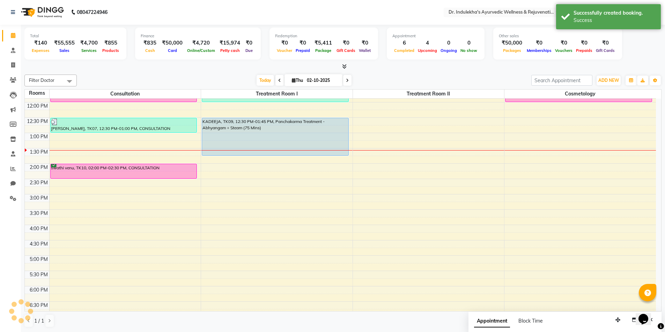
scroll to position [0, 0]
click at [539, 157] on div "6:00 AM 6:30 AM 7:00 AM 7:30 AM 8:00 AM 8:30 AM 9:00 AM 9:30 AM 10:00 AM 10:30 …" at bounding box center [340, 149] width 631 height 460
select select "825"
select select "tentative"
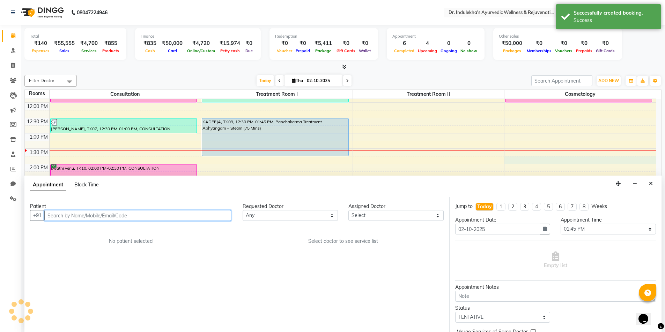
scroll to position [0, 0]
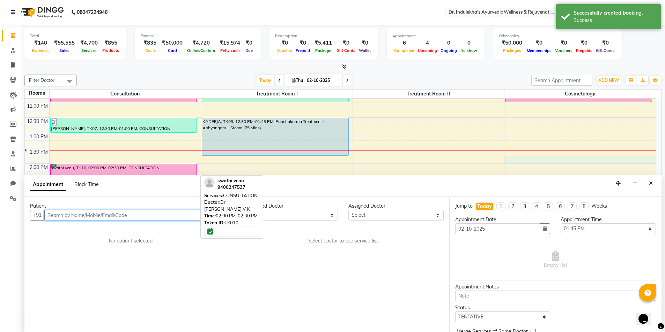
click at [127, 160] on div "NANDANA K, TK08, 11:30 AM-12:00 PM, CONSULTATION Nanda kishore, TK07, 12:30 PM-…" at bounding box center [125, 148] width 151 height 460
drag, startPoint x: 126, startPoint y: 168, endPoint x: 127, endPoint y: 154, distance: 14.0
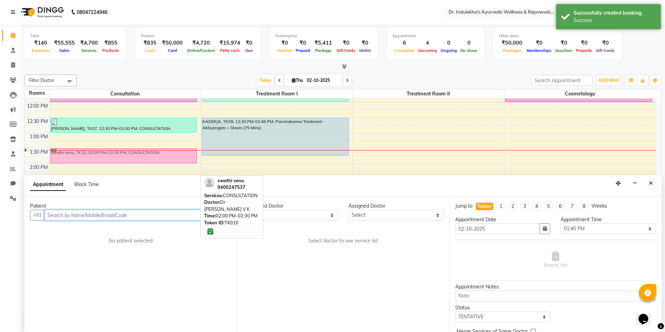
drag, startPoint x: 130, startPoint y: 166, endPoint x: 131, endPoint y: 149, distance: 16.8
click at [131, 149] on div "NANDANA K, TK08, 11:30 AM-12:00 PM, CONSULTATION Nanda kishore, TK07, 12:30 PM-…" at bounding box center [125, 148] width 151 height 460
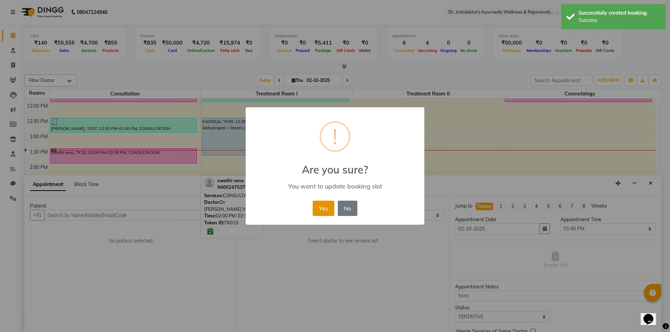
click at [324, 212] on button "Yes" at bounding box center [323, 208] width 21 height 15
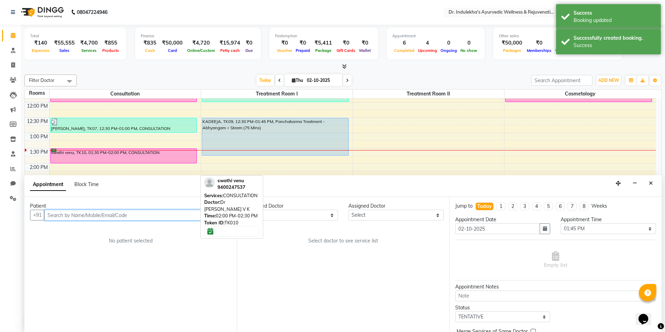
click at [164, 213] on input "text" at bounding box center [137, 215] width 187 height 11
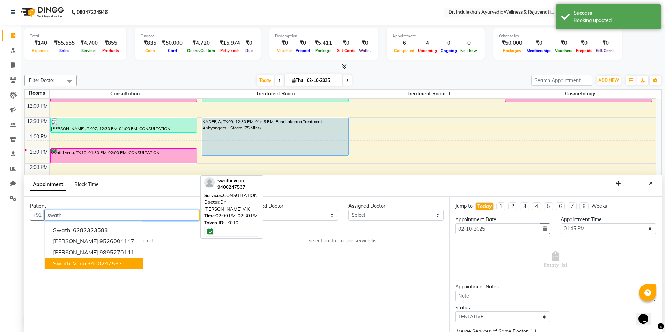
click at [98, 261] on ngb-highlight "9400247537" at bounding box center [104, 263] width 35 height 7
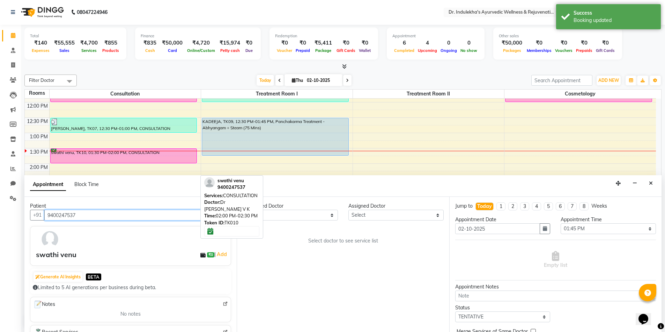
type input "9400247537"
click at [302, 214] on select "Any Aneesh Anusha M Ardhana Darshana Dr Amal P K Dr Indulekha UR Dr Yadhupriya …" at bounding box center [289, 215] width 95 height 11
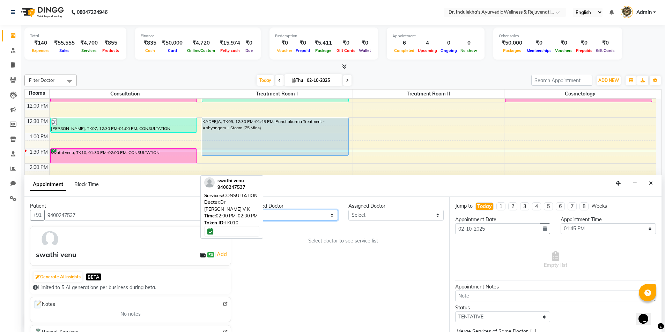
click at [288, 213] on select "Any Aneesh Anusha M Ardhana Darshana Dr Amal P K Dr Indulekha UR Dr Yadhupriya …" at bounding box center [289, 215] width 95 height 11
select select "70606"
click at [242, 210] on select "Any Aneesh Anusha M Ardhana Darshana Dr Amal P K Dr Indulekha UR Dr Yadhupriya …" at bounding box center [289, 215] width 95 height 11
select select "70606"
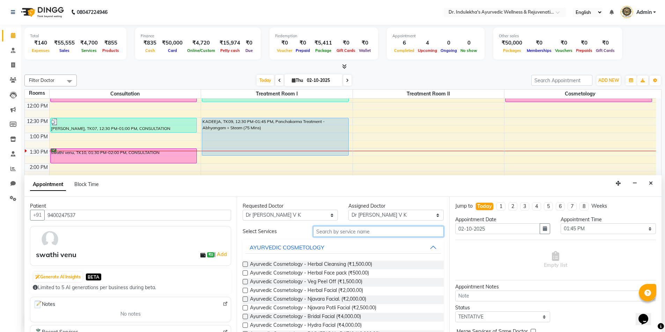
click at [323, 232] on input "text" at bounding box center [378, 231] width 130 height 11
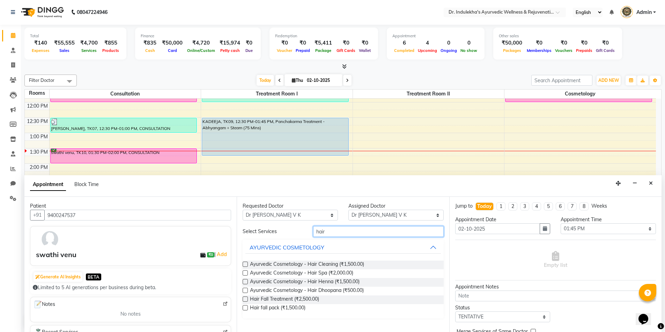
type input "hair"
click at [245, 273] on label at bounding box center [244, 273] width 5 height 5
click at [245, 273] on input "checkbox" at bounding box center [244, 274] width 5 height 5
checkbox input "true"
select select "4015"
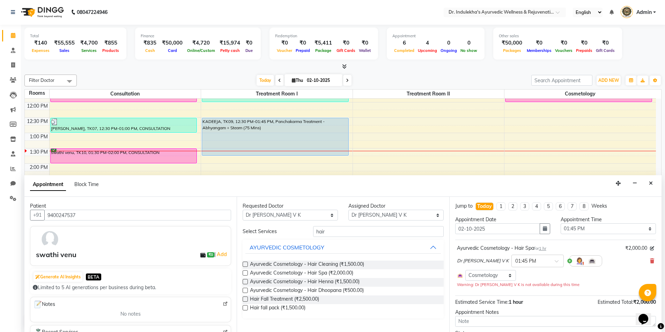
checkbox input "false"
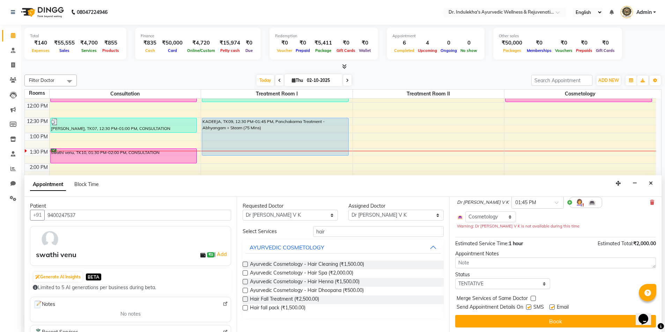
scroll to position [60, 0]
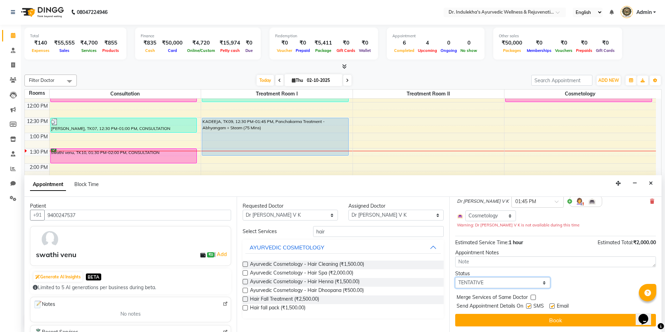
click at [485, 282] on select "Select TENTATIVE CONFIRM CHECK-IN UPCOMING" at bounding box center [502, 283] width 95 height 11
select select "confirm booking"
click at [455, 278] on select "Select TENTATIVE CONFIRM CHECK-IN UPCOMING" at bounding box center [502, 283] width 95 height 11
click at [484, 255] on div "Appointment Notes" at bounding box center [555, 252] width 201 height 7
click at [529, 306] on label at bounding box center [528, 306] width 5 height 5
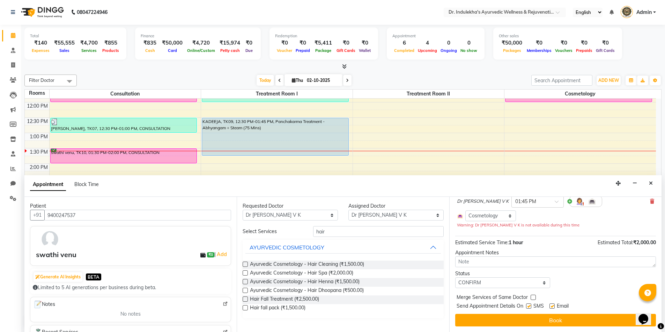
click at [529, 306] on input "checkbox" at bounding box center [528, 307] width 5 height 5
checkbox input "false"
click at [550, 307] on label at bounding box center [551, 306] width 5 height 5
click at [550, 307] on input "checkbox" at bounding box center [551, 307] width 5 height 5
checkbox input "false"
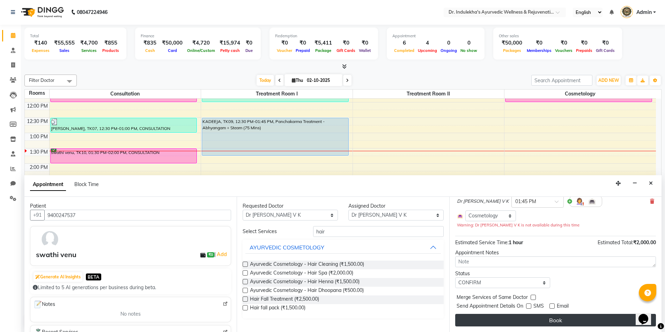
click at [549, 318] on button "Book" at bounding box center [555, 320] width 201 height 13
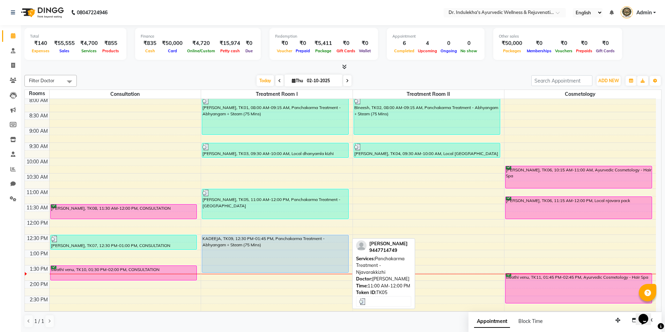
scroll to position [76, 0]
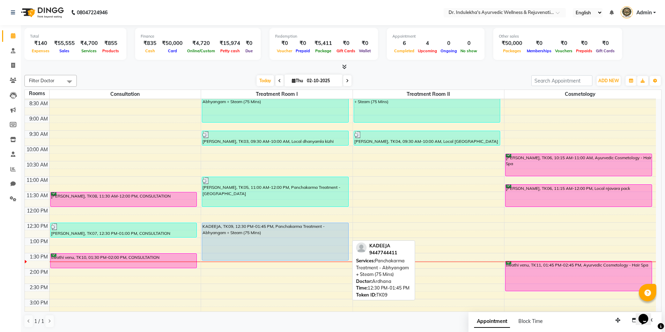
click at [294, 252] on div "KADEEJA, TK09, 12:30 PM-01:45 PM, Panchakarma Treatment - Abhyangam + Steam (75…" at bounding box center [275, 241] width 146 height 37
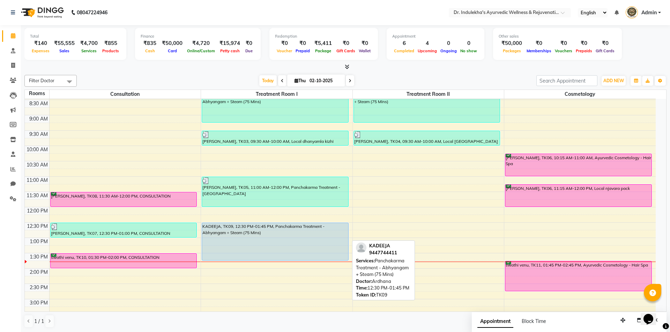
select select "5"
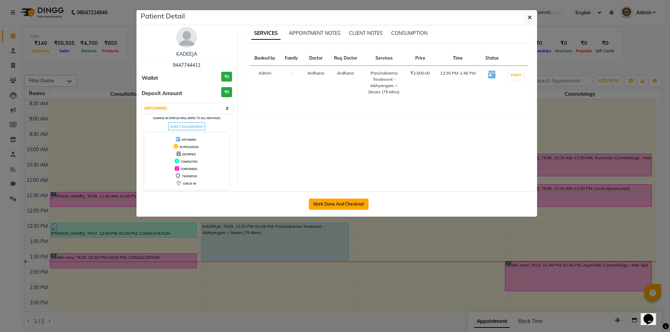
click at [351, 204] on button "Mark Done And Checkout" at bounding box center [339, 204] width 60 height 11
select select "service"
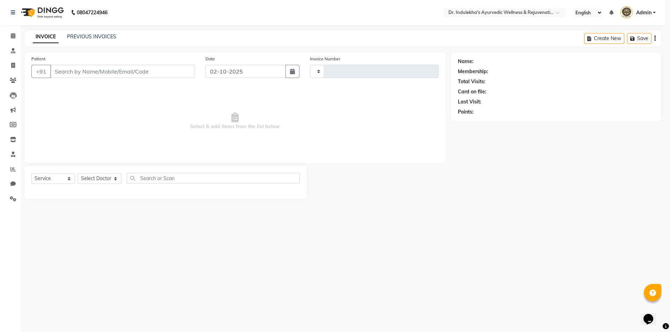
type input "1562"
select select "7775"
type input "9447744411"
select select "70598"
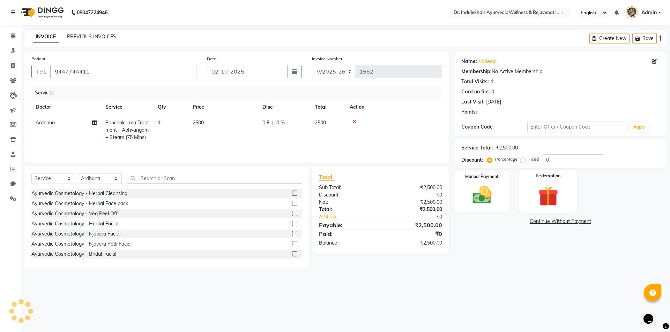
click at [569, 178] on div "Redemption" at bounding box center [548, 191] width 58 height 43
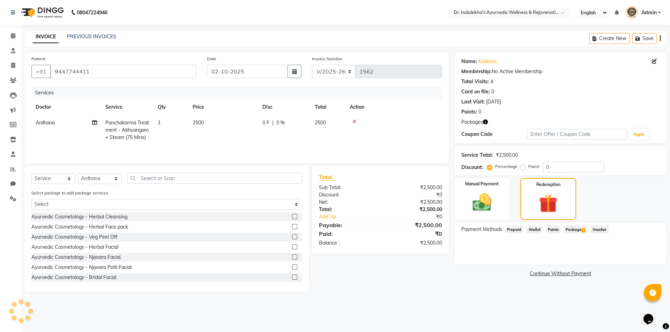
click at [569, 229] on span "Package 1" at bounding box center [575, 230] width 24 height 8
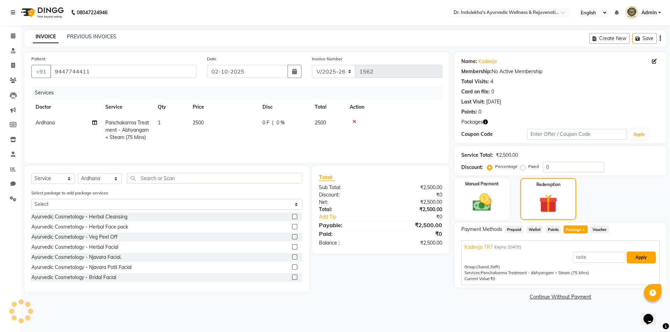
click at [649, 255] on button "Apply" at bounding box center [641, 258] width 29 height 12
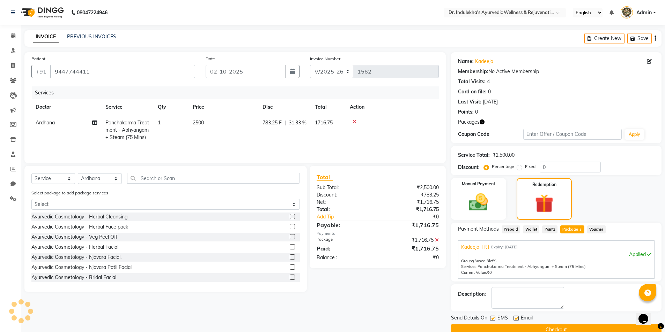
scroll to position [14, 0]
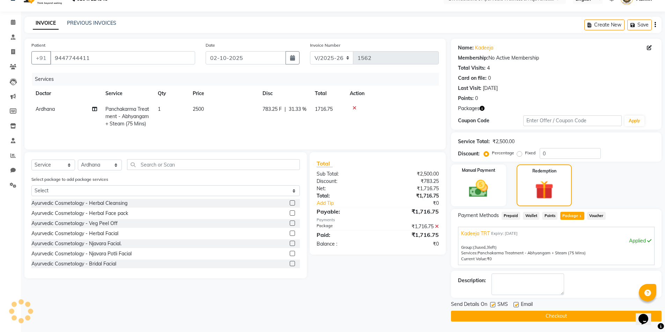
click at [492, 305] on label at bounding box center [492, 304] width 5 height 5
click at [492, 305] on input "checkbox" at bounding box center [492, 305] width 5 height 5
click at [492, 305] on label at bounding box center [492, 304] width 5 height 5
click at [492, 305] on input "checkbox" at bounding box center [492, 305] width 5 height 5
click at [492, 305] on label at bounding box center [492, 304] width 5 height 5
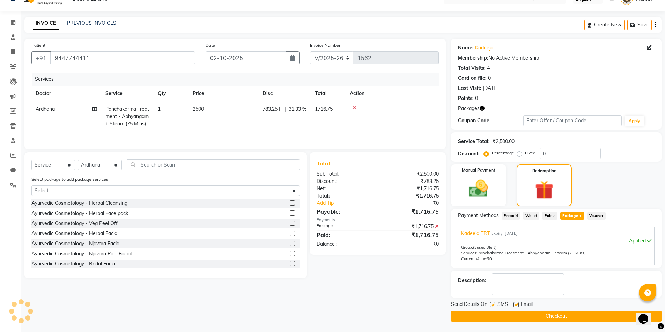
click at [492, 305] on input "checkbox" at bounding box center [492, 305] width 5 height 5
checkbox input "false"
click at [517, 306] on label at bounding box center [515, 304] width 5 height 5
click at [517, 306] on input "checkbox" at bounding box center [515, 305] width 5 height 5
click at [517, 306] on label at bounding box center [515, 304] width 5 height 5
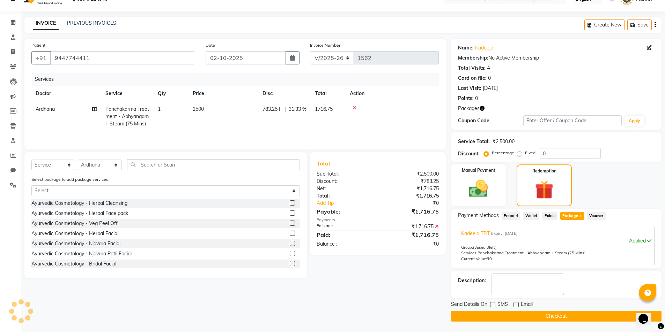
click at [517, 306] on input "checkbox" at bounding box center [515, 305] width 5 height 5
click at [516, 304] on label at bounding box center [515, 304] width 5 height 5
click at [516, 304] on input "checkbox" at bounding box center [515, 305] width 5 height 5
checkbox input "false"
click at [517, 315] on button "Checkout" at bounding box center [556, 316] width 210 height 11
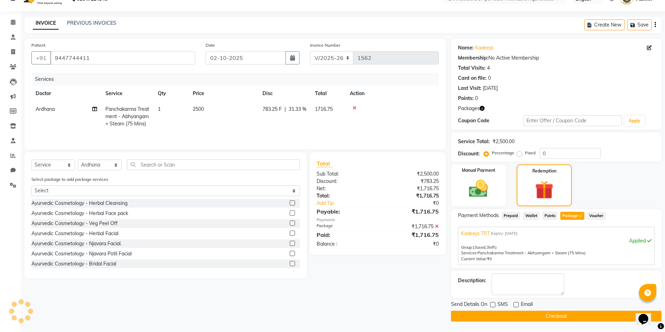
click at [517, 315] on div "Checkout" at bounding box center [556, 316] width 210 height 11
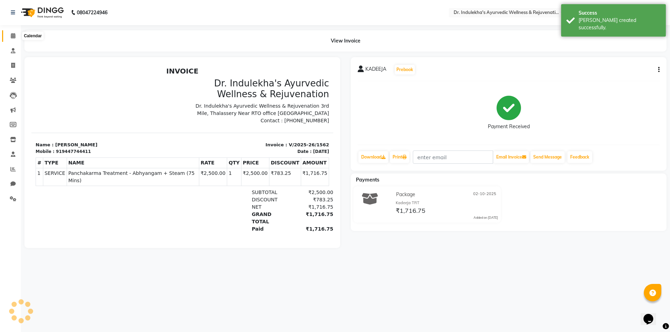
click at [13, 37] on icon at bounding box center [13, 35] width 5 height 5
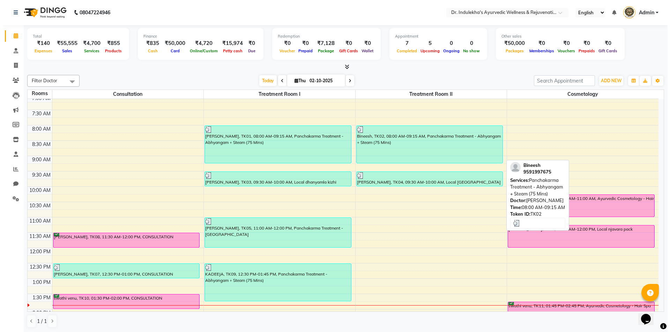
scroll to position [0, 0]
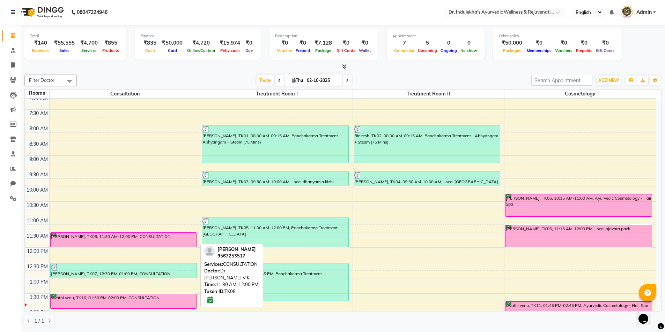
click at [167, 239] on div "[PERSON_NAME], TK08, 11:30 AM-12:00 PM, CONSULTATION" at bounding box center [124, 240] width 146 height 14
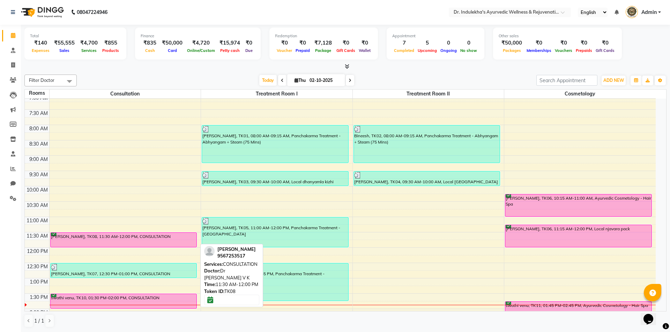
select select "6"
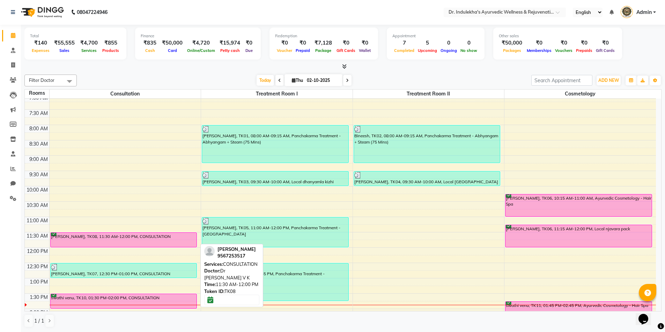
click at [167, 239] on div "[PERSON_NAME], TK08, 11:30 AM-12:00 PM, CONSULTATION" at bounding box center [124, 240] width 146 height 14
select select "6"
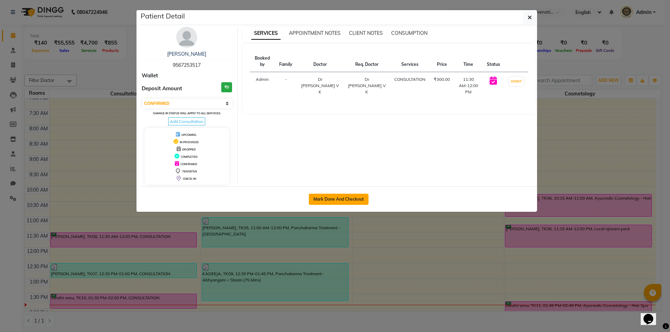
click at [339, 199] on button "Mark Done And Checkout" at bounding box center [339, 199] width 60 height 11
select select "7775"
select select "service"
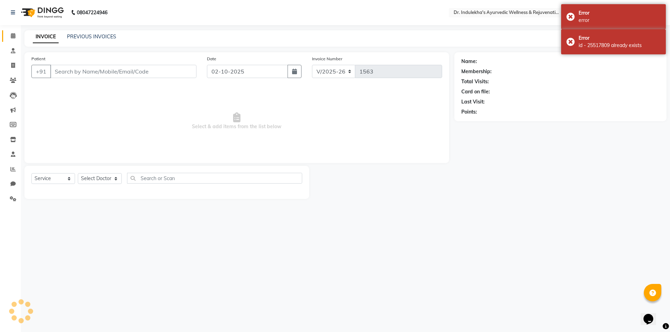
type input "9567253517"
select select "70606"
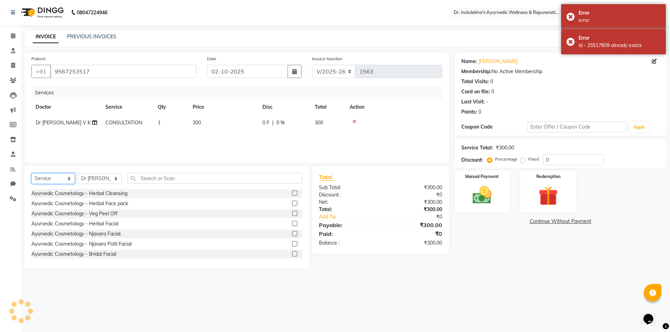
click at [54, 180] on select "Select Service Product Membership Package Voucher Prepaid Gift Card" at bounding box center [53, 178] width 44 height 11
click at [55, 179] on select "Select Service Product Membership Package Voucher Prepaid Gift Card" at bounding box center [53, 178] width 44 height 11
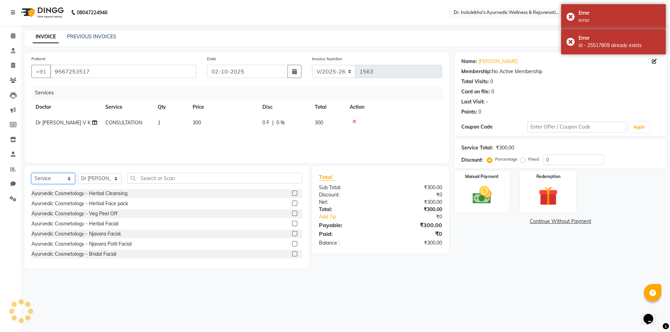
click at [55, 179] on select "Select Service Product Membership Package Voucher Prepaid Gift Card" at bounding box center [53, 178] width 44 height 11
select select "product"
click at [31, 173] on select "Select Service Product Membership Package Voucher Prepaid Gift Card" at bounding box center [53, 178] width 44 height 11
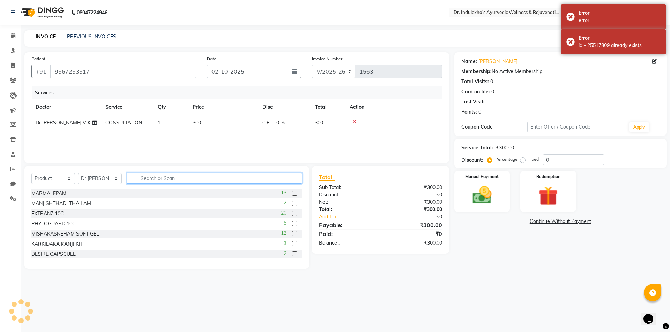
click at [152, 181] on input "text" at bounding box center [214, 178] width 175 height 11
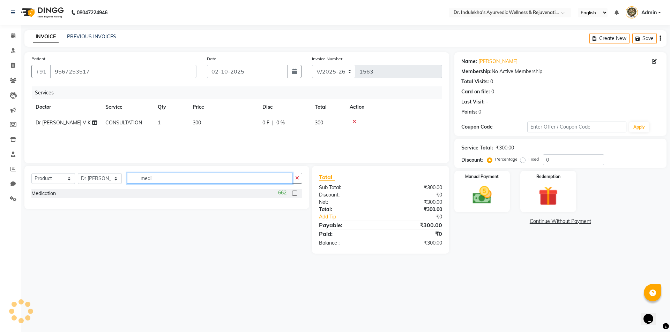
type input "medi"
click at [294, 194] on label at bounding box center [294, 193] width 5 height 5
click at [294, 194] on input "checkbox" at bounding box center [294, 194] width 5 height 5
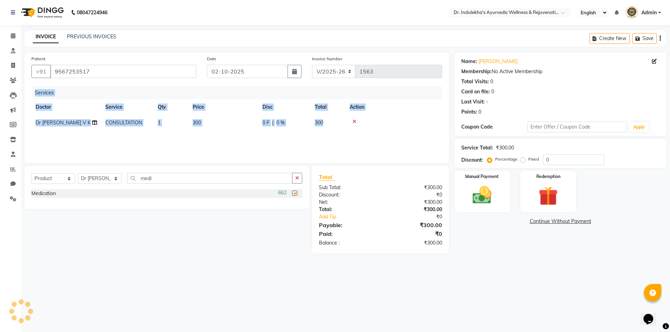
click at [294, 163] on div "Patient +91 9567253517 Date 02-10-2025 Invoice Number V/2025 V/2025-26 1563 Ser…" at bounding box center [236, 107] width 425 height 111
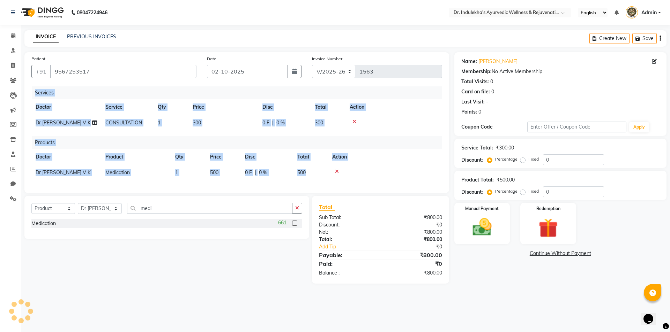
checkbox input "false"
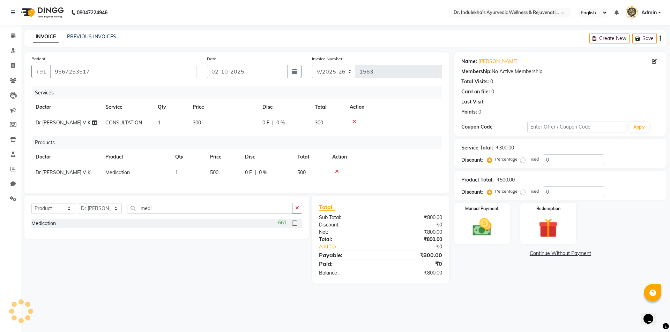
click at [231, 169] on td "500" at bounding box center [223, 173] width 35 height 16
select select "70606"
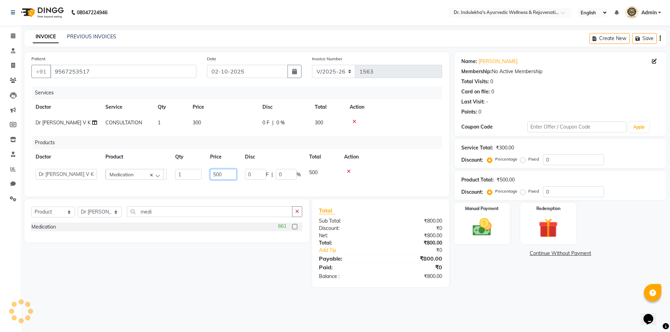
click at [230, 172] on input "500" at bounding box center [223, 174] width 27 height 11
type input "5"
type input "70"
click at [293, 279] on div "Select Service Product Membership Package Voucher Prepaid Gift Card Select Doct…" at bounding box center [164, 244] width 290 height 88
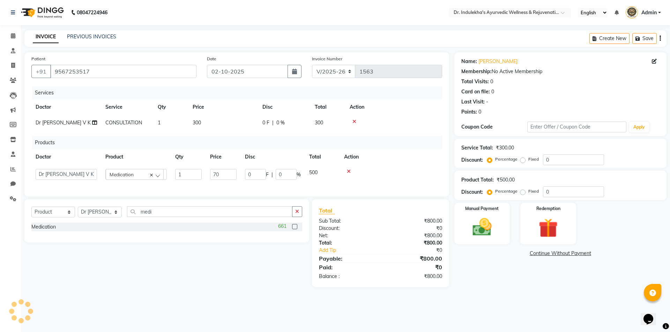
click at [293, 279] on div "Select Service Product Membership Package Voucher Prepaid Gift Card Select Doct…" at bounding box center [164, 244] width 290 height 88
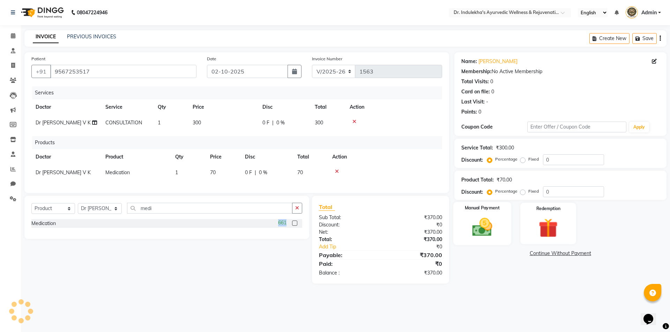
click at [480, 238] on img at bounding box center [482, 227] width 32 height 23
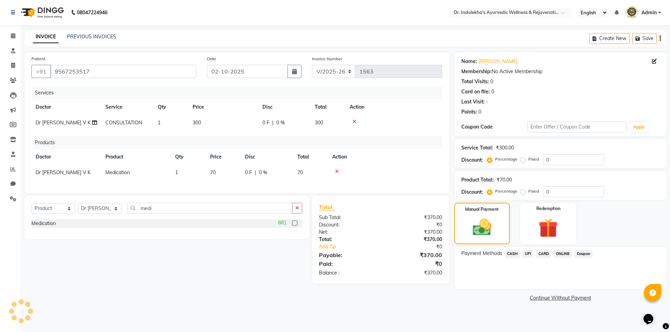
click at [539, 253] on span "CARD" at bounding box center [543, 254] width 15 height 8
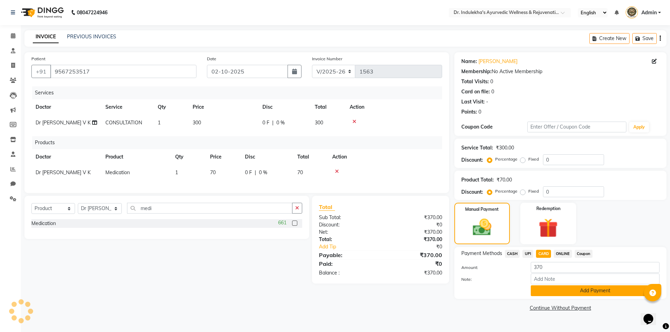
click at [545, 289] on button "Add Payment" at bounding box center [595, 291] width 129 height 11
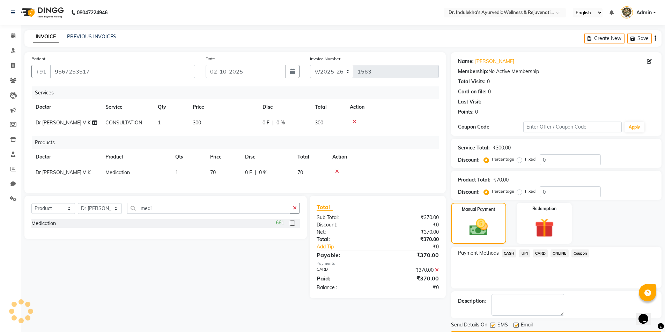
click at [491, 327] on label at bounding box center [492, 325] width 5 height 5
click at [491, 327] on input "checkbox" at bounding box center [492, 326] width 5 height 5
click at [491, 327] on label at bounding box center [492, 325] width 5 height 5
click at [491, 327] on input "checkbox" at bounding box center [492, 326] width 5 height 5
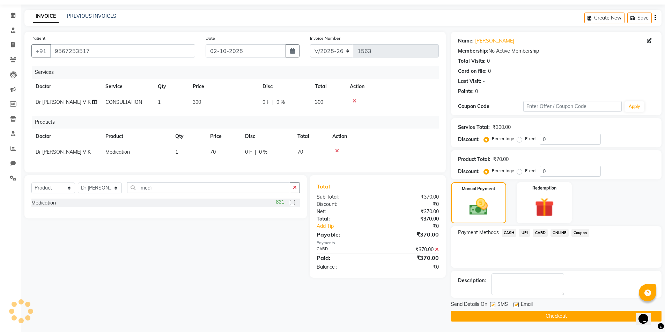
click at [491, 305] on label at bounding box center [492, 304] width 5 height 5
click at [491, 305] on input "checkbox" at bounding box center [492, 305] width 5 height 5
click at [491, 305] on label at bounding box center [492, 304] width 5 height 5
click at [491, 305] on input "checkbox" at bounding box center [492, 305] width 5 height 5
click at [491, 305] on label at bounding box center [492, 304] width 5 height 5
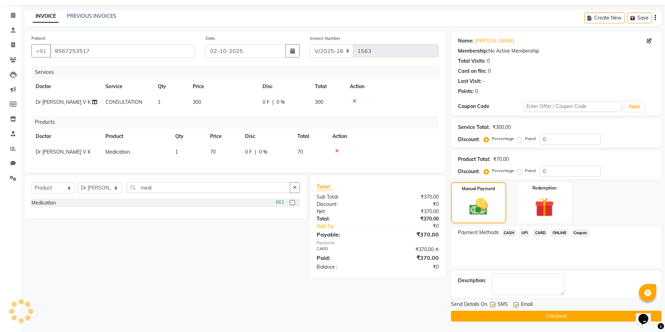
click at [491, 305] on input "checkbox" at bounding box center [492, 305] width 5 height 5
checkbox input "false"
click at [517, 306] on label at bounding box center [515, 304] width 5 height 5
click at [517, 306] on input "checkbox" at bounding box center [515, 305] width 5 height 5
checkbox input "false"
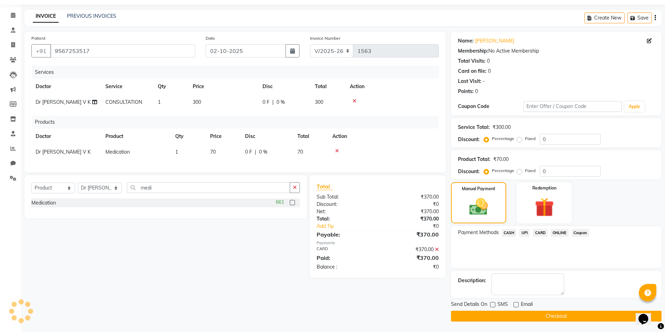
click at [516, 313] on button "Checkout" at bounding box center [556, 316] width 210 height 11
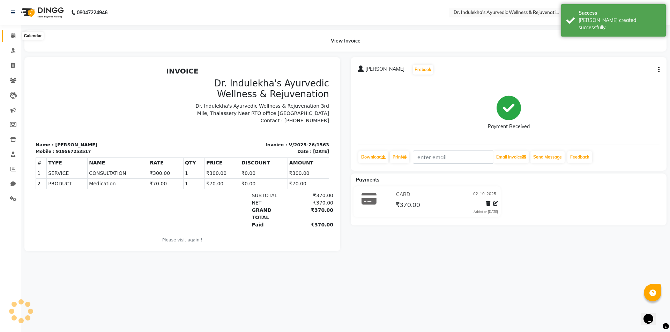
click at [13, 37] on icon at bounding box center [13, 35] width 5 height 5
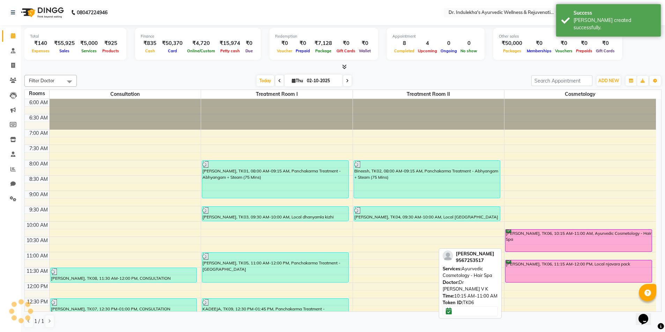
click at [526, 242] on div "[PERSON_NAME], TK06, 10:15 AM-11:00 AM, Ayurvedic Cosmetology - Hair Spa" at bounding box center [578, 241] width 146 height 22
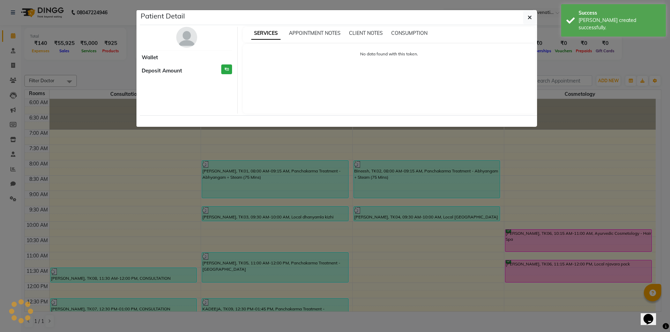
select select "6"
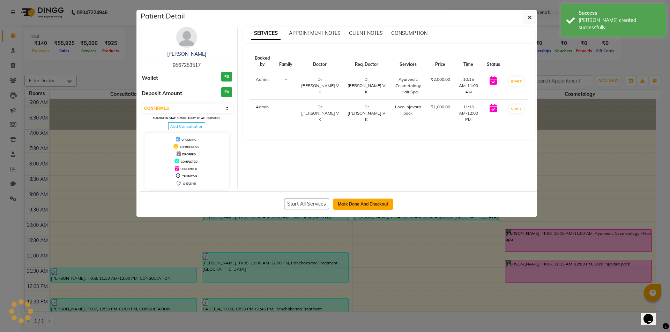
click at [373, 202] on button "Mark Done And Checkout" at bounding box center [363, 204] width 60 height 11
select select "service"
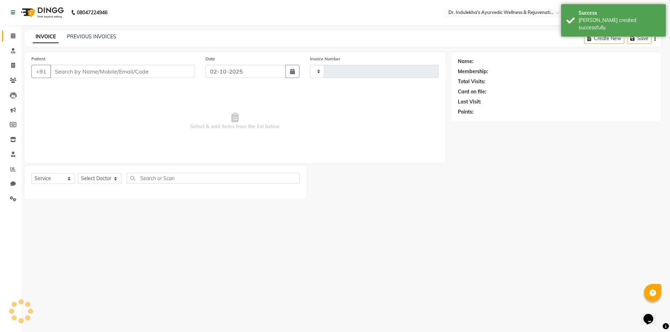
type input "1564"
select select "7775"
type input "9567253517"
select select "70606"
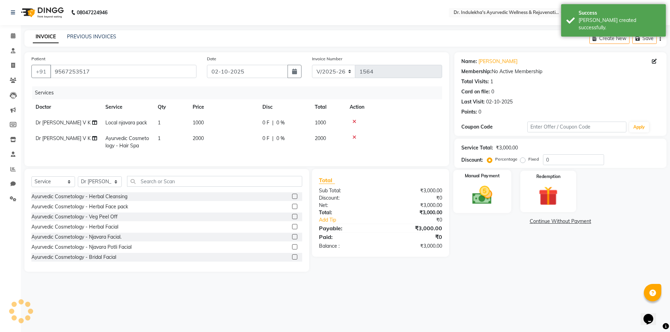
click at [480, 179] on label "Manual Payment" at bounding box center [482, 176] width 35 height 7
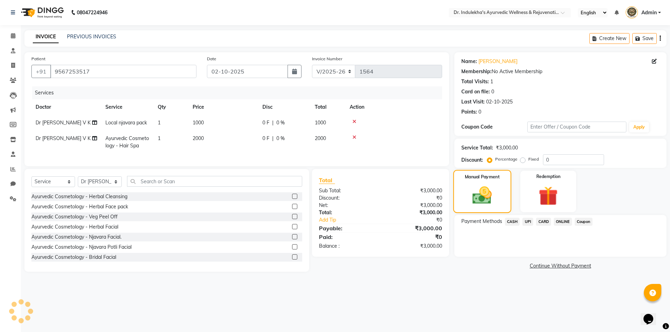
click at [480, 179] on label "Manual Payment" at bounding box center [482, 177] width 35 height 7
click at [543, 220] on span "CARD" at bounding box center [543, 222] width 15 height 8
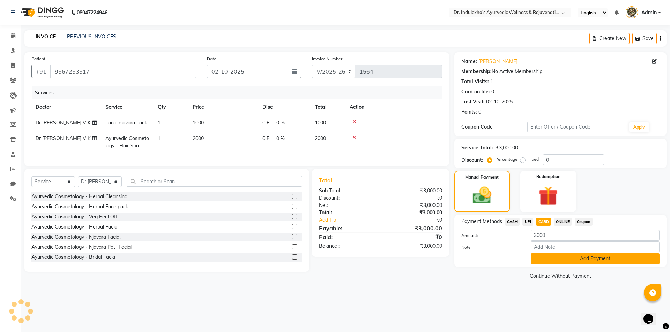
click at [542, 260] on button "Add Payment" at bounding box center [595, 259] width 129 height 11
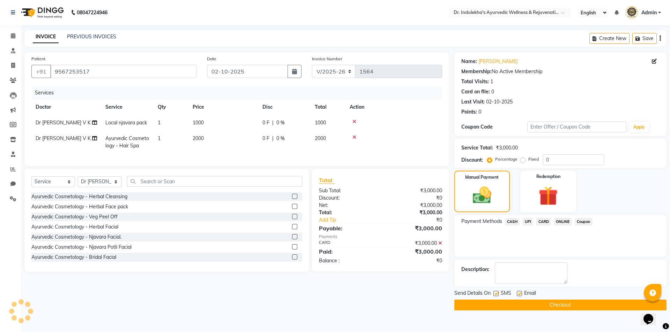
click at [495, 293] on label at bounding box center [495, 293] width 5 height 5
click at [495, 293] on input "checkbox" at bounding box center [495, 294] width 5 height 5
checkbox input "false"
click at [518, 293] on label at bounding box center [519, 293] width 5 height 5
click at [518, 293] on input "checkbox" at bounding box center [519, 294] width 5 height 5
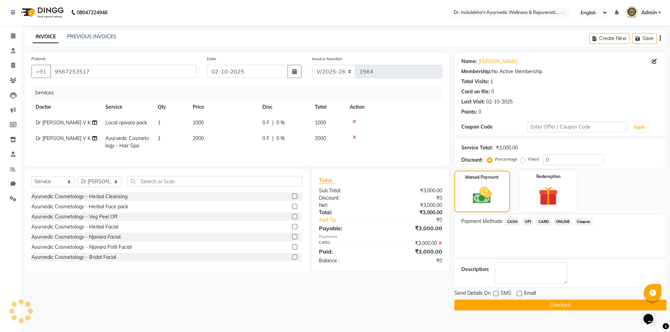
click at [518, 293] on label at bounding box center [519, 293] width 5 height 5
click at [518, 293] on input "checkbox" at bounding box center [519, 294] width 5 height 5
click at [520, 294] on label at bounding box center [519, 293] width 5 height 5
click at [520, 294] on input "checkbox" at bounding box center [519, 294] width 5 height 5
checkbox input "false"
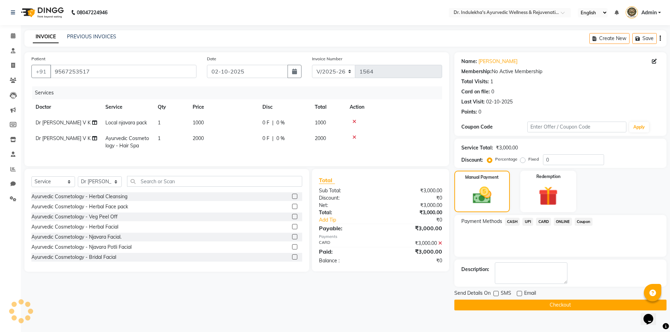
click at [518, 302] on button "Checkout" at bounding box center [560, 305] width 212 height 11
click at [518, 302] on div "Checkout" at bounding box center [560, 305] width 212 height 11
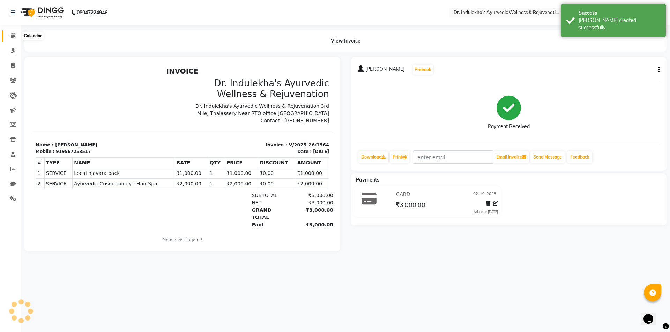
click at [11, 38] on icon at bounding box center [13, 35] width 5 height 5
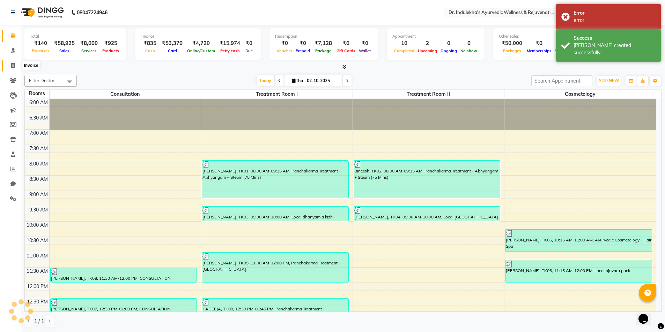
click at [13, 64] on icon at bounding box center [13, 65] width 4 height 5
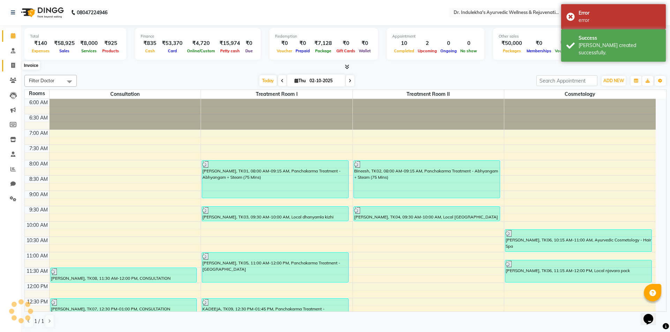
select select "service"
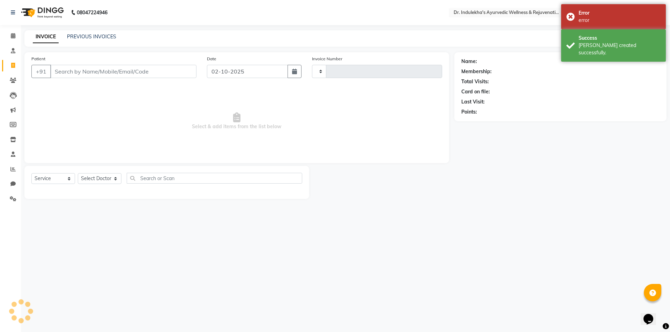
type input "1565"
select select "7775"
click at [95, 73] on input "Patient" at bounding box center [123, 71] width 146 height 13
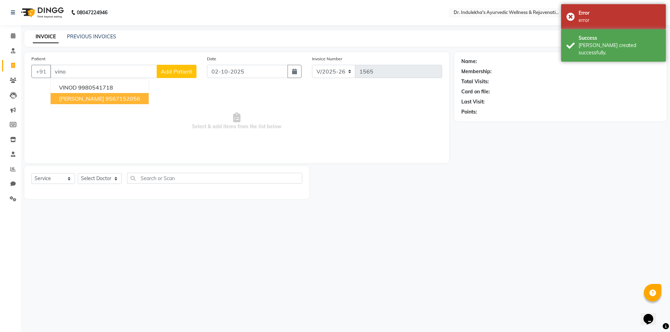
click at [105, 98] on ngb-highlight "9567152056" at bounding box center [122, 98] width 35 height 7
type input "9567152056"
click at [90, 98] on span "Select & add items from the list below" at bounding box center [236, 122] width 411 height 70
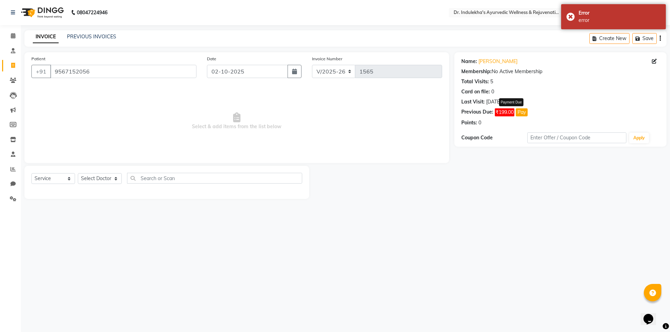
click at [521, 112] on button "Pay" at bounding box center [522, 112] width 12 height 8
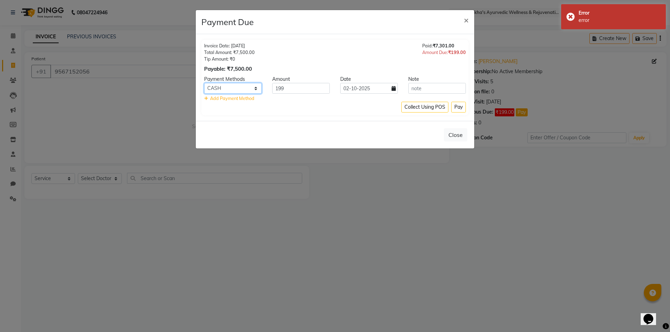
click at [235, 86] on select "CASH UPI CARD ONLINE Coupon" at bounding box center [233, 88] width 58 height 11
click at [232, 89] on select "CASH UPI CARD ONLINE Coupon" at bounding box center [233, 88] width 58 height 11
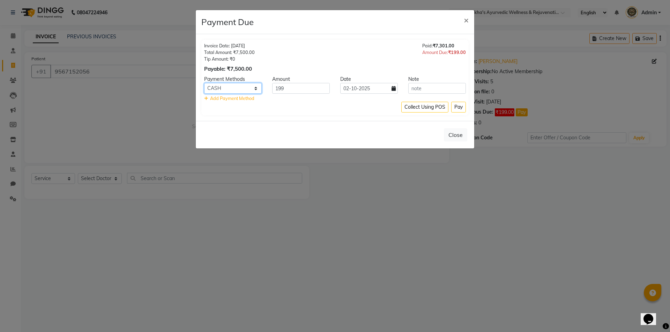
select select "2"
click at [204, 83] on select "CASH UPI CARD ONLINE Coupon" at bounding box center [233, 88] width 58 height 11
click at [456, 107] on button "Pay" at bounding box center [458, 107] width 15 height 11
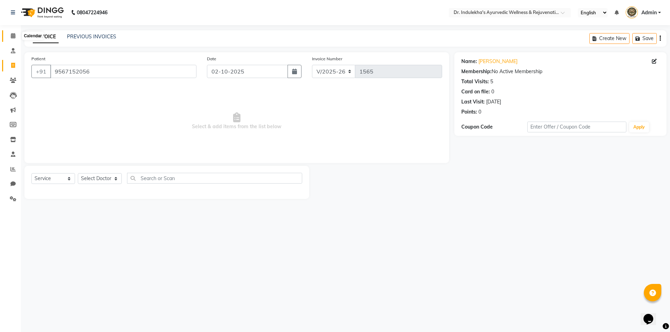
click at [13, 35] on icon at bounding box center [13, 35] width 5 height 5
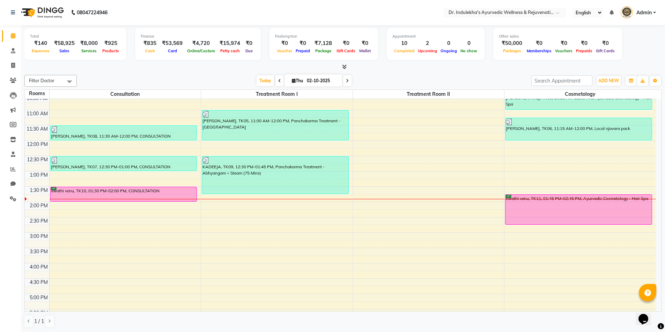
scroll to position [174, 0]
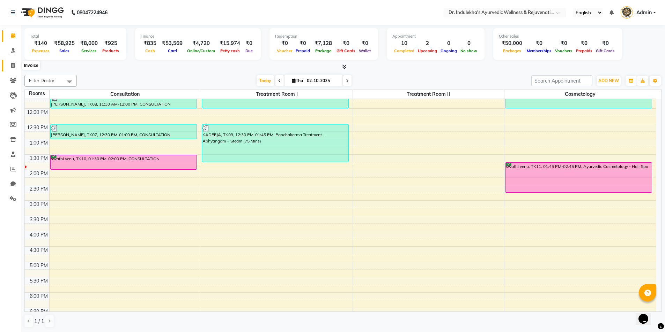
click at [10, 67] on span at bounding box center [13, 66] width 12 height 8
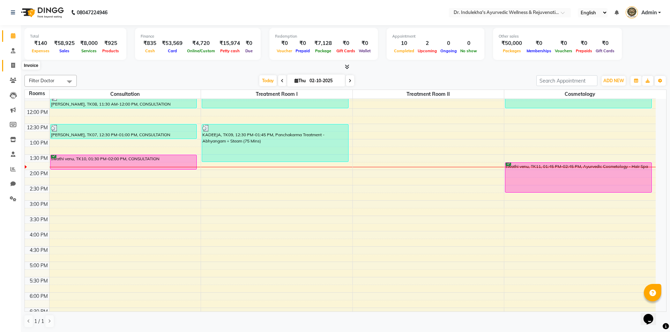
select select "service"
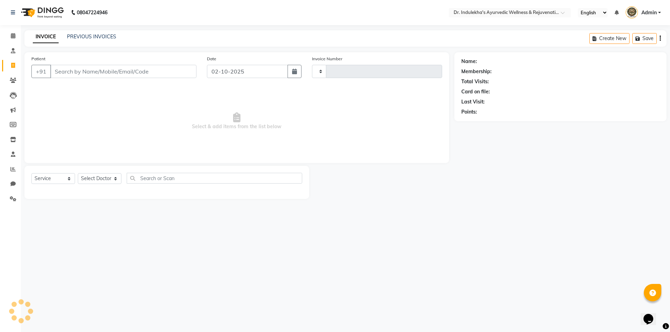
type input "1565"
select select "7775"
click at [13, 37] on icon at bounding box center [13, 35] width 5 height 5
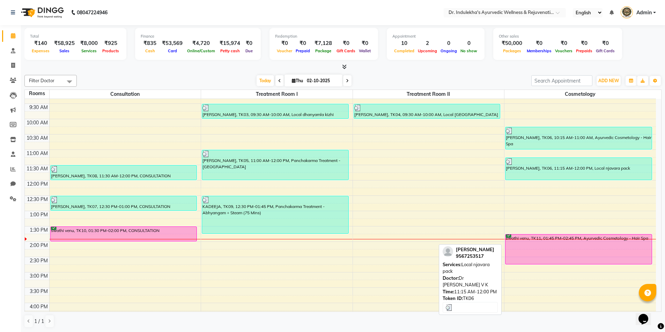
scroll to position [140, 0]
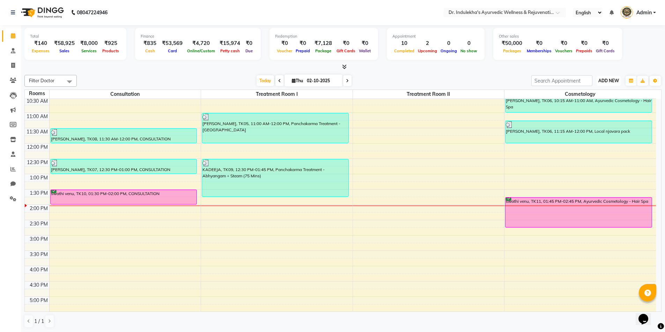
click at [615, 80] on span "ADD NEW" at bounding box center [608, 80] width 21 height 5
click at [613, 82] on span "ADD NEW" at bounding box center [608, 80] width 21 height 5
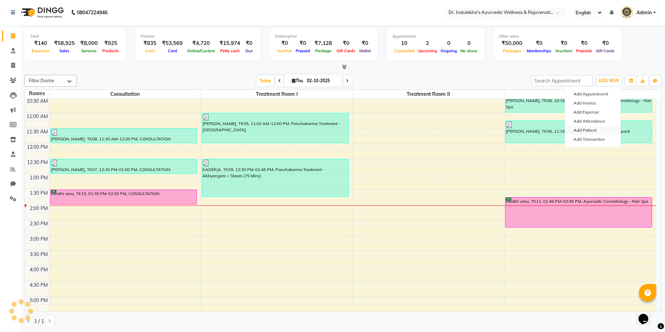
click at [591, 129] on link "Add Patient" at bounding box center [592, 130] width 55 height 9
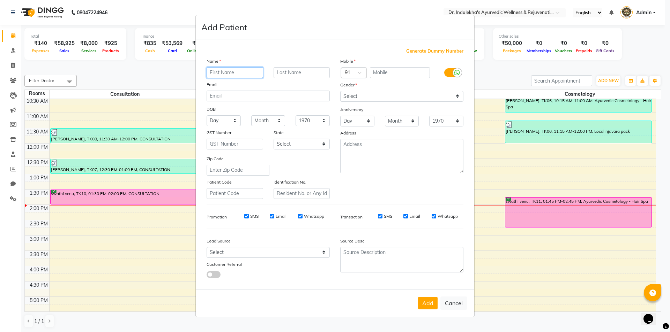
click at [224, 70] on input "text" at bounding box center [235, 72] width 57 height 11
type input "Manaf"
click at [311, 71] on input "text" at bounding box center [301, 72] width 57 height 11
type input "G K"
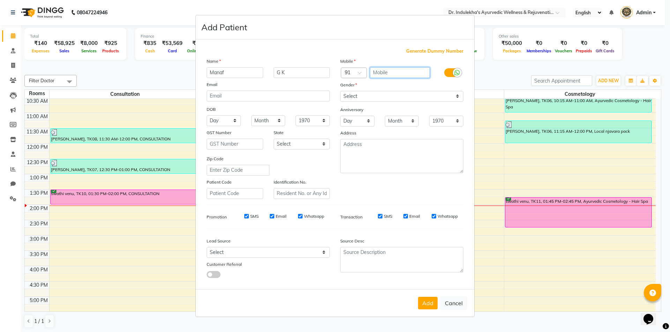
click at [392, 74] on input "text" at bounding box center [400, 72] width 60 height 11
type input "9995441858"
click at [362, 94] on select "Select Male Female Other Prefer Not To Say" at bounding box center [401, 96] width 123 height 11
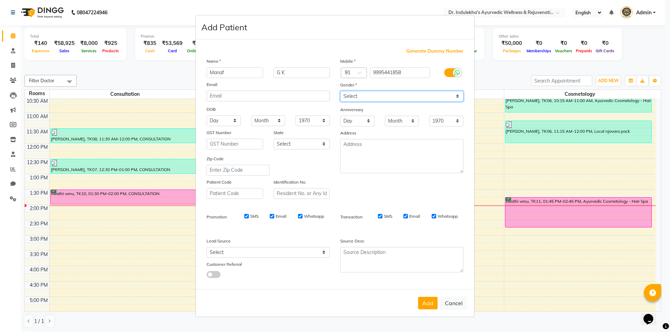
click at [362, 96] on select "Select Male Female Other Prefer Not To Say" at bounding box center [401, 96] width 123 height 11
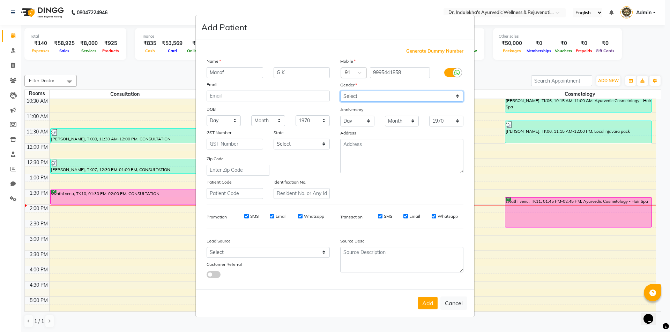
select select "male"
click at [340, 91] on select "Select Male Female Other Prefer Not To Say" at bounding box center [401, 96] width 123 height 11
click at [431, 305] on button "Add" at bounding box center [428, 303] width 20 height 13
select select
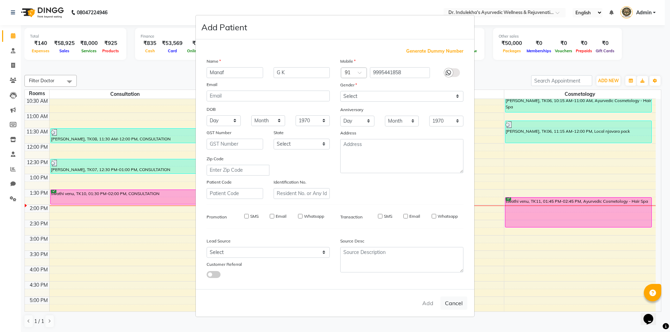
select select
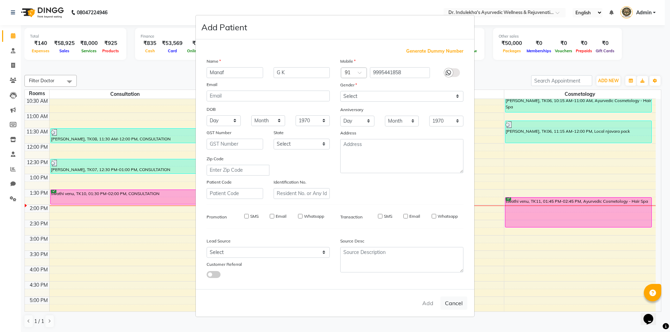
checkbox input "false"
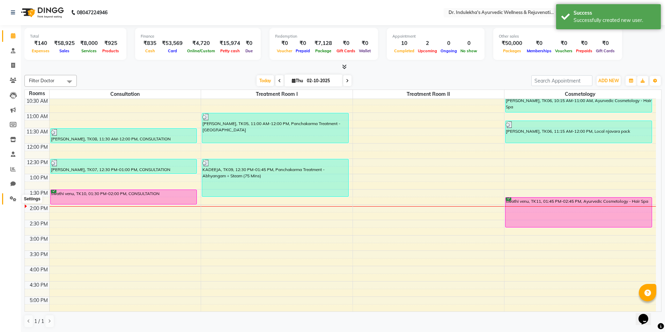
click at [13, 200] on icon at bounding box center [13, 198] width 7 height 5
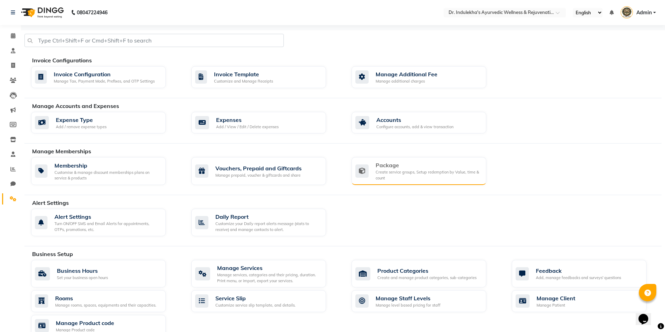
click at [412, 173] on div "Create service groups, Setup redemption by Value, time & count" at bounding box center [427, 176] width 105 height 12
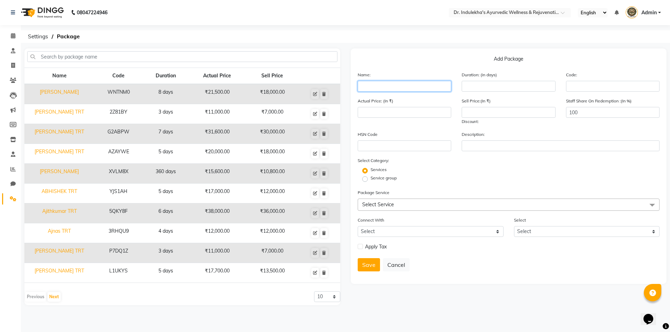
click at [384, 82] on input "text" at bounding box center [404, 86] width 93 height 11
type input "m"
type input "Manaf TRT"
click at [544, 88] on input "number" at bounding box center [508, 86] width 93 height 11
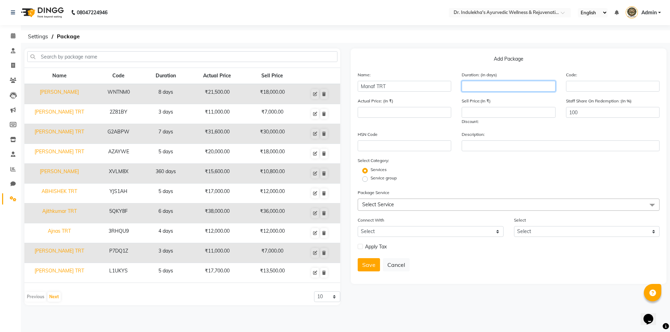
click at [544, 88] on input "number" at bounding box center [508, 86] width 93 height 11
type input "2"
click at [388, 205] on span "Select Service" at bounding box center [378, 205] width 32 height 6
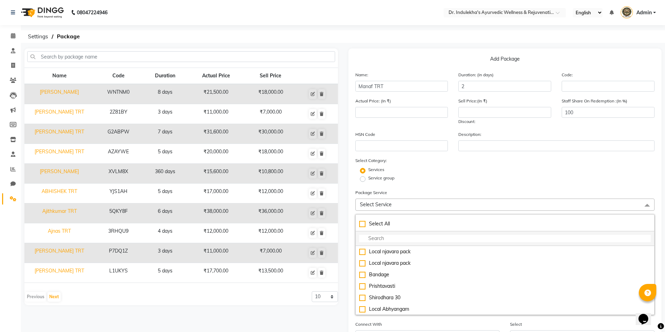
click at [384, 239] on input "multiselect-search" at bounding box center [505, 238] width 292 height 7
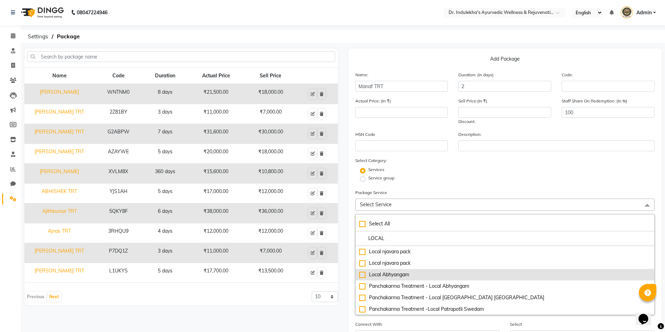
type input "LOCAL"
click at [363, 275] on div "Local Abhyangam" at bounding box center [505, 274] width 292 height 7
type input "1000"
click at [363, 275] on div "Local Abhyangam" at bounding box center [505, 274] width 292 height 7
click at [361, 275] on div "Local Abhyangam" at bounding box center [505, 274] width 292 height 7
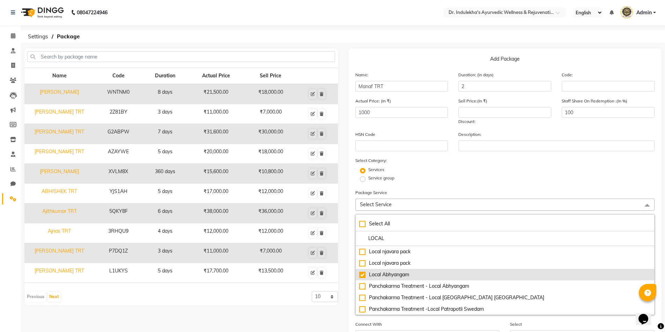
click at [361, 275] on div "Local Abhyangam" at bounding box center [505, 274] width 292 height 7
click at [361, 276] on div "Local Abhyangam" at bounding box center [505, 274] width 292 height 7
checkbox input "true"
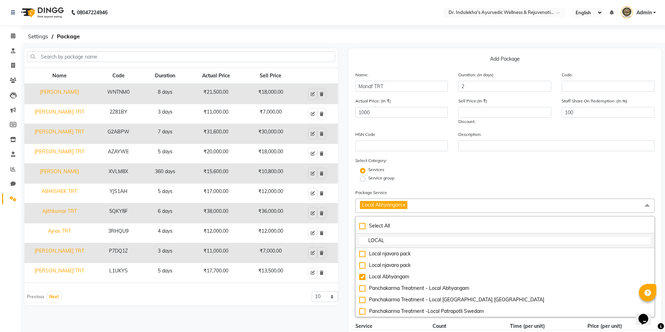
click at [418, 240] on input "LOCAL" at bounding box center [505, 240] width 292 height 7
type input "L"
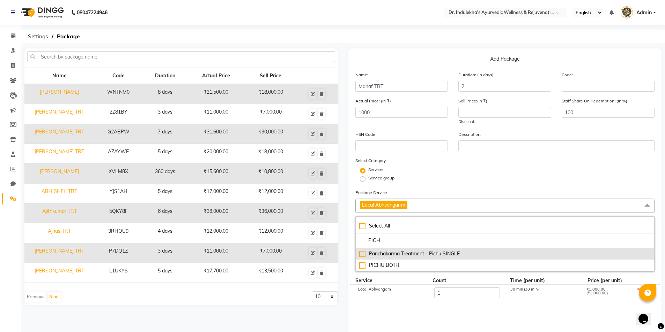
type input "PICH"
click at [362, 256] on div "Panchakarma Treatment - Pichu SINGLE" at bounding box center [505, 253] width 292 height 7
type input "2500"
checkbox input "true"
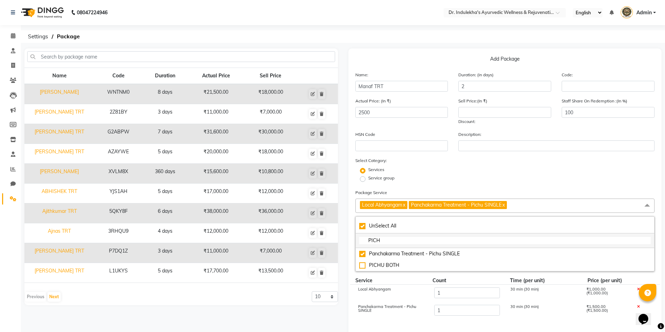
click at [394, 243] on input "PICH" at bounding box center [505, 240] width 292 height 7
click at [418, 317] on div "Panchakarma Treatment - Pichu SINGLE 1 30 min (30 min) ₹1,500.00 (₹1,500.00)" at bounding box center [505, 310] width 310 height 17
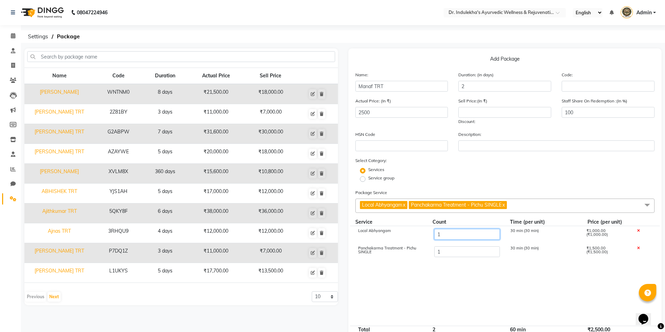
click at [454, 233] on input "1" at bounding box center [467, 234] width 66 height 11
type input "2"
type input "3500"
click at [442, 253] on input "1" at bounding box center [467, 252] width 66 height 11
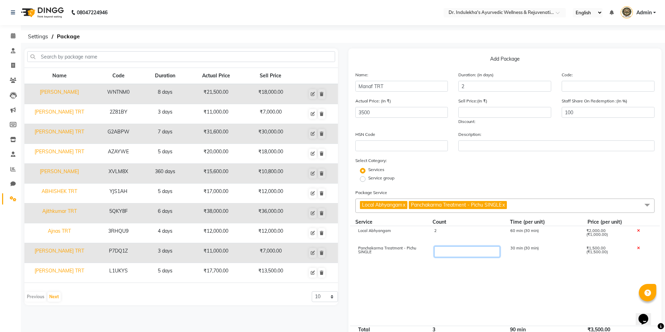
type input "2"
type input "5000"
click at [446, 277] on cdk-virtual-scroll-viewport "Local Abhyangam 2 60 min (30 min) ₹2,000.00 (₹1,000.00) Panchakarma Treatment -…" at bounding box center [504, 276] width 299 height 100
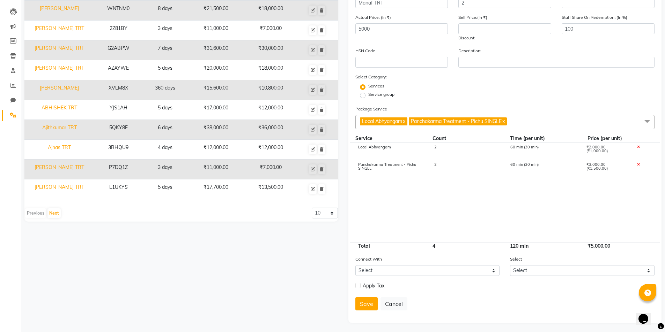
scroll to position [85, 0]
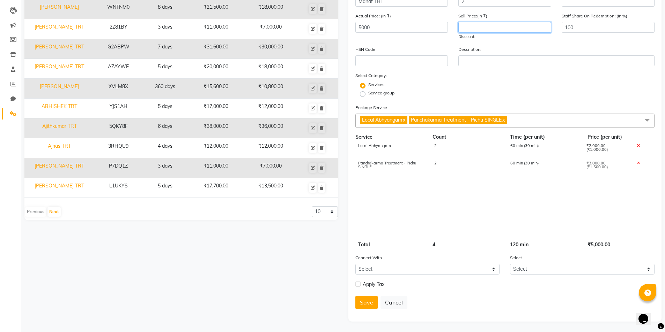
click at [462, 25] on input "number" at bounding box center [504, 27] width 93 height 11
type input "5000"
click at [369, 302] on button "Save" at bounding box center [366, 302] width 22 height 13
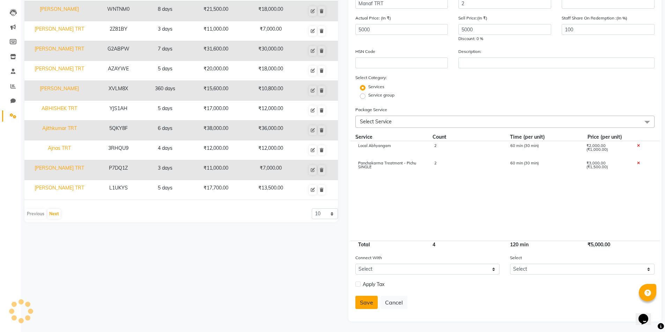
select select
checkbox input "false"
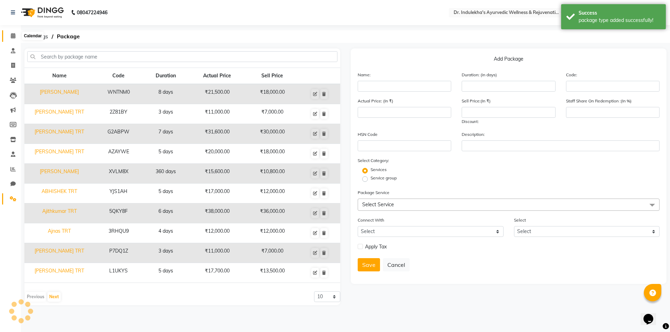
click at [12, 35] on icon at bounding box center [13, 35] width 5 height 5
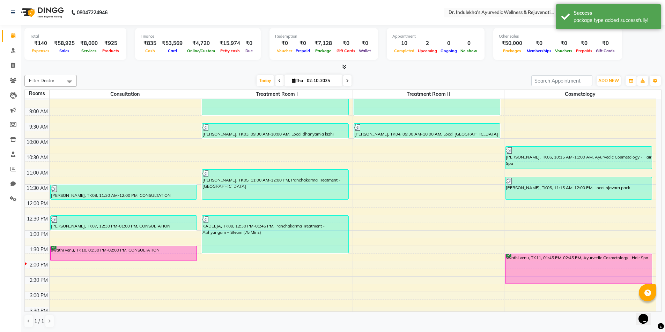
scroll to position [140, 0]
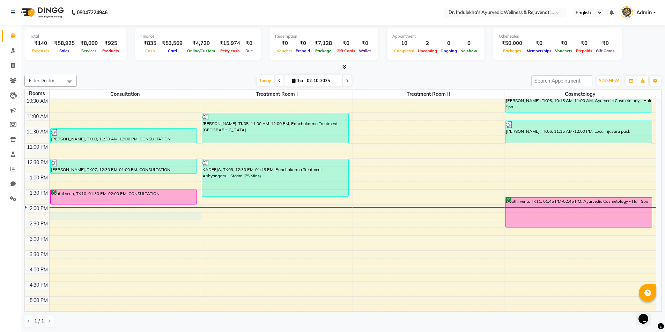
click at [102, 214] on div "6:00 AM 6:30 AM 7:00 AM 7:30 AM 8:00 AM 8:30 AM 9:00 AM 9:30 AM 10:00 AM 10:30 …" at bounding box center [340, 190] width 631 height 460
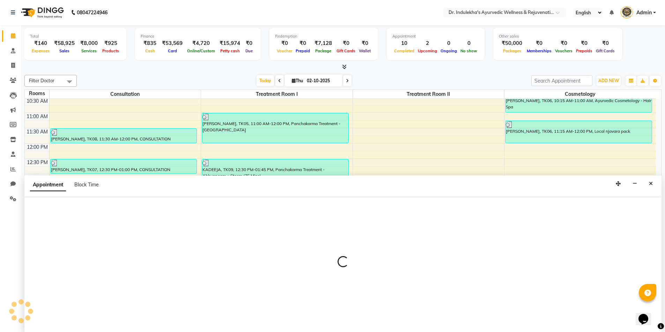
scroll to position [0, 0]
select select "855"
select select "tentative"
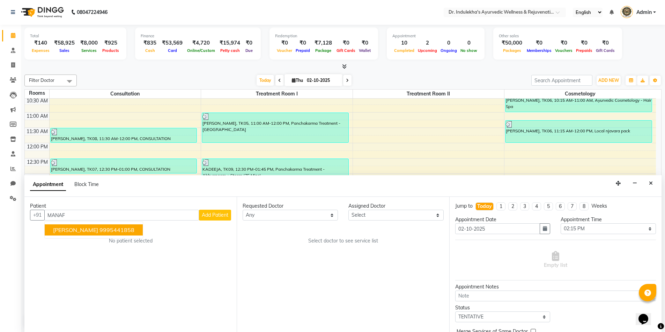
click at [81, 231] on button "Manaf G K 9995441858" at bounding box center [94, 230] width 98 height 11
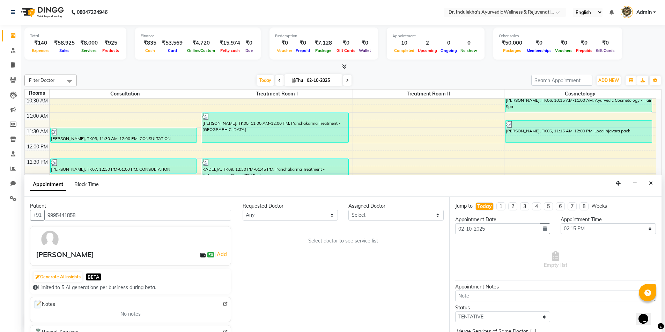
type input "9995441858"
click at [291, 218] on select "Any Aneesh Anusha M Ardhana Darshana Dr Amal P K Dr Indulekha UR Dr Yadhupriya …" at bounding box center [289, 215] width 95 height 11
select select "70596"
click at [242, 210] on select "Any Aneesh Anusha M Ardhana Darshana Dr Amal P K Dr Indulekha UR Dr Yadhupriya …" at bounding box center [289, 215] width 95 height 11
select select "70596"
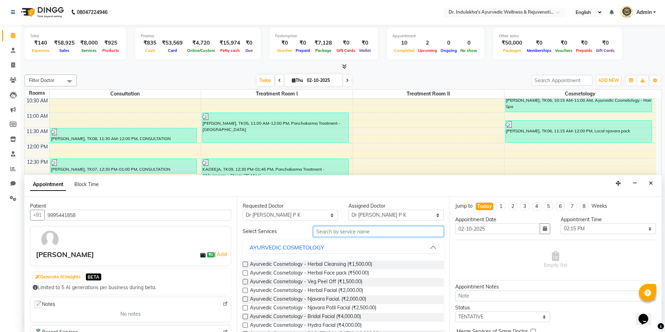
click at [328, 230] on input "text" at bounding box center [378, 231] width 130 height 11
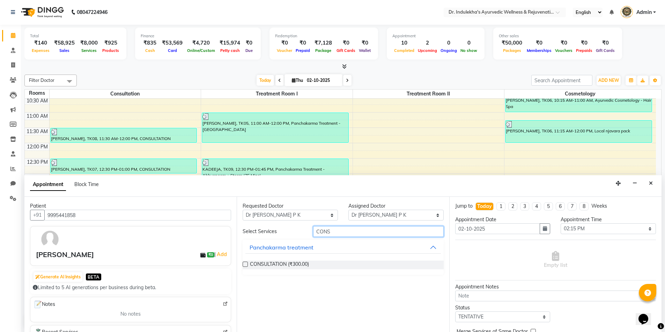
type input "CONS"
click at [245, 264] on label at bounding box center [244, 264] width 5 height 5
click at [245, 264] on input "checkbox" at bounding box center [244, 265] width 5 height 5
checkbox input "true"
select select "3970"
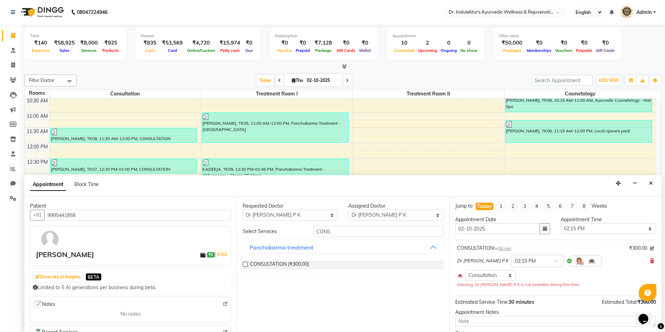
checkbox input "false"
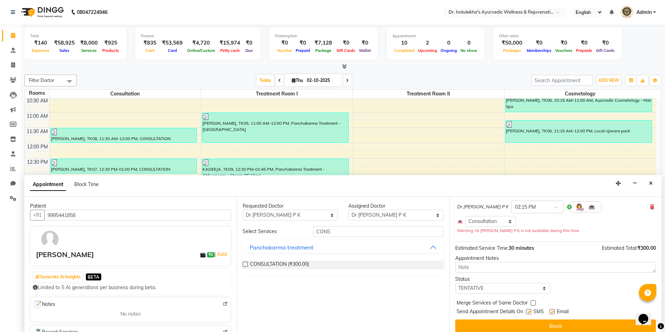
scroll to position [60, 0]
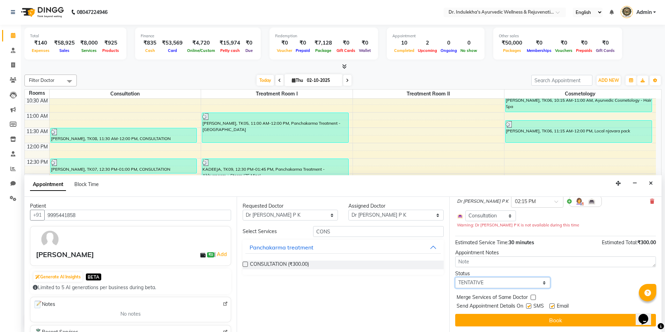
click at [511, 284] on select "Select TENTATIVE CONFIRM CHECK-IN UPCOMING" at bounding box center [502, 283] width 95 height 11
select select "confirm booking"
click at [455, 278] on select "Select TENTATIVE CONFIRM CHECK-IN UPCOMING" at bounding box center [502, 283] width 95 height 11
click at [529, 307] on label at bounding box center [528, 306] width 5 height 5
click at [529, 307] on input "checkbox" at bounding box center [528, 307] width 5 height 5
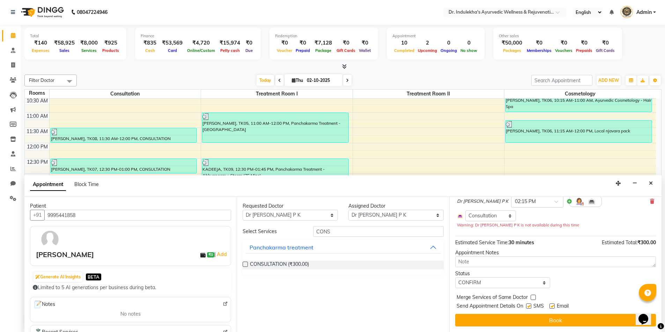
checkbox input "false"
click at [553, 306] on label at bounding box center [551, 306] width 5 height 5
click at [553, 306] on input "checkbox" at bounding box center [551, 307] width 5 height 5
click at [553, 306] on label at bounding box center [551, 306] width 5 height 5
click at [553, 306] on input "checkbox" at bounding box center [551, 307] width 5 height 5
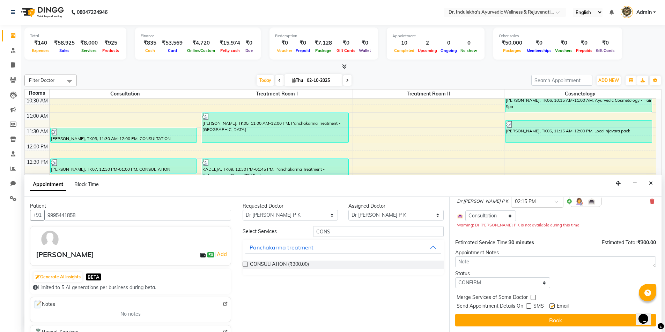
click at [551, 306] on label at bounding box center [551, 306] width 5 height 5
click at [551, 306] on input "checkbox" at bounding box center [551, 307] width 5 height 5
checkbox input "false"
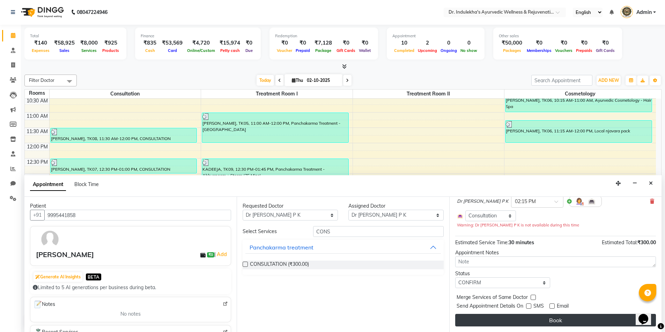
click at [548, 323] on button "Book" at bounding box center [555, 320] width 201 height 13
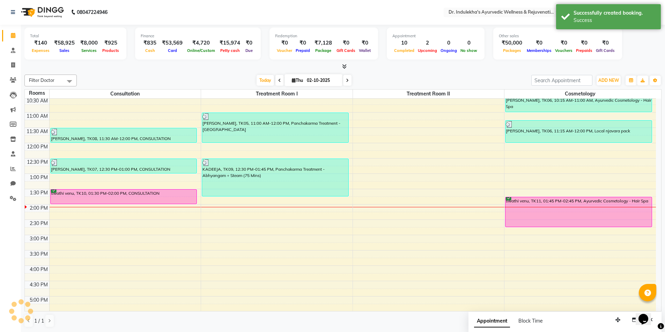
scroll to position [0, 0]
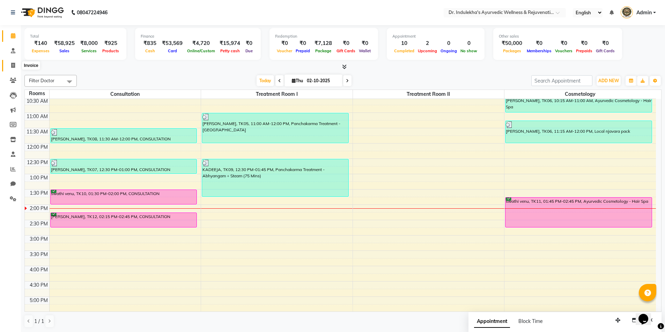
click at [12, 68] on icon at bounding box center [13, 65] width 4 height 5
select select "service"
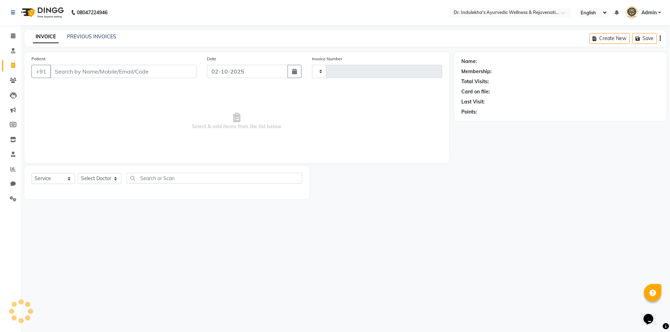
type input "1565"
select select "7775"
click at [72, 68] on input "Patient" at bounding box center [123, 71] width 146 height 13
click at [13, 200] on icon at bounding box center [13, 198] width 7 height 5
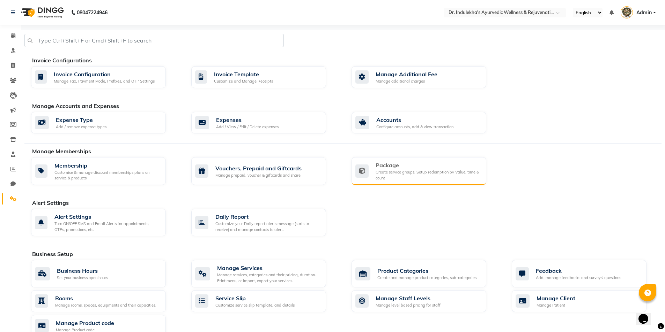
click at [412, 171] on div "Create service groups, Setup redemption by Value, time & count" at bounding box center [427, 176] width 105 height 12
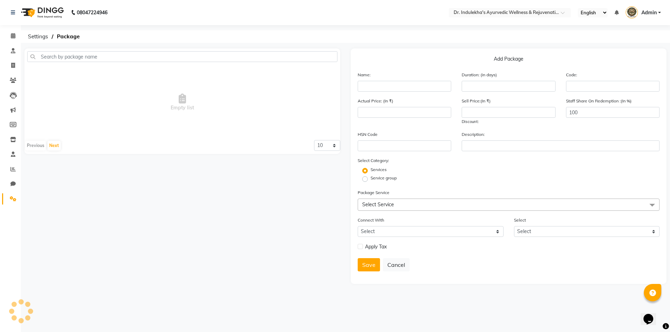
click at [82, 51] on div "Empty list Previous Next 10 20 50 100" at bounding box center [182, 101] width 316 height 106
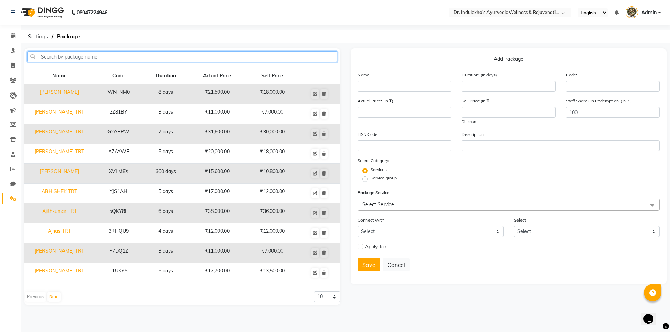
click at [82, 56] on input "text" at bounding box center [182, 56] width 310 height 11
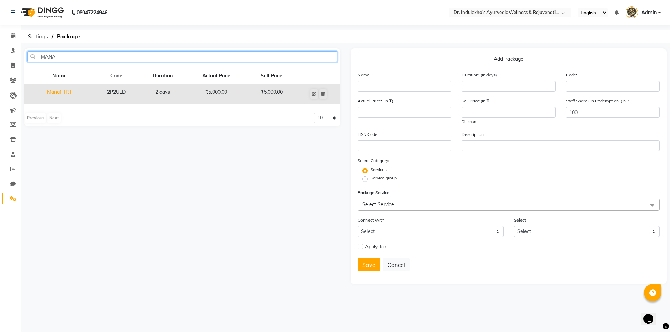
type input "MANA"
click at [82, 87] on td "Manaf TRT" at bounding box center [59, 94] width 70 height 20
type input "Manaf TRT"
type input "2"
type input "2P2UED"
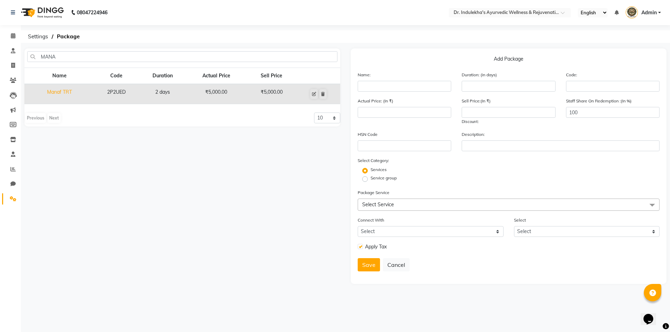
type input "5000"
checkbox input "true"
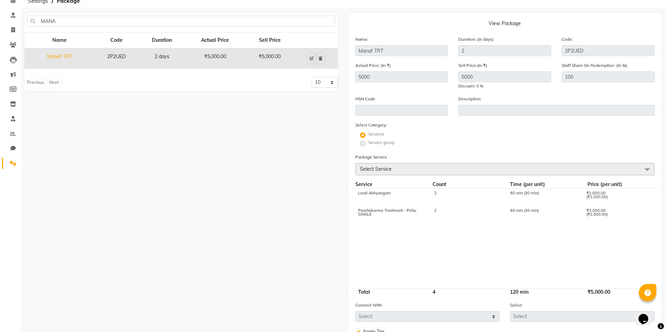
scroll to position [31, 0]
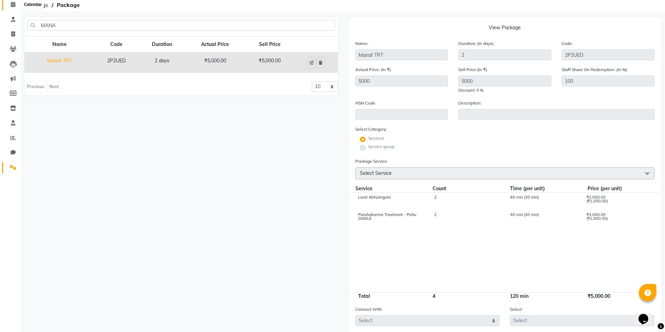
click at [13, 4] on icon at bounding box center [13, 4] width 5 height 5
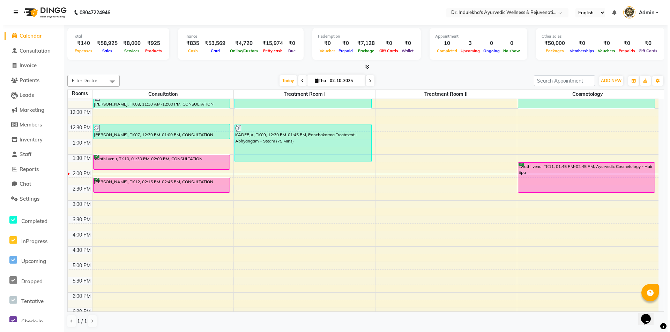
scroll to position [140, 0]
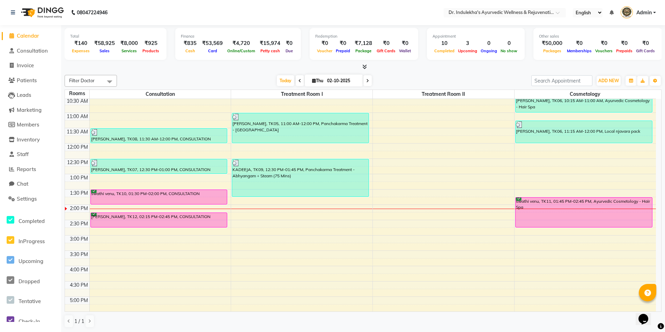
drag, startPoint x: 467, startPoint y: 188, endPoint x: 174, endPoint y: 217, distance: 294.4
click at [174, 217] on div "[PERSON_NAME], TK12, 02:15 PM-02:45 PM, CONSULTATION" at bounding box center [159, 220] width 136 height 14
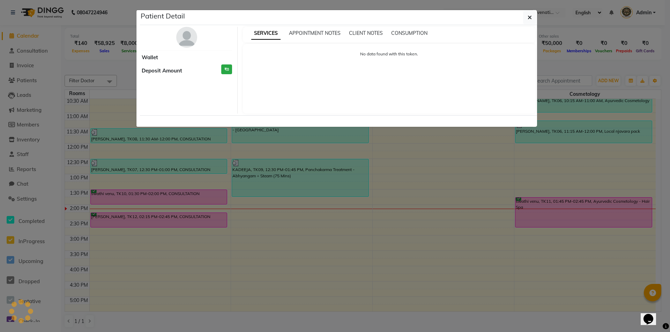
select select "6"
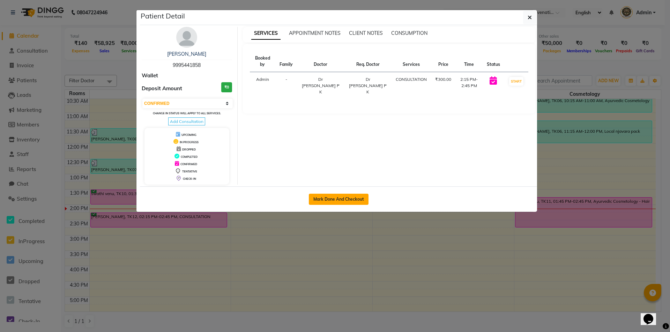
click at [330, 197] on button "Mark Done And Checkout" at bounding box center [339, 199] width 60 height 11
select select "service"
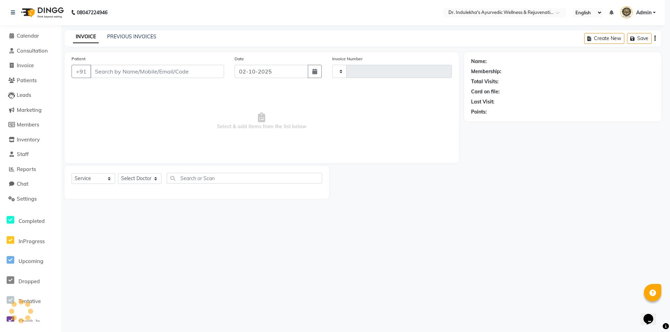
type input "1565"
select select "7775"
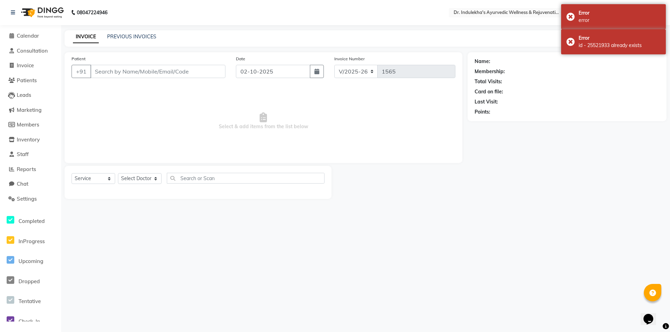
type input "9995441858"
select select "70596"
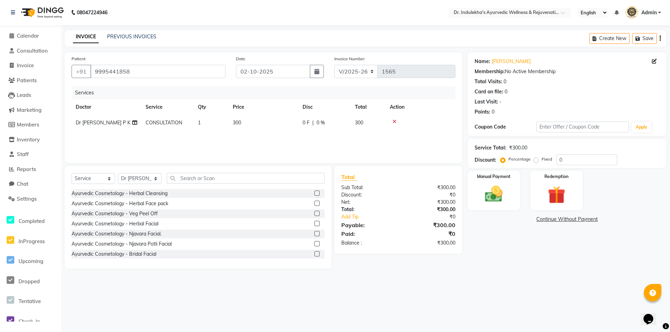
drag, startPoint x: 278, startPoint y: 185, endPoint x: 534, endPoint y: 262, distance: 266.5
click at [534, 262] on div "Name: Manaf G K Membership: No Active Membership Total Visits: 0 Card on file: …" at bounding box center [569, 160] width 204 height 217
click at [503, 200] on img at bounding box center [494, 194] width 30 height 21
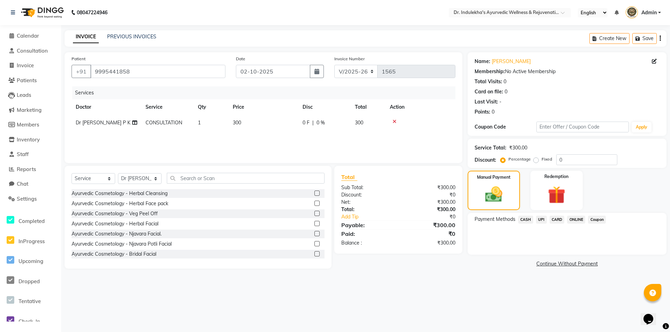
click at [559, 218] on span "CARD" at bounding box center [556, 220] width 15 height 8
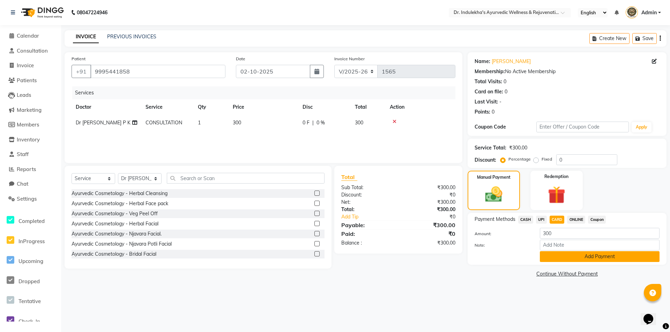
click at [562, 259] on button "Add Payment" at bounding box center [600, 257] width 120 height 11
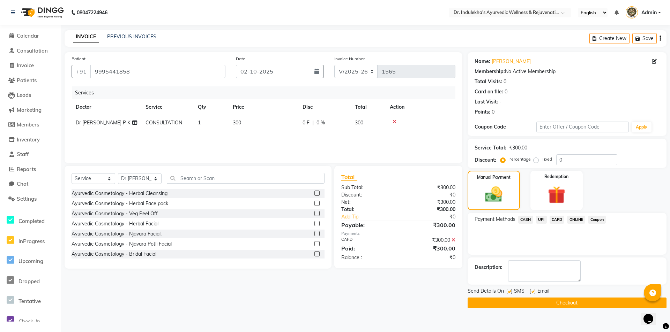
click at [531, 290] on label at bounding box center [532, 291] width 5 height 5
click at [531, 290] on input "checkbox" at bounding box center [532, 292] width 5 height 5
checkbox input "false"
click at [535, 303] on button "Checkout" at bounding box center [566, 303] width 199 height 11
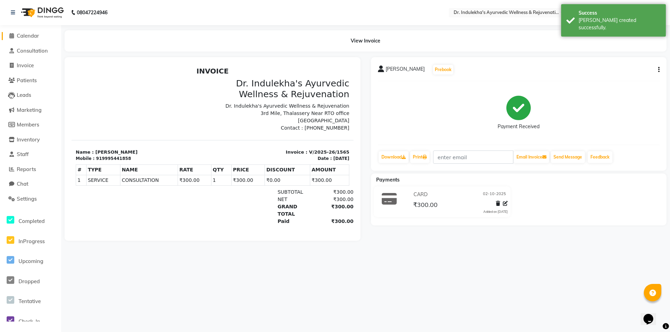
click at [12, 36] on icon at bounding box center [11, 35] width 5 height 5
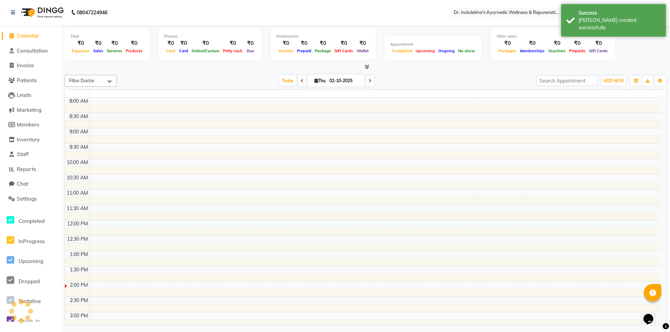
scroll to position [233, 0]
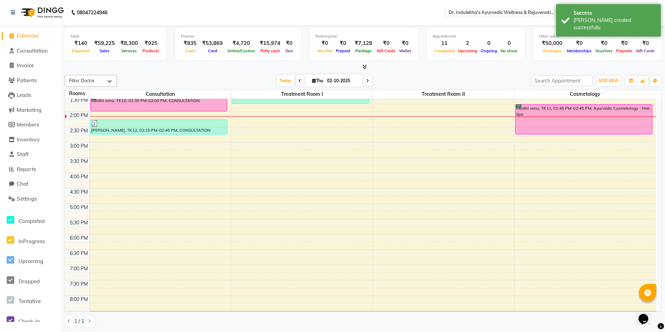
click at [34, 70] on li "Invoice" at bounding box center [30, 65] width 61 height 15
click at [31, 66] on span "Invoice" at bounding box center [25, 65] width 17 height 7
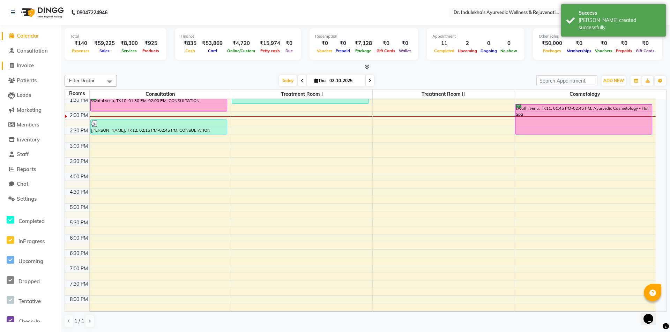
select select "7775"
select select "service"
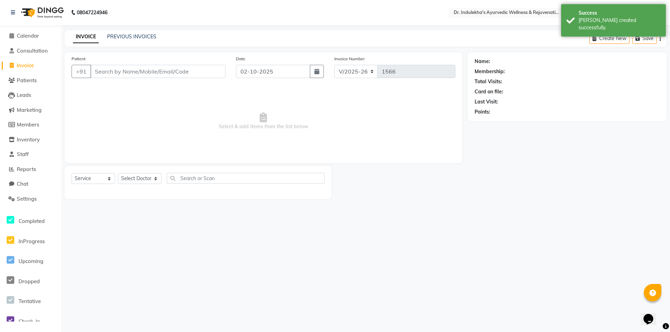
click at [110, 70] on input "Patient" at bounding box center [157, 71] width 135 height 13
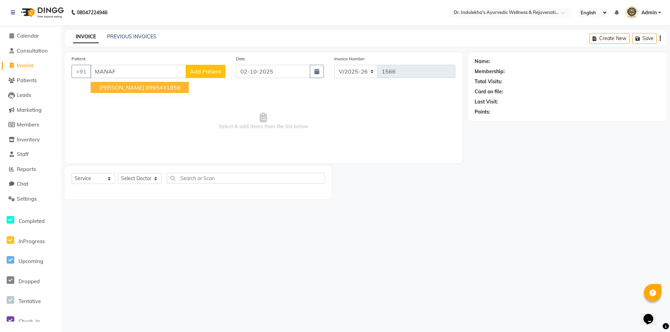
click at [145, 90] on ngb-highlight "9995441858" at bounding box center [162, 87] width 35 height 7
type input "9995441858"
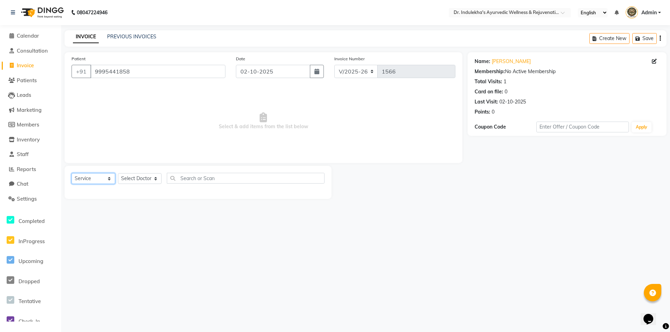
click at [79, 180] on select "Select Service Product Membership Package Voucher Prepaid Gift Card" at bounding box center [94, 178] width 44 height 11
select select "package"
click at [72, 173] on select "Select Service Product Membership Package Voucher Prepaid Gift Card" at bounding box center [94, 178] width 44 height 11
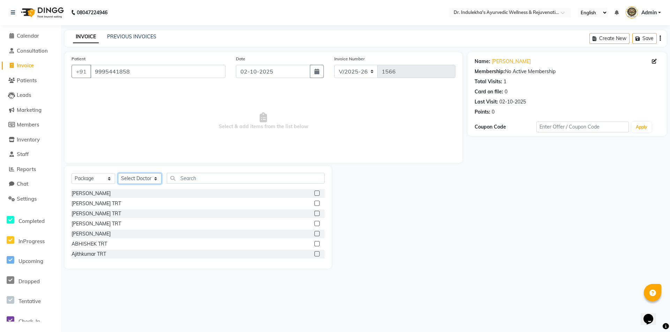
click at [137, 178] on select "Select Doctor Admin 1 Admin 2 Admin 3 Aneesh Anusha M Ardhana Darshana Dr Amal …" at bounding box center [140, 178] width 44 height 11
select select "70596"
click at [118, 173] on select "Select Doctor Admin 1 Admin 2 Admin 3 Aneesh Anusha M Ardhana Darshana Dr Amal …" at bounding box center [140, 178] width 44 height 11
click at [154, 76] on input "9995441858" at bounding box center [157, 71] width 135 height 13
click at [189, 174] on input "text" at bounding box center [246, 178] width 158 height 11
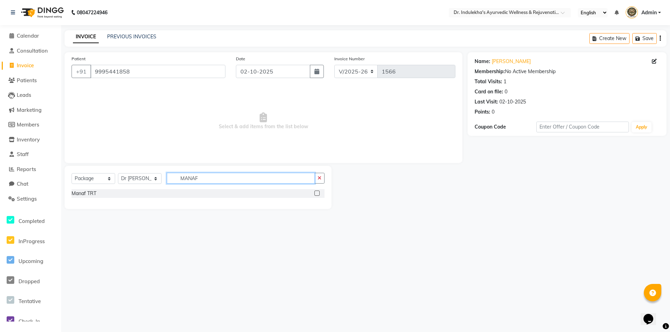
type input "MANAF"
click at [315, 194] on label at bounding box center [316, 193] width 5 height 5
click at [315, 194] on input "checkbox" at bounding box center [316, 194] width 5 height 5
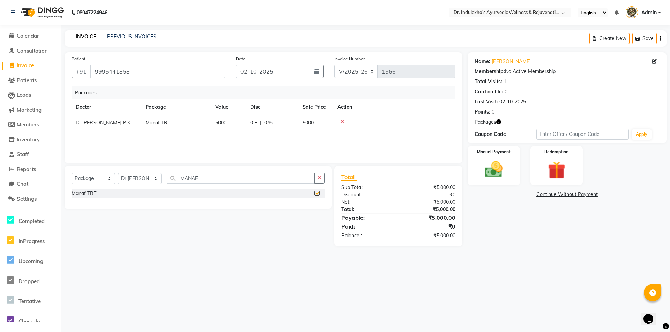
checkbox input "false"
click at [561, 194] on link "Continue Without Payment" at bounding box center [567, 194] width 196 height 7
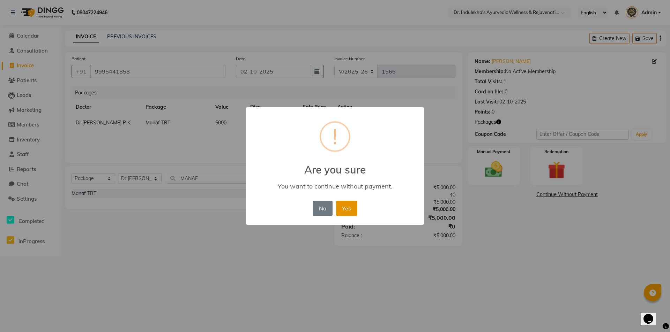
click at [352, 210] on button "Yes" at bounding box center [346, 208] width 21 height 15
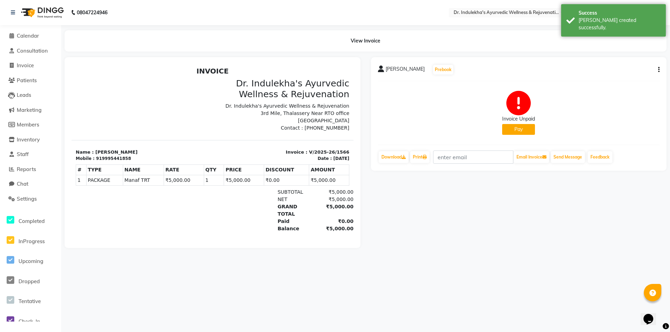
click at [514, 128] on button "Pay" at bounding box center [518, 129] width 33 height 11
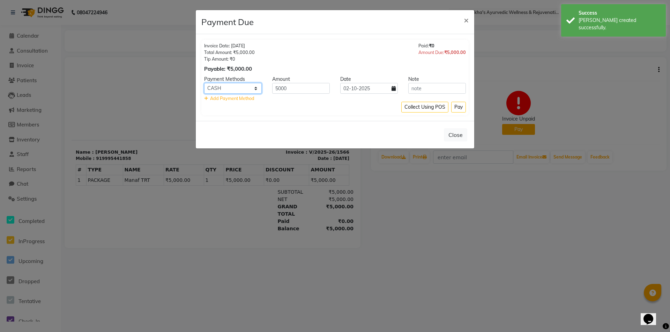
click at [222, 88] on select "CASH UPI CARD ONLINE Coupon" at bounding box center [233, 88] width 58 height 11
select select "2"
click at [204, 83] on select "CASH UPI CARD ONLINE Coupon" at bounding box center [233, 88] width 58 height 11
click at [461, 106] on button "Pay" at bounding box center [458, 107] width 15 height 11
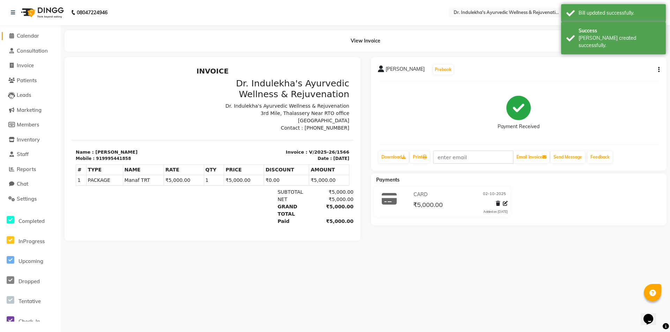
click at [33, 35] on span "Calendar" at bounding box center [28, 35] width 22 height 7
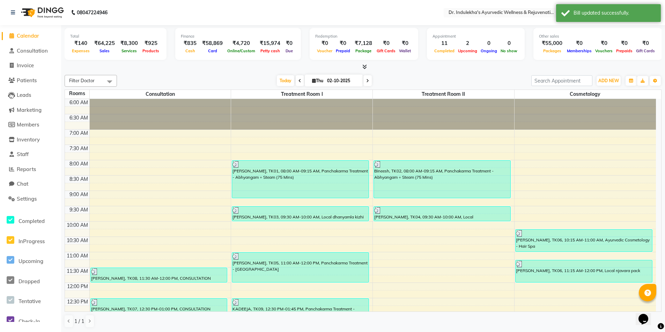
click at [10, 35] on icon at bounding box center [11, 35] width 5 height 5
click at [12, 35] on icon at bounding box center [11, 35] width 5 height 5
click at [14, 10] on icon at bounding box center [13, 12] width 4 height 5
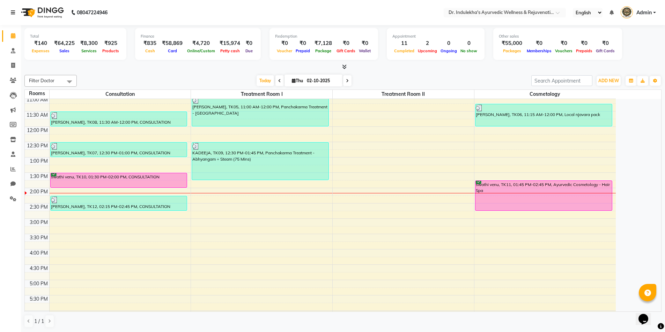
scroll to position [140, 0]
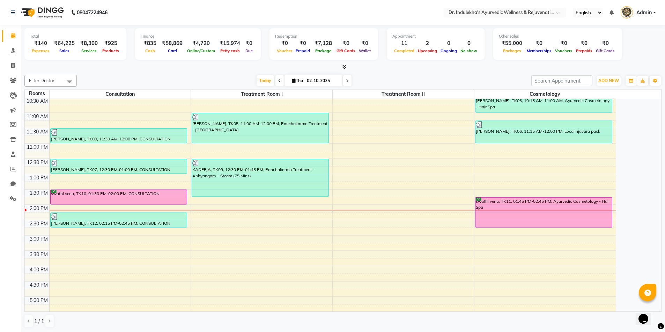
click at [345, 67] on icon at bounding box center [344, 66] width 5 height 5
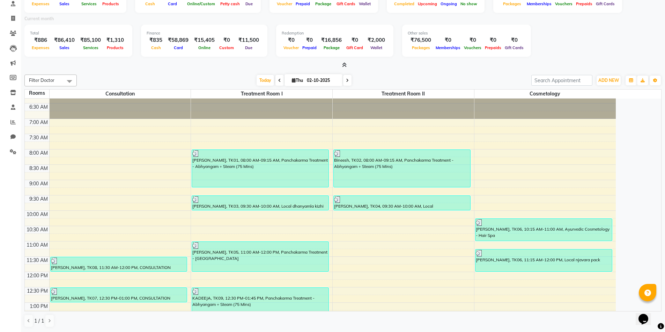
scroll to position [0, 0]
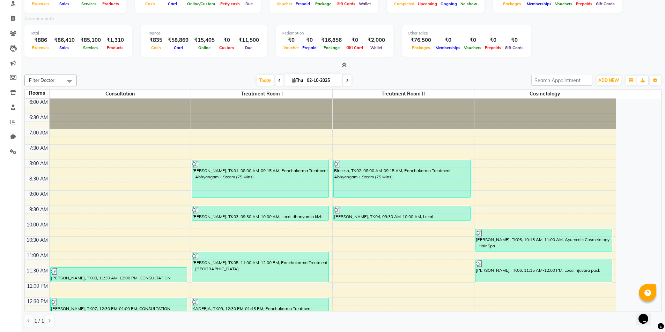
click at [345, 63] on icon at bounding box center [344, 64] width 5 height 5
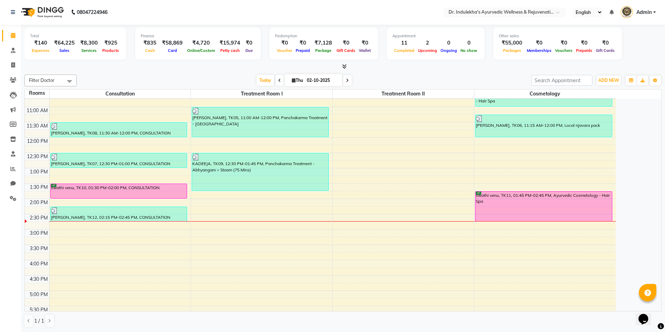
scroll to position [140, 0]
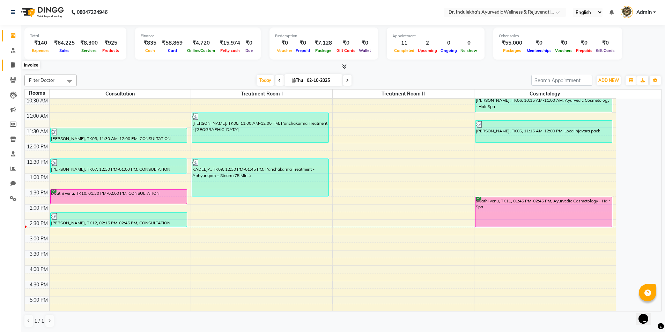
click at [13, 65] on icon at bounding box center [13, 64] width 4 height 5
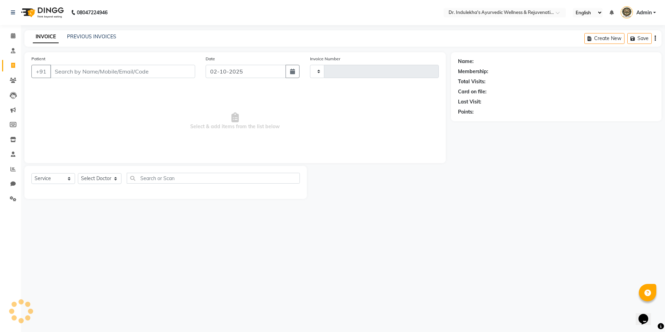
click at [13, 65] on icon at bounding box center [13, 65] width 4 height 5
click at [103, 36] on link "PREVIOUS INVOICES" at bounding box center [91, 36] width 49 height 6
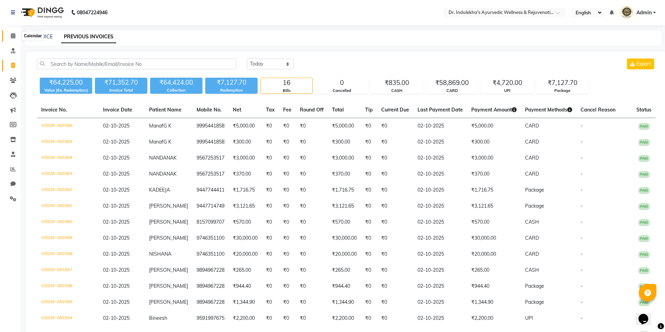
click at [15, 35] on icon at bounding box center [13, 35] width 5 height 5
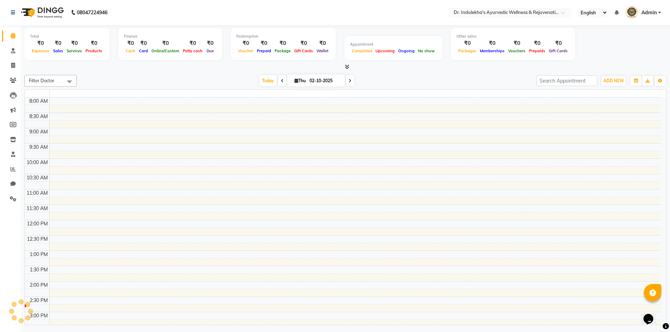
click at [14, 35] on icon at bounding box center [13, 35] width 5 height 5
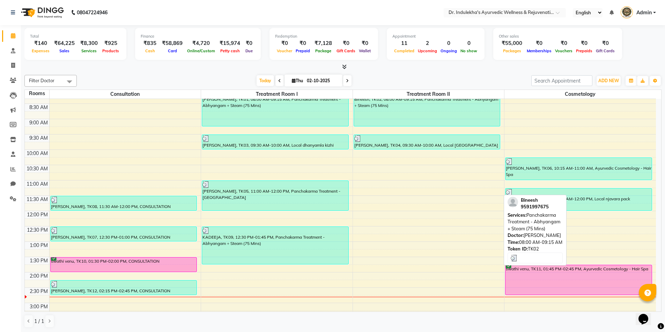
scroll to position [70, 0]
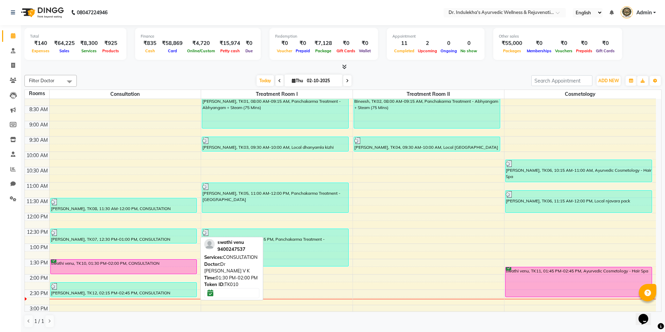
click at [186, 265] on div "swathi venu, TK10, 01:30 PM-02:00 PM, CONSULTATION" at bounding box center [124, 267] width 146 height 14
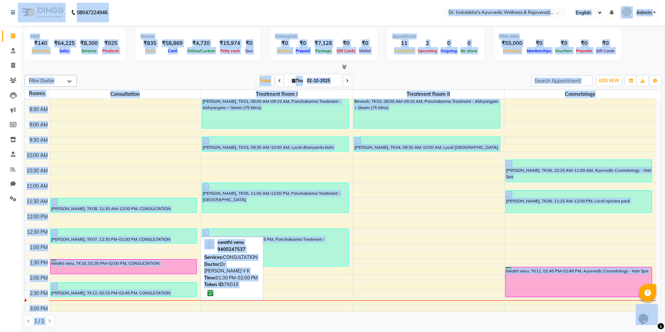
click at [166, 264] on div "swathi venu, TK10, 01:30 PM-02:00 PM, CONSULTATION" at bounding box center [124, 267] width 146 height 14
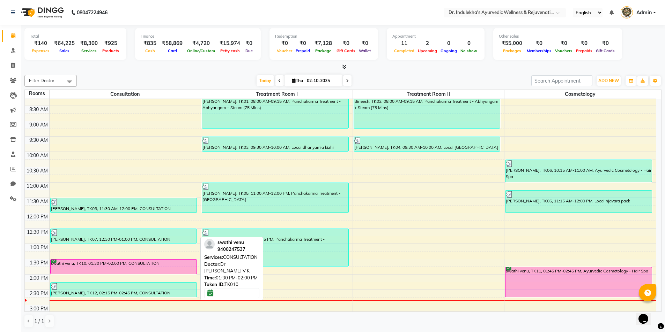
click at [166, 264] on div "swathi venu, TK10, 01:30 PM-02:00 PM, CONSULTATION" at bounding box center [124, 267] width 146 height 14
click at [160, 266] on div "swathi venu, TK10, 01:30 PM-02:00 PM, CONSULTATION" at bounding box center [124, 267] width 146 height 14
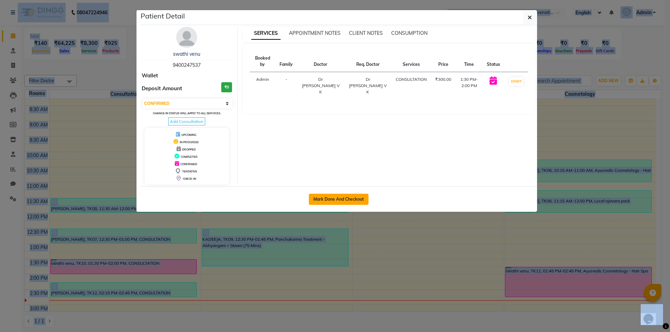
click at [331, 200] on button "Mark Done And Checkout" at bounding box center [339, 199] width 60 height 11
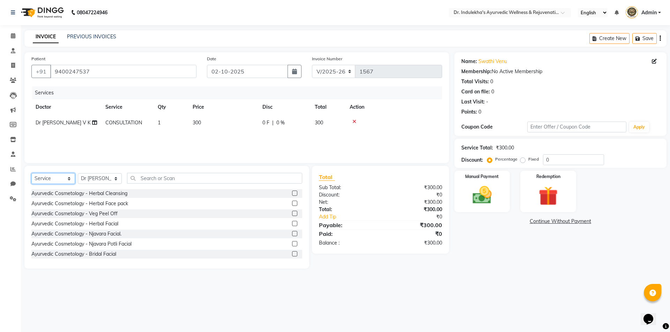
click at [51, 180] on select "Select Service Product Membership Package Voucher Prepaid Gift Card" at bounding box center [53, 178] width 44 height 11
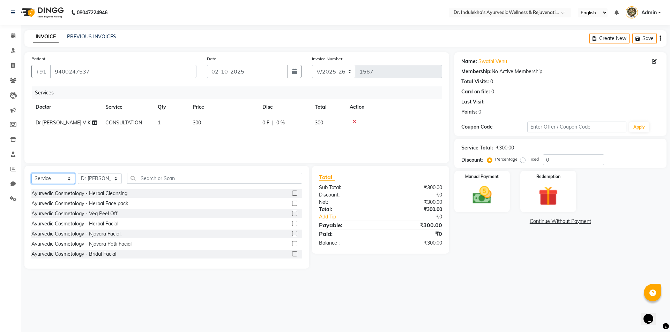
click at [51, 180] on select "Select Service Product Membership Package Voucher Prepaid Gift Card" at bounding box center [53, 178] width 44 height 11
click at [31, 173] on select "Select Service Product Membership Package Voucher Prepaid Gift Card" at bounding box center [53, 178] width 44 height 11
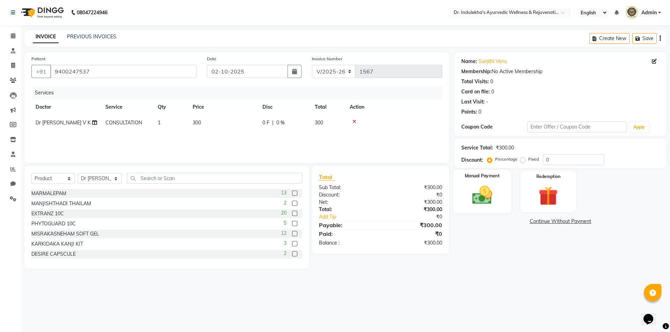
click at [491, 204] on img at bounding box center [482, 195] width 32 height 23
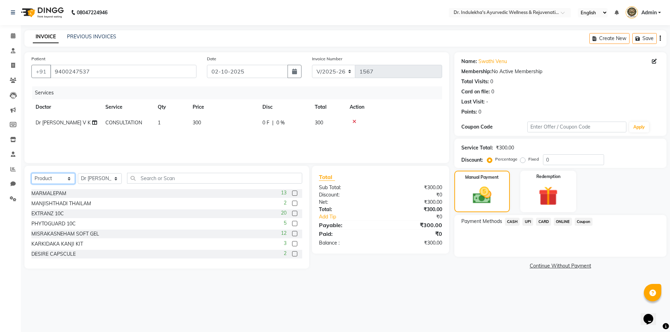
click at [53, 180] on select "Select Service Product Membership Package Voucher Prepaid Gift Card" at bounding box center [53, 178] width 44 height 11
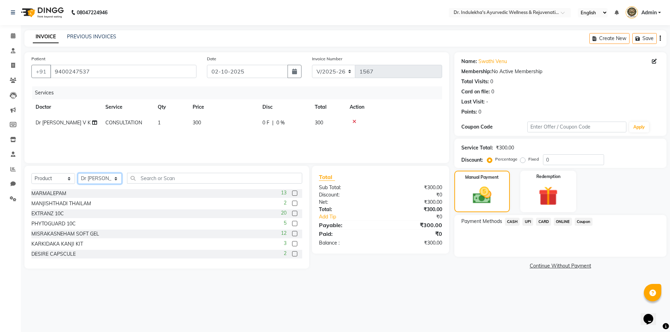
click at [97, 179] on select "Select Doctor Admin 1 Admin 2 Admin 3 Aneesh Anusha M Ardhana Darshana Dr Amal …" at bounding box center [100, 178] width 44 height 11
click at [78, 173] on select "Select Doctor Admin 1 Admin 2 Admin 3 Aneesh Anusha M Ardhana Darshana Dr Amal …" at bounding box center [100, 178] width 44 height 11
click at [169, 177] on input "text" at bounding box center [214, 178] width 175 height 11
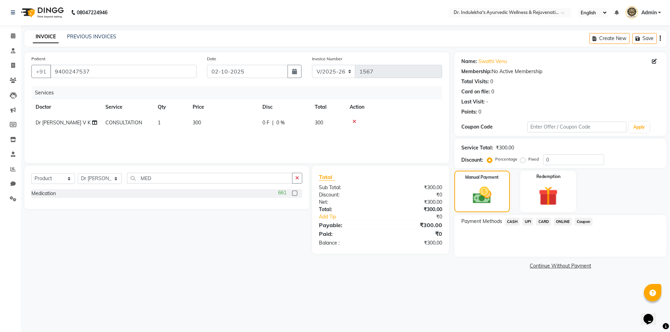
click at [295, 194] on label at bounding box center [294, 193] width 5 height 5
click at [295, 194] on input "checkbox" at bounding box center [294, 194] width 5 height 5
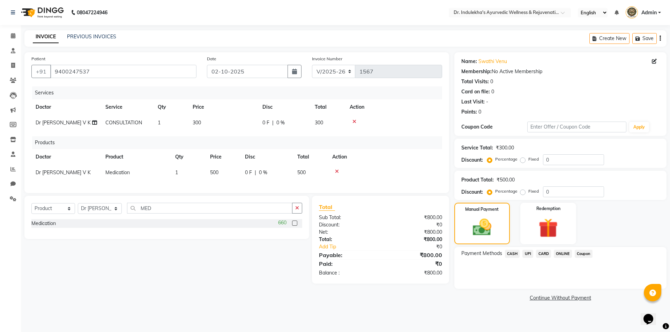
click at [225, 169] on td "500" at bounding box center [223, 173] width 35 height 16
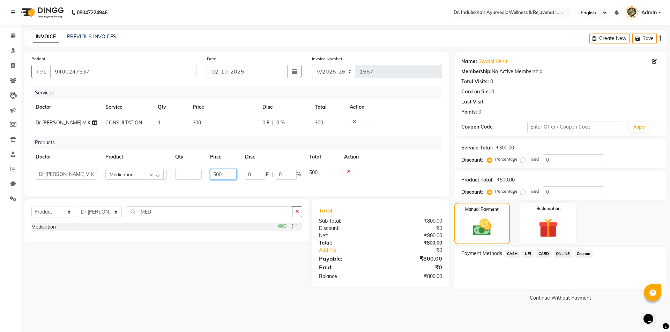
click at [225, 173] on input "500" at bounding box center [223, 174] width 27 height 11
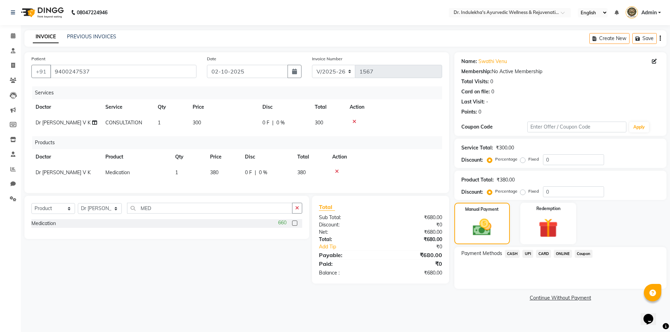
click at [235, 279] on div "Select Service Product Membership Package Voucher Prepaid Gift Card Select Doct…" at bounding box center [164, 240] width 290 height 88
click at [528, 254] on span "UPI" at bounding box center [527, 254] width 11 height 8
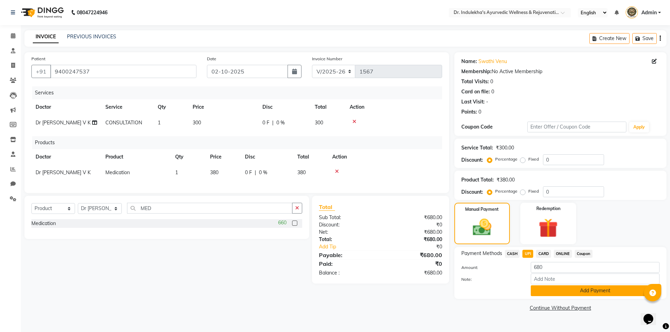
click at [571, 291] on button "Add Payment" at bounding box center [595, 291] width 129 height 11
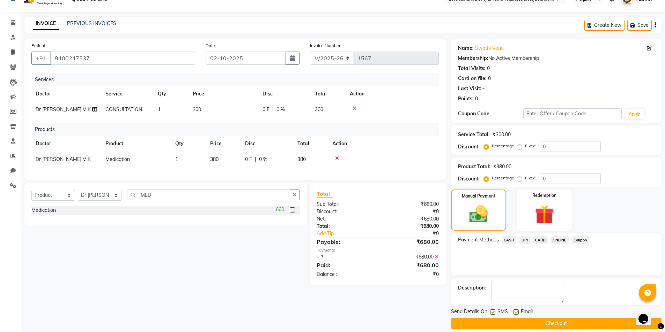
scroll to position [21, 0]
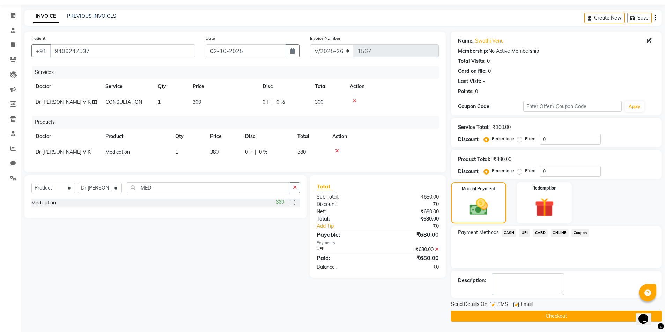
click at [493, 305] on label at bounding box center [492, 304] width 5 height 5
click at [493, 305] on input "checkbox" at bounding box center [492, 305] width 5 height 5
click at [493, 305] on label at bounding box center [492, 304] width 5 height 5
click at [493, 305] on input "checkbox" at bounding box center [492, 305] width 5 height 5
click at [493, 305] on label at bounding box center [492, 304] width 5 height 5
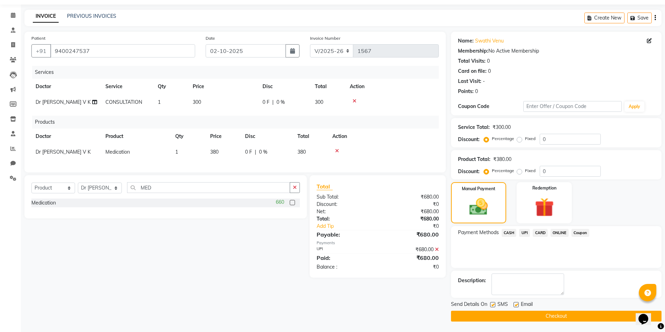
click at [493, 305] on input "checkbox" at bounding box center [492, 305] width 5 height 5
click at [517, 305] on label at bounding box center [515, 304] width 5 height 5
click at [517, 305] on input "checkbox" at bounding box center [515, 305] width 5 height 5
click at [518, 315] on button "Checkout" at bounding box center [556, 316] width 210 height 11
click at [518, 315] on div "Checkout" at bounding box center [556, 316] width 210 height 11
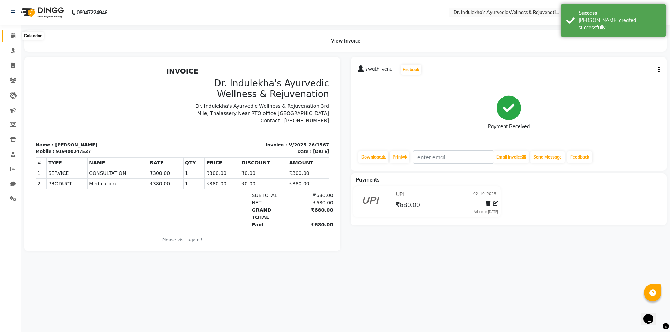
click at [12, 34] on icon at bounding box center [13, 35] width 5 height 5
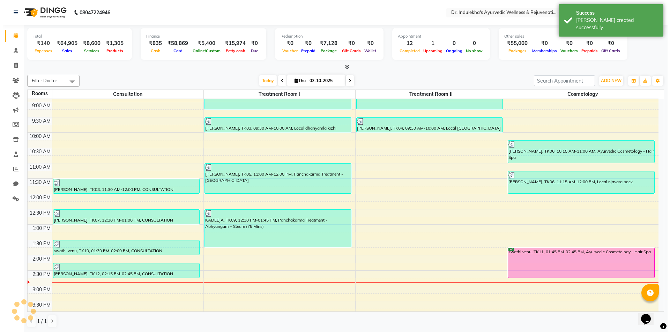
scroll to position [105, 0]
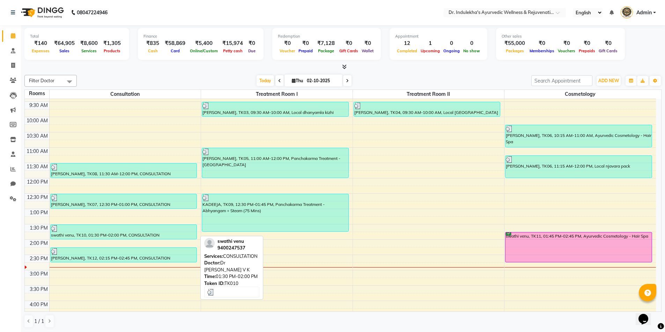
click at [127, 231] on div at bounding box center [123, 228] width 145 height 7
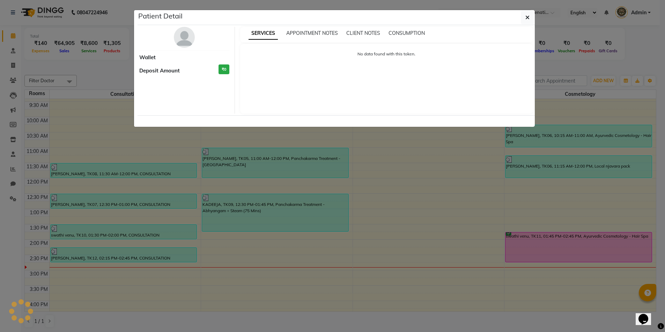
click at [127, 231] on ngb-modal-window "Patient Detail Wallet Deposit Amount ₹0 SERVICES APPOINTMENT NOTES CLIENT NOTES…" at bounding box center [332, 166] width 665 height 332
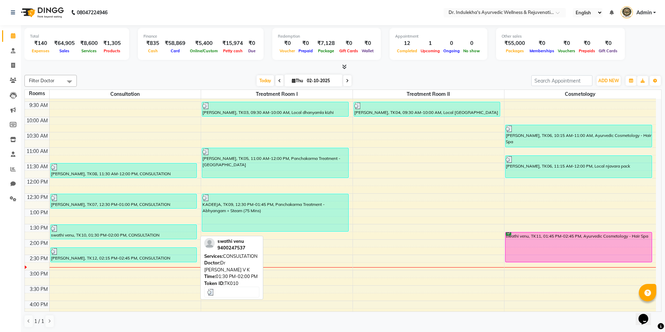
click at [137, 235] on div "swathi venu, TK10, 01:30 PM-02:00 PM, CONSULTATION" at bounding box center [124, 232] width 146 height 14
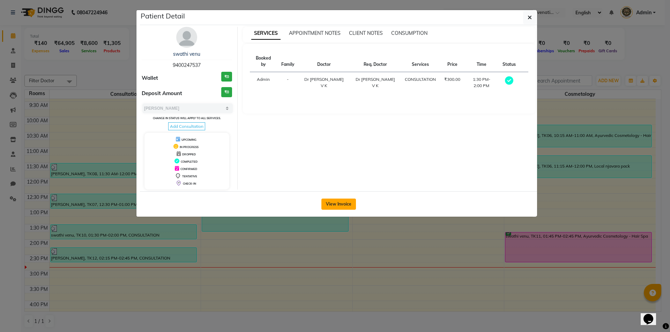
click at [351, 203] on button "View Invoice" at bounding box center [338, 204] width 35 height 11
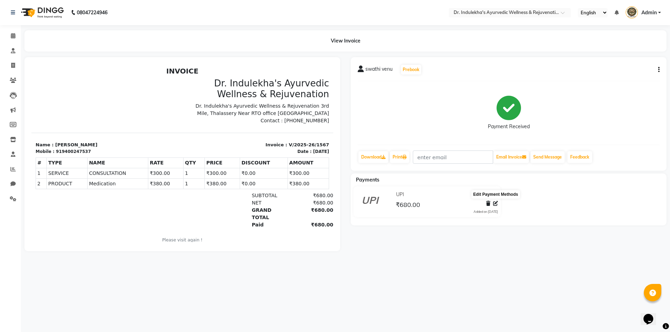
click at [493, 203] on icon at bounding box center [495, 203] width 5 height 5
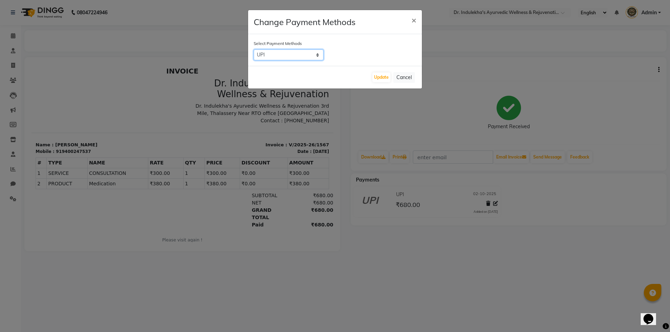
click at [281, 55] on select "CASH UPI CARD ONLINE Coupon" at bounding box center [289, 55] width 70 height 11
click at [254, 50] on select "CASH UPI CARD ONLINE Coupon" at bounding box center [289, 55] width 70 height 11
click at [384, 77] on button "Update" at bounding box center [381, 78] width 18 height 10
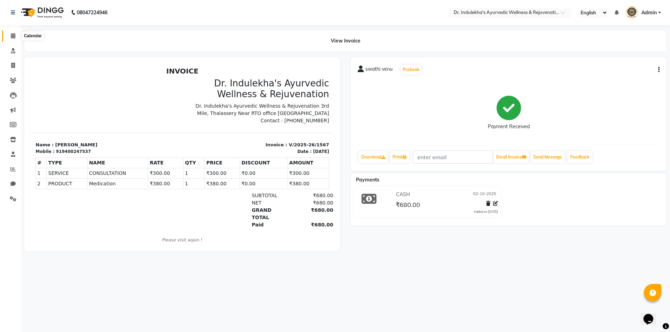
click at [14, 36] on icon at bounding box center [13, 35] width 5 height 5
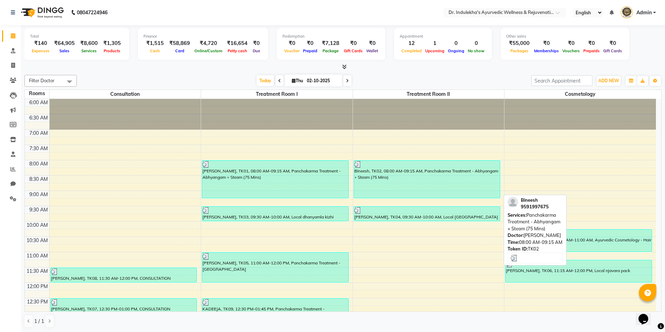
click at [396, 183] on div "Bineesh, TK02, 08:00 AM-09:15 AM, Panchakarma Treatment - Abhyangam + Steam (75…" at bounding box center [427, 179] width 146 height 37
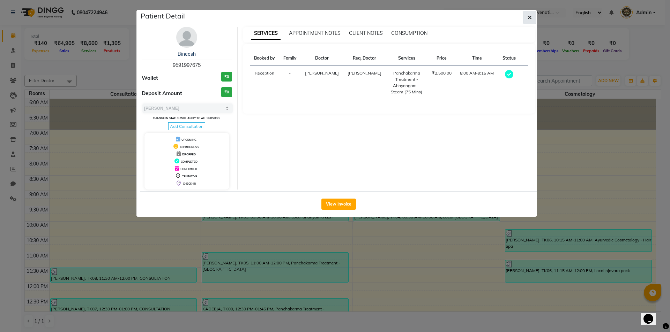
click at [527, 19] on icon "button" at bounding box center [529, 18] width 4 height 6
click at [527, 19] on button "button" at bounding box center [529, 17] width 13 height 13
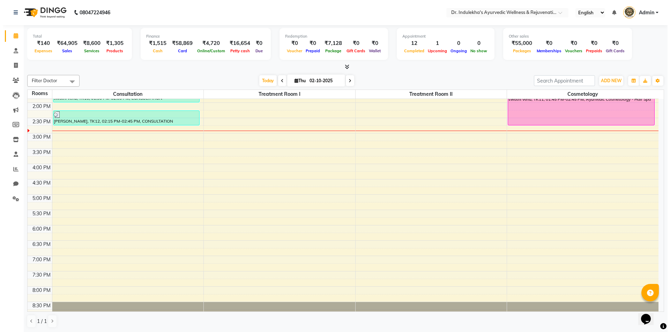
scroll to position [244, 0]
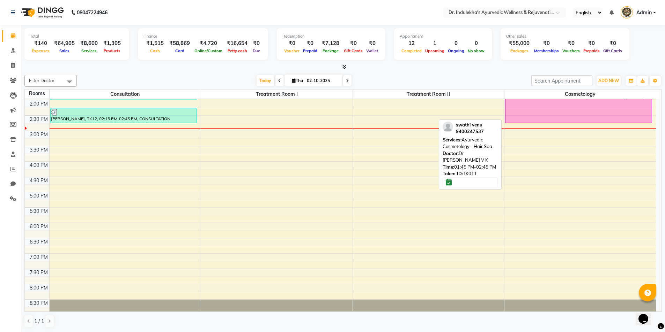
click at [554, 115] on div "swathi venu, TK11, 01:45 PM-02:45 PM, Ayurvedic Cosmetology - Hair Spa" at bounding box center [578, 108] width 146 height 30
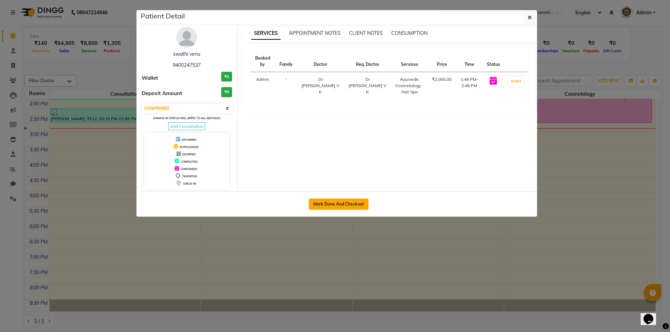
click at [354, 204] on button "Mark Done And Checkout" at bounding box center [339, 204] width 60 height 11
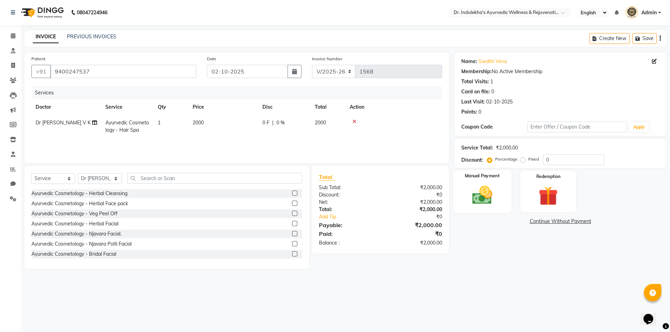
click at [474, 200] on img at bounding box center [482, 195] width 32 height 23
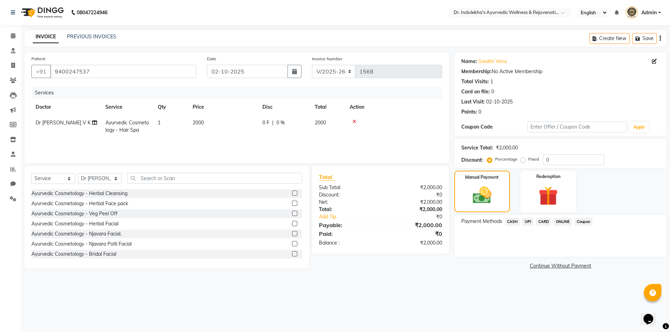
click at [509, 222] on span "CASH" at bounding box center [512, 222] width 15 height 8
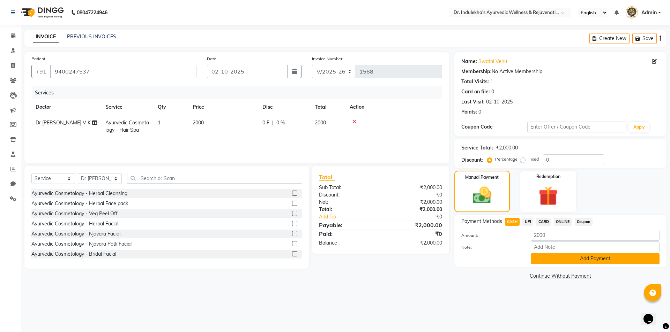
click at [550, 258] on button "Add Payment" at bounding box center [595, 259] width 129 height 11
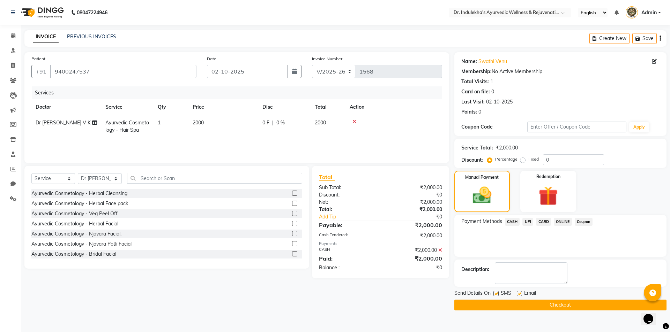
click at [495, 294] on label at bounding box center [495, 293] width 5 height 5
click at [495, 294] on input "checkbox" at bounding box center [495, 294] width 5 height 5
click at [521, 295] on label at bounding box center [519, 293] width 5 height 5
click at [521, 295] on input "checkbox" at bounding box center [519, 294] width 5 height 5
click at [520, 302] on button "Checkout" at bounding box center [560, 305] width 212 height 11
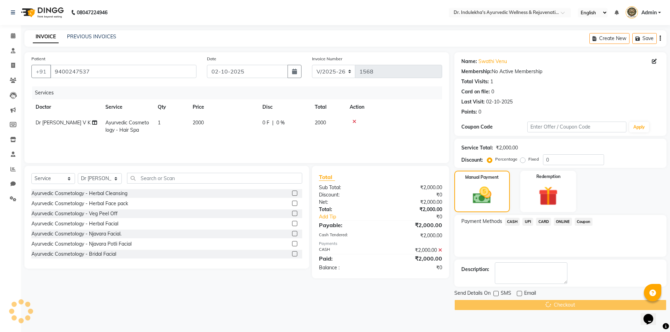
click at [520, 302] on div "Checkout" at bounding box center [560, 305] width 212 height 11
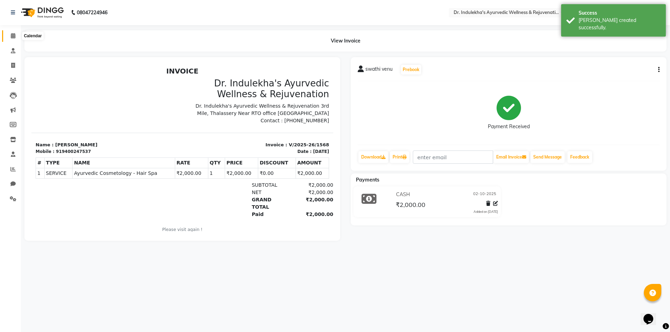
click at [13, 35] on icon at bounding box center [13, 35] width 5 height 5
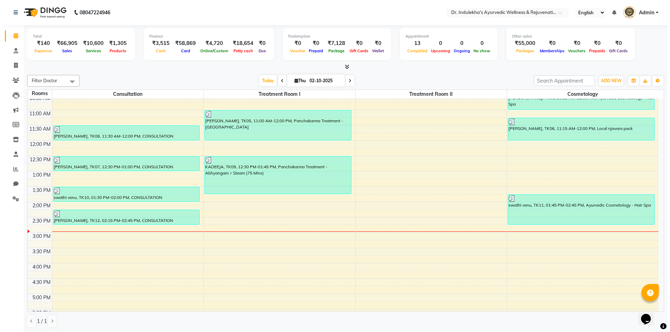
scroll to position [140, 0]
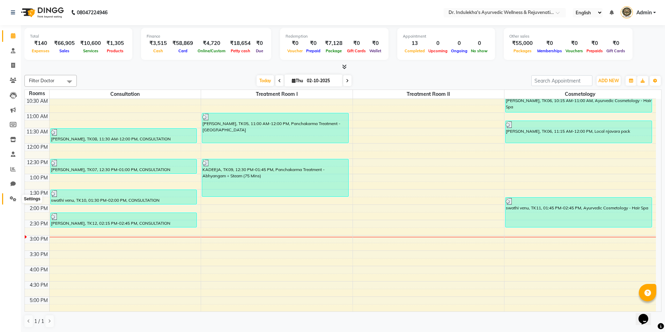
click at [12, 199] on icon at bounding box center [13, 198] width 7 height 5
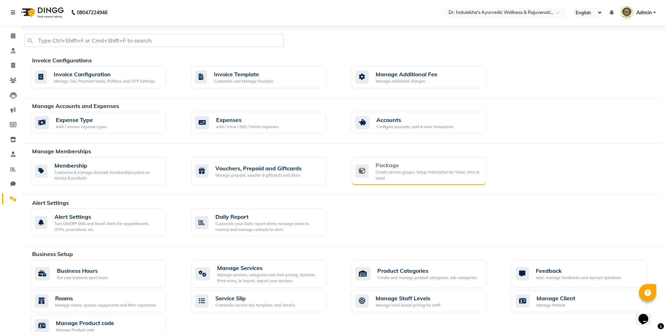
click at [462, 181] on div "Create service groups, Setup redemption by Value, time & count" at bounding box center [427, 176] width 105 height 12
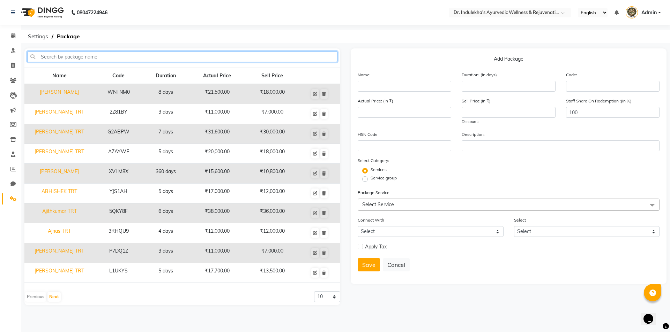
click at [87, 53] on input "text" at bounding box center [182, 56] width 310 height 11
click at [52, 58] on input "text" at bounding box center [182, 56] width 310 height 11
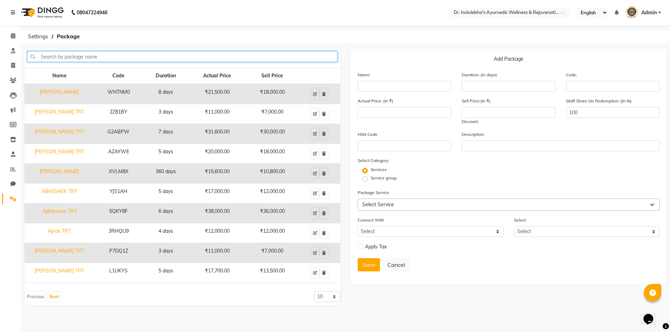
click at [52, 58] on input "text" at bounding box center [182, 56] width 310 height 11
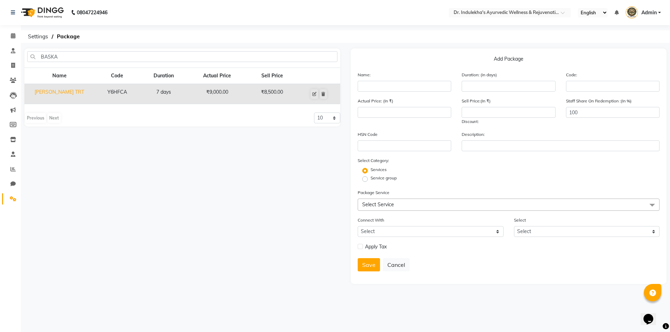
click at [76, 91] on td "Baskaran TRT" at bounding box center [59, 94] width 70 height 20
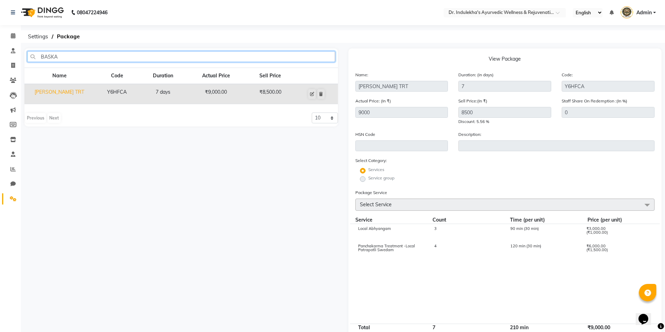
click at [70, 55] on input "BASKA" at bounding box center [181, 56] width 308 height 11
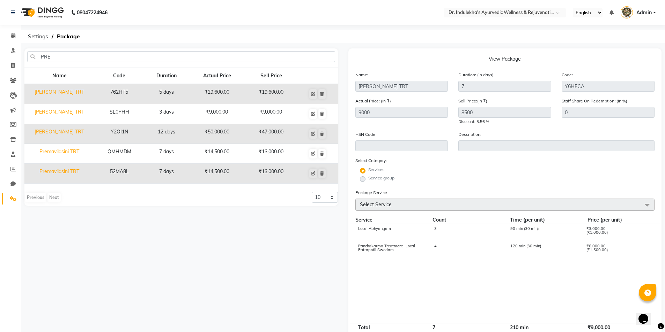
click at [92, 152] on td "Premavilasini TRT" at bounding box center [59, 154] width 70 height 20
click at [14, 39] on span at bounding box center [13, 36] width 12 height 8
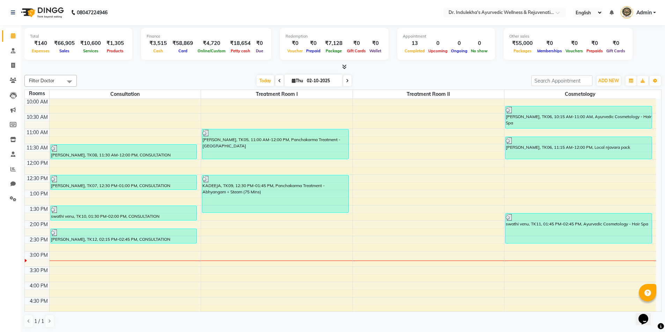
scroll to position [140, 0]
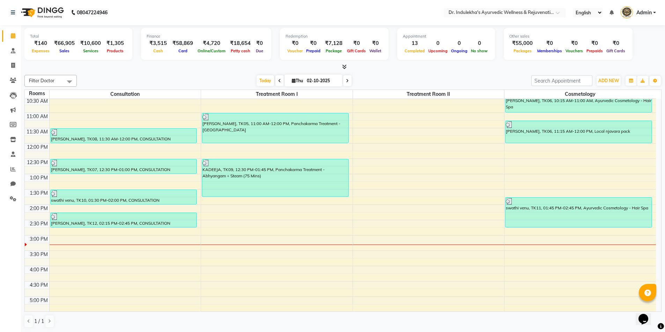
click at [87, 245] on div "6:00 AM 6:30 AM 7:00 AM 7:30 AM 8:00 AM 8:30 AM 9:00 AM 9:30 AM 10:00 AM 10:30 …" at bounding box center [340, 190] width 631 height 460
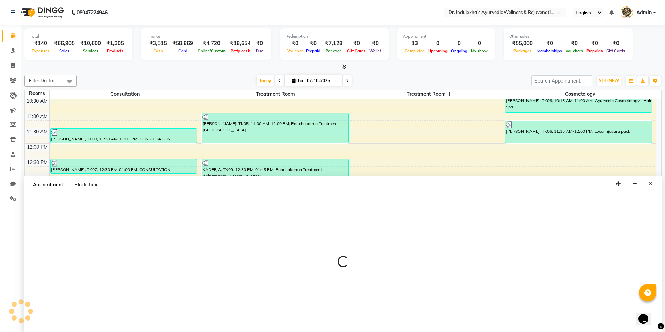
click at [87, 245] on div at bounding box center [342, 264] width 637 height 135
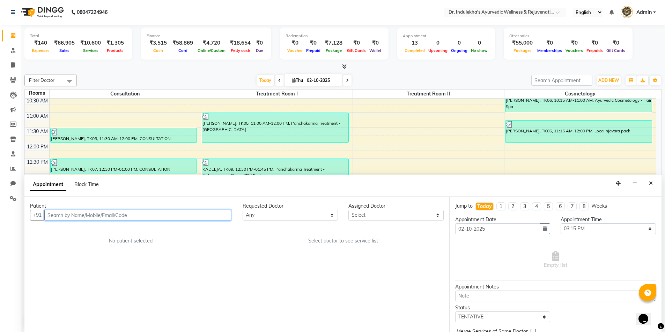
click at [112, 215] on input "text" at bounding box center [137, 215] width 187 height 11
click at [220, 215] on span "Add Patient" at bounding box center [215, 215] width 27 height 6
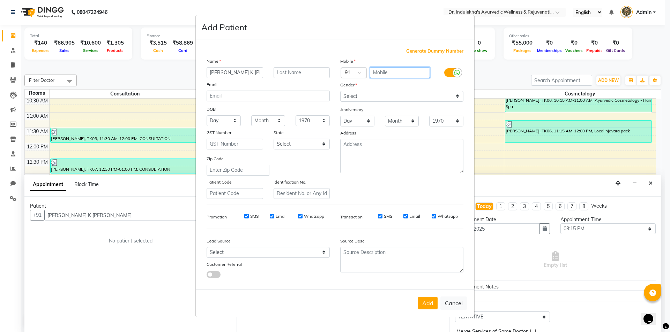
click at [386, 73] on input "text" at bounding box center [400, 72] width 60 height 11
click at [373, 99] on select "Select Male Female Other Prefer Not To Say" at bounding box center [401, 96] width 123 height 11
click at [340, 91] on select "Select Male Female Other Prefer Not To Say" at bounding box center [401, 96] width 123 height 11
click at [426, 303] on button "Add" at bounding box center [428, 303] width 20 height 13
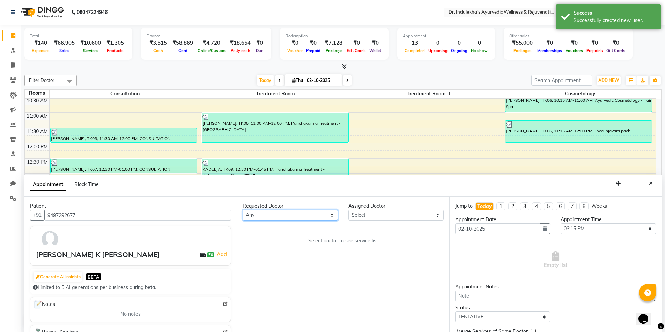
click at [281, 214] on select "Any Aneesh Anusha M Ardhana Darshana Dr Amal P K Dr Indulekha UR Dr Yadhupriya …" at bounding box center [289, 215] width 95 height 11
click at [242, 210] on select "Any Aneesh Anusha M Ardhana Darshana Dr Amal P K Dr Indulekha UR Dr Yadhupriya …" at bounding box center [289, 215] width 95 height 11
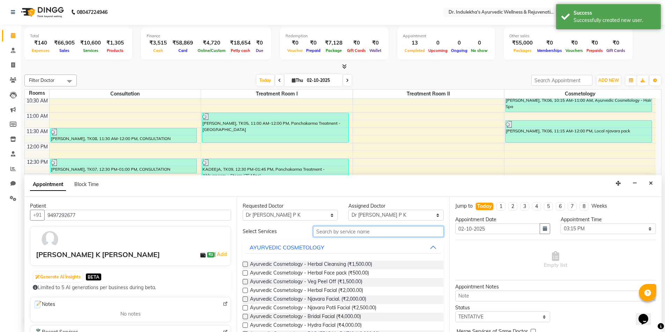
click at [322, 235] on input "text" at bounding box center [378, 231] width 130 height 11
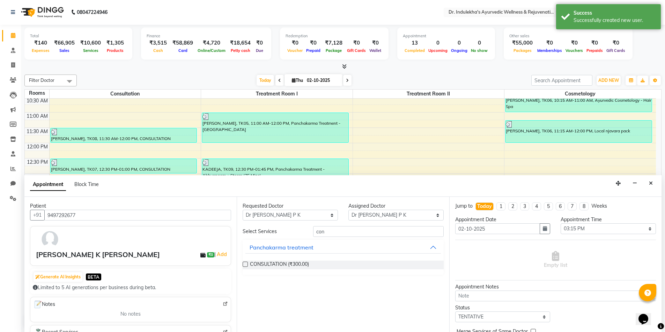
click at [245, 264] on label at bounding box center [244, 264] width 5 height 5
click at [245, 264] on input "checkbox" at bounding box center [244, 265] width 5 height 5
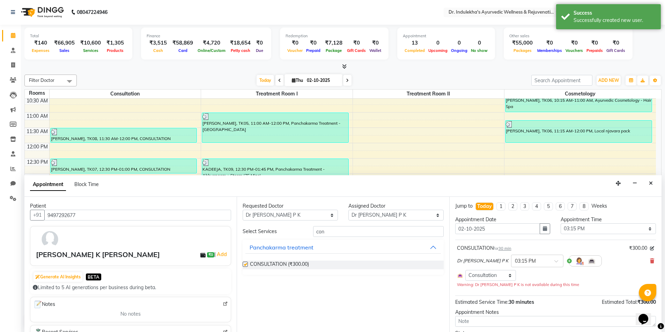
click at [245, 264] on label at bounding box center [244, 264] width 5 height 5
click at [245, 264] on input "checkbox" at bounding box center [244, 265] width 5 height 5
click at [245, 264] on label at bounding box center [244, 264] width 5 height 5
click at [245, 264] on input "checkbox" at bounding box center [244, 265] width 5 height 5
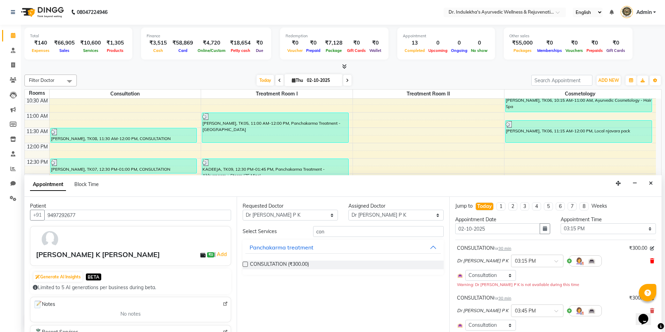
click at [650, 260] on icon at bounding box center [652, 261] width 4 height 5
click at [650, 309] on icon at bounding box center [652, 311] width 4 height 5
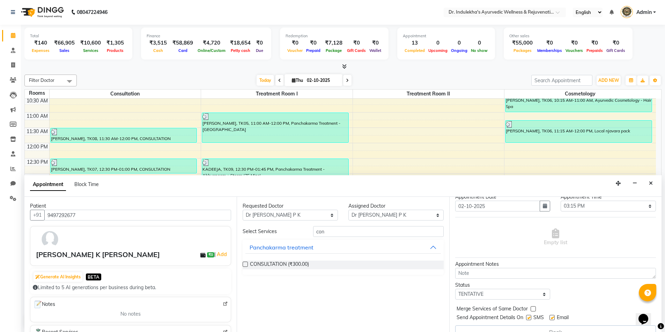
scroll to position [35, 0]
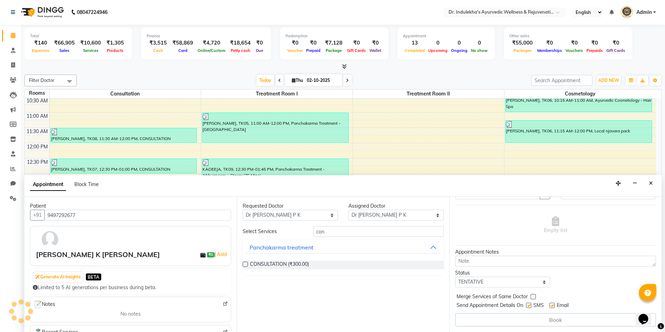
click at [245, 263] on label at bounding box center [244, 264] width 5 height 5
click at [245, 263] on input "checkbox" at bounding box center [244, 265] width 5 height 5
click at [245, 263] on label at bounding box center [244, 264] width 5 height 5
click at [245, 263] on input "checkbox" at bounding box center [244, 265] width 5 height 5
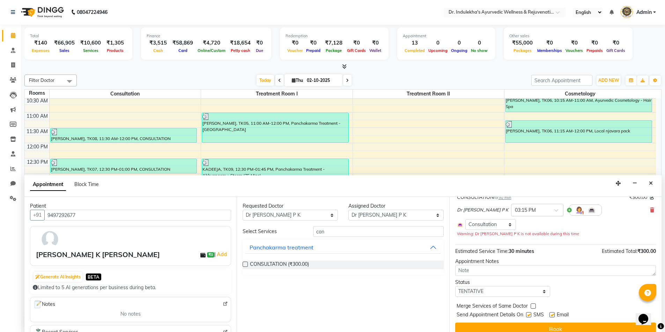
scroll to position [60, 0]
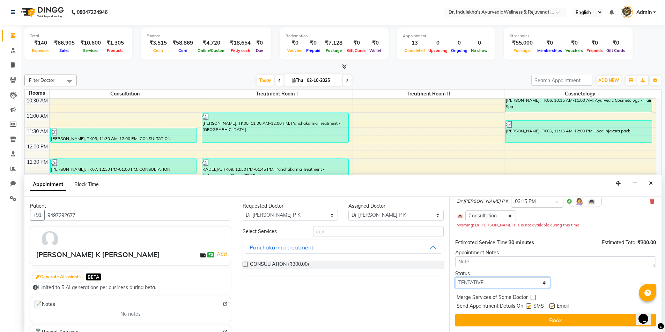
click at [498, 284] on select "Select TENTATIVE CONFIRM CHECK-IN UPCOMING" at bounding box center [502, 283] width 95 height 11
click at [455, 278] on select "Select TENTATIVE CONFIRM CHECK-IN UPCOMING" at bounding box center [502, 283] width 95 height 11
click at [527, 307] on label at bounding box center [528, 306] width 5 height 5
click at [527, 307] on input "checkbox" at bounding box center [528, 307] width 5 height 5
click at [527, 307] on label at bounding box center [528, 306] width 5 height 5
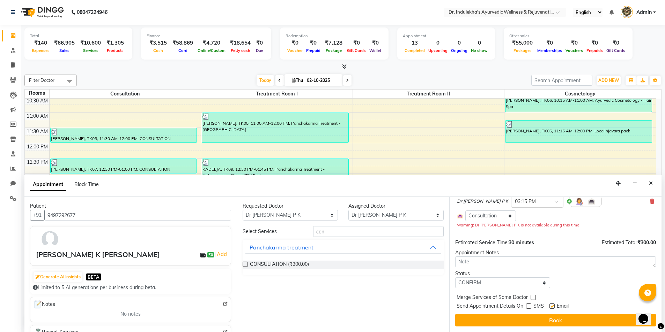
click at [527, 307] on input "checkbox" at bounding box center [528, 307] width 5 height 5
click at [527, 307] on label at bounding box center [528, 306] width 5 height 5
click at [527, 307] on input "checkbox" at bounding box center [528, 307] width 5 height 5
click at [552, 307] on label at bounding box center [551, 306] width 5 height 5
click at [552, 307] on input "checkbox" at bounding box center [551, 307] width 5 height 5
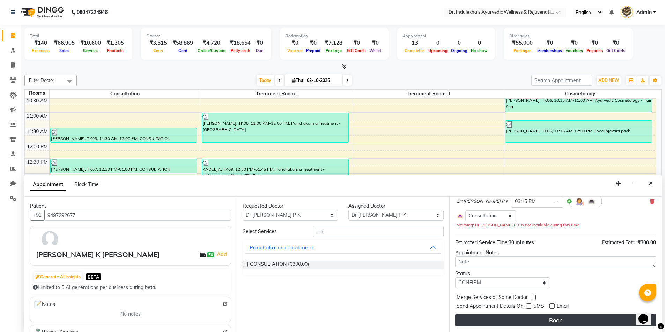
click at [550, 318] on button "Book" at bounding box center [555, 320] width 201 height 13
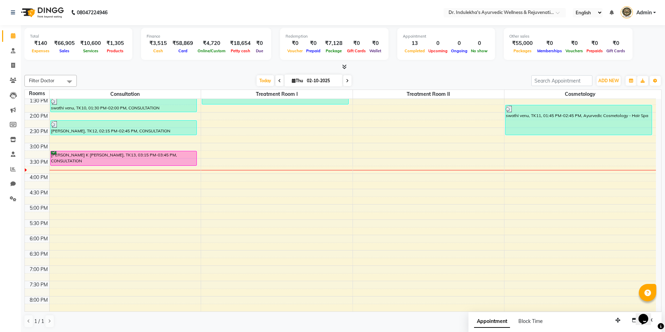
scroll to position [247, 0]
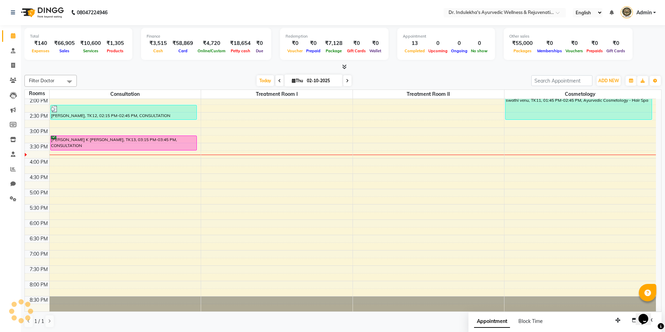
click at [237, 163] on div "6:00 AM 6:30 AM 7:00 AM 7:30 AM 8:00 AM 8:30 AM 9:00 AM 9:30 AM 10:00 AM 10:30 …" at bounding box center [340, 82] width 631 height 460
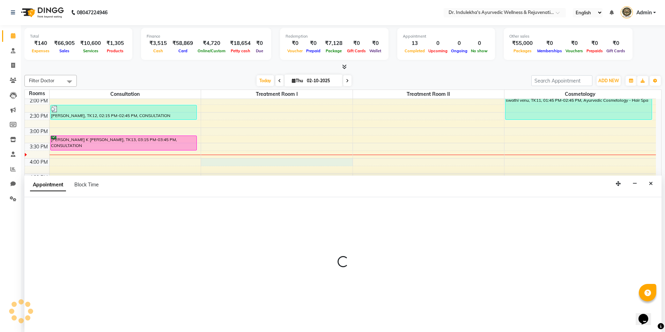
scroll to position [0, 0]
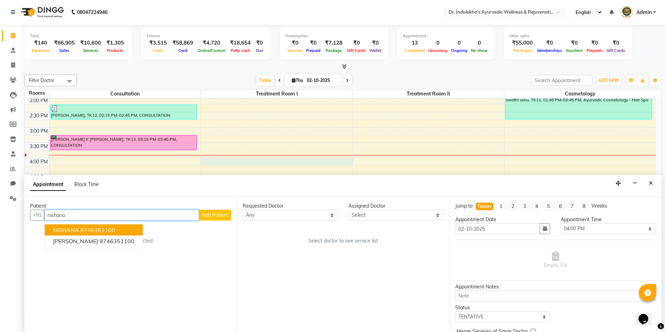
click at [67, 232] on span "NISHANA" at bounding box center [66, 230] width 26 height 7
click at [67, 232] on div "Patient +91 9746351100 NISHANA 9746351100 ABDHUL RIYAD 9746351100 Add Patient N…" at bounding box center [130, 264] width 212 height 135
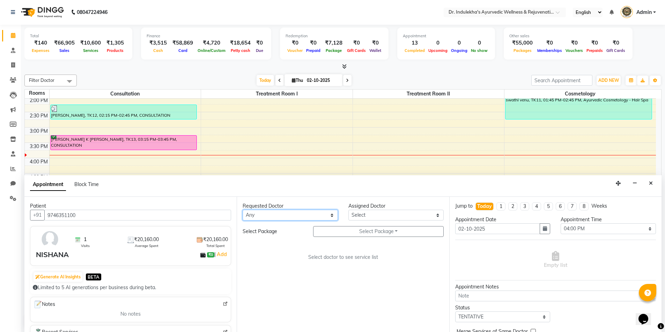
click at [275, 216] on select "Any Aneesh Anusha M Ardhana Darshana Dr Amal P K Dr Indulekha UR Dr Yadhupriya …" at bounding box center [289, 215] width 95 height 11
click at [242, 210] on select "Any Aneesh Anusha M Ardhana Darshana Dr Amal P K Dr Indulekha UR Dr Yadhupriya …" at bounding box center [289, 215] width 95 height 11
click at [269, 107] on tbody "6:00 AM 6:30 AM 7:00 AM 7:30 AM 8:00 AM 8:30 AM 9:00 AM 9:30 AM 10:00 AM 10:30 …" at bounding box center [340, 81] width 631 height 460
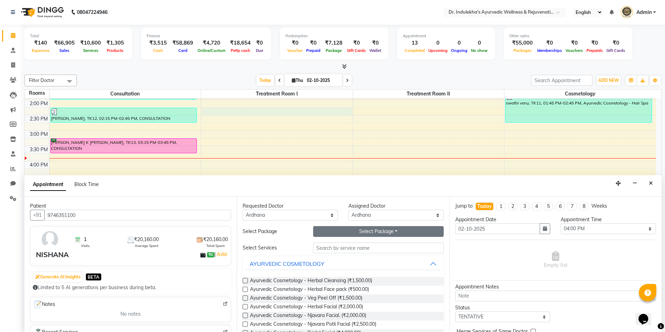
click at [334, 227] on button "Select Package Toggle Dropdown" at bounding box center [378, 231] width 130 height 11
click at [333, 246] on li "Nishana TRT" at bounding box center [340, 246] width 55 height 10
click at [333, 246] on input "text" at bounding box center [378, 248] width 130 height 11
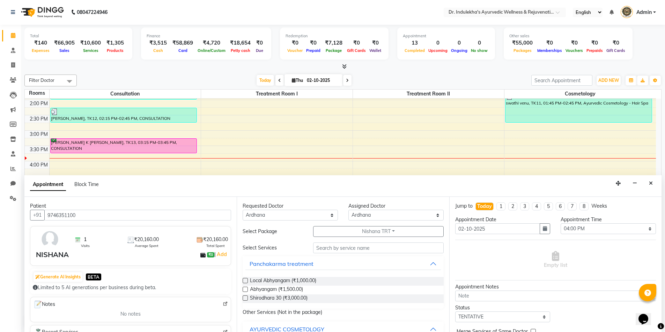
click at [246, 290] on label at bounding box center [244, 289] width 5 height 5
click at [246, 290] on input "checkbox" at bounding box center [244, 290] width 5 height 5
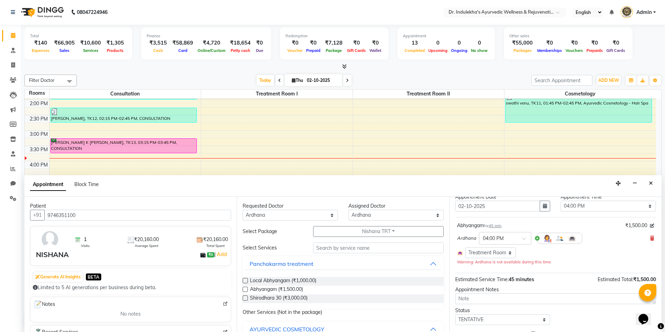
scroll to position [60, 0]
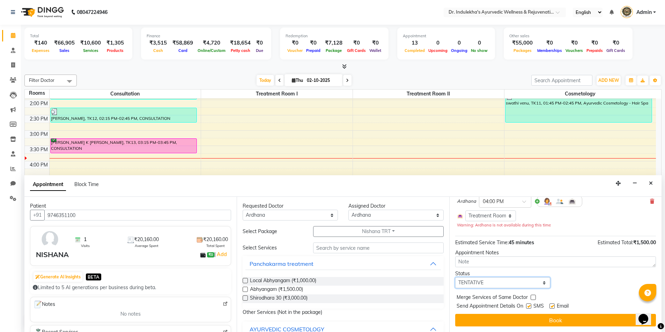
click at [528, 284] on select "Select TENTATIVE CONFIRM CHECK-IN UPCOMING" at bounding box center [502, 283] width 95 height 11
click at [455, 278] on select "Select TENTATIVE CONFIRM CHECK-IN UPCOMING" at bounding box center [502, 283] width 95 height 11
click at [467, 254] on div "Appointment Notes" at bounding box center [555, 252] width 201 height 7
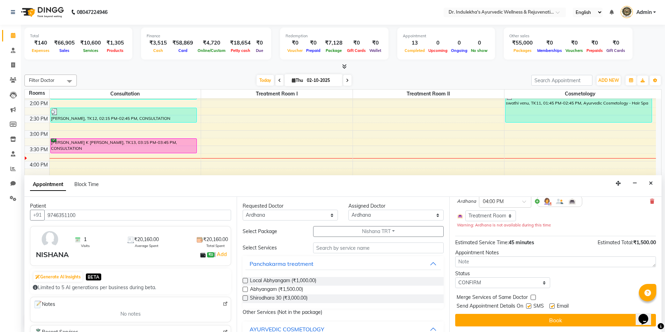
click at [526, 305] on label at bounding box center [528, 306] width 5 height 5
click at [526, 305] on input "checkbox" at bounding box center [528, 307] width 5 height 5
click at [526, 305] on label at bounding box center [528, 306] width 5 height 5
click at [526, 305] on input "checkbox" at bounding box center [528, 307] width 5 height 5
click at [527, 307] on label at bounding box center [528, 306] width 5 height 5
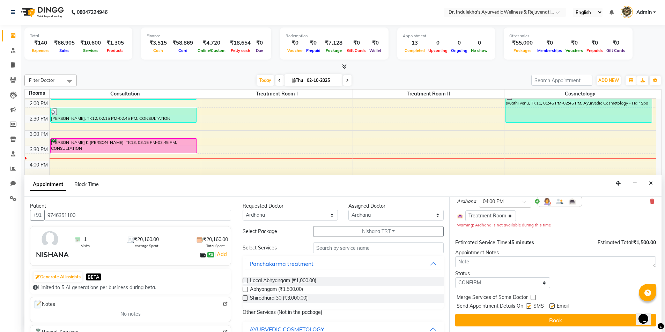
click at [527, 307] on input "checkbox" at bounding box center [528, 307] width 5 height 5
click at [553, 306] on label at bounding box center [551, 306] width 5 height 5
click at [553, 306] on input "checkbox" at bounding box center [551, 307] width 5 height 5
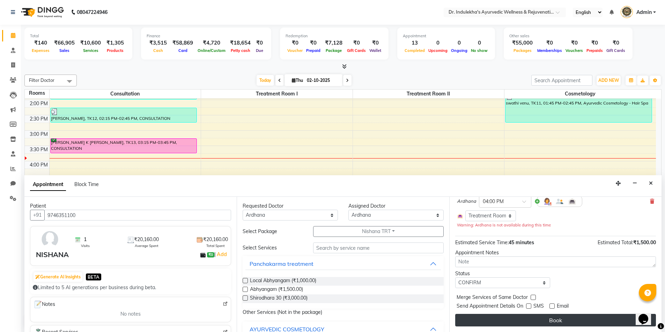
click at [552, 318] on button "Book" at bounding box center [555, 320] width 201 height 13
click at [552, 318] on div "Book" at bounding box center [555, 320] width 201 height 13
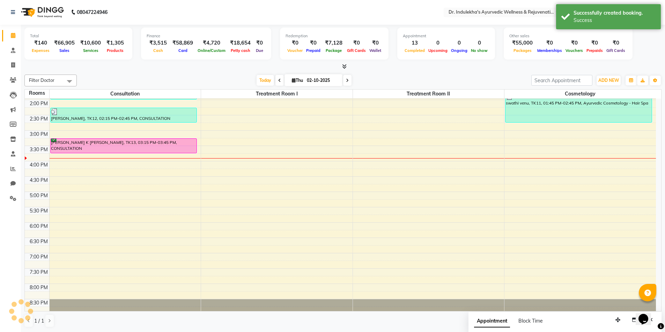
scroll to position [0, 0]
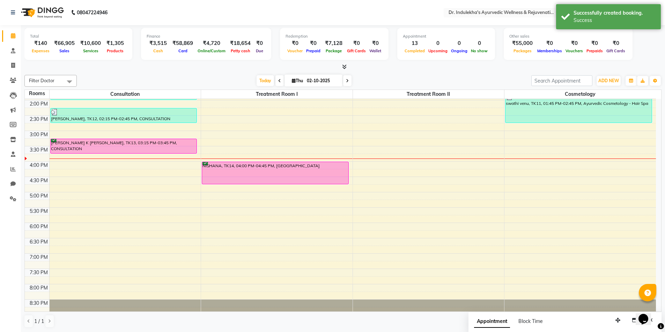
click at [358, 167] on div "6:00 AM 6:30 AM 7:00 AM 7:30 AM 8:00 AM 8:30 AM 9:00 AM 9:30 AM 10:00 AM 10:30 …" at bounding box center [340, 85] width 631 height 460
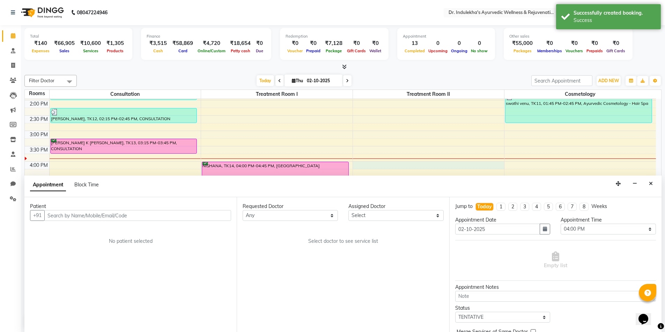
scroll to position [0, 0]
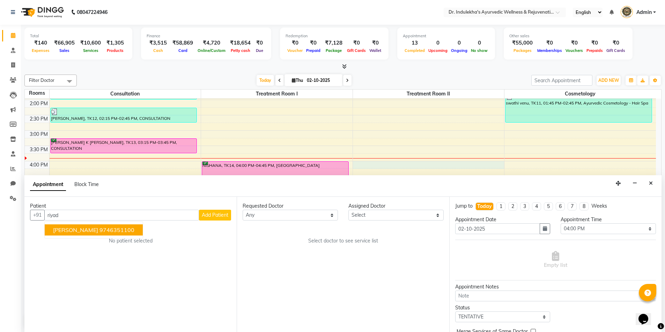
click at [116, 230] on ngb-highlight "9746351100" at bounding box center [116, 230] width 35 height 7
click at [116, 230] on div "Patient +91 9746351100 ABDHUL RIYAD 9746351100 Add Patient No patient selected" at bounding box center [130, 264] width 212 height 135
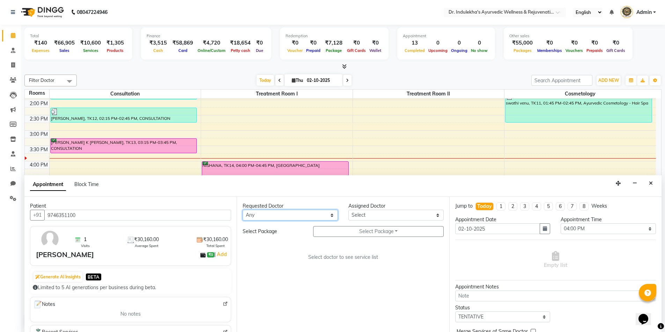
click at [305, 216] on select "Any Aneesh Anusha M Ardhana Darshana Dr Amal P K Dr Indulekha UR Dr Yadhupriya …" at bounding box center [289, 215] width 95 height 11
click at [242, 210] on select "Any Aneesh Anusha M Ardhana Darshana Dr Amal P K Dr Indulekha UR Dr Yadhupriya …" at bounding box center [289, 215] width 95 height 11
click at [283, 88] on div "Filter Doctor Select All Aneesh Anusha M Ardhana Darshana Dr Amal P K Dr Indule…" at bounding box center [342, 201] width 637 height 259
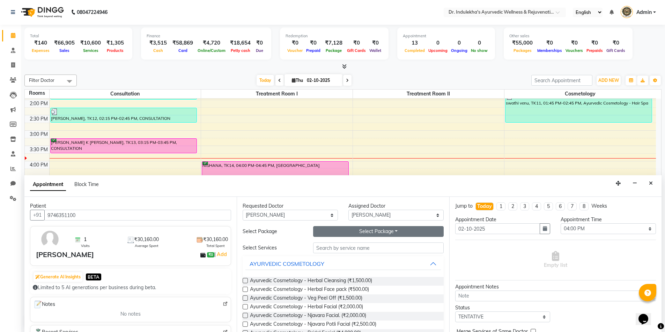
click at [382, 231] on button "Select Package Toggle Dropdown" at bounding box center [378, 231] width 130 height 11
click at [341, 231] on button "Select Package Toggle Dropdown" at bounding box center [378, 231] width 130 height 11
click at [337, 243] on li "ABDUL RIYAD TRT" at bounding box center [347, 246] width 68 height 10
click at [337, 243] on input "text" at bounding box center [378, 248] width 130 height 11
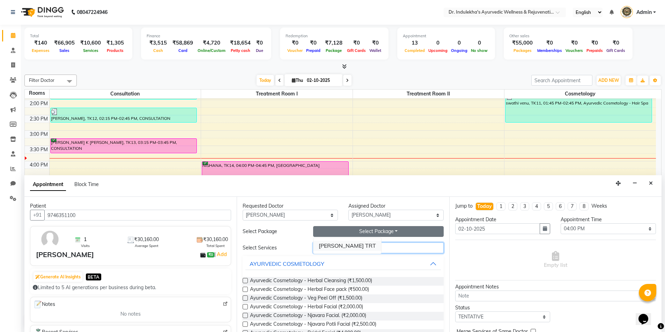
click at [337, 243] on input "text" at bounding box center [378, 248] width 130 height 11
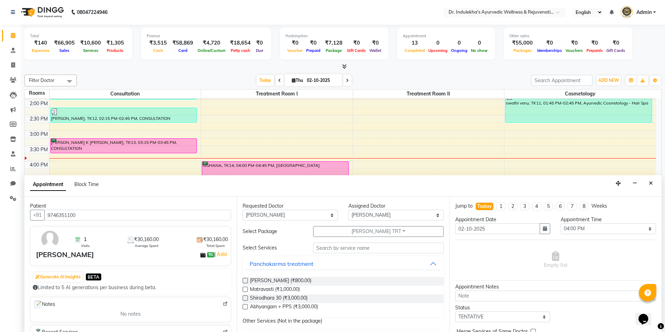
click at [246, 308] on label at bounding box center [244, 307] width 5 height 5
click at [246, 308] on input "checkbox" at bounding box center [244, 308] width 5 height 5
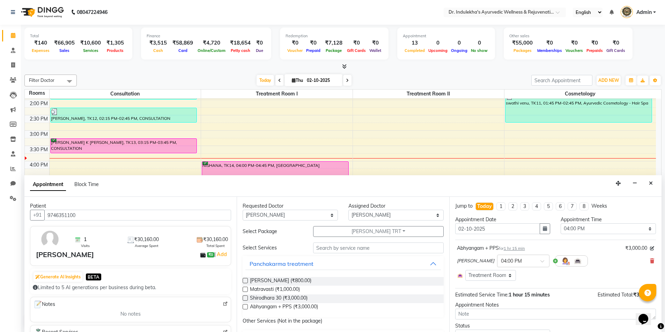
click at [244, 280] on label at bounding box center [244, 280] width 5 height 5
click at [244, 280] on input "checkbox" at bounding box center [244, 281] width 5 height 5
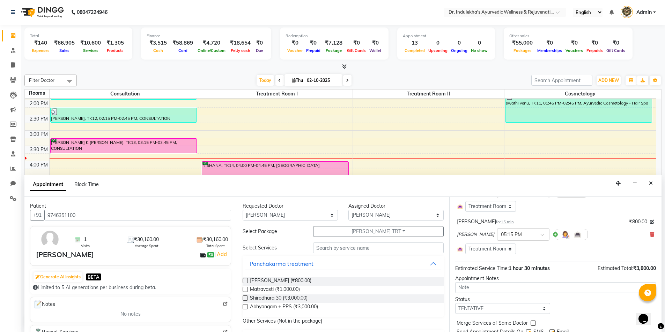
scroll to position [70, 0]
click at [491, 310] on select "Select TENTATIVE CONFIRM CHECK-IN UPCOMING" at bounding box center [502, 308] width 95 height 11
click at [490, 306] on select "Select TENTATIVE CONFIRM CHECK-IN UPCOMING" at bounding box center [502, 308] width 95 height 11
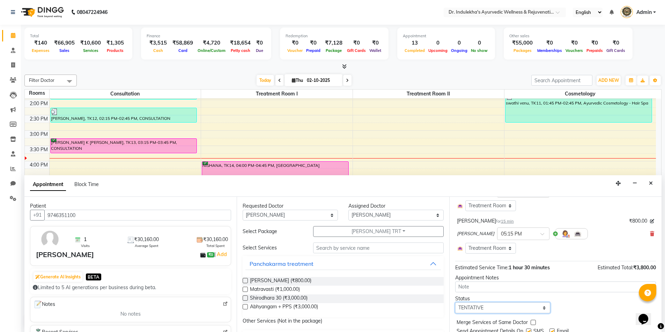
click at [490, 304] on select "Select TENTATIVE CONFIRM CHECK-IN UPCOMING" at bounding box center [502, 308] width 95 height 11
click at [490, 307] on select "Select TENTATIVE CONFIRM CHECK-IN UPCOMING" at bounding box center [502, 308] width 95 height 11
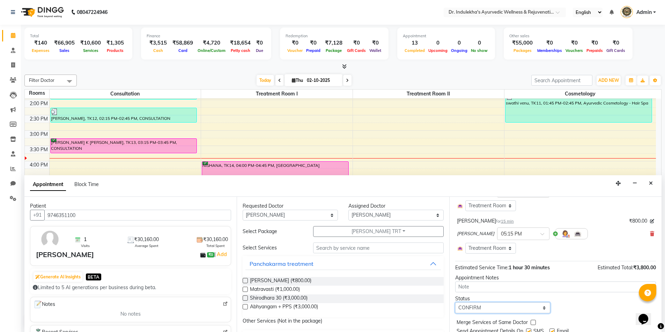
click at [455, 303] on select "Select TENTATIVE CONFIRM CHECK-IN UPCOMING" at bounding box center [502, 308] width 95 height 11
click at [488, 279] on div "Appointment Notes" at bounding box center [555, 278] width 201 height 7
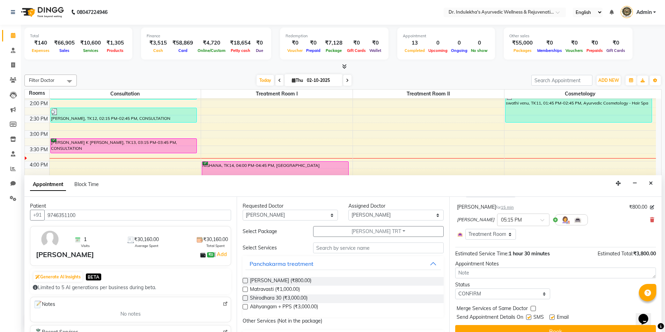
scroll to position [95, 0]
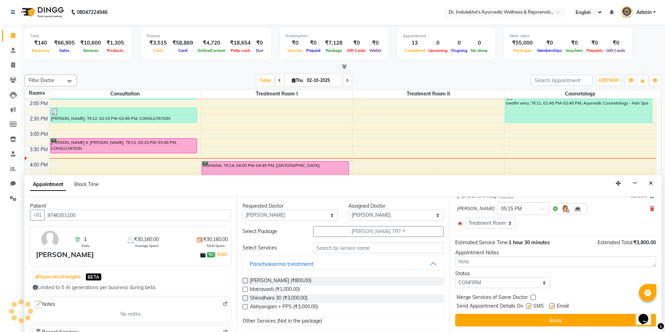
click at [530, 307] on label at bounding box center [528, 306] width 5 height 5
click at [530, 307] on input "checkbox" at bounding box center [528, 307] width 5 height 5
click at [530, 307] on label at bounding box center [528, 306] width 5 height 5
click at [530, 307] on input "checkbox" at bounding box center [528, 307] width 5 height 5
click at [528, 306] on label at bounding box center [528, 306] width 5 height 5
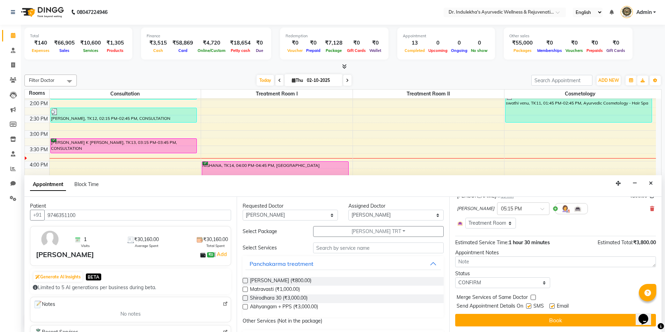
click at [528, 306] on input "checkbox" at bounding box center [528, 307] width 5 height 5
click at [552, 306] on label at bounding box center [551, 306] width 5 height 5
click at [552, 306] on input "checkbox" at bounding box center [551, 307] width 5 height 5
click at [552, 306] on label at bounding box center [551, 306] width 5 height 5
click at [552, 306] on input "checkbox" at bounding box center [551, 307] width 5 height 5
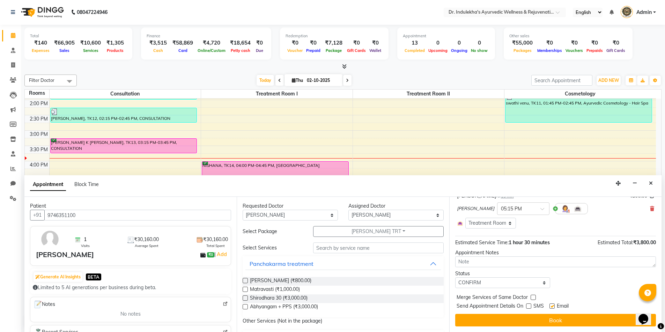
click at [552, 306] on label at bounding box center [551, 306] width 5 height 5
click at [552, 306] on input "checkbox" at bounding box center [551, 307] width 5 height 5
click at [552, 306] on label at bounding box center [551, 306] width 5 height 5
click at [552, 306] on input "checkbox" at bounding box center [551, 307] width 5 height 5
click at [551, 307] on label at bounding box center [551, 306] width 5 height 5
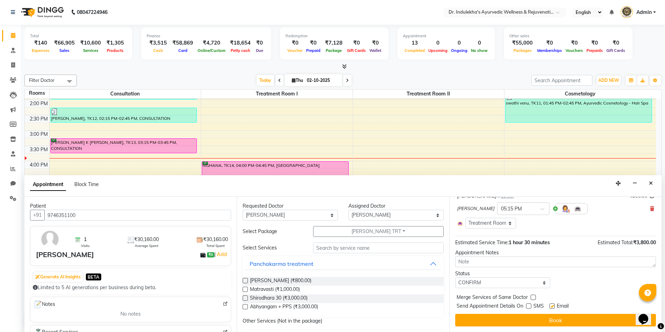
click at [551, 307] on input "checkbox" at bounding box center [551, 307] width 5 height 5
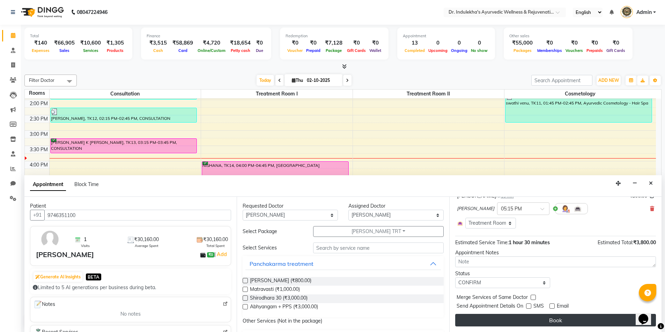
click at [549, 320] on button "Book" at bounding box center [555, 320] width 201 height 13
click at [549, 320] on div "Book" at bounding box center [555, 320] width 201 height 13
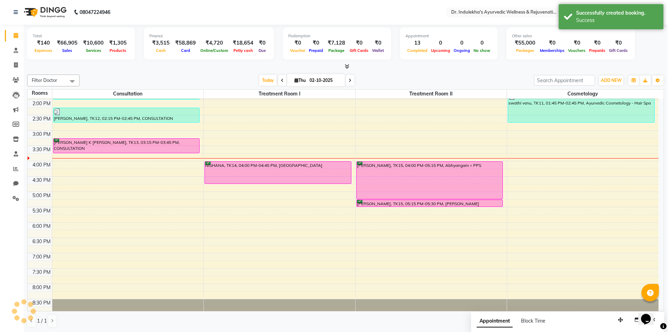
scroll to position [0, 0]
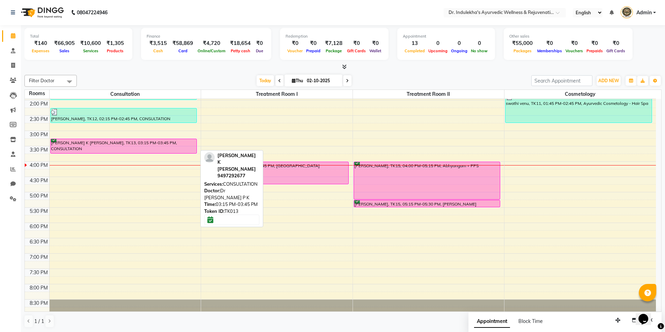
click at [155, 147] on div "[PERSON_NAME] K [PERSON_NAME], TK13, 03:15 PM-03:45 PM, CONSULTATION" at bounding box center [124, 146] width 146 height 14
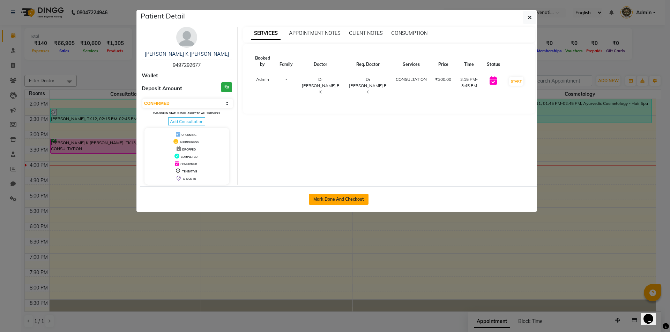
click at [349, 198] on button "Mark Done And Checkout" at bounding box center [339, 199] width 60 height 11
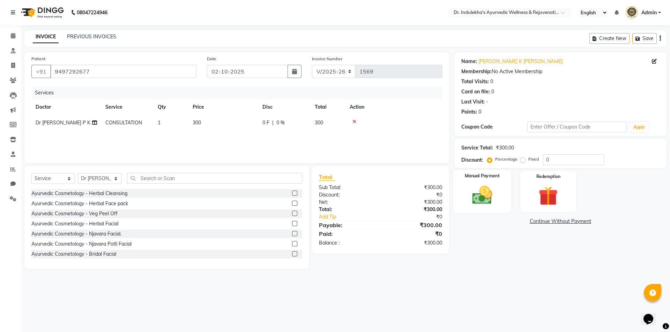
click at [500, 194] on div "Manual Payment" at bounding box center [482, 191] width 58 height 43
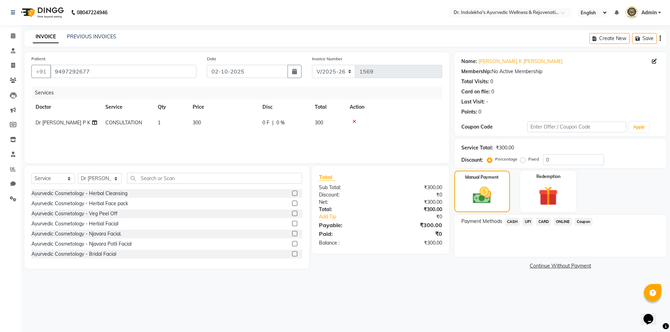
click at [510, 221] on span "CASH" at bounding box center [512, 222] width 15 height 8
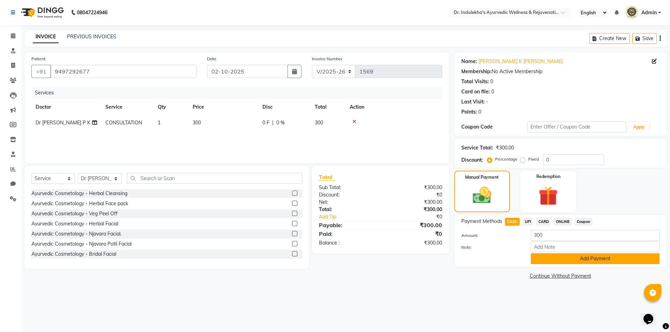
click at [582, 257] on button "Add Payment" at bounding box center [595, 259] width 129 height 11
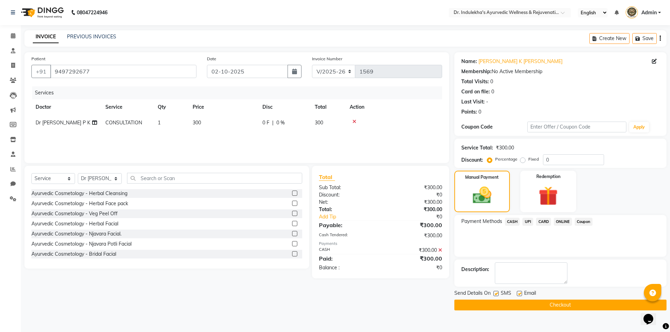
click at [496, 294] on label at bounding box center [495, 293] width 5 height 5
click at [496, 294] on input "checkbox" at bounding box center [495, 294] width 5 height 5
click at [519, 294] on label at bounding box center [519, 293] width 5 height 5
click at [519, 294] on input "checkbox" at bounding box center [519, 294] width 5 height 5
click at [519, 294] on label at bounding box center [519, 293] width 5 height 5
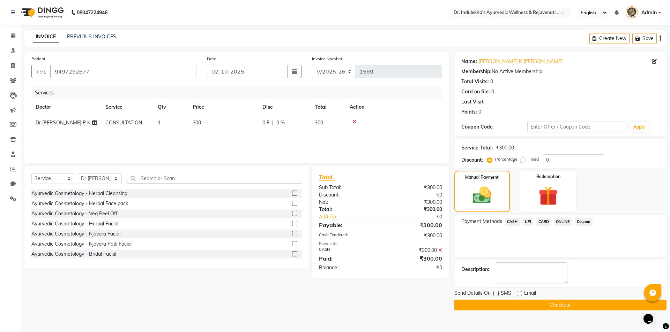
click at [519, 294] on input "checkbox" at bounding box center [519, 294] width 5 height 5
click at [519, 295] on label at bounding box center [519, 293] width 5 height 5
click at [519, 295] on input "checkbox" at bounding box center [519, 294] width 5 height 5
click at [519, 294] on label at bounding box center [519, 293] width 5 height 5
click at [519, 294] on input "checkbox" at bounding box center [519, 294] width 5 height 5
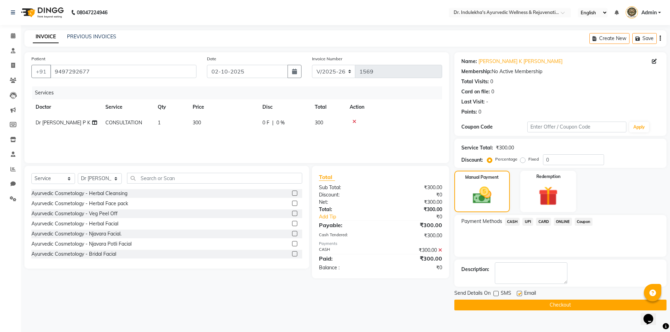
click at [519, 294] on label at bounding box center [519, 293] width 5 height 5
click at [519, 294] on input "checkbox" at bounding box center [519, 294] width 5 height 5
click at [519, 294] on label at bounding box center [519, 293] width 5 height 5
click at [519, 294] on input "checkbox" at bounding box center [519, 294] width 5 height 5
click at [520, 292] on label at bounding box center [519, 293] width 5 height 5
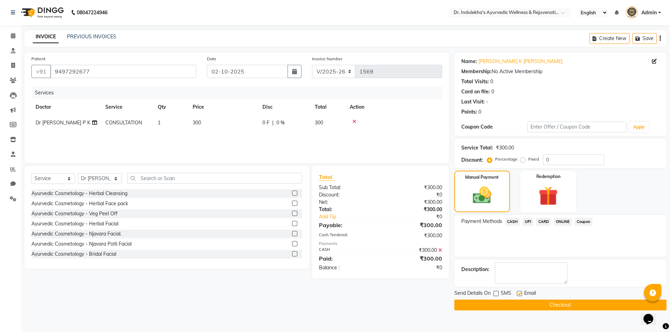
click at [520, 292] on input "checkbox" at bounding box center [519, 294] width 5 height 5
click at [518, 302] on button "Checkout" at bounding box center [560, 305] width 212 height 11
click at [518, 302] on div "Checkout" at bounding box center [560, 305] width 212 height 11
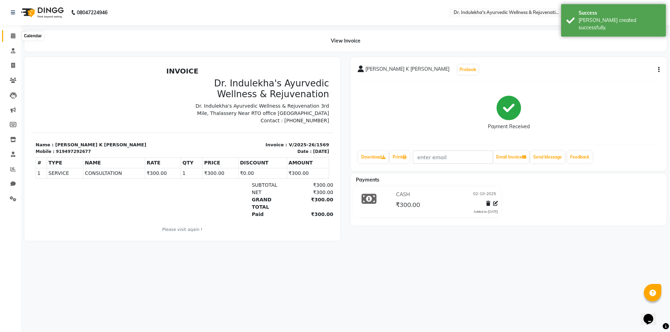
click at [12, 35] on icon at bounding box center [13, 35] width 5 height 5
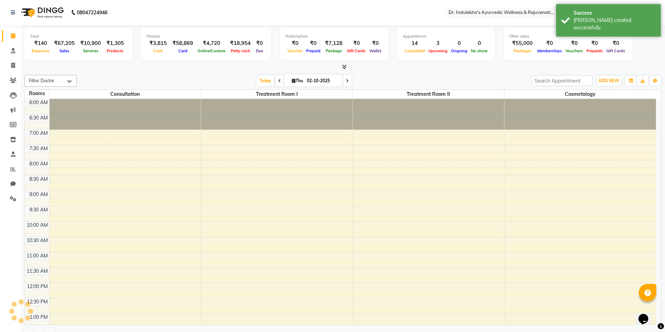
scroll to position [233, 0]
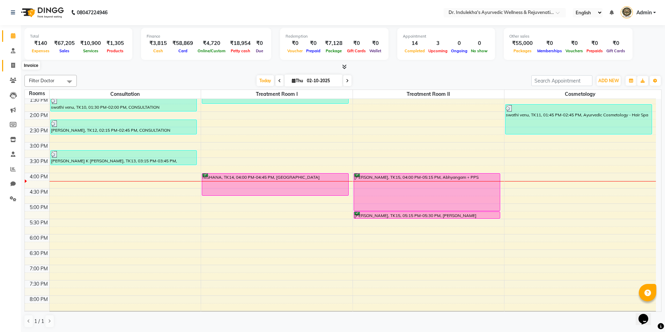
click at [13, 68] on span at bounding box center [13, 66] width 12 height 8
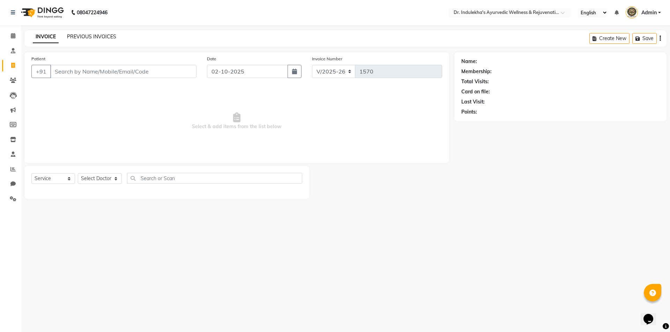
click at [100, 35] on link "PREVIOUS INVOICES" at bounding box center [91, 36] width 49 height 6
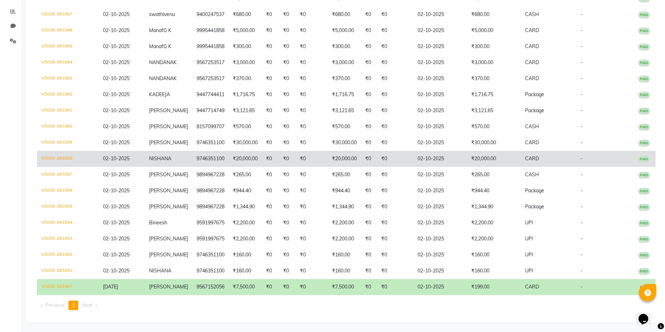
scroll to position [159, 0]
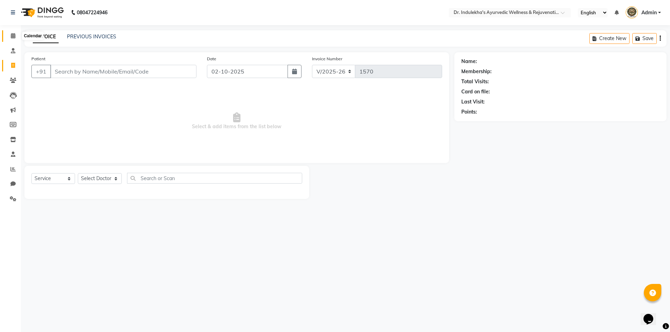
click at [16, 36] on span at bounding box center [13, 36] width 12 height 8
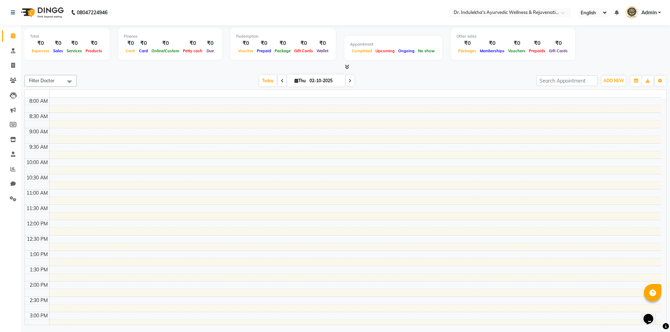
click at [16, 36] on span at bounding box center [13, 36] width 12 height 8
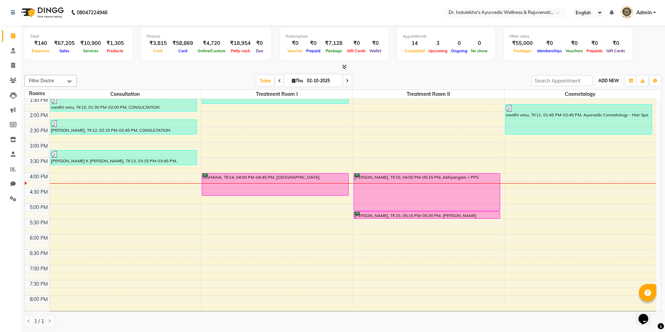
click at [612, 78] on span "ADD NEW" at bounding box center [608, 80] width 21 height 5
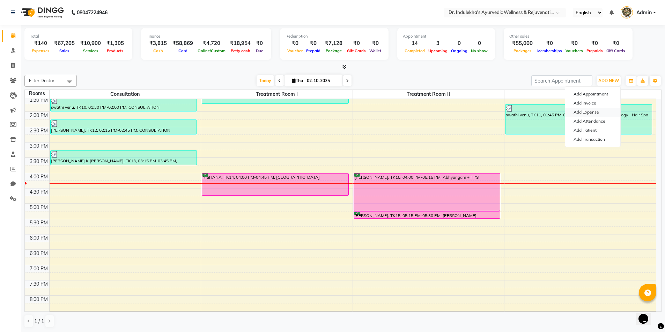
click at [586, 111] on link "Add Expense" at bounding box center [592, 112] width 55 height 9
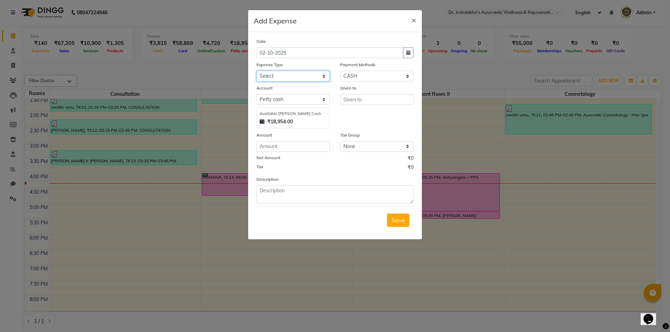
click at [276, 76] on select "Select ADVANCE RETURN Advance Salary Bank charges Cash transfer to bank Cash tr…" at bounding box center [292, 76] width 73 height 11
click at [256, 71] on select "Select ADVANCE RETURN Advance Salary Bank charges Cash transfer to bank Cash tr…" at bounding box center [292, 76] width 73 height 11
click at [360, 96] on input "text" at bounding box center [376, 99] width 73 height 11
click at [360, 98] on input "text" at bounding box center [376, 99] width 73 height 11
click at [368, 112] on ngb-highlight "Swe tha" at bounding box center [359, 114] width 20 height 7
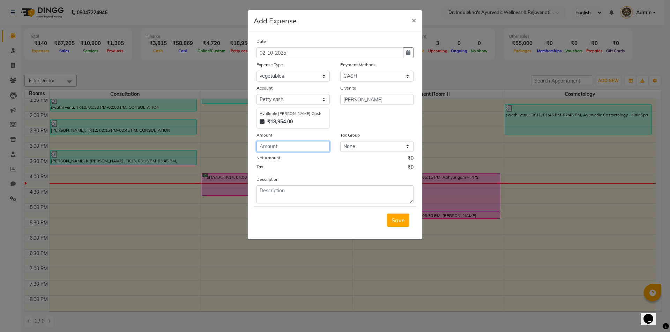
click at [286, 144] on input "number" at bounding box center [292, 146] width 73 height 11
click at [312, 78] on select "Select ADVANCE RETURN Advance Salary Bank charges Cash transfer to bank Cash tr…" at bounding box center [292, 76] width 73 height 11
click at [256, 71] on select "Select ADVANCE RETURN Advance Salary Bank charges Cash transfer to bank Cash tr…" at bounding box center [292, 76] width 73 height 11
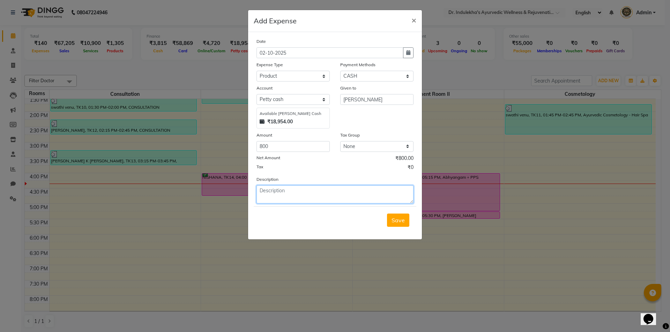
click at [283, 193] on textarea at bounding box center [334, 195] width 157 height 18
click at [292, 191] on textarea "vegitables andcoriander" at bounding box center [334, 195] width 157 height 18
click at [328, 192] on textarea "vegitables and coriander" at bounding box center [334, 195] width 157 height 18
click at [402, 220] on span "Save" at bounding box center [397, 220] width 13 height 7
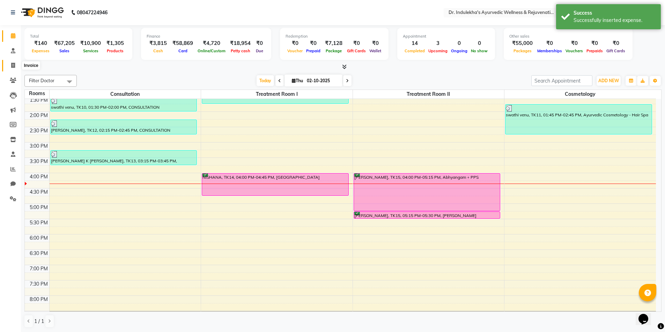
click at [12, 65] on icon at bounding box center [13, 65] width 4 height 5
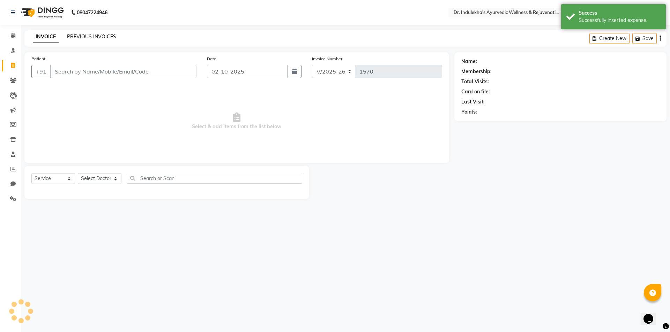
click at [97, 33] on link "PREVIOUS INVOICES" at bounding box center [91, 36] width 49 height 6
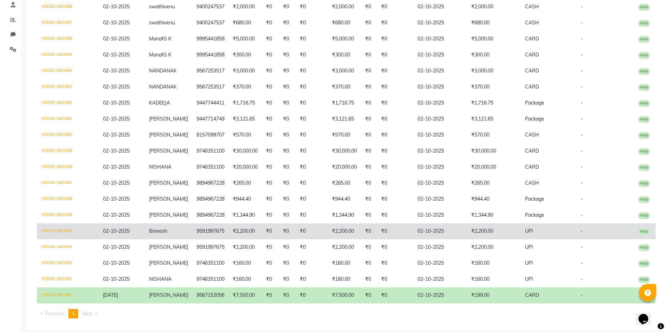
scroll to position [159, 0]
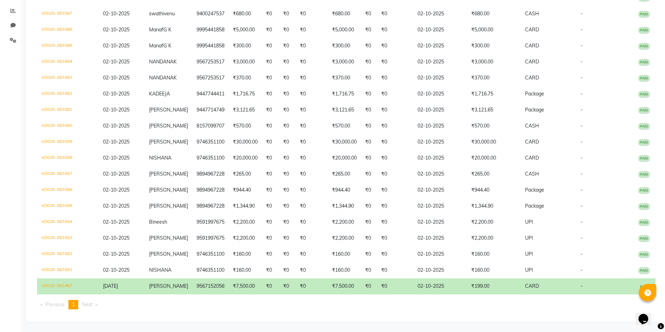
drag, startPoint x: 547, startPoint y: 250, endPoint x: 526, endPoint y: 309, distance: 62.4
click at [526, 309] on ul "Previous page 1 / 1 You're on page 1 Next page" at bounding box center [346, 304] width 618 height 9
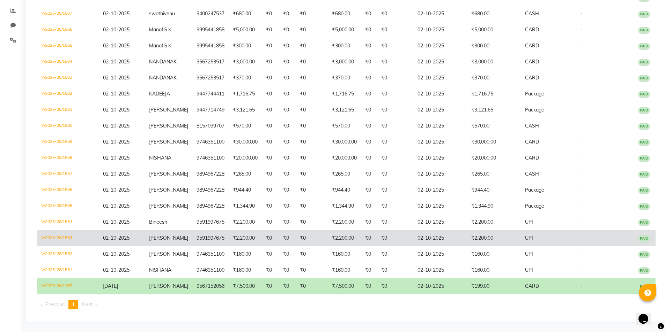
click at [476, 234] on td "₹2,200.00" at bounding box center [494, 239] width 54 height 16
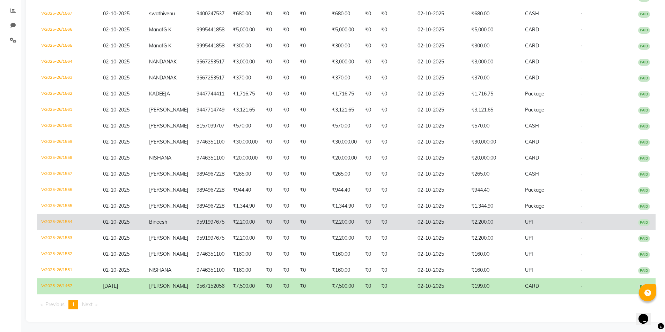
click at [181, 215] on td "Bineesh" at bounding box center [168, 223] width 47 height 16
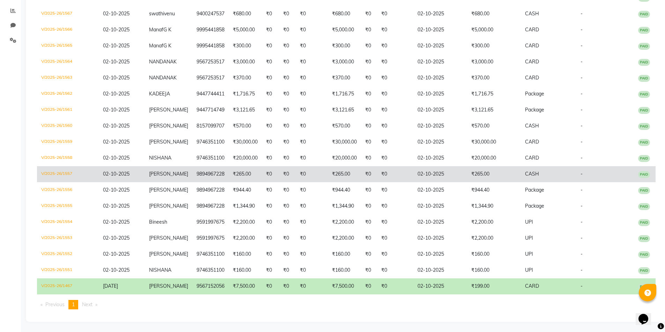
click at [422, 174] on td "02-10-2025" at bounding box center [440, 174] width 54 height 16
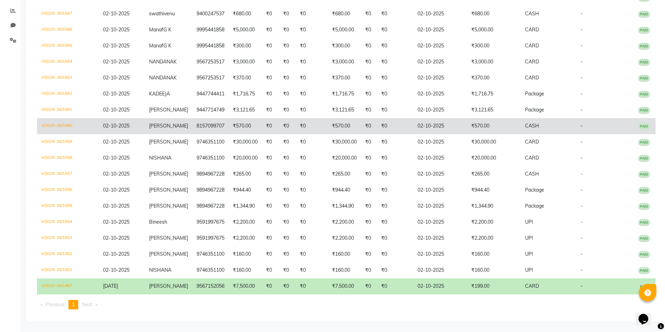
click at [255, 118] on td "₹570.00" at bounding box center [244, 126] width 33 height 16
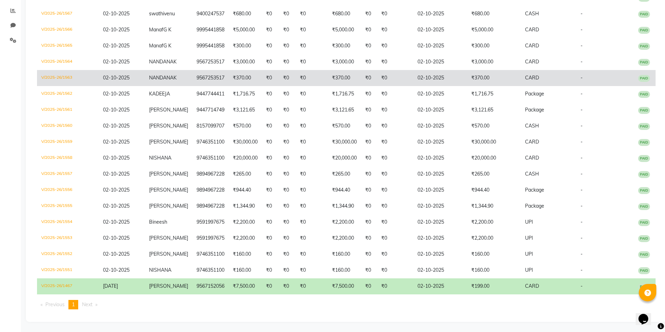
click at [308, 70] on td "₹0" at bounding box center [311, 78] width 32 height 16
click at [285, 70] on td "₹0" at bounding box center [287, 78] width 17 height 16
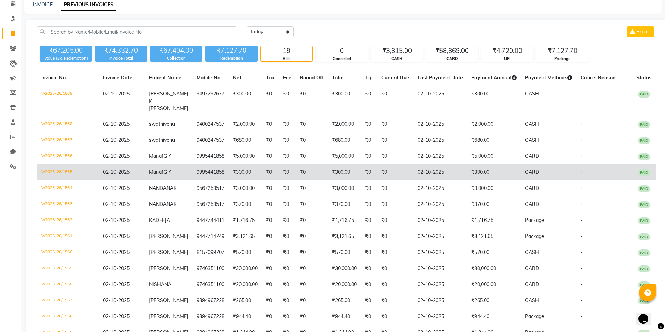
scroll to position [19, 0]
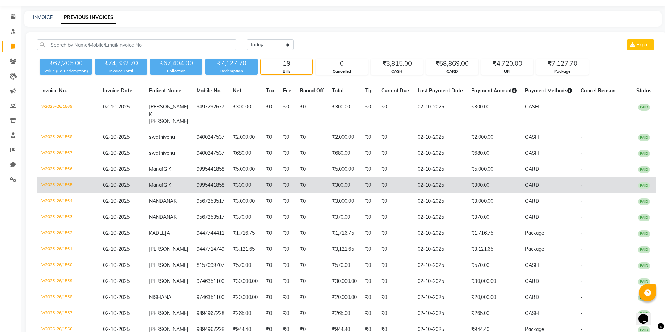
click at [295, 178] on td "₹0" at bounding box center [311, 186] width 32 height 16
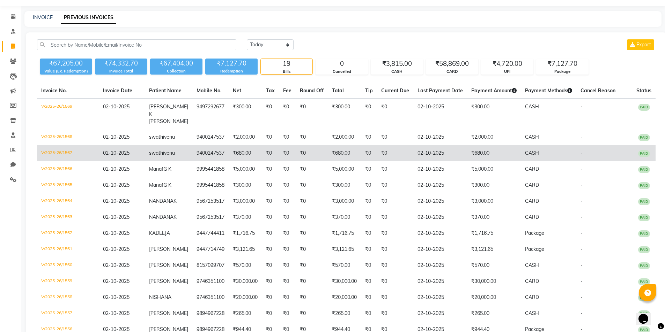
click at [377, 145] on td "₹0" at bounding box center [395, 153] width 36 height 16
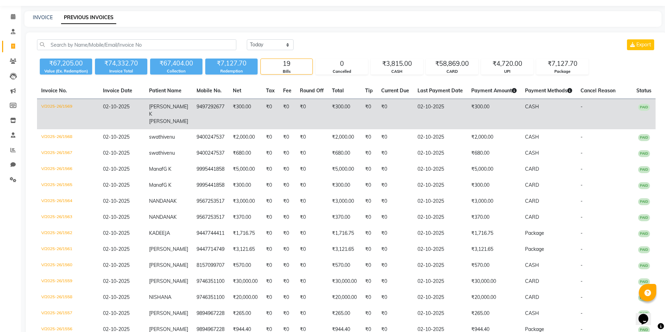
click at [433, 112] on td "02-10-2025" at bounding box center [440, 114] width 54 height 31
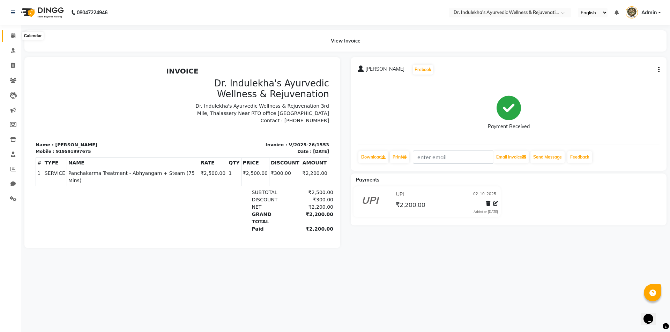
click at [14, 36] on icon at bounding box center [13, 35] width 5 height 5
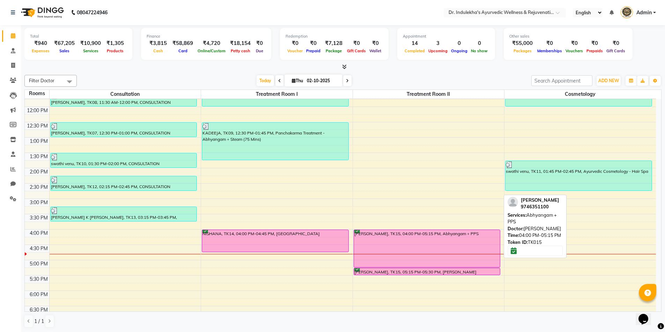
scroll to position [209, 0]
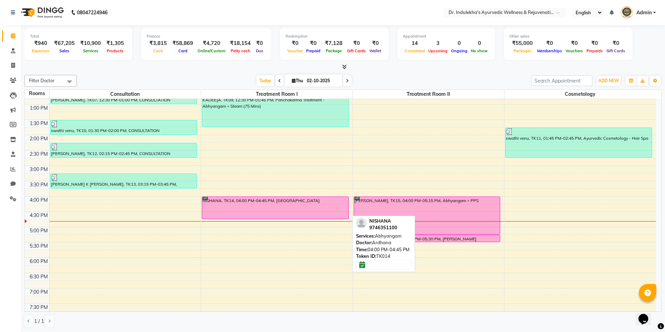
click at [305, 204] on div "NISHANA, TK14, 04:00 PM-04:45 PM, Abhyangam" at bounding box center [275, 208] width 146 height 22
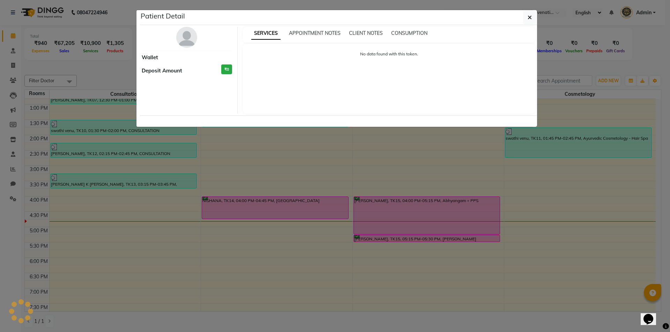
select select "6"
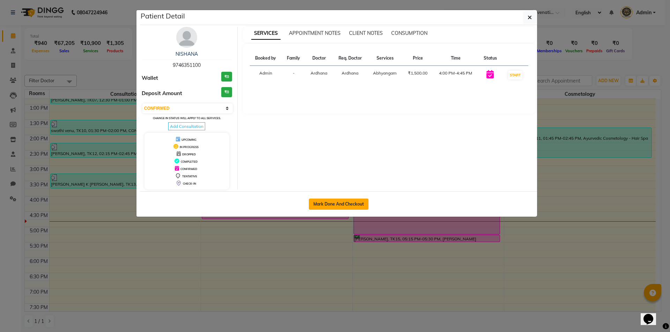
click at [310, 202] on button "Mark Done And Checkout" at bounding box center [339, 204] width 60 height 11
select select "service"
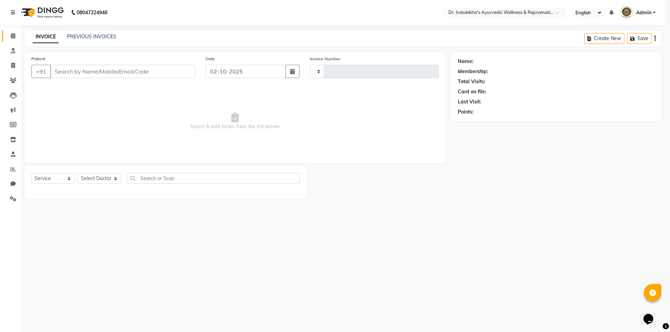
type input "1570"
select select "7775"
type input "9746351100"
select select "70598"
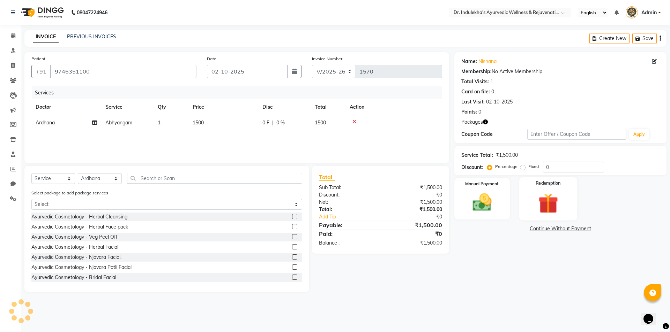
click at [556, 211] on img at bounding box center [548, 203] width 32 height 25
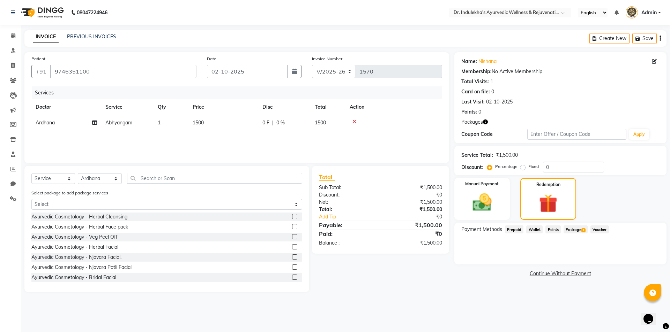
click at [575, 229] on span "Package 1" at bounding box center [575, 230] width 24 height 8
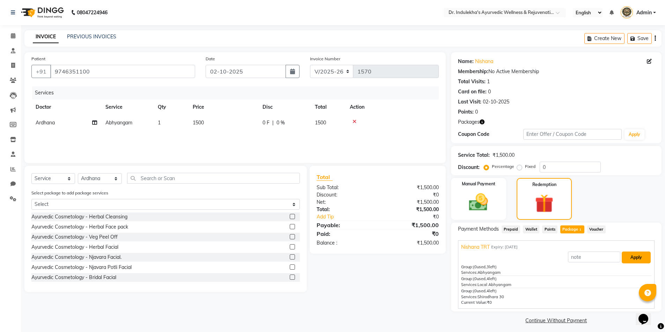
click at [635, 255] on button "Apply" at bounding box center [635, 258] width 29 height 12
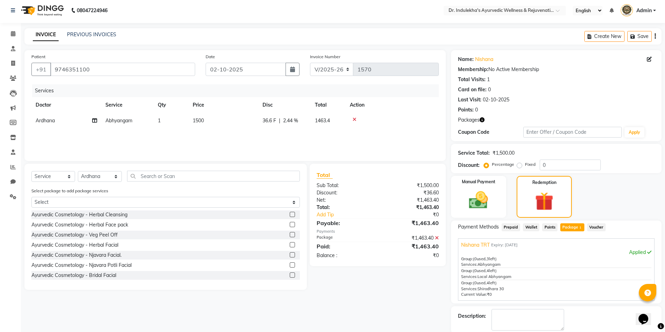
scroll to position [38, 0]
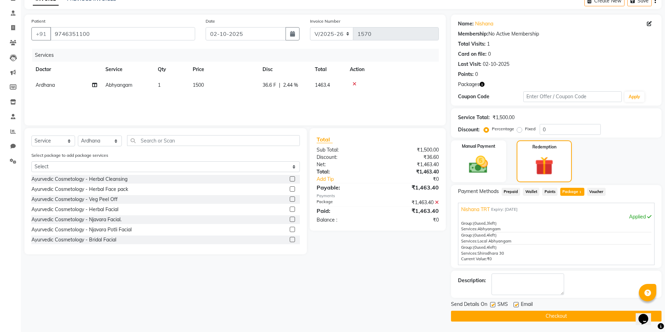
click at [491, 304] on label at bounding box center [492, 304] width 5 height 5
click at [491, 304] on input "checkbox" at bounding box center [492, 305] width 5 height 5
click at [491, 304] on label at bounding box center [492, 304] width 5 height 5
click at [491, 304] on input "checkbox" at bounding box center [492, 305] width 5 height 5
click at [493, 304] on label at bounding box center [492, 304] width 5 height 5
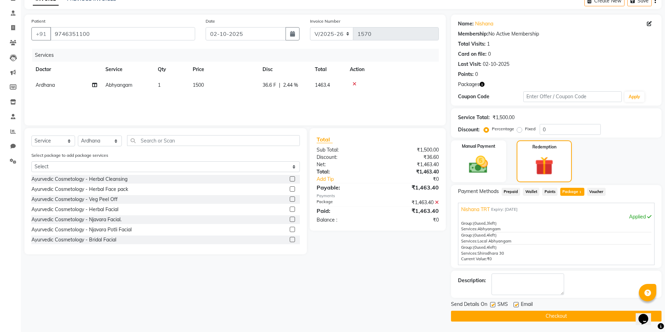
click at [493, 304] on input "checkbox" at bounding box center [492, 305] width 5 height 5
checkbox input "false"
click at [515, 305] on label at bounding box center [515, 304] width 5 height 5
click at [515, 305] on input "checkbox" at bounding box center [515, 305] width 5 height 5
click at [515, 305] on label at bounding box center [515, 304] width 5 height 5
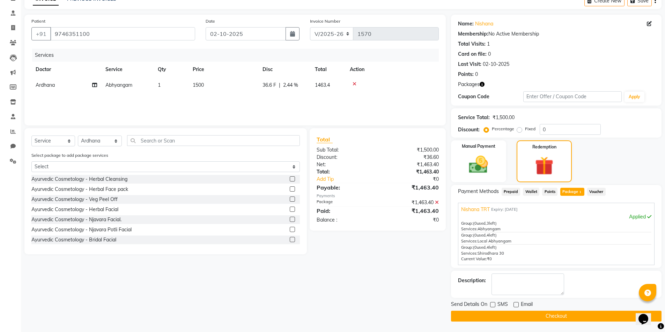
click at [515, 305] on input "checkbox" at bounding box center [515, 305] width 5 height 5
click at [515, 305] on label at bounding box center [515, 304] width 5 height 5
click at [515, 305] on input "checkbox" at bounding box center [515, 305] width 5 height 5
checkbox input "false"
click at [512, 314] on button "Checkout" at bounding box center [556, 316] width 210 height 11
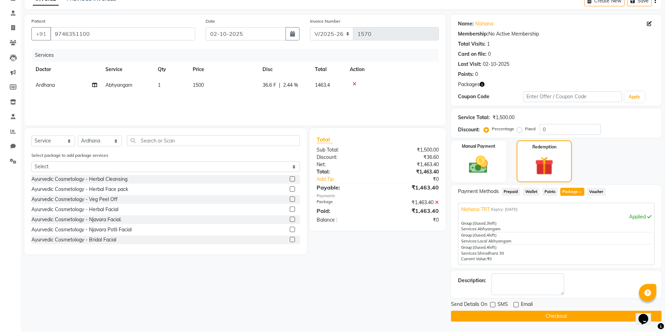
click at [512, 314] on div "Checkout" at bounding box center [556, 316] width 210 height 11
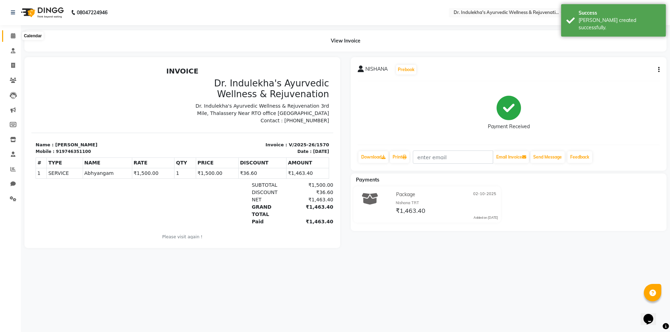
click at [12, 36] on icon at bounding box center [13, 35] width 5 height 5
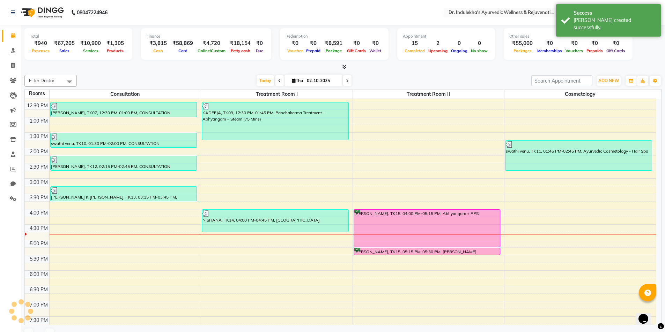
scroll to position [209, 0]
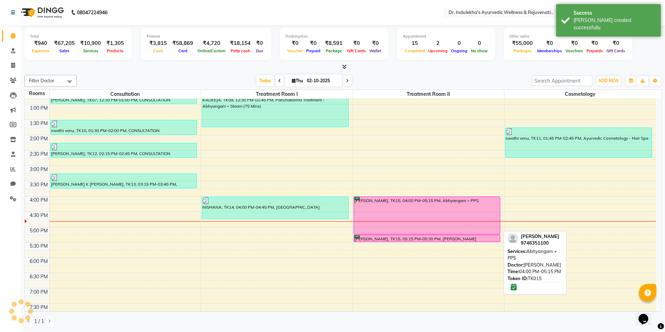
click at [371, 213] on div "ABDHUL RIYAD, TK15, 04:00 PM-05:15 PM, Abhyangam + PPS" at bounding box center [427, 215] width 146 height 37
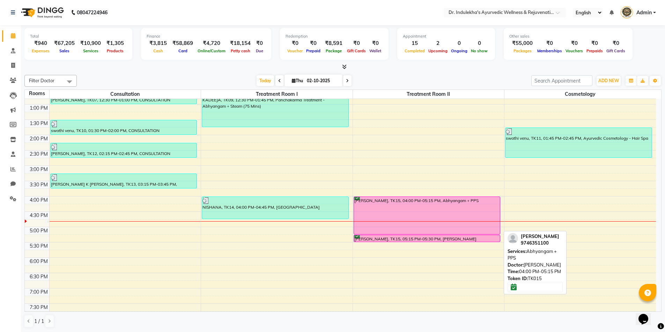
click at [399, 219] on div "[PERSON_NAME], TK15, 04:00 PM-05:15 PM, Abhyangam + PPS" at bounding box center [427, 215] width 146 height 37
select select "6"
click at [441, 221] on div "[PERSON_NAME], TK15, 04:00 PM-05:15 PM, Abhyangam + PPS" at bounding box center [427, 215] width 146 height 37
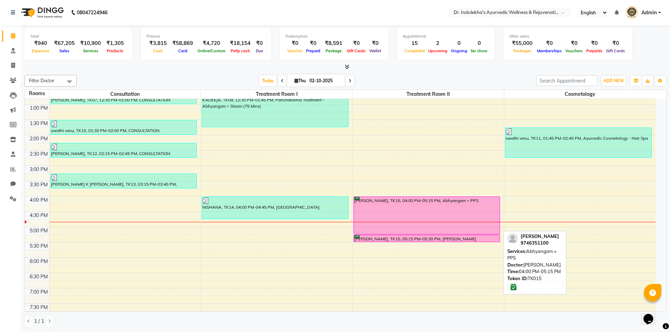
select select "6"
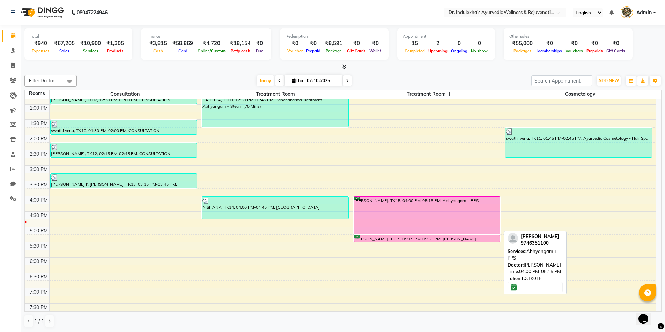
click at [445, 207] on div "[PERSON_NAME], TK15, 04:00 PM-05:15 PM, Abhyangam + PPS" at bounding box center [427, 215] width 146 height 37
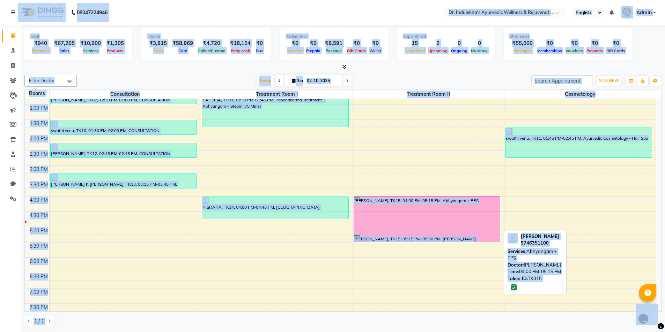
select select "6"
click at [444, 207] on div "[PERSON_NAME], TK15, 04:00 PM-05:15 PM, Abhyangam + PPS" at bounding box center [427, 215] width 146 height 37
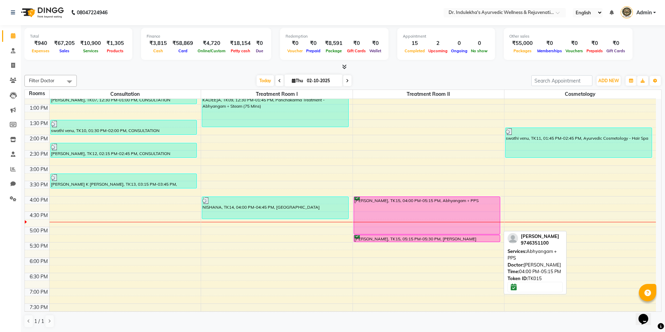
click at [436, 216] on div "[PERSON_NAME], TK15, 04:00 PM-05:15 PM, Abhyangam + PPS" at bounding box center [427, 215] width 146 height 37
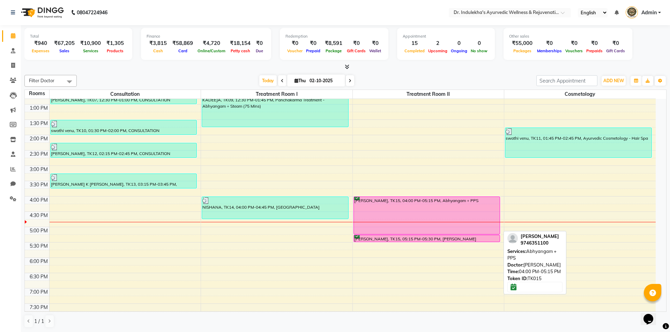
select select "6"
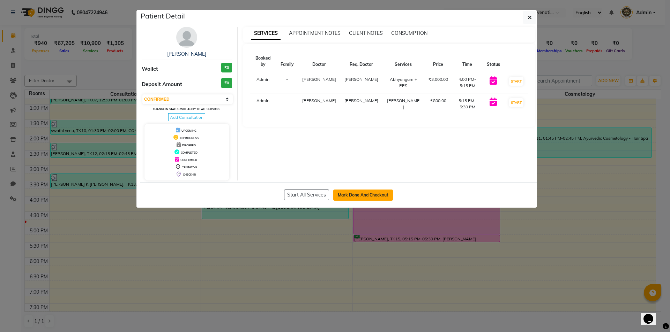
click at [382, 194] on button "Mark Done And Checkout" at bounding box center [363, 195] width 60 height 11
select select "service"
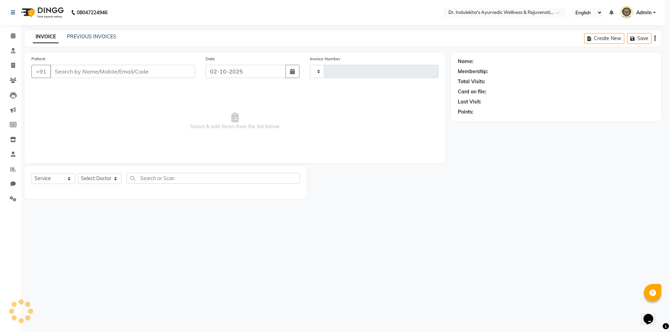
click at [382, 173] on div "Start All Services Mark Done And Checkout" at bounding box center [338, 160] width 397 height 25
type input "1571"
select select "7775"
type input "9746351100"
select select "92138"
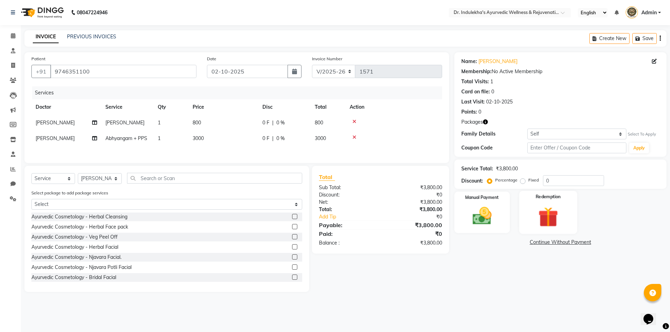
click at [559, 197] on label "Redemption" at bounding box center [547, 197] width 25 height 7
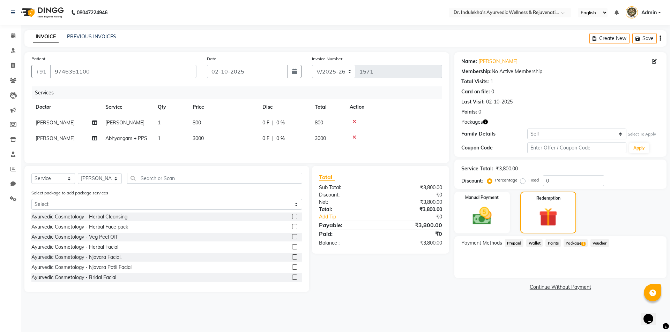
click at [577, 242] on span "Package 1" at bounding box center [575, 243] width 24 height 8
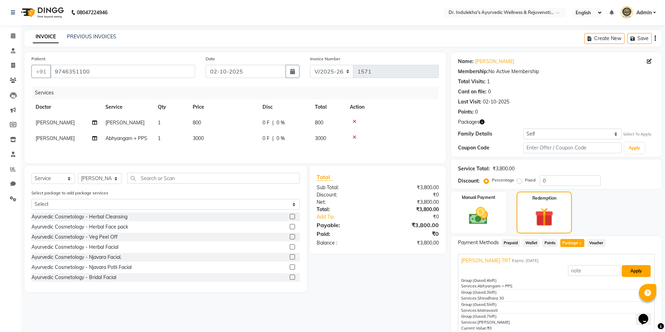
click at [628, 270] on button "Apply" at bounding box center [635, 271] width 29 height 12
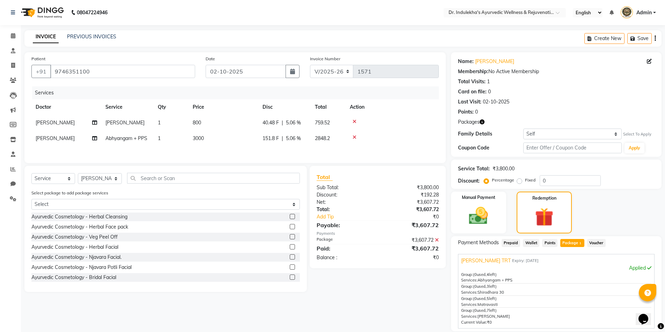
click at [628, 270] on div "Applied" at bounding box center [556, 268] width 190 height 7
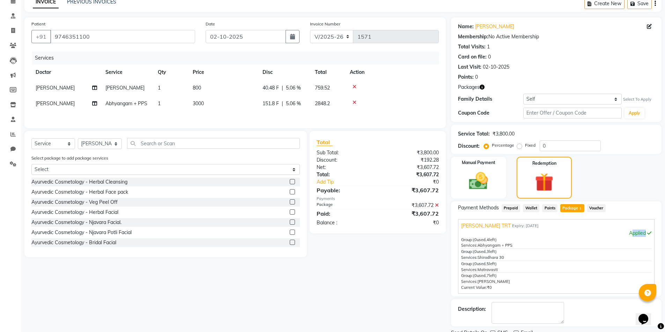
scroll to position [63, 0]
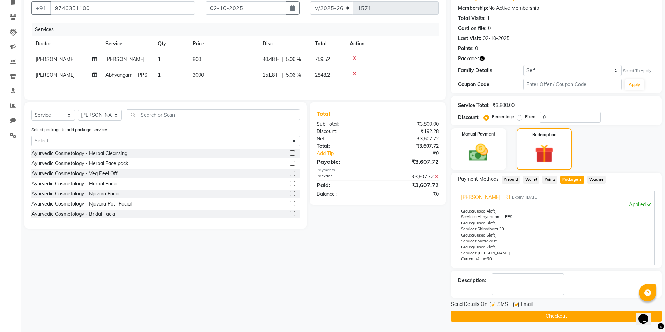
click at [492, 304] on label at bounding box center [492, 304] width 5 height 5
click at [492, 304] on input "checkbox" at bounding box center [492, 305] width 5 height 5
click at [492, 304] on label at bounding box center [492, 304] width 5 height 5
click at [492, 304] on input "checkbox" at bounding box center [492, 305] width 5 height 5
click at [493, 305] on label at bounding box center [492, 304] width 5 height 5
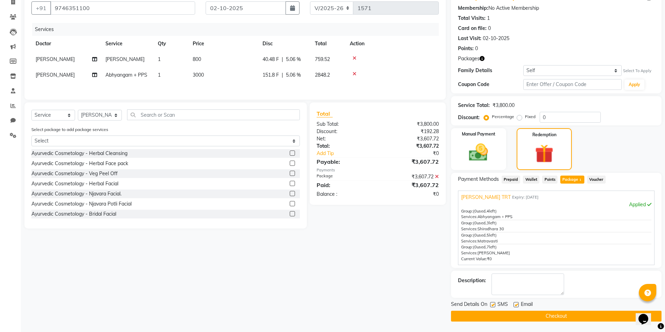
click at [493, 305] on input "checkbox" at bounding box center [492, 305] width 5 height 5
click at [493, 305] on label at bounding box center [492, 304] width 5 height 5
click at [493, 305] on input "checkbox" at bounding box center [492, 305] width 5 height 5
click at [493, 304] on label at bounding box center [492, 304] width 5 height 5
click at [493, 304] on input "checkbox" at bounding box center [492, 305] width 5 height 5
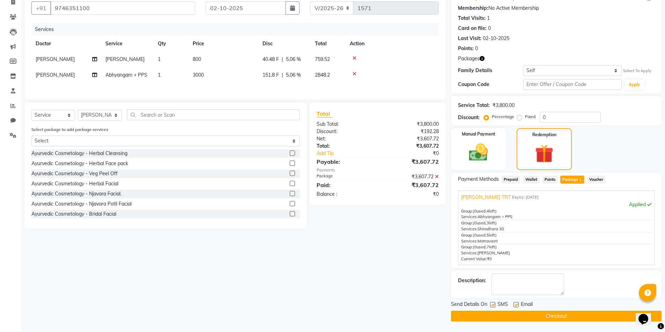
checkbox input "false"
click at [515, 304] on label at bounding box center [515, 304] width 5 height 5
click at [515, 304] on input "checkbox" at bounding box center [515, 305] width 5 height 5
click at [515, 304] on label at bounding box center [515, 304] width 5 height 5
click at [515, 304] on input "checkbox" at bounding box center [515, 305] width 5 height 5
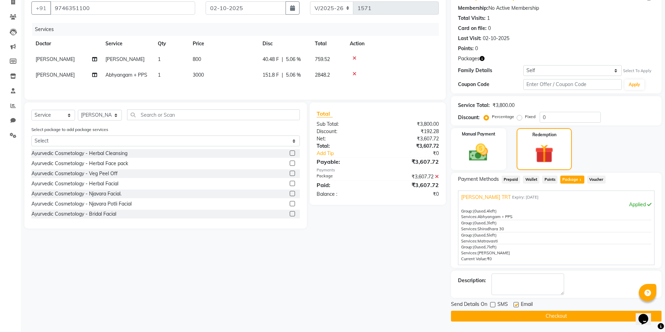
click at [516, 304] on label at bounding box center [515, 304] width 5 height 5
click at [516, 304] on input "checkbox" at bounding box center [515, 305] width 5 height 5
click at [516, 304] on label at bounding box center [515, 304] width 5 height 5
click at [516, 304] on input "checkbox" at bounding box center [515, 305] width 5 height 5
click at [516, 304] on label at bounding box center [515, 304] width 5 height 5
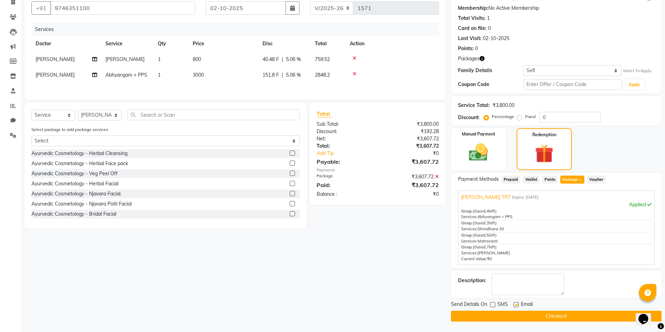
click at [516, 304] on input "checkbox" at bounding box center [515, 305] width 5 height 5
checkbox input "false"
click at [515, 314] on button "Checkout" at bounding box center [556, 316] width 210 height 11
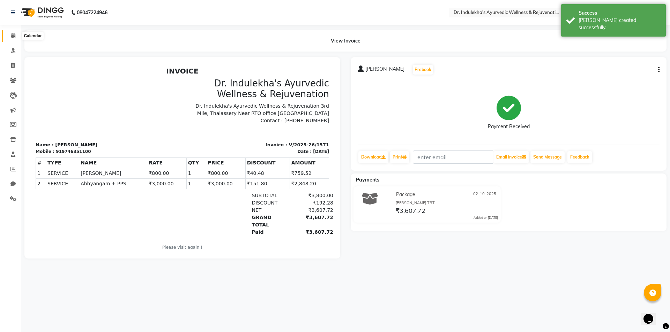
click at [11, 36] on icon at bounding box center [13, 35] width 5 height 5
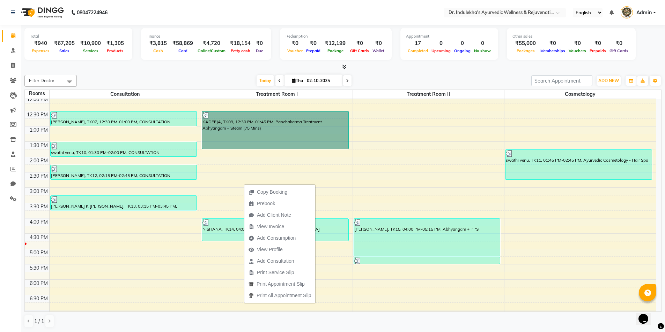
scroll to position [209, 0]
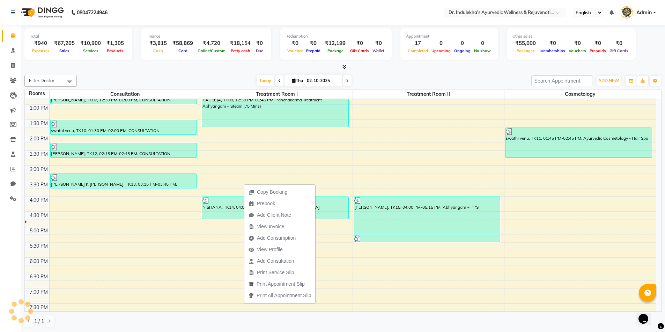
click at [476, 318] on div "1 / 1" at bounding box center [342, 321] width 637 height 13
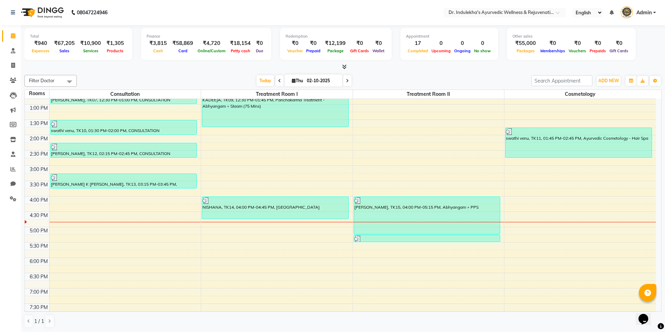
click at [476, 318] on div "1 / 1" at bounding box center [342, 321] width 637 height 13
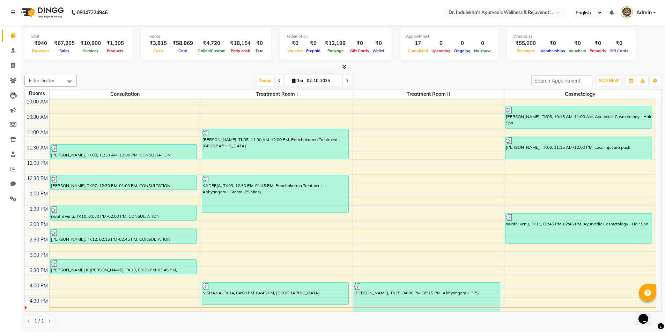
scroll to position [140, 0]
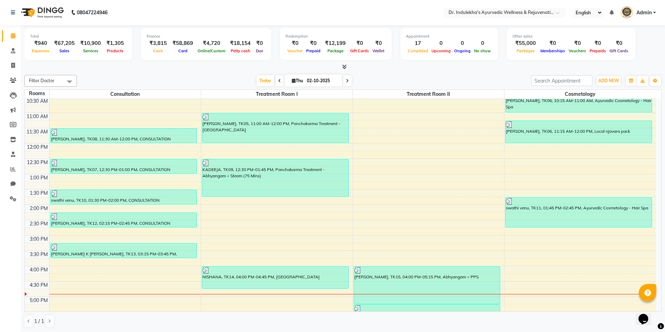
click at [343, 64] on span at bounding box center [342, 66] width 7 height 7
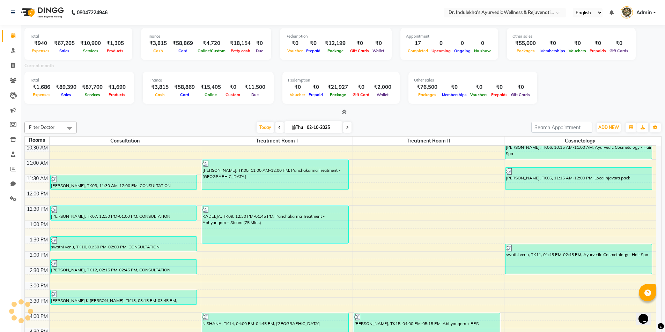
click at [343, 111] on icon at bounding box center [344, 112] width 5 height 5
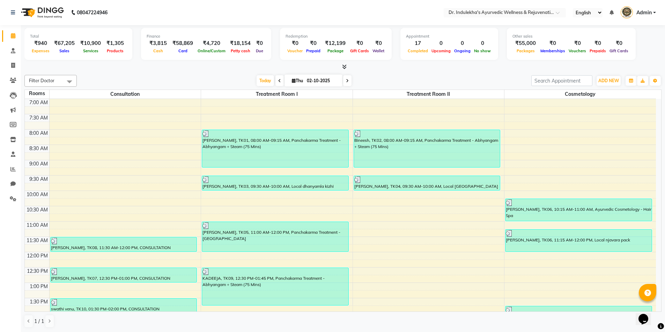
scroll to position [0, 0]
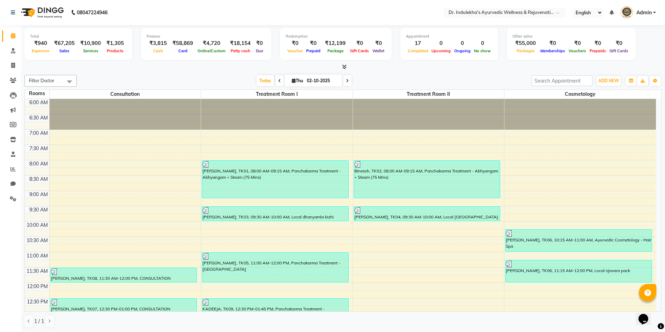
click at [652, 155] on div "6:00 AM 6:30 AM 7:00 AM 7:30 AM 8:00 AM 8:30 AM 9:00 AM 9:30 AM 10:00 AM 10:30 …" at bounding box center [340, 329] width 631 height 460
click at [655, 166] on td at bounding box center [352, 164] width 606 height 8
click at [655, 170] on div "6:00 AM 6:30 AM 7:00 AM 7:30 AM 8:00 AM 8:30 AM 9:00 AM 9:30 AM 10:00 AM 10:30 …" at bounding box center [343, 205] width 636 height 213
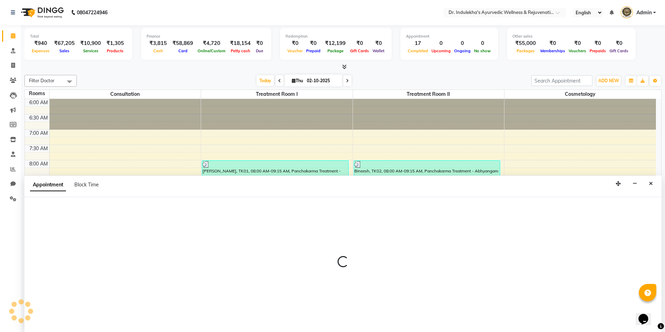
scroll to position [0, 0]
select select "465"
select select "tentative"
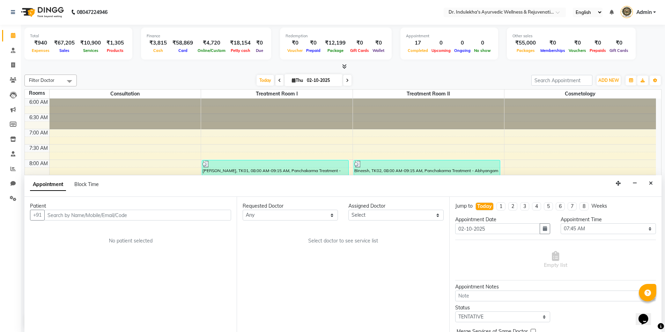
drag, startPoint x: 662, startPoint y: 196, endPoint x: 667, endPoint y: 237, distance: 41.8
click at [665, 237] on html "08047224946 Select Location × Dr. Indulekha's Ayurvedic Wellness & Rejuvenation…" at bounding box center [332, 166] width 665 height 332
click at [653, 183] on button "Close" at bounding box center [650, 183] width 10 height 11
click at [653, 183] on div "6:00 AM 6:30 AM 7:00 AM 7:30 AM 8:00 AM 8:30 AM 9:00 AM 9:30 AM 10:00 AM 10:30 …" at bounding box center [340, 329] width 631 height 460
select select "tentative"
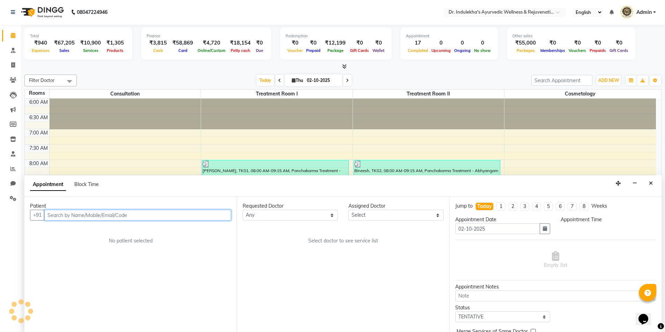
select select "525"
click at [647, 183] on button "Close" at bounding box center [650, 183] width 10 height 11
click at [647, 183] on div "6:00 AM 6:30 AM 7:00 AM 7:30 AM 8:00 AM 8:30 AM 9:00 AM 9:30 AM 10:00 AM 10:30 …" at bounding box center [340, 329] width 631 height 460
select select "tentative"
select select "525"
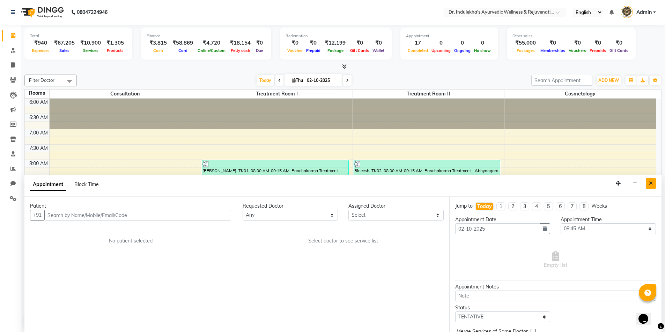
click at [653, 185] on button "Close" at bounding box center [650, 183] width 10 height 11
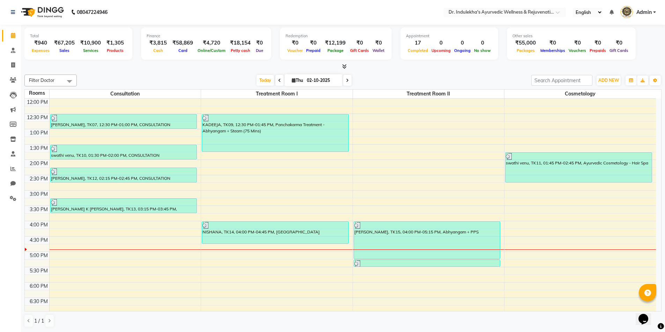
scroll to position [174, 0]
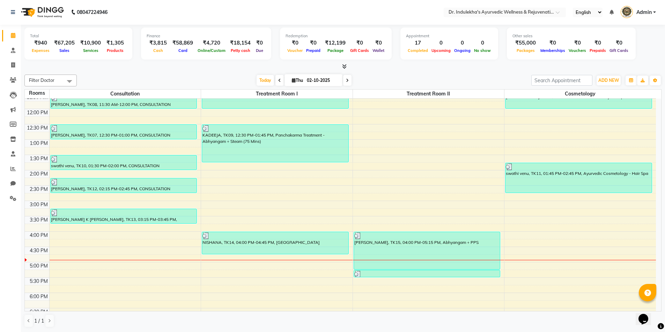
click at [333, 18] on nav "08047224946 Select Location × Dr. Indulekha's Ayurvedic Wellness & Rejuvenation…" at bounding box center [332, 12] width 665 height 25
click at [339, 19] on nav "08047224946 Select Location × Dr. Indulekha's Ayurvedic Wellness & Rejuvenation…" at bounding box center [332, 12] width 665 height 25
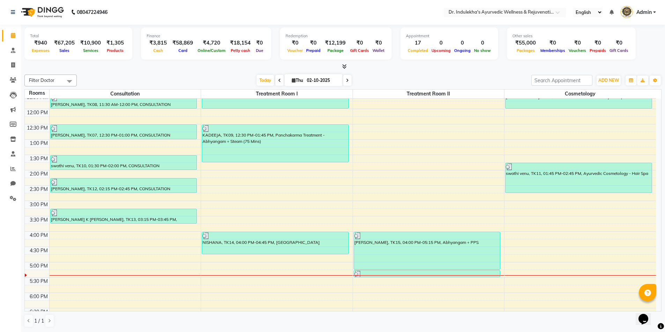
click at [342, 65] on icon at bounding box center [344, 66] width 5 height 5
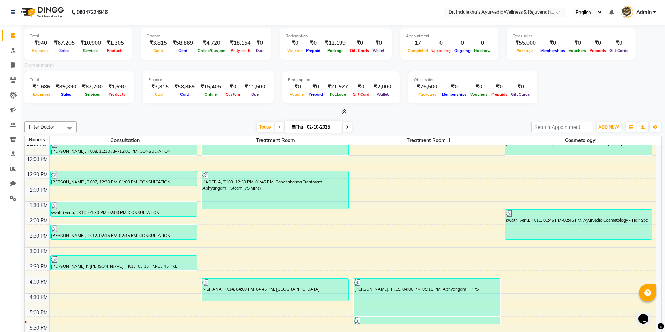
click at [344, 108] on span at bounding box center [342, 111] width 7 height 7
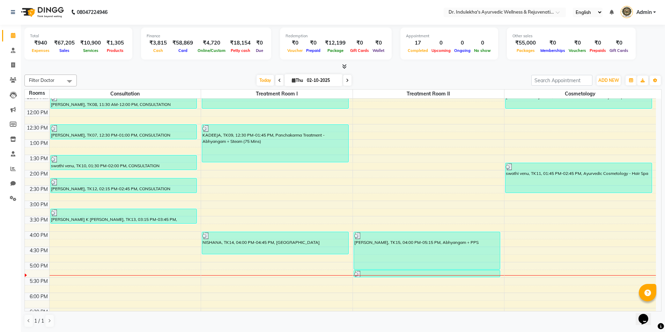
click at [344, 66] on icon at bounding box center [344, 66] width 5 height 5
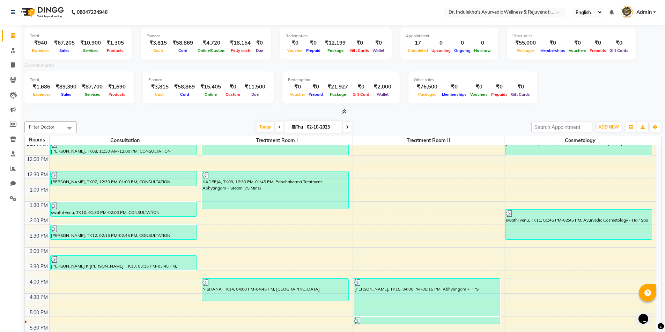
click at [341, 110] on span at bounding box center [342, 111] width 7 height 7
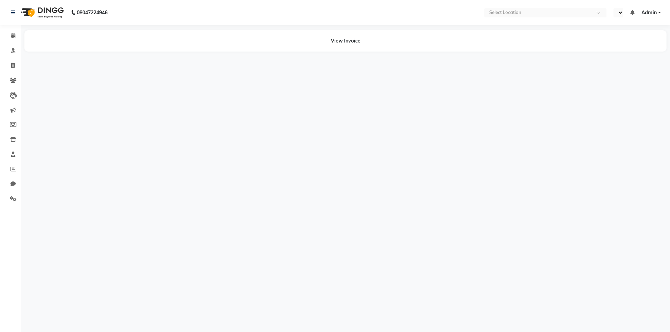
select select "en"
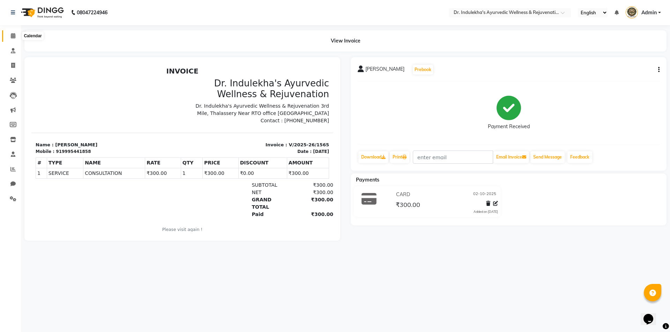
click at [11, 36] on icon at bounding box center [13, 35] width 5 height 5
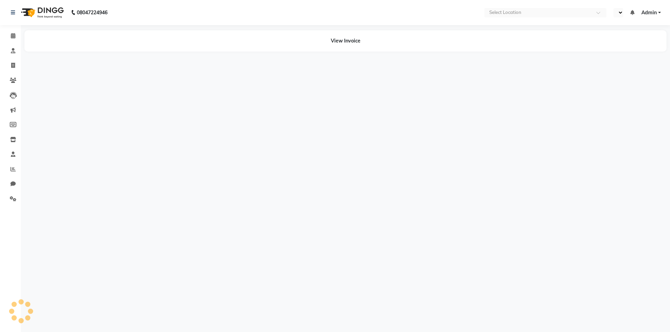
select select "en"
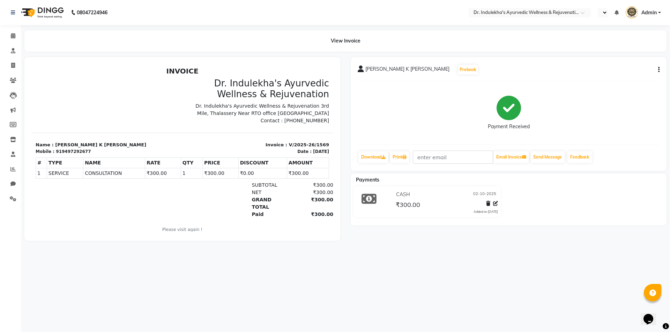
select select "en"
click at [13, 34] on icon at bounding box center [13, 35] width 5 height 5
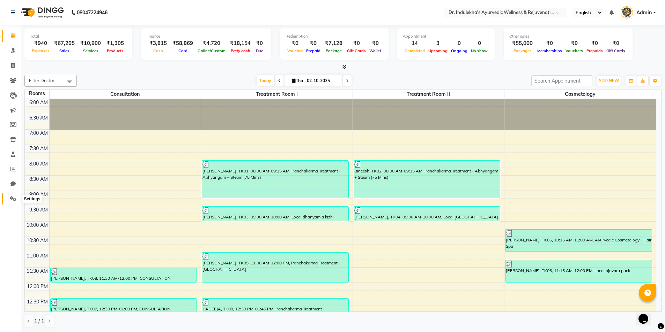
click at [14, 199] on icon at bounding box center [13, 198] width 7 height 5
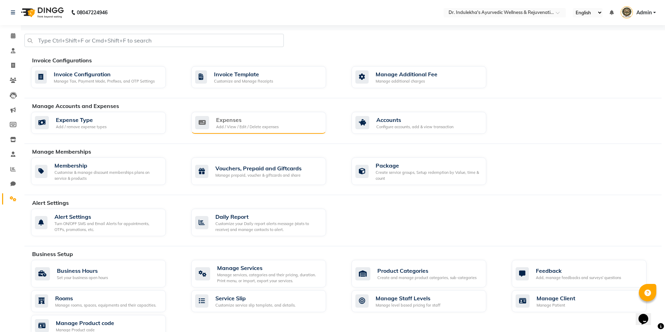
click at [252, 124] on div "Add / View / Edit / Delete expenses" at bounding box center [247, 127] width 62 height 6
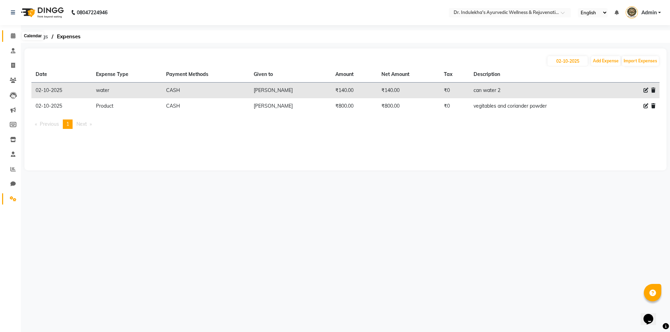
click at [12, 35] on icon at bounding box center [13, 35] width 5 height 5
